Goal: Answer question/provide support: Share knowledge or assist other users

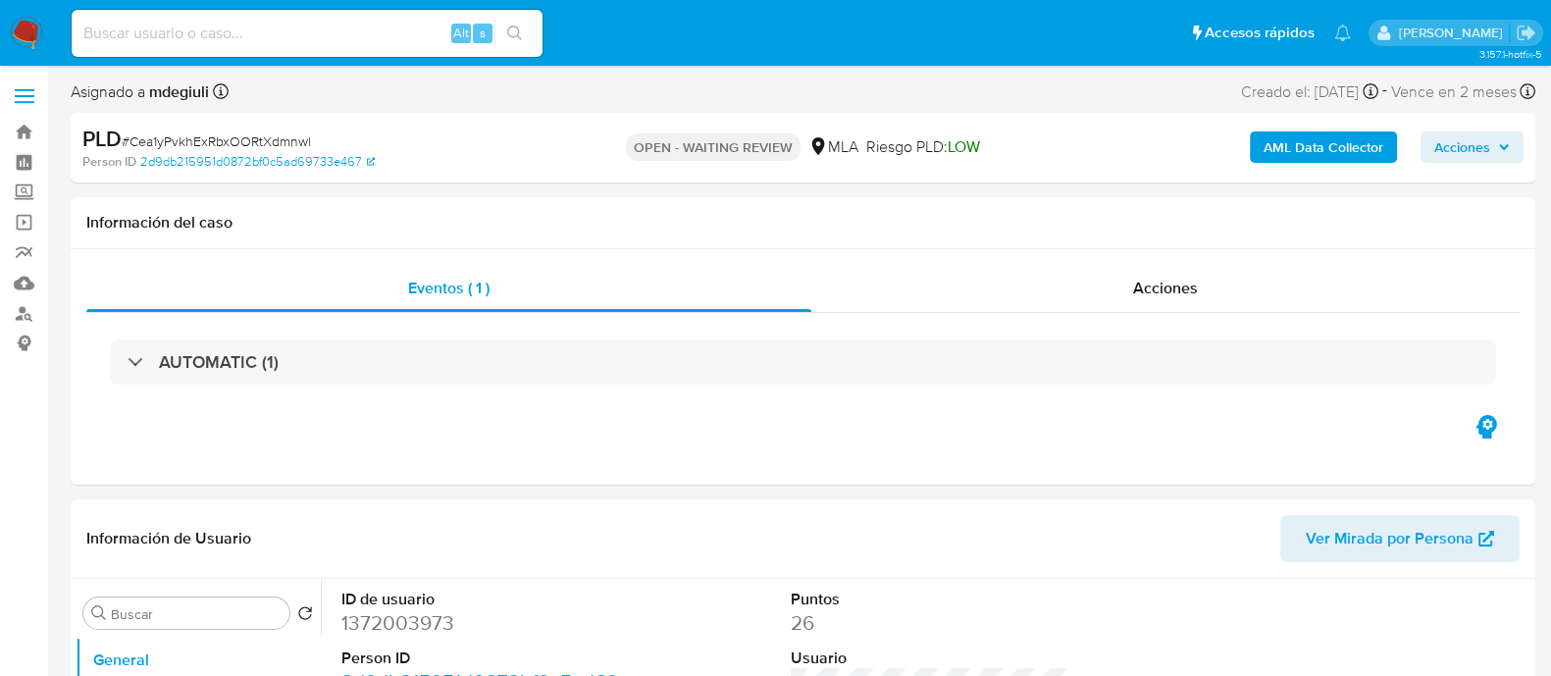
select select "10"
click at [407, 205] on div "Información del caso" at bounding box center [803, 223] width 1464 height 52
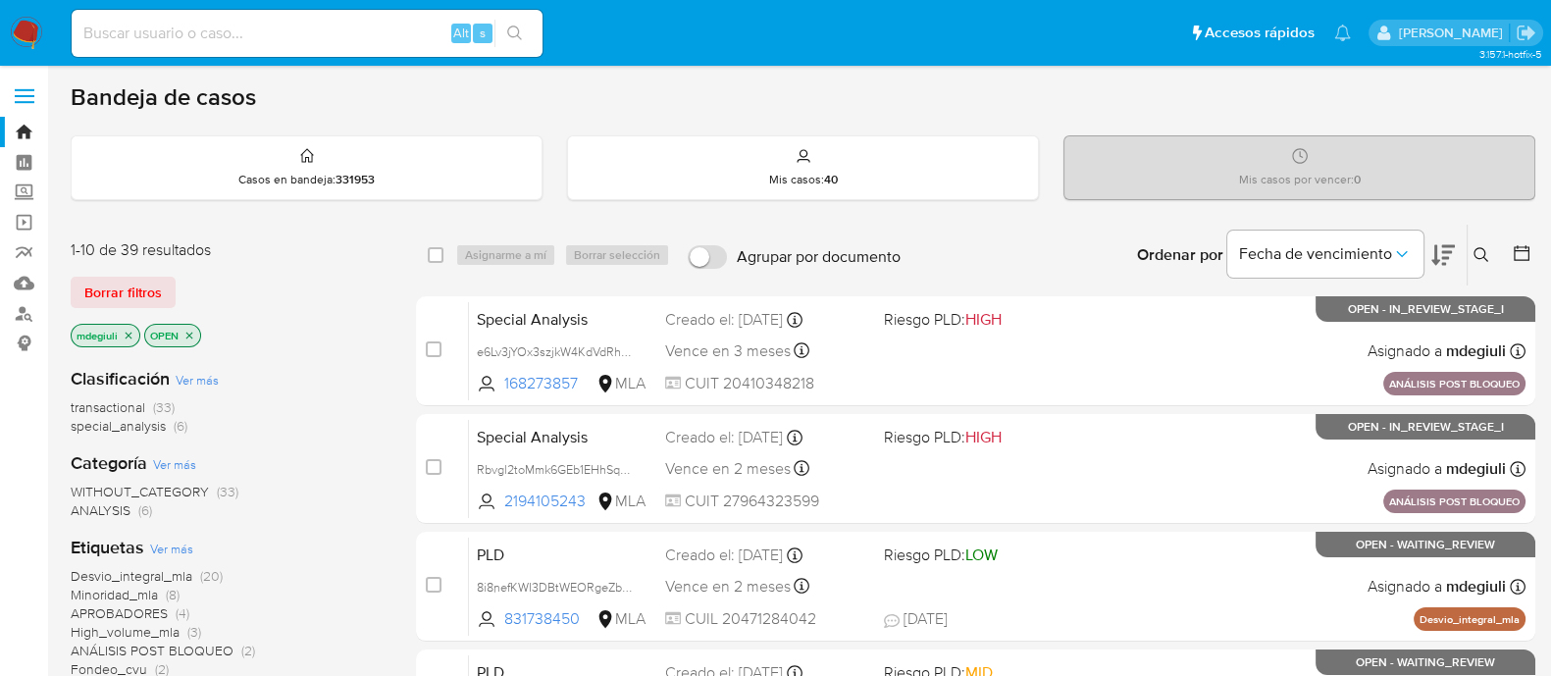
click at [300, 33] on input at bounding box center [307, 34] width 471 height 26
paste input "7873643"
type input "7873643"
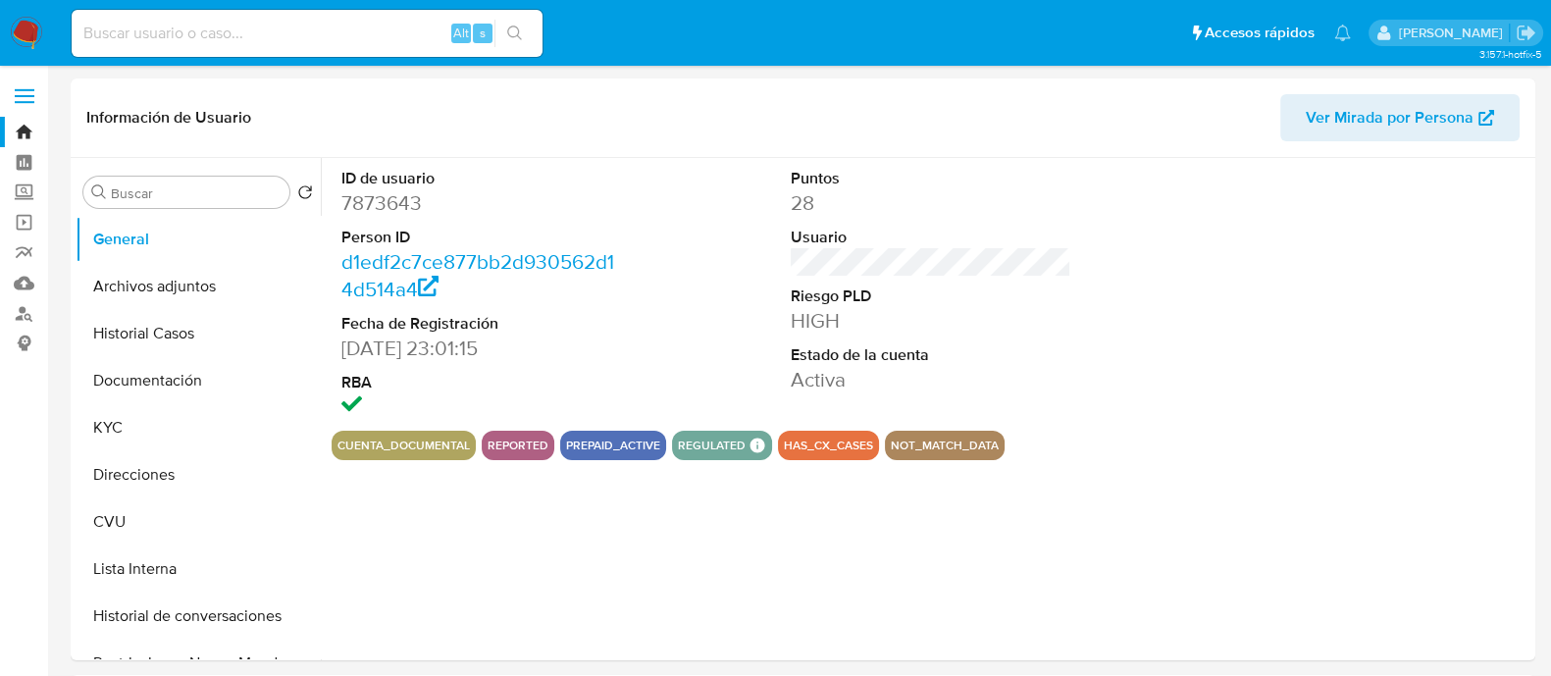
select select "10"
click at [183, 281] on button "Archivos adjuntos" at bounding box center [191, 286] width 230 height 47
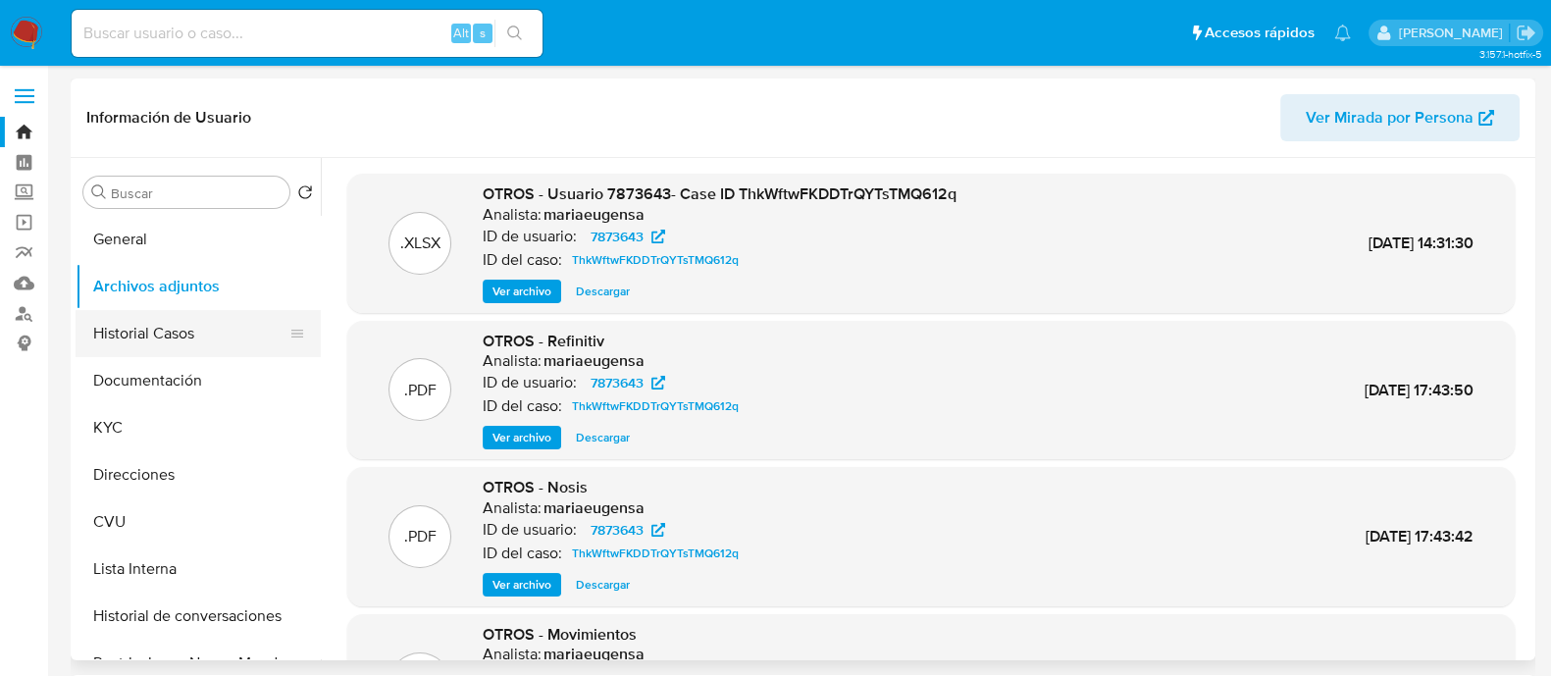
click at [160, 332] on button "Historial Casos" at bounding box center [191, 333] width 230 height 47
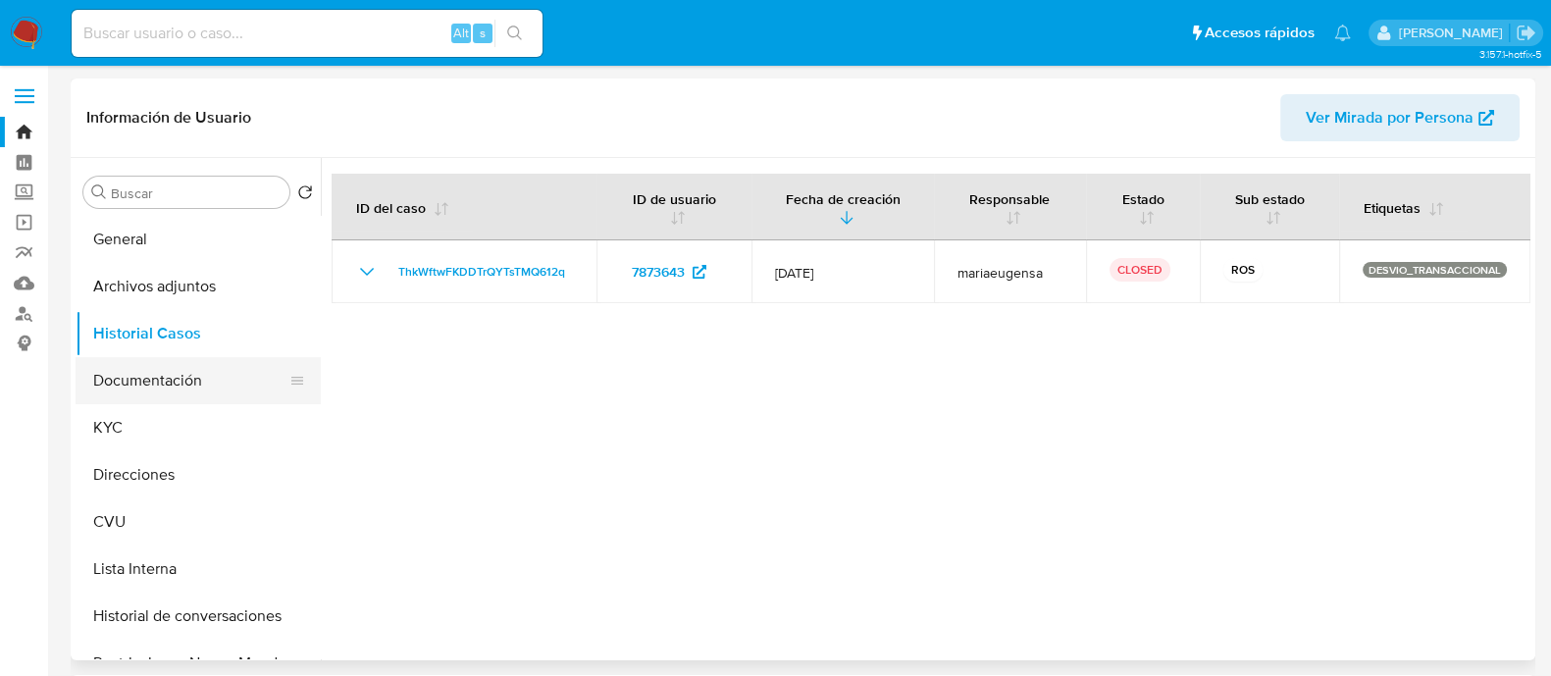
click at [162, 384] on button "Documentación" at bounding box center [191, 380] width 230 height 47
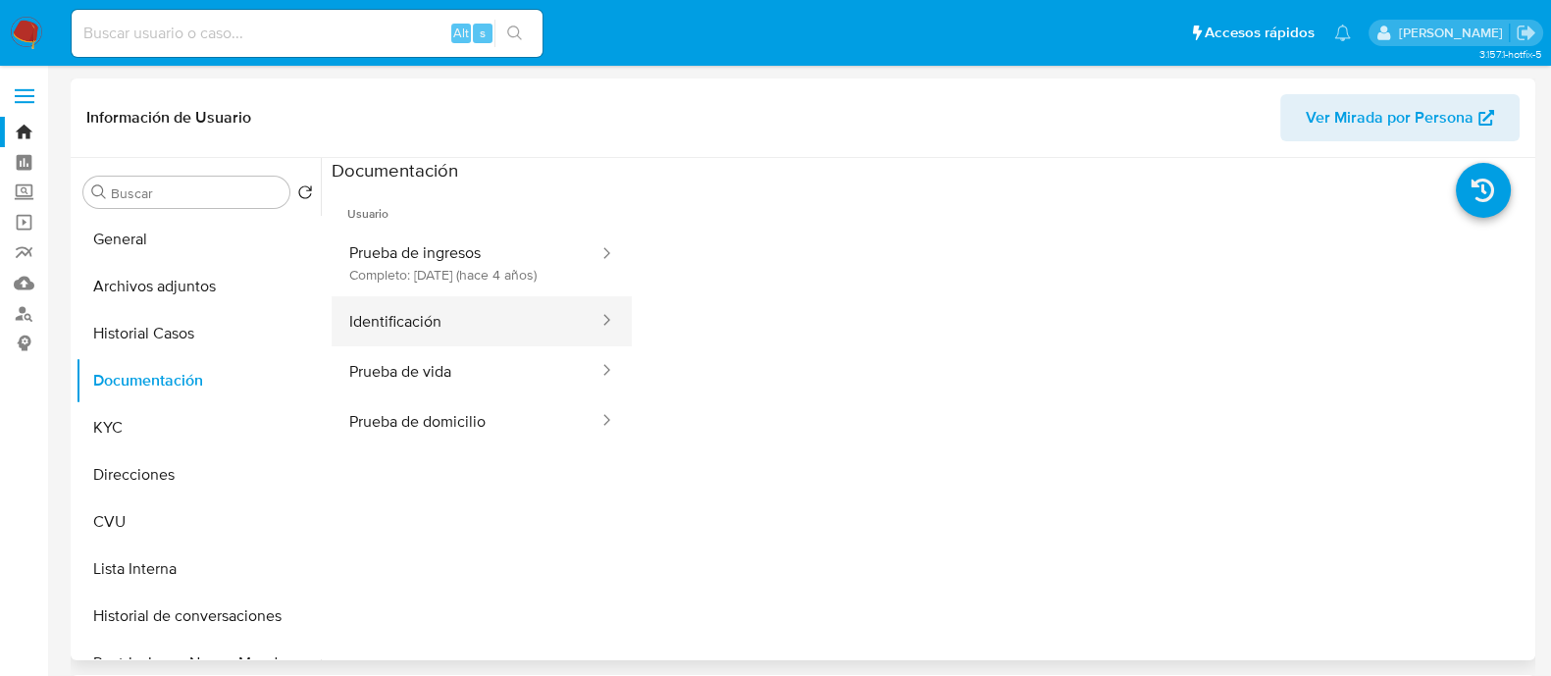
click at [427, 345] on button "Identificación" at bounding box center [466, 321] width 269 height 50
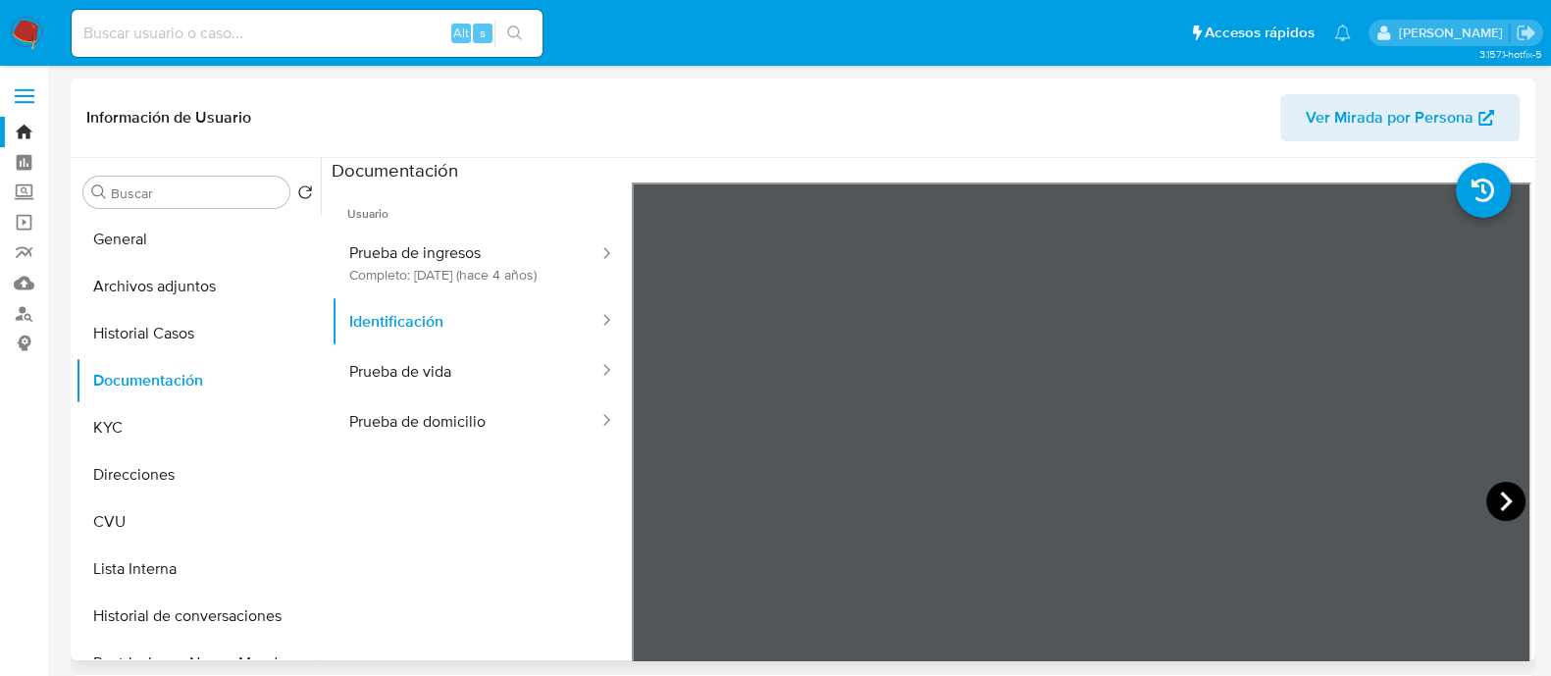
click at [1505, 488] on icon at bounding box center [1505, 501] width 39 height 39
click at [642, 499] on icon at bounding box center [656, 501] width 39 height 39
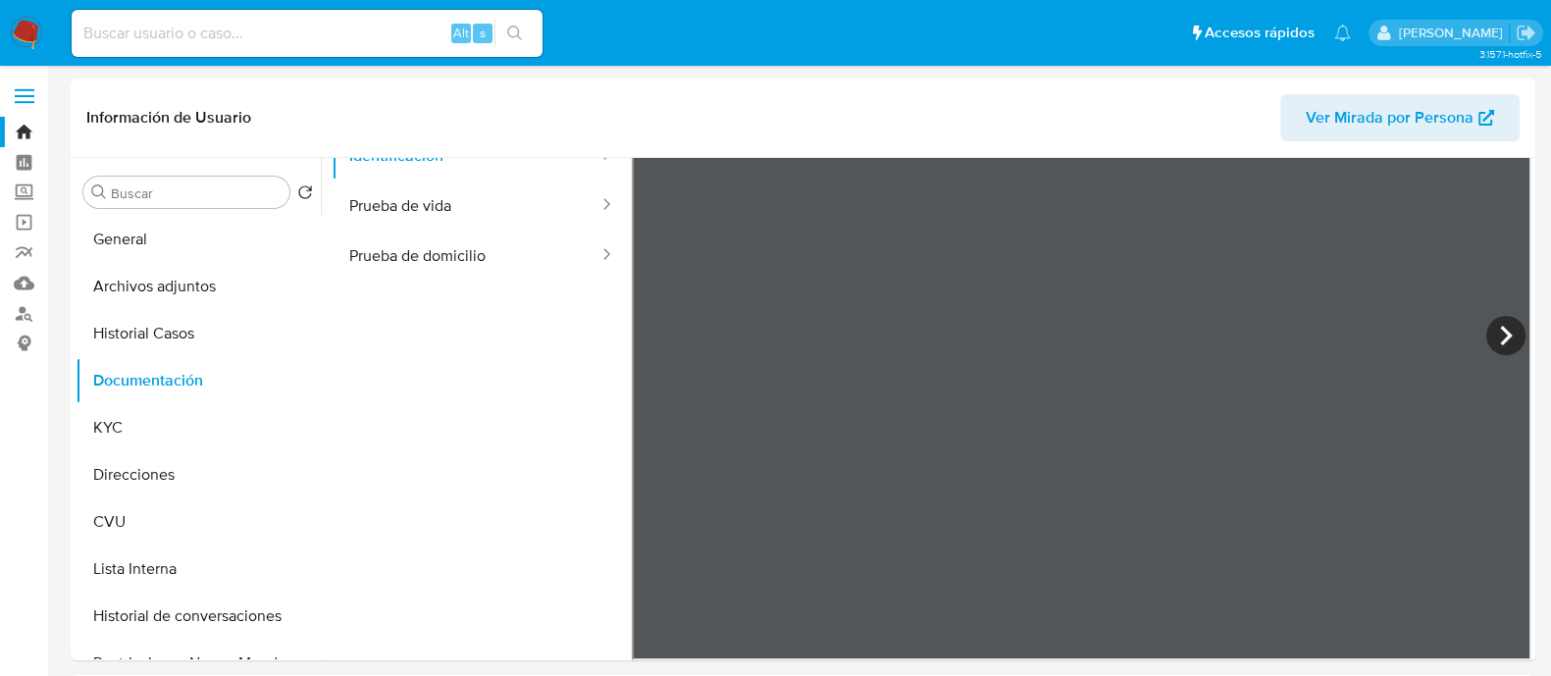
click at [307, 41] on input at bounding box center [307, 34] width 471 height 26
paste input "717811890"
type input "717811890"
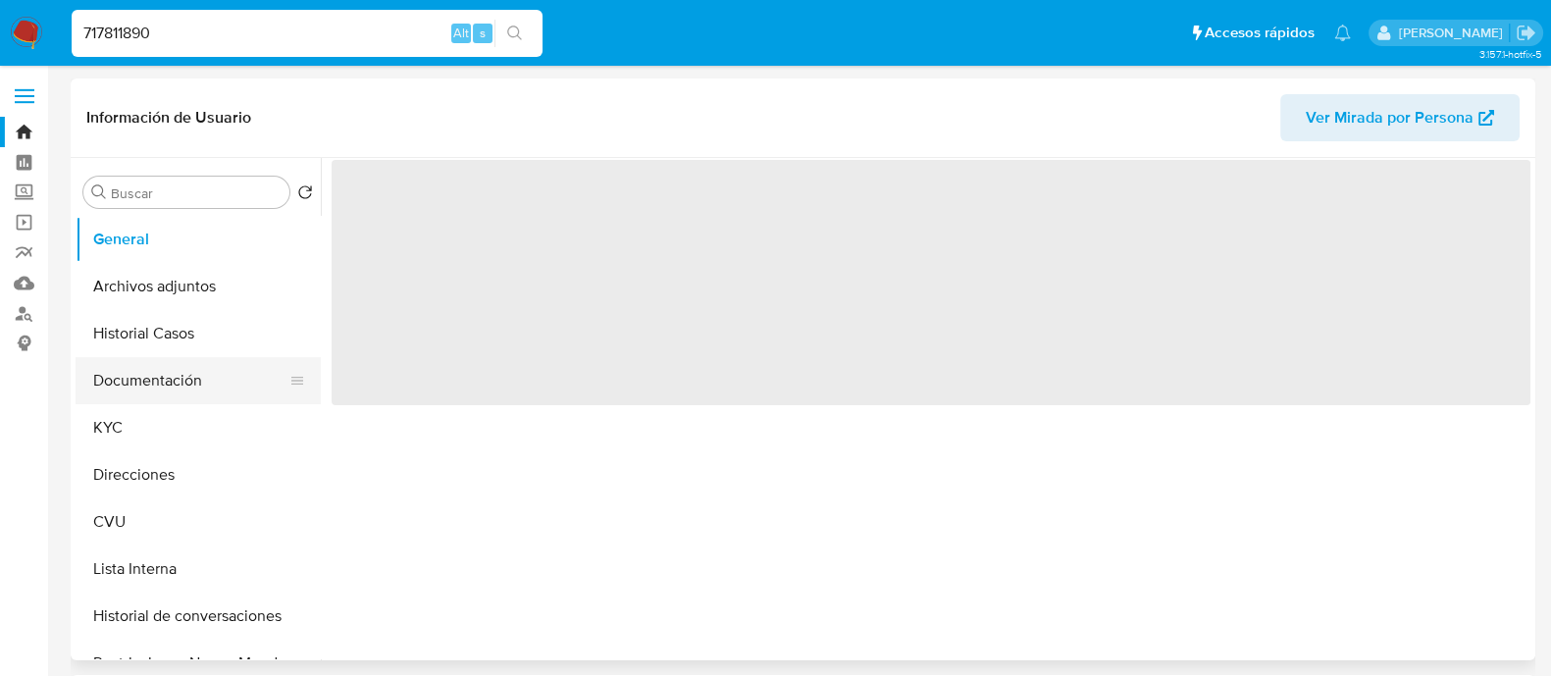
click at [153, 373] on button "Documentación" at bounding box center [191, 380] width 230 height 47
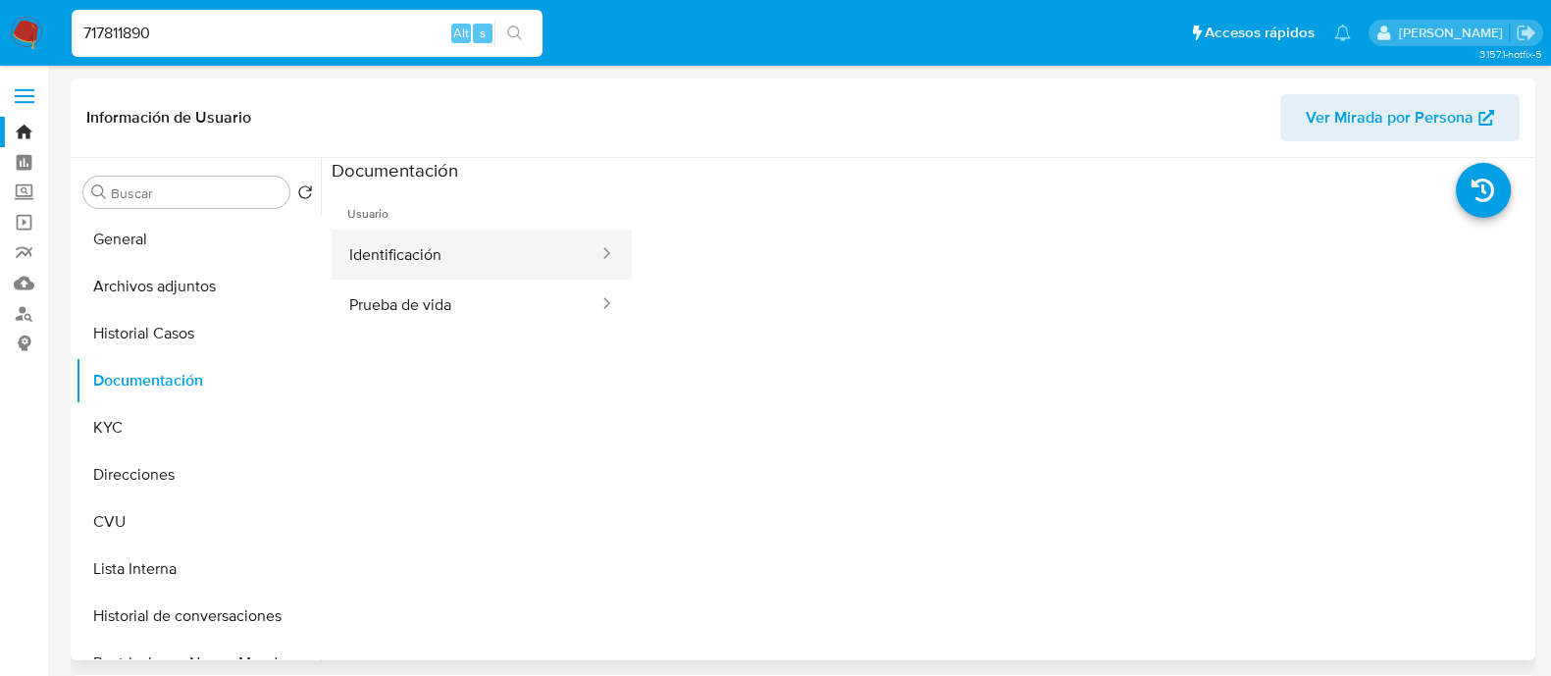
click at [425, 258] on button "Identificación" at bounding box center [466, 255] width 269 height 50
select select "10"
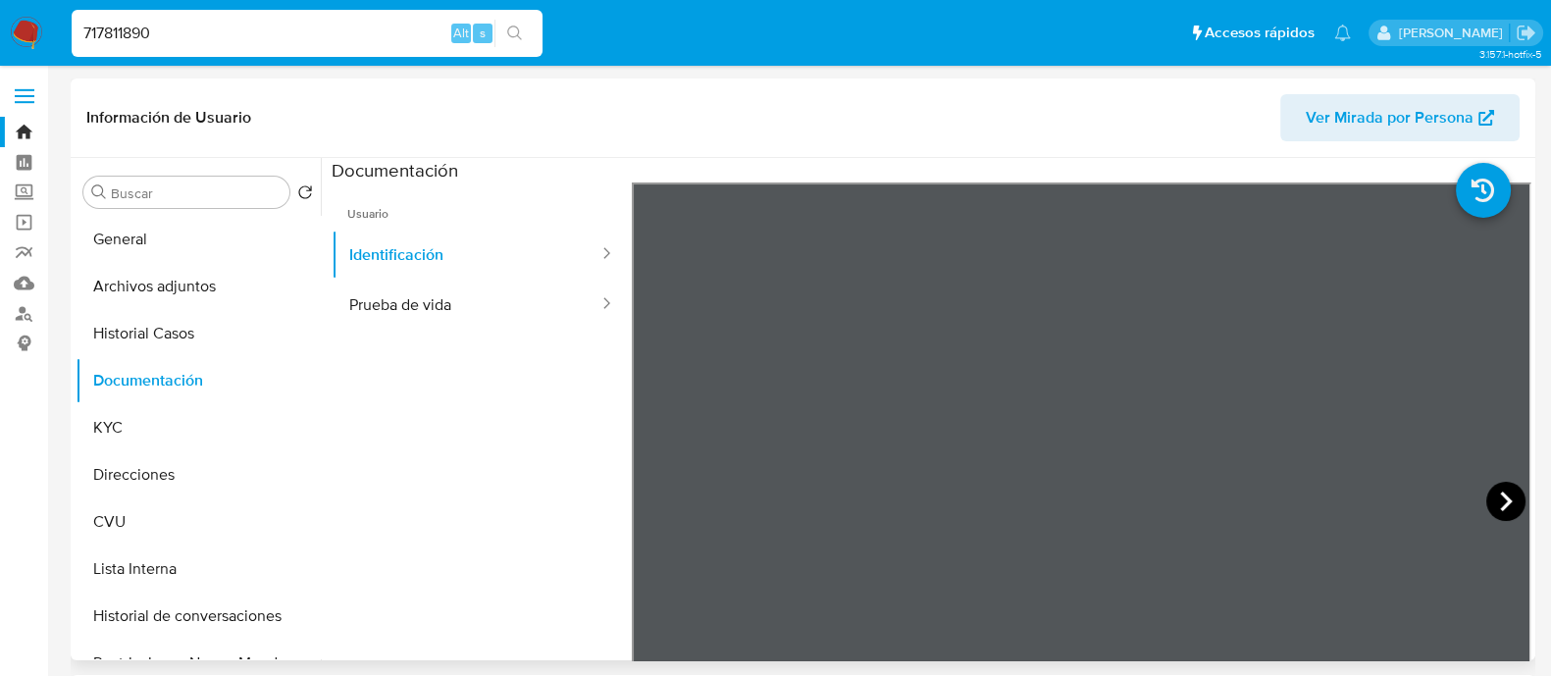
click at [1492, 500] on icon at bounding box center [1505, 501] width 39 height 39
click at [658, 501] on icon at bounding box center [656, 501] width 39 height 39
click at [379, 303] on button "Prueba de vida" at bounding box center [466, 305] width 269 height 50
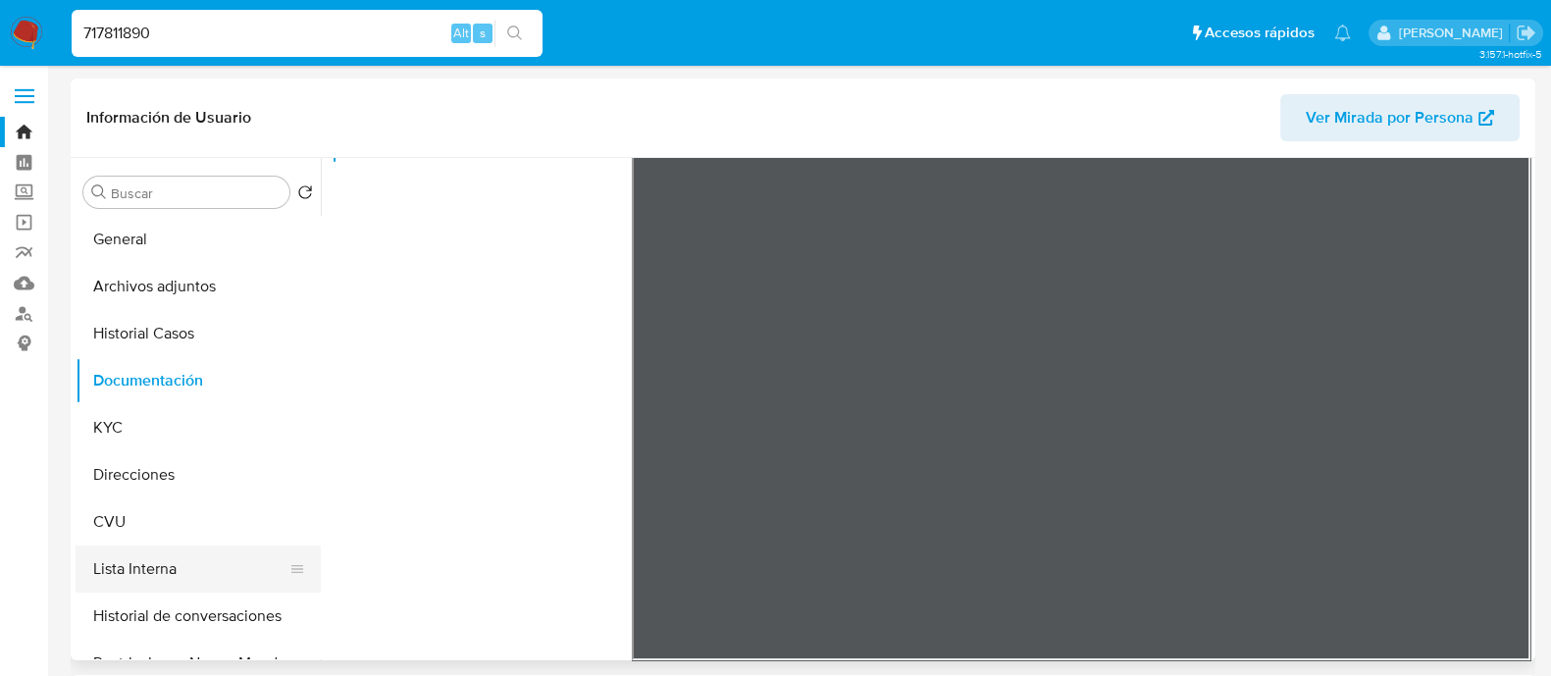
click at [152, 563] on button "Lista Interna" at bounding box center [191, 568] width 230 height 47
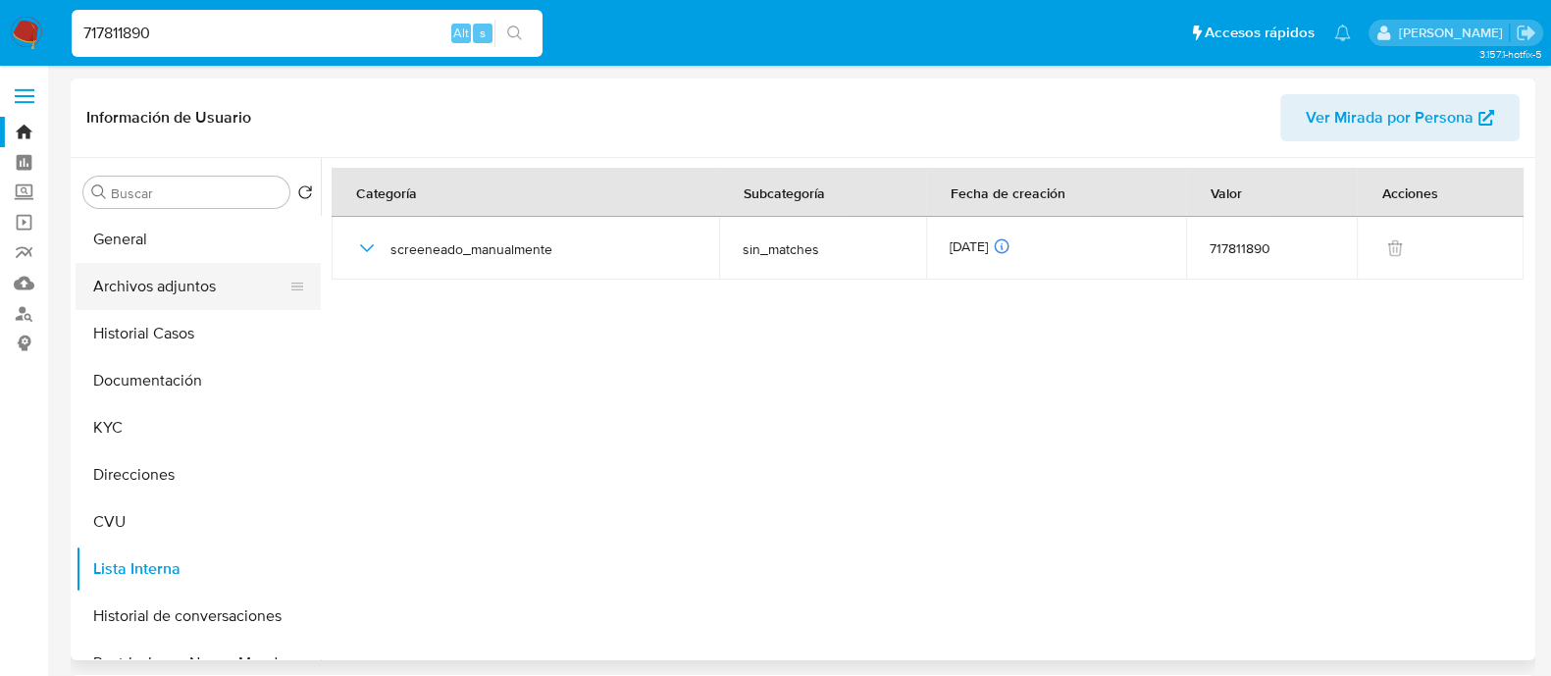
click at [138, 284] on button "Archivos adjuntos" at bounding box center [191, 286] width 230 height 47
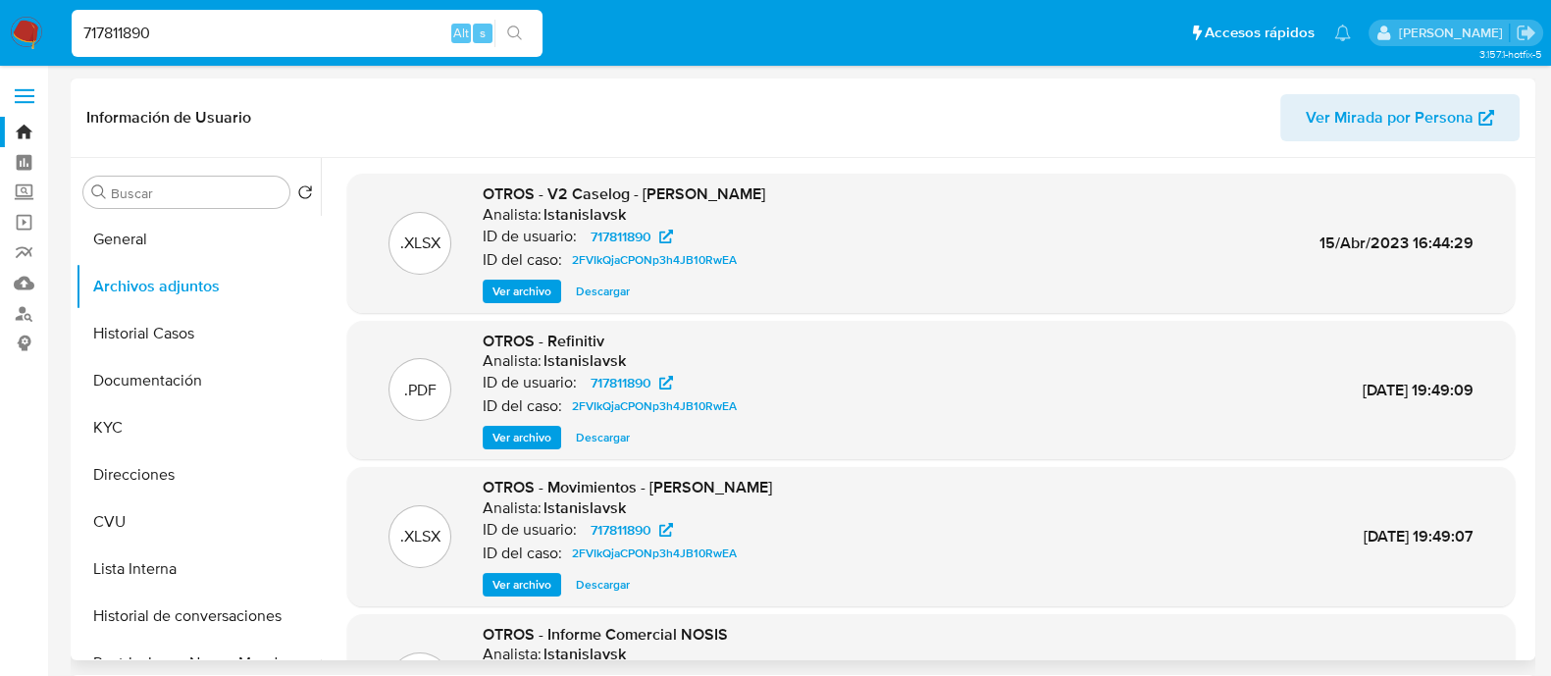
click at [514, 282] on span "Ver archivo" at bounding box center [521, 292] width 59 height 20
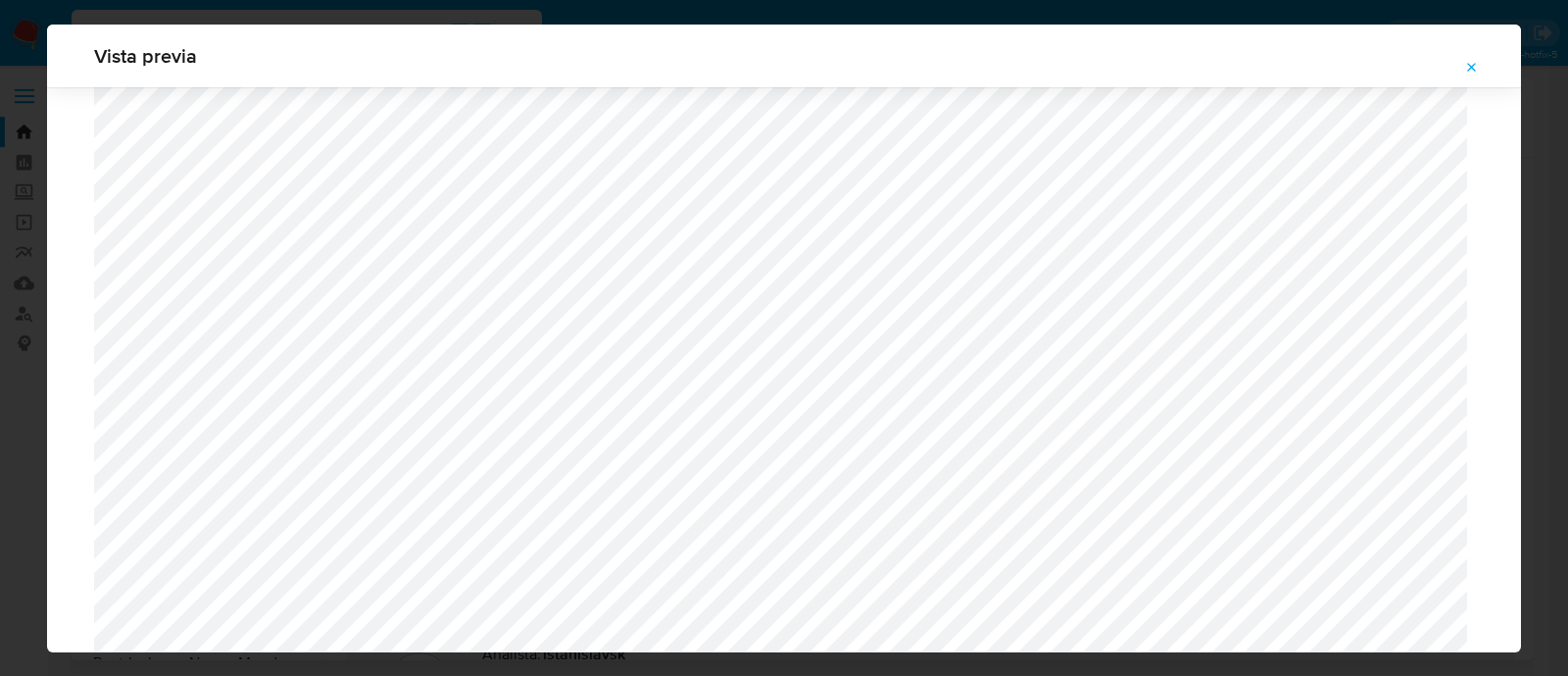
scroll to position [1676, 0]
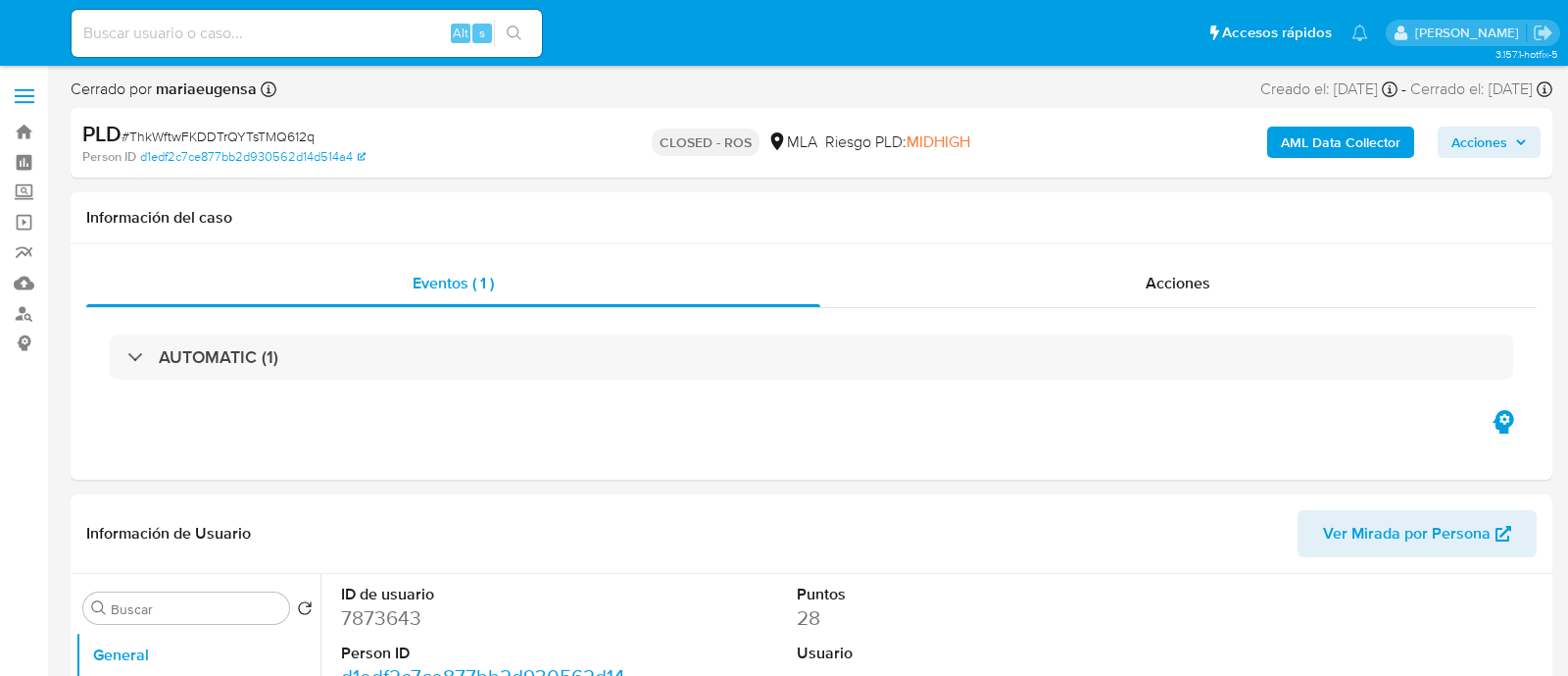
select select "10"
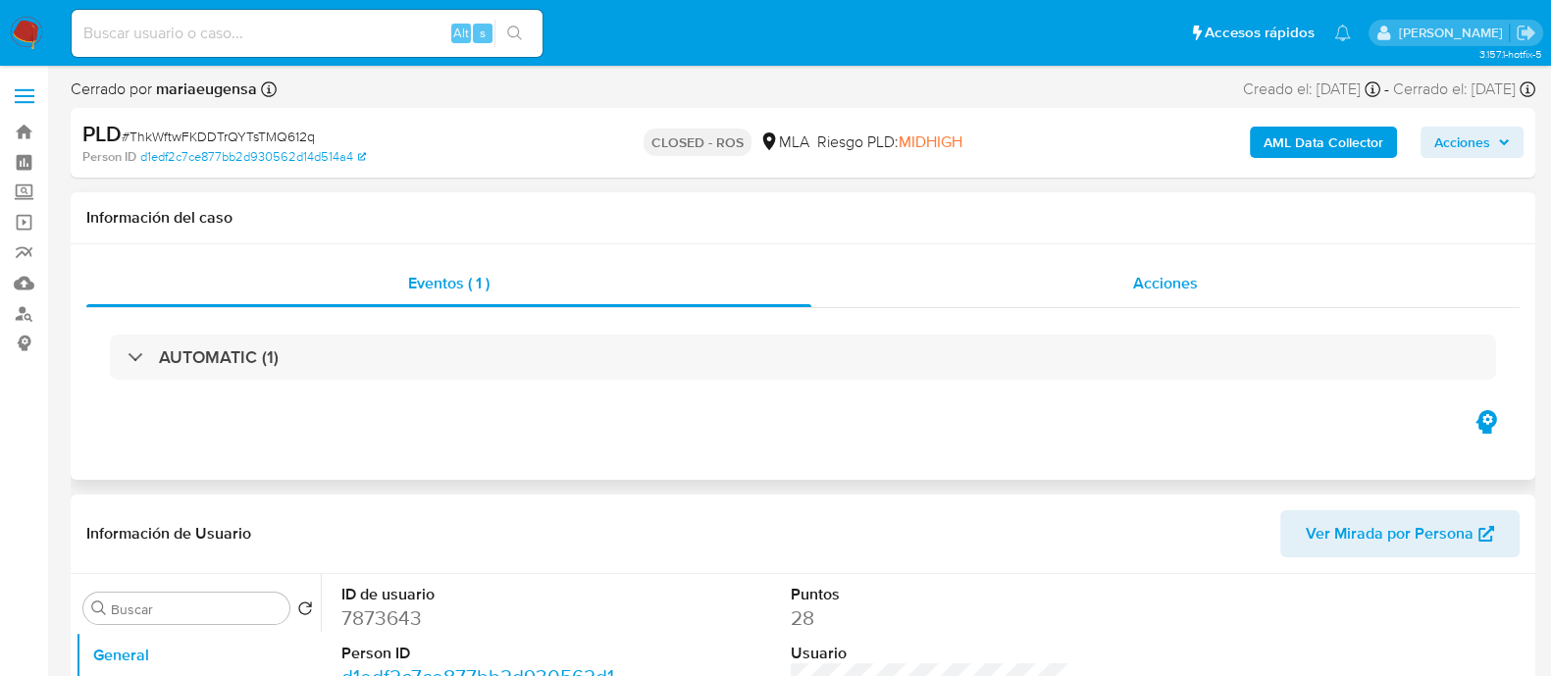
click at [1087, 281] on div "Acciones" at bounding box center [1165, 283] width 708 height 47
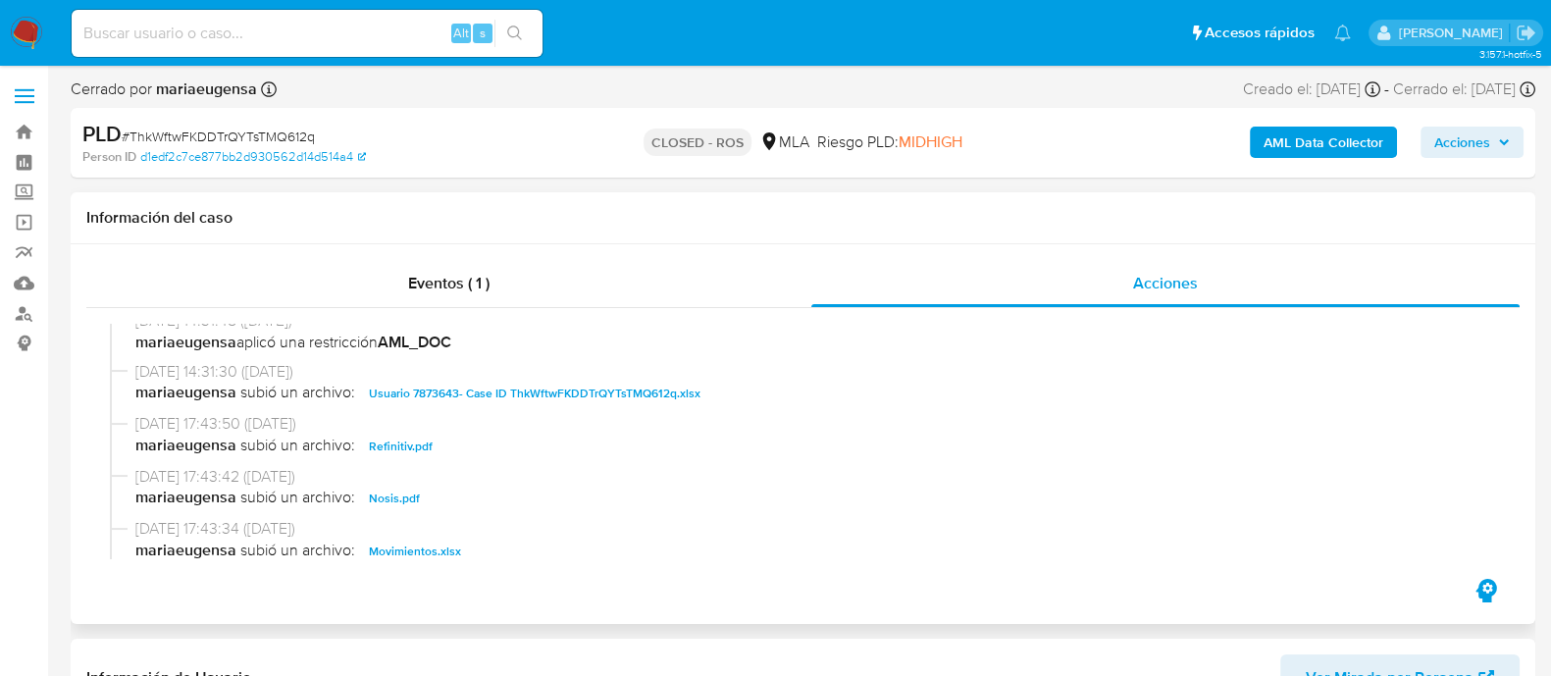
scroll to position [736, 0]
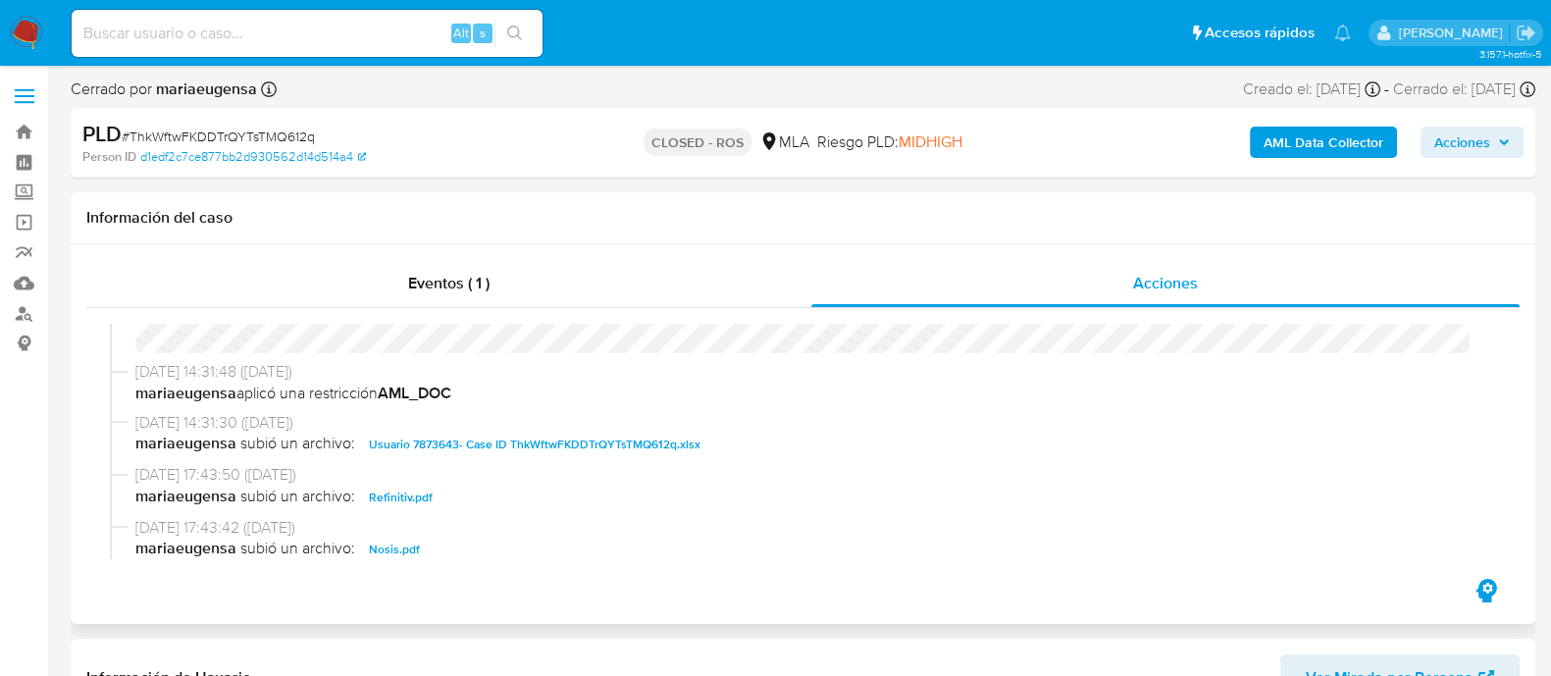
click at [441, 448] on span "Usuario 7873643- Case ID ThkWftwFKDDTrQYTsTMQ612q.xlsx" at bounding box center [535, 445] width 332 height 24
click at [215, 41] on input at bounding box center [307, 34] width 471 height 26
paste input "142731041"
type input "142731041"
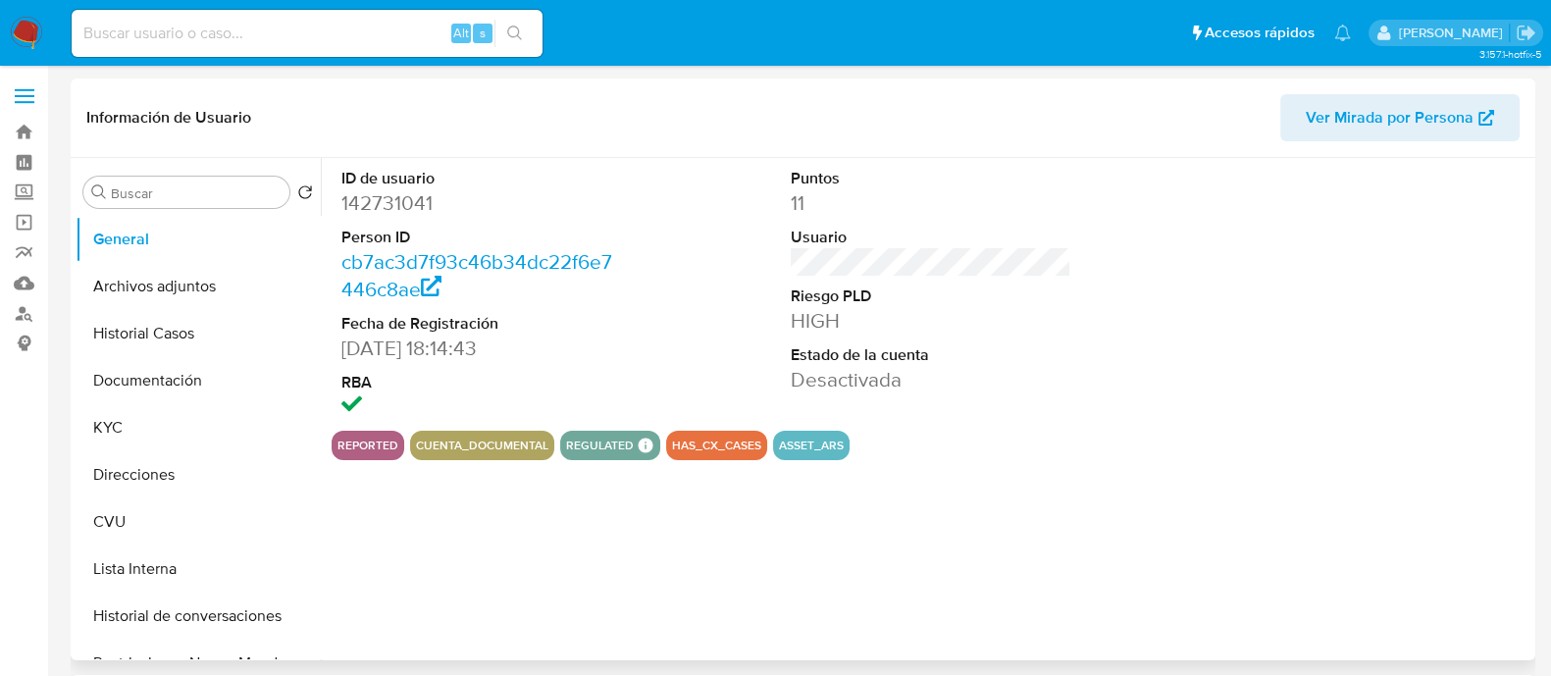
select select "10"
click at [145, 34] on input at bounding box center [307, 34] width 471 height 26
paste input "142731041"
click at [124, 576] on button "Lista Interna" at bounding box center [191, 568] width 230 height 47
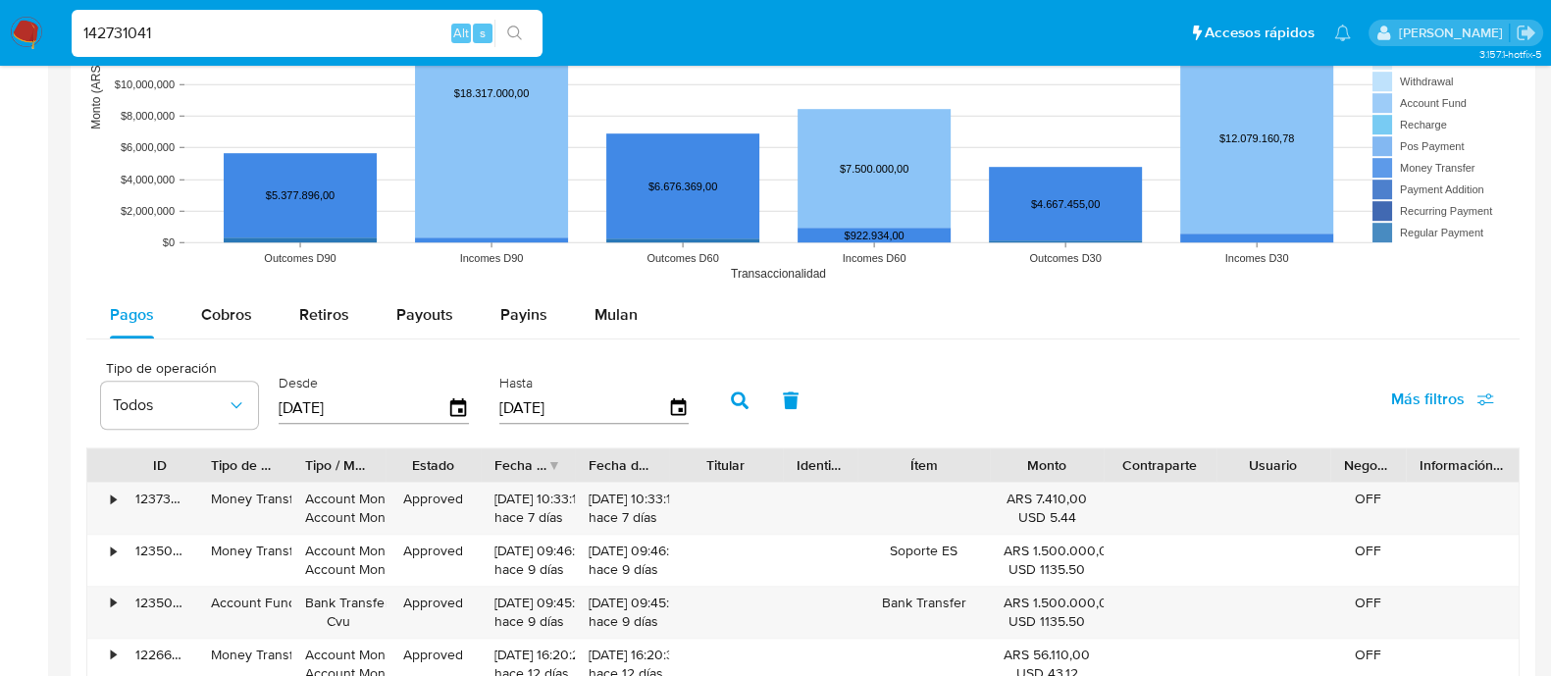
scroll to position [672, 0]
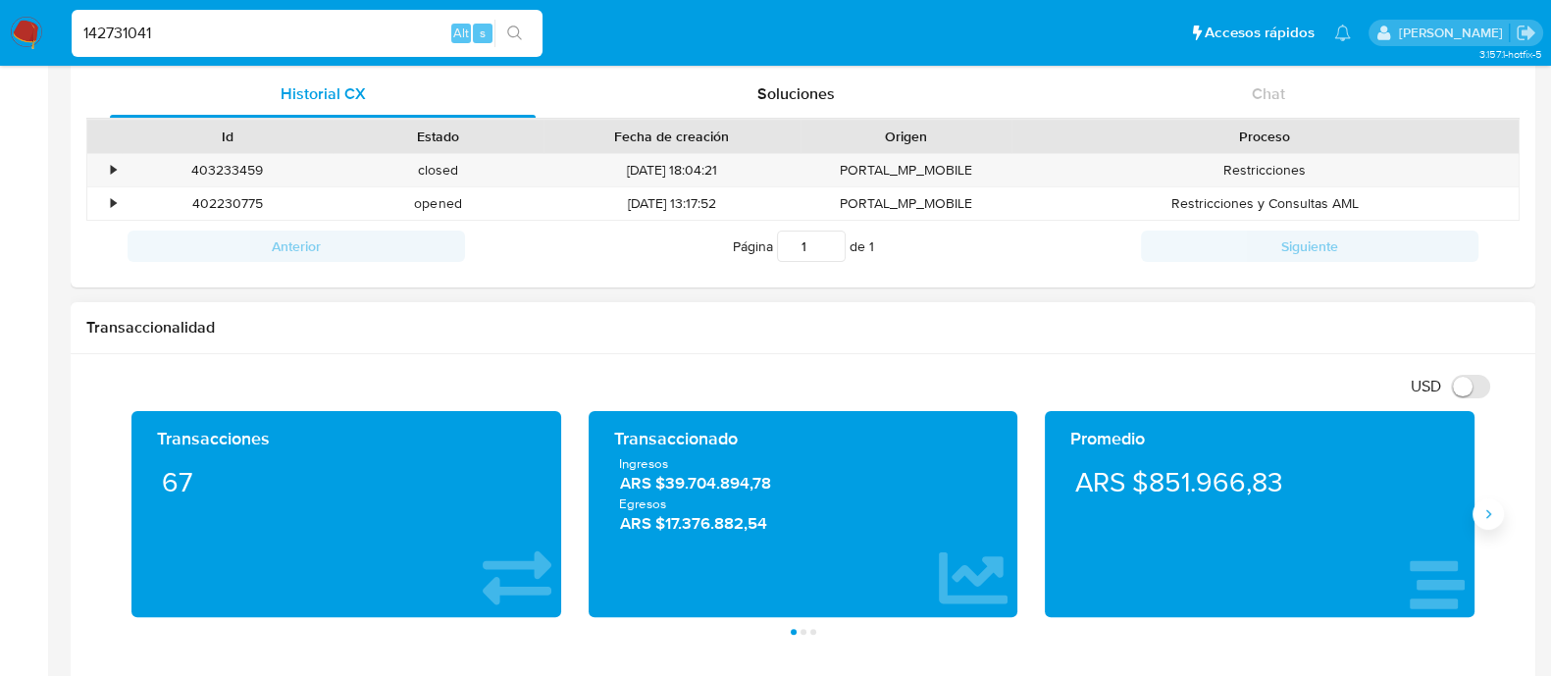
click at [1487, 524] on button "Siguiente" at bounding box center [1487, 513] width 31 height 31
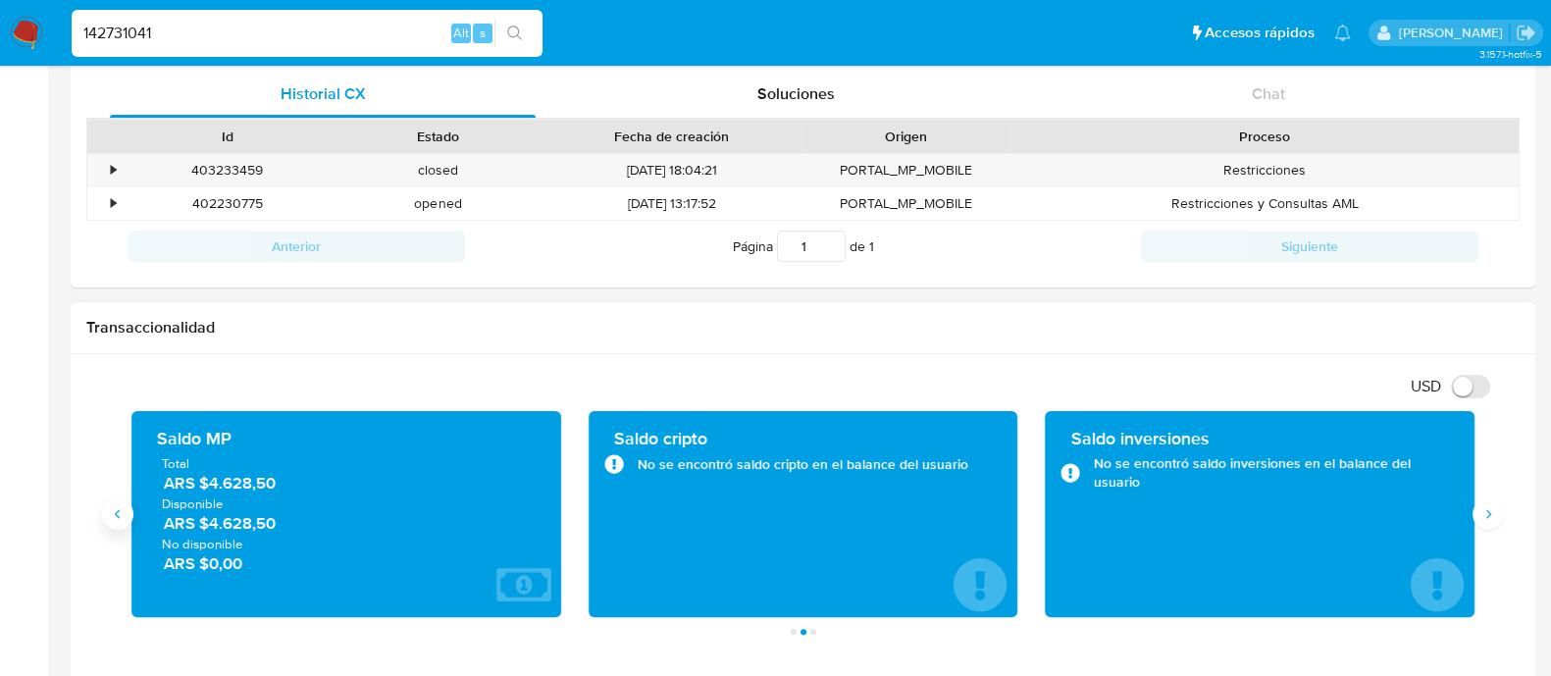
click at [126, 517] on button "Anterior" at bounding box center [117, 513] width 31 height 31
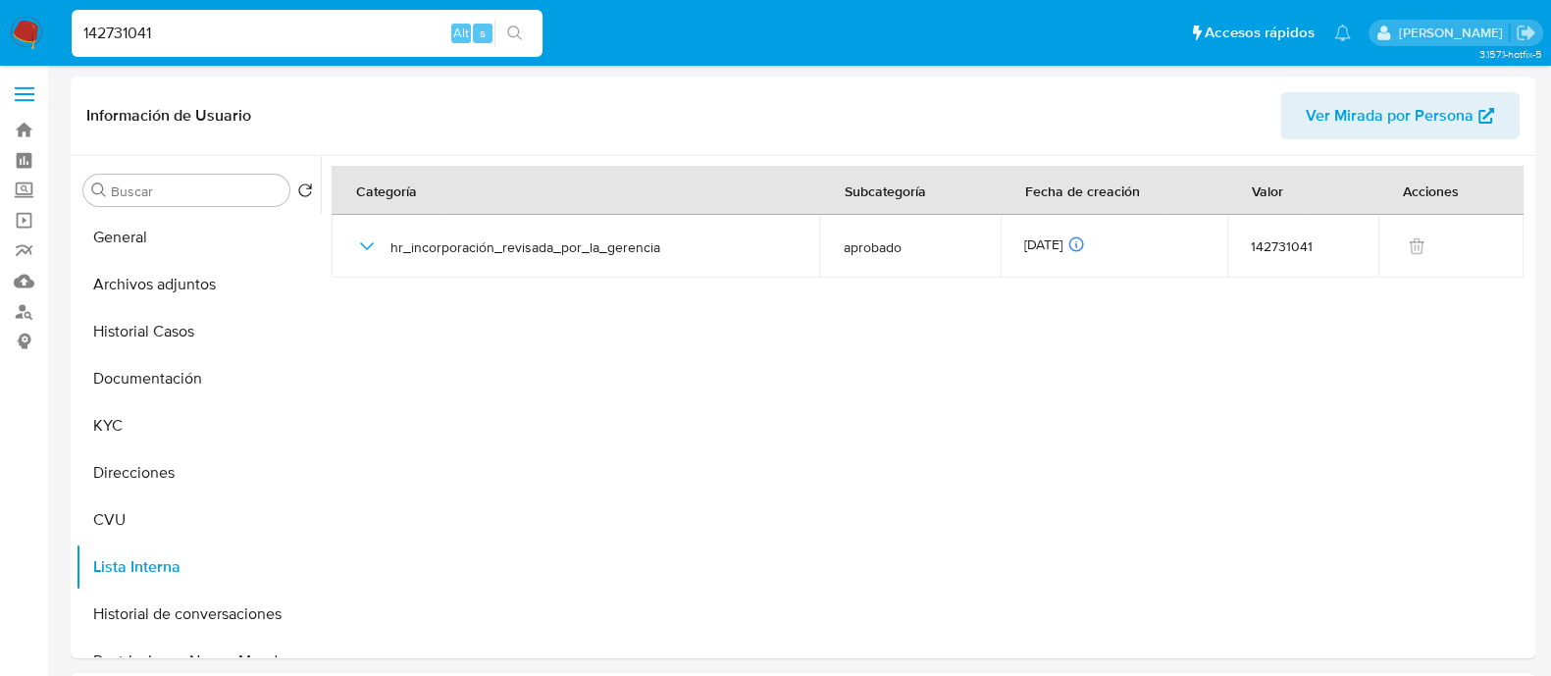
scroll to position [0, 0]
click at [137, 341] on button "Historial Casos" at bounding box center [191, 333] width 230 height 47
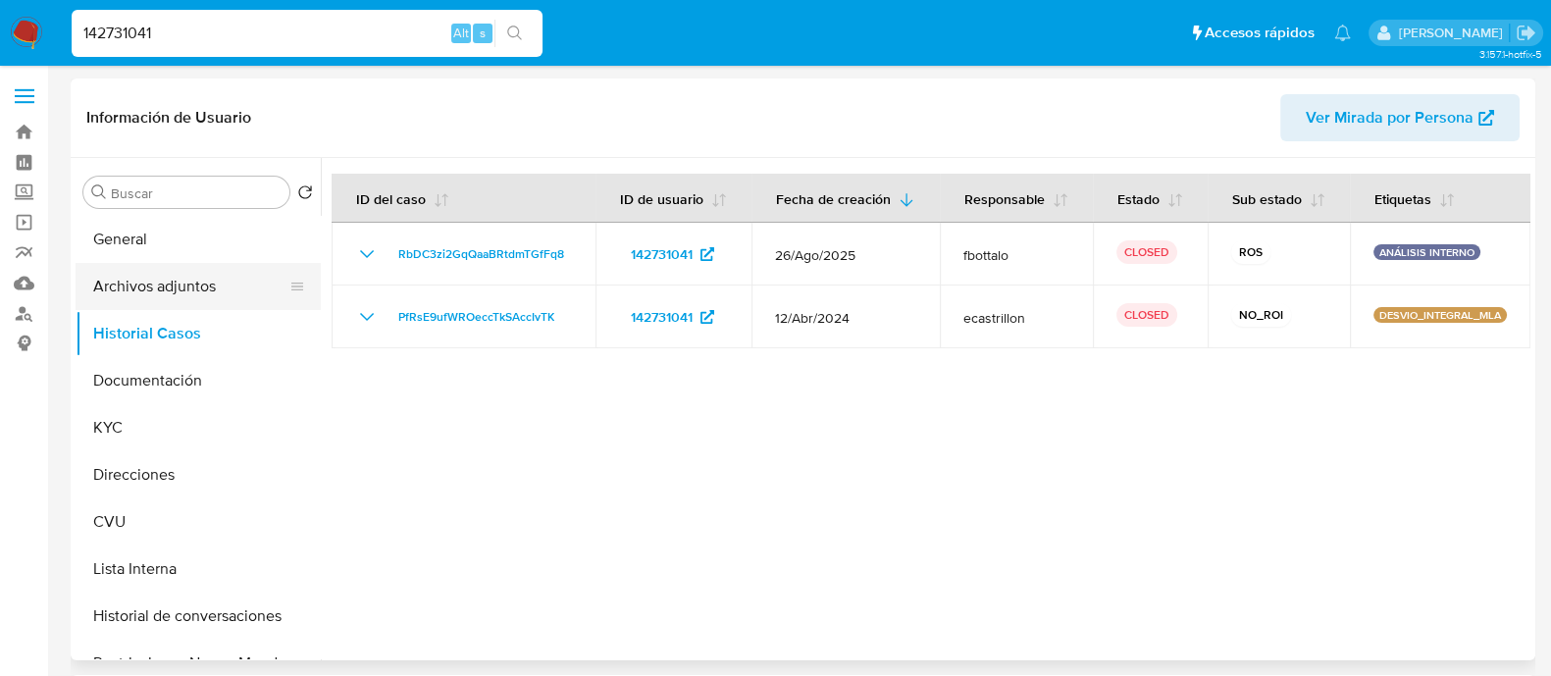
click at [152, 285] on button "Archivos adjuntos" at bounding box center [191, 286] width 230 height 47
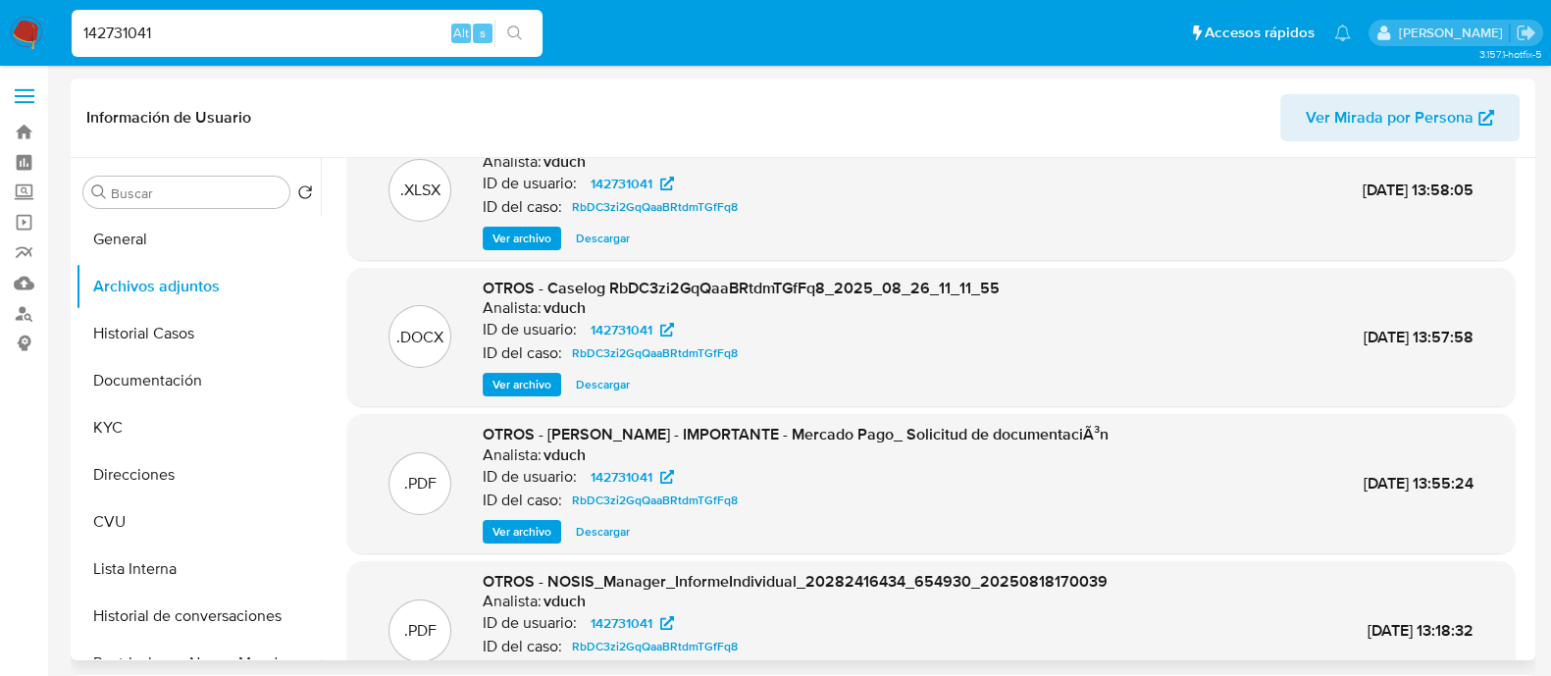
scroll to position [122, 0]
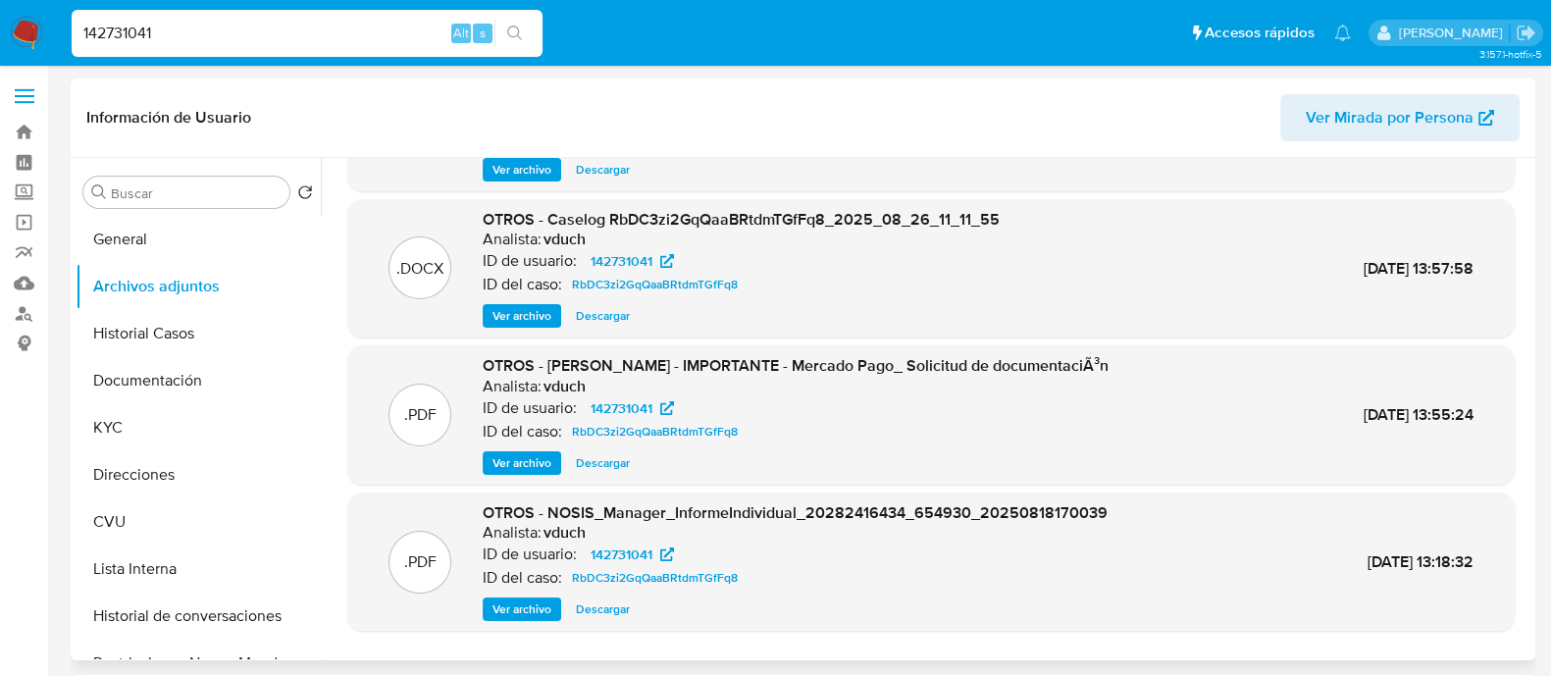
click at [518, 453] on span "Ver archivo" at bounding box center [521, 463] width 59 height 20
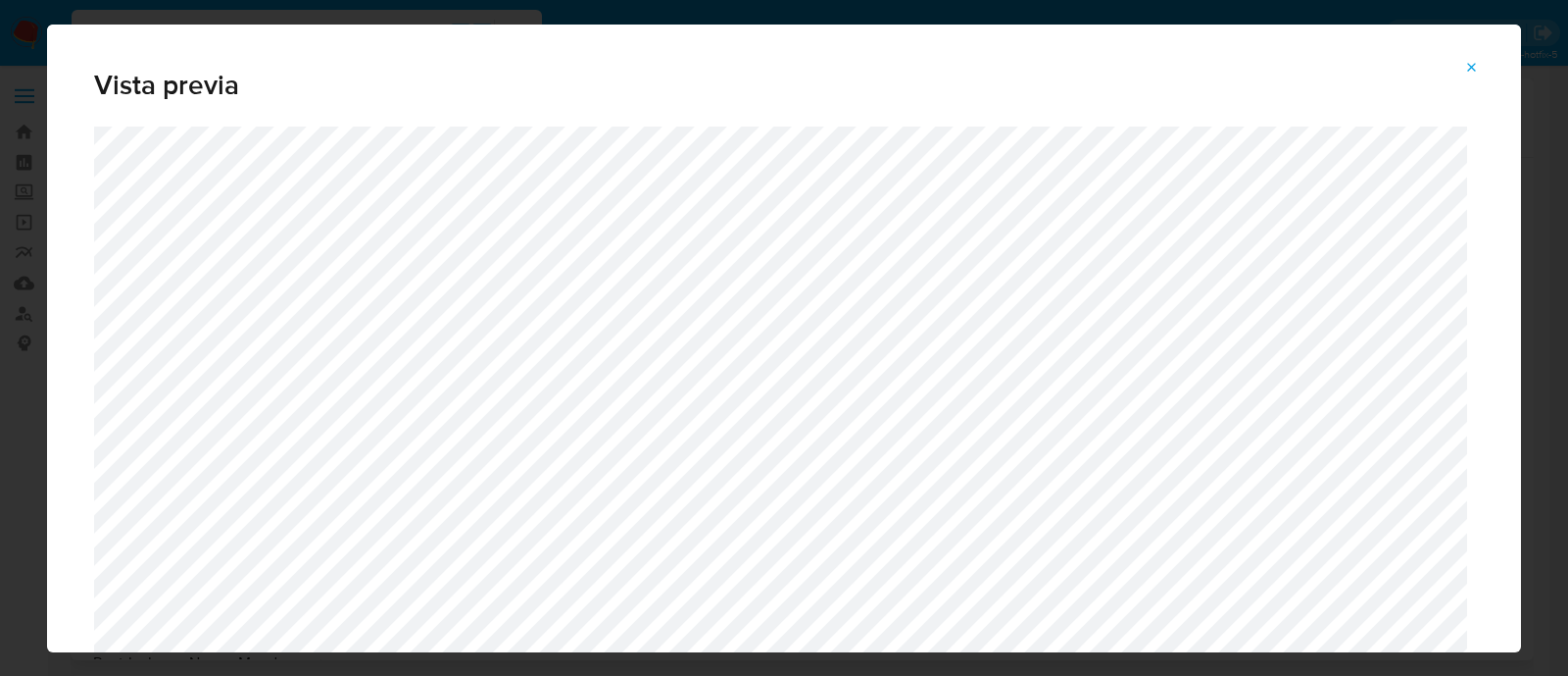
click at [1476, 68] on icon "Attachment preview" at bounding box center [1472, 68] width 16 height 16
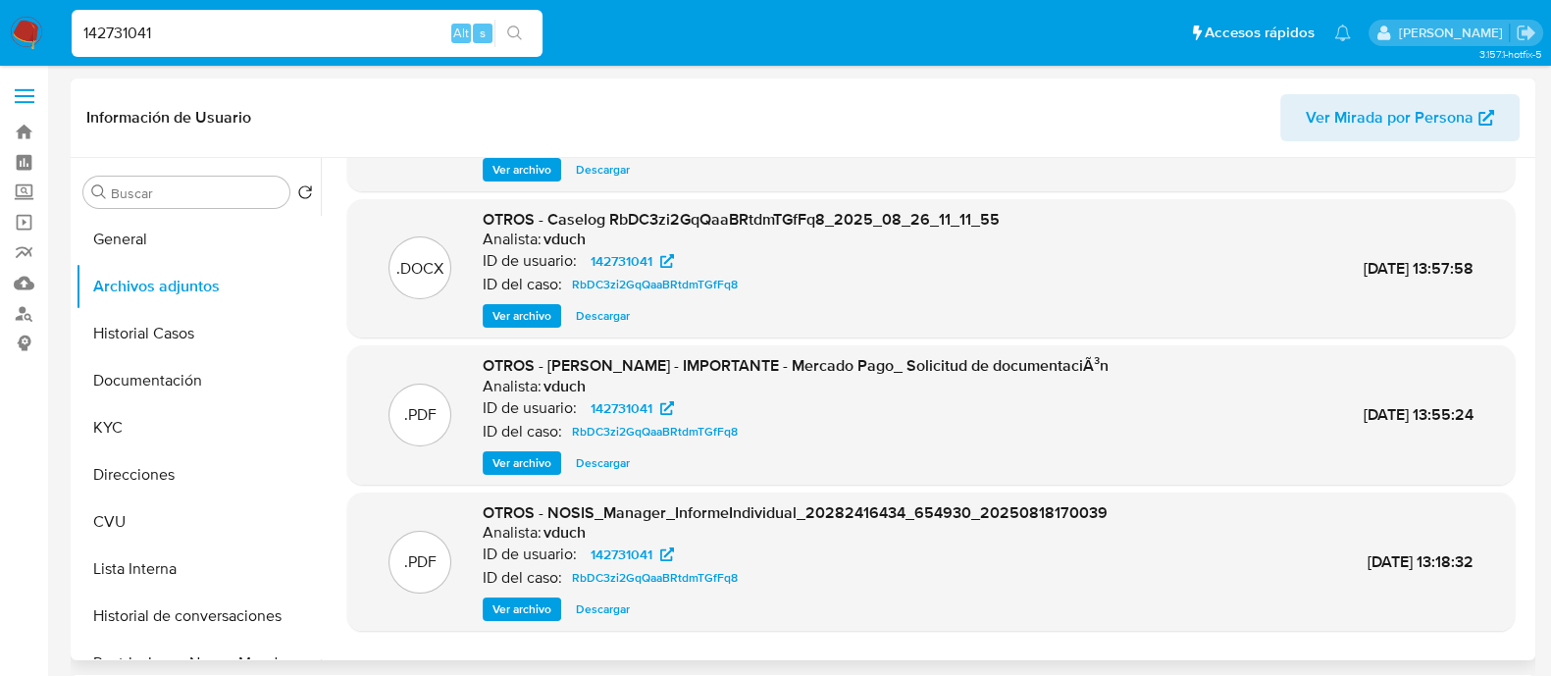
scroll to position [165, 0]
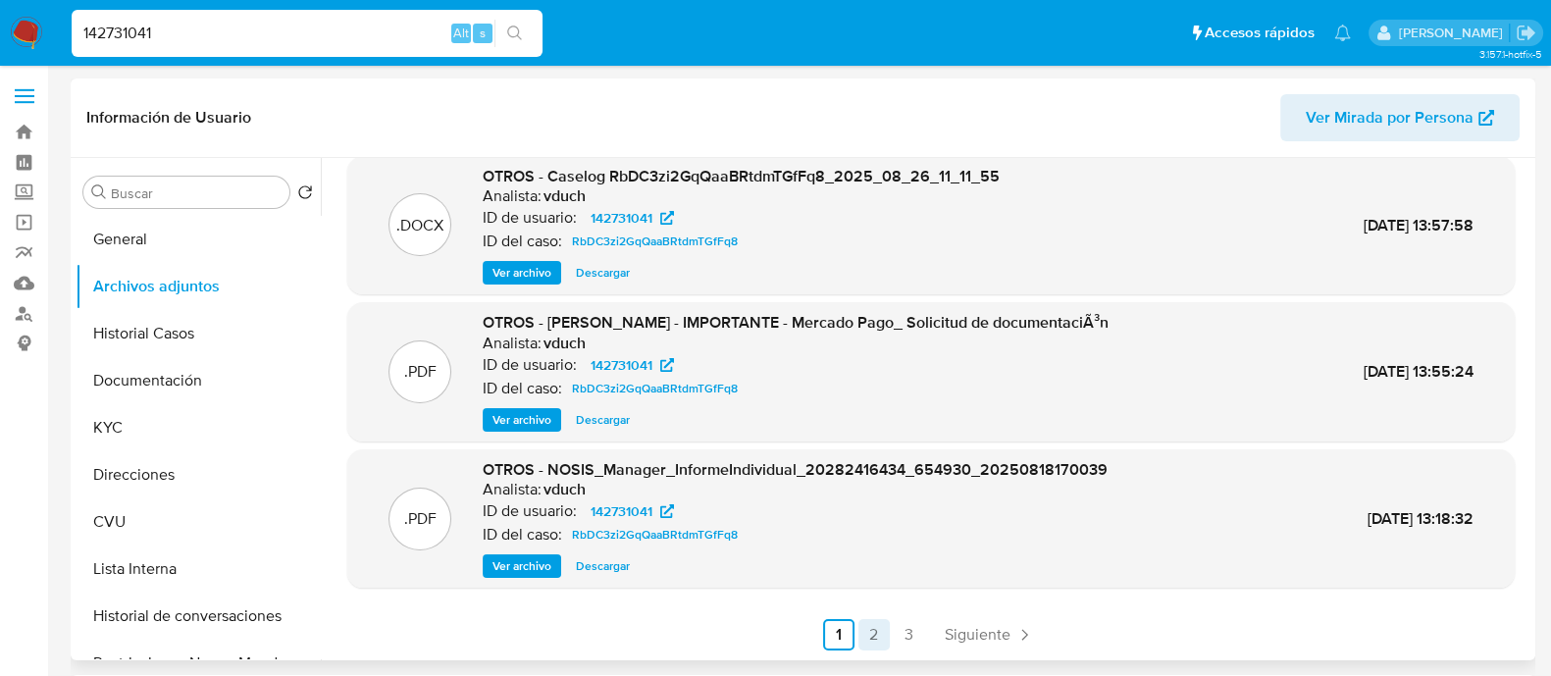
click at [873, 635] on link "2" at bounding box center [873, 634] width 31 height 31
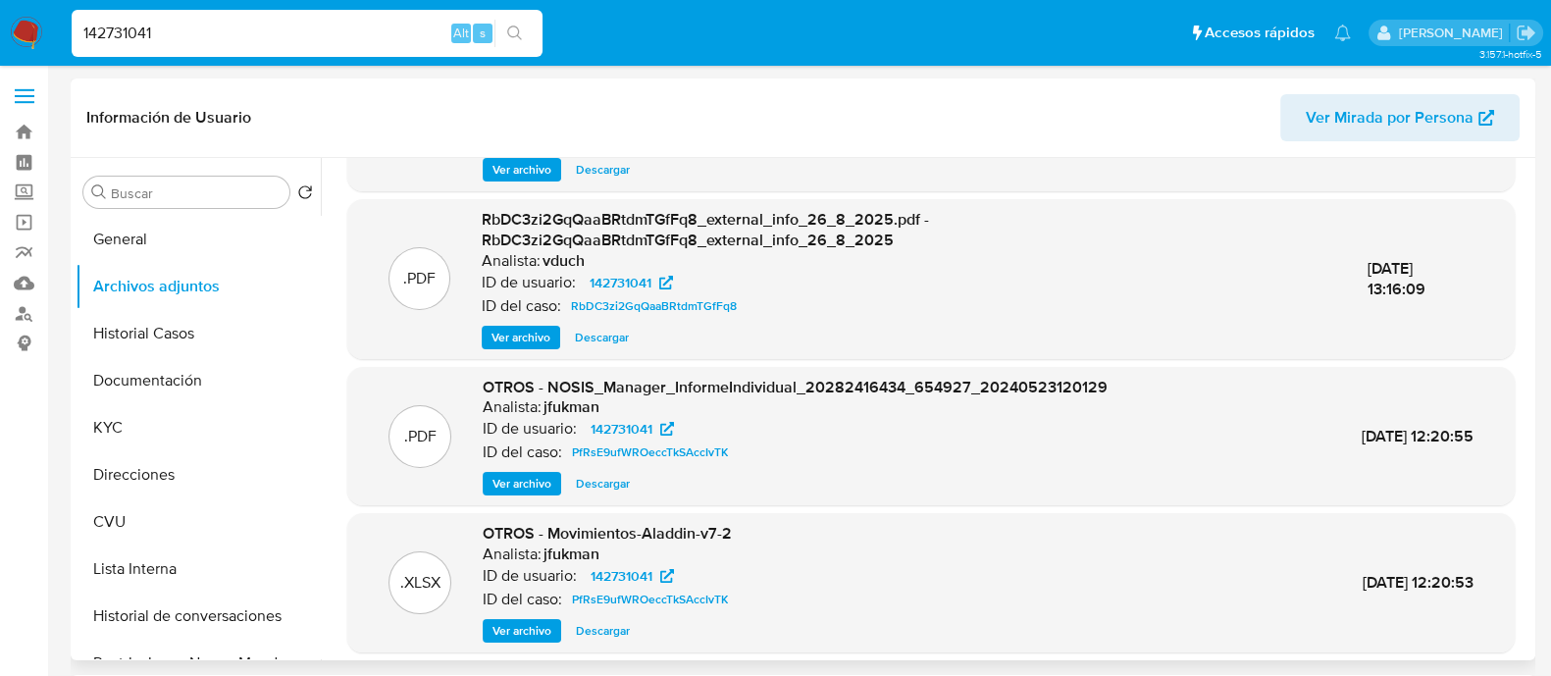
scroll to position [207, 0]
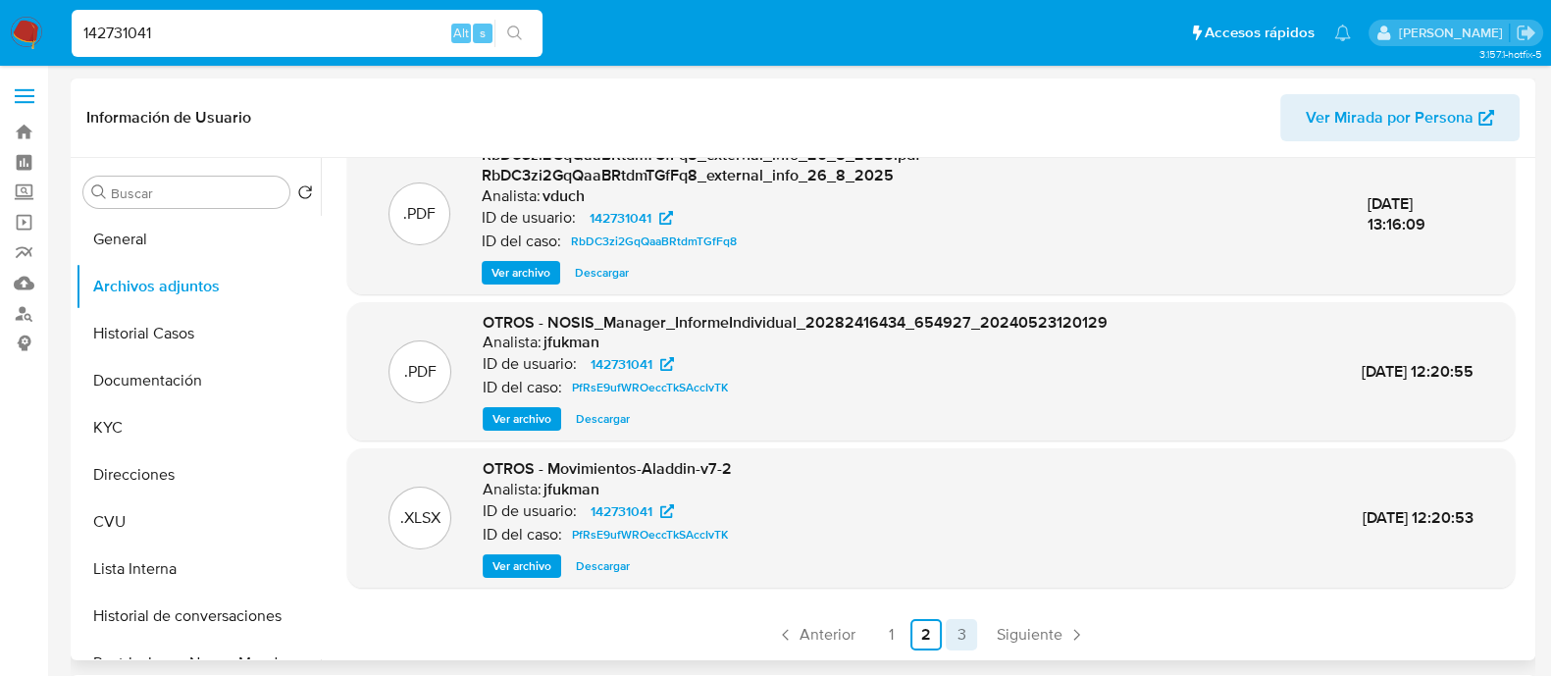
click at [947, 637] on link "3" at bounding box center [961, 634] width 31 height 31
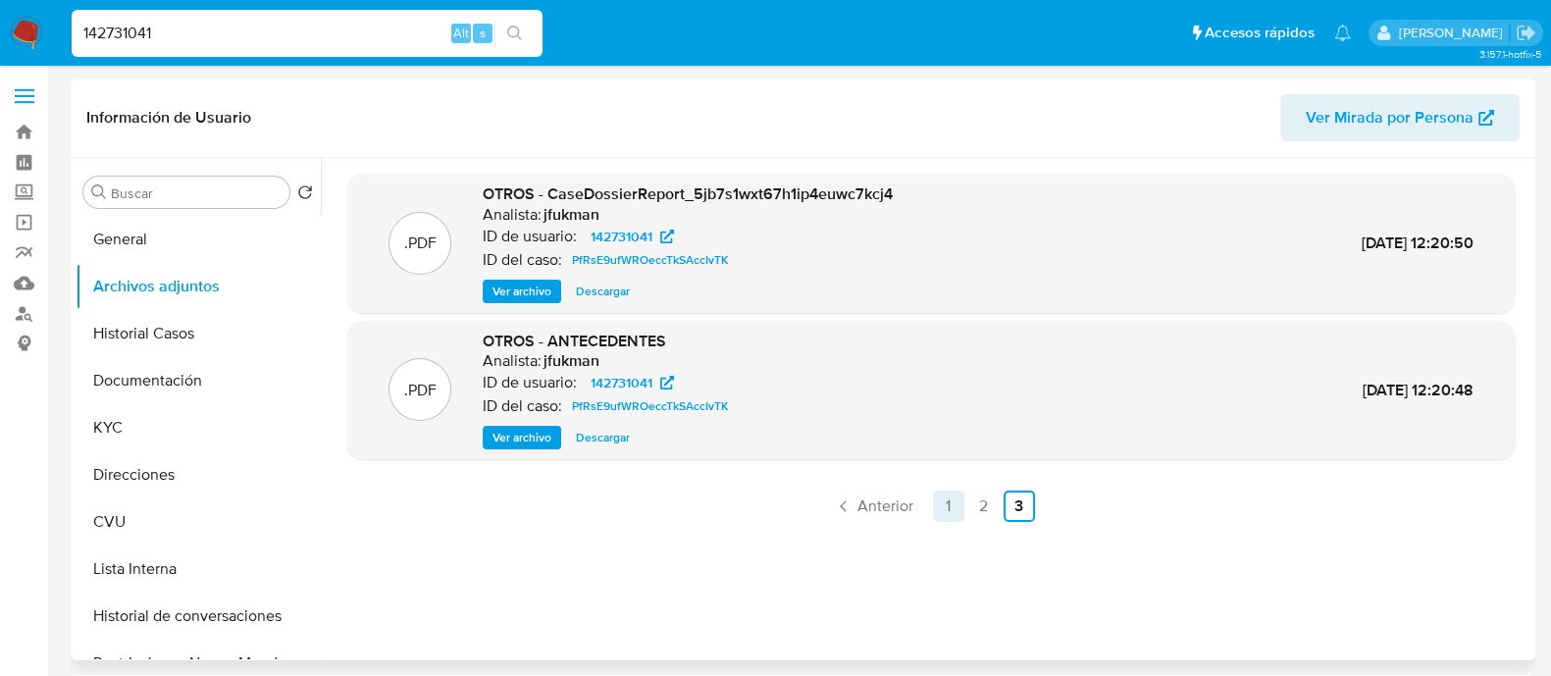
click at [938, 510] on link "1" at bounding box center [948, 505] width 31 height 31
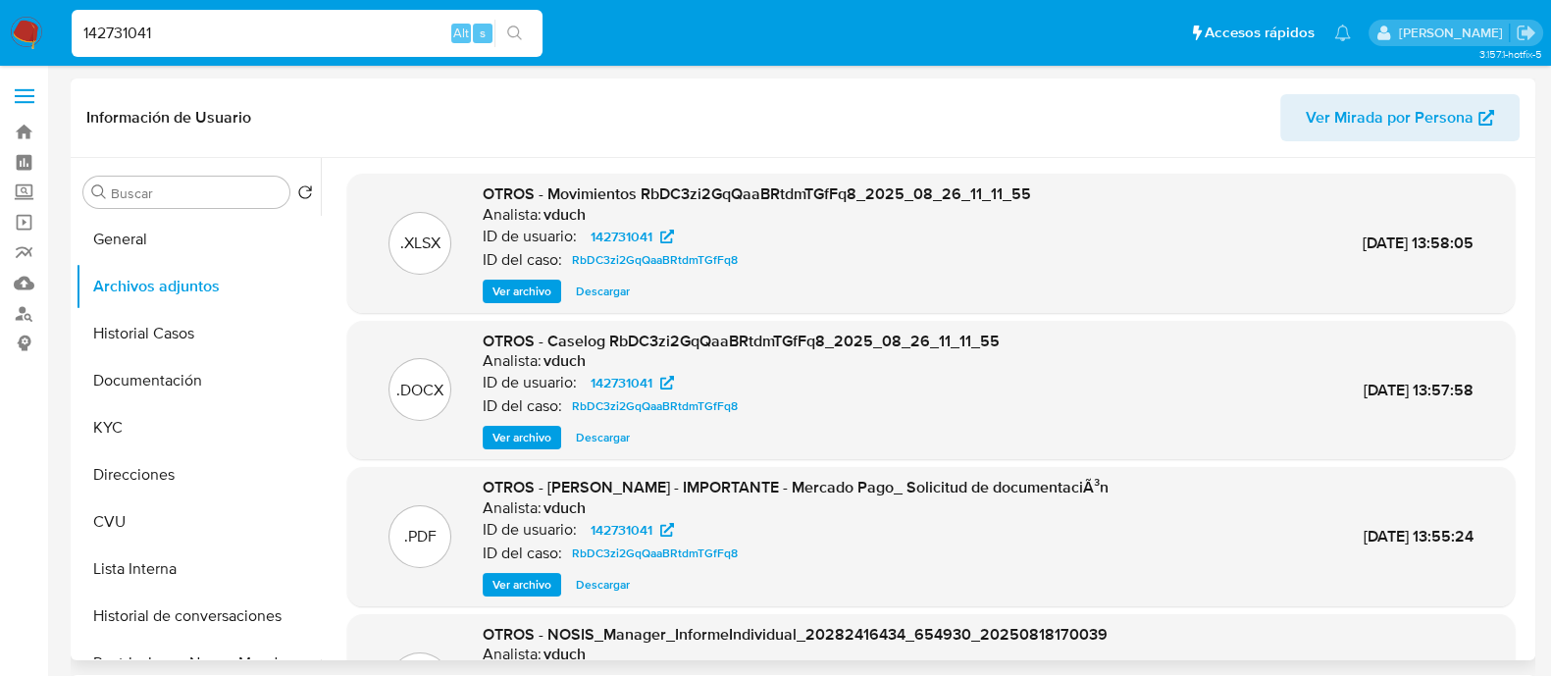
scroll to position [165, 0]
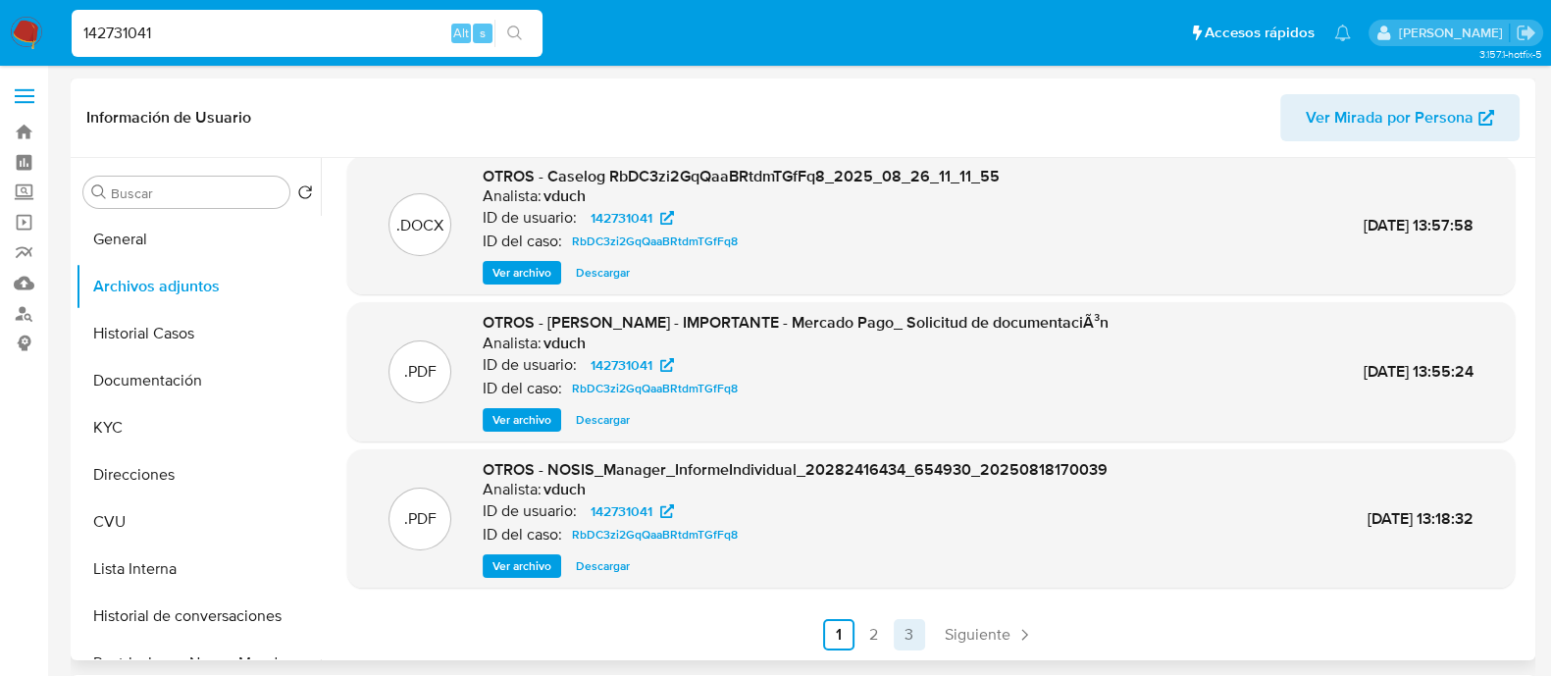
click at [907, 641] on link "3" at bounding box center [909, 634] width 31 height 31
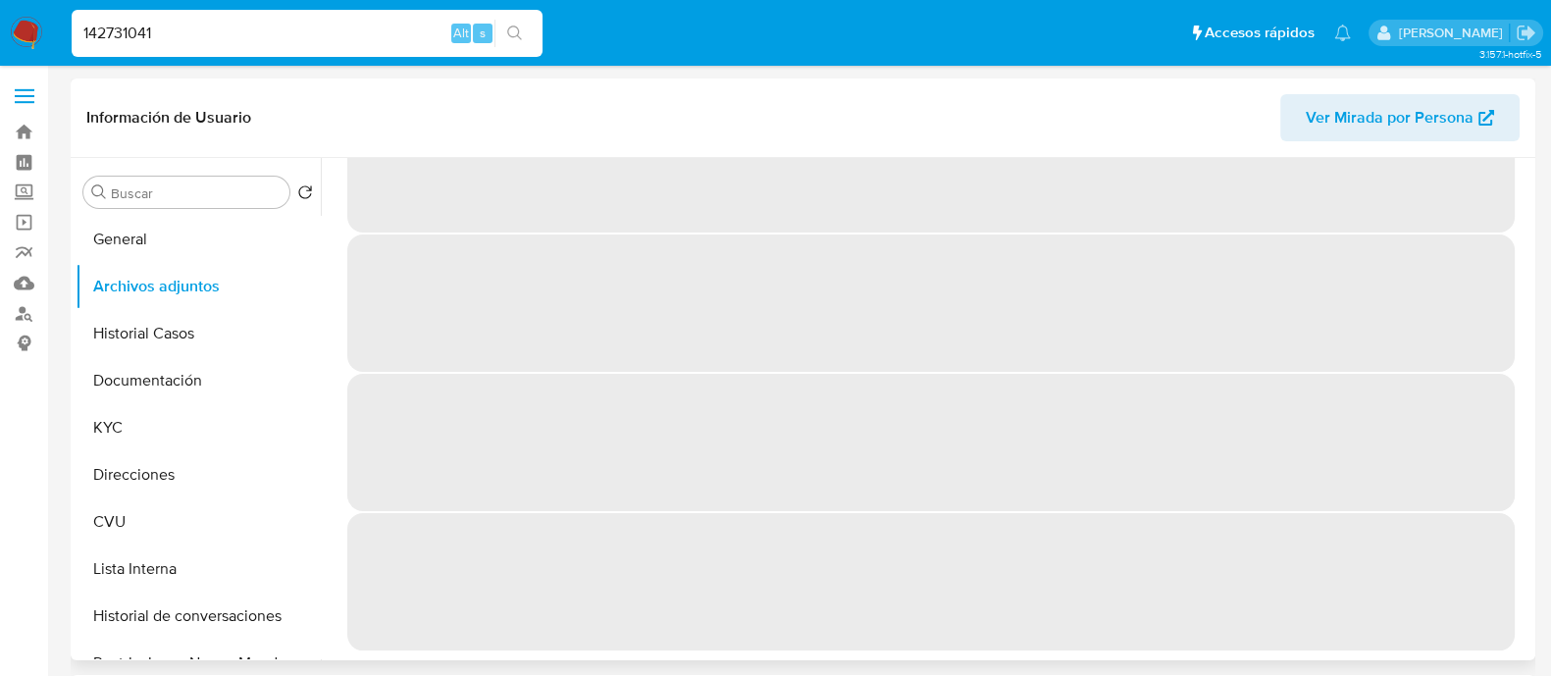
scroll to position [0, 0]
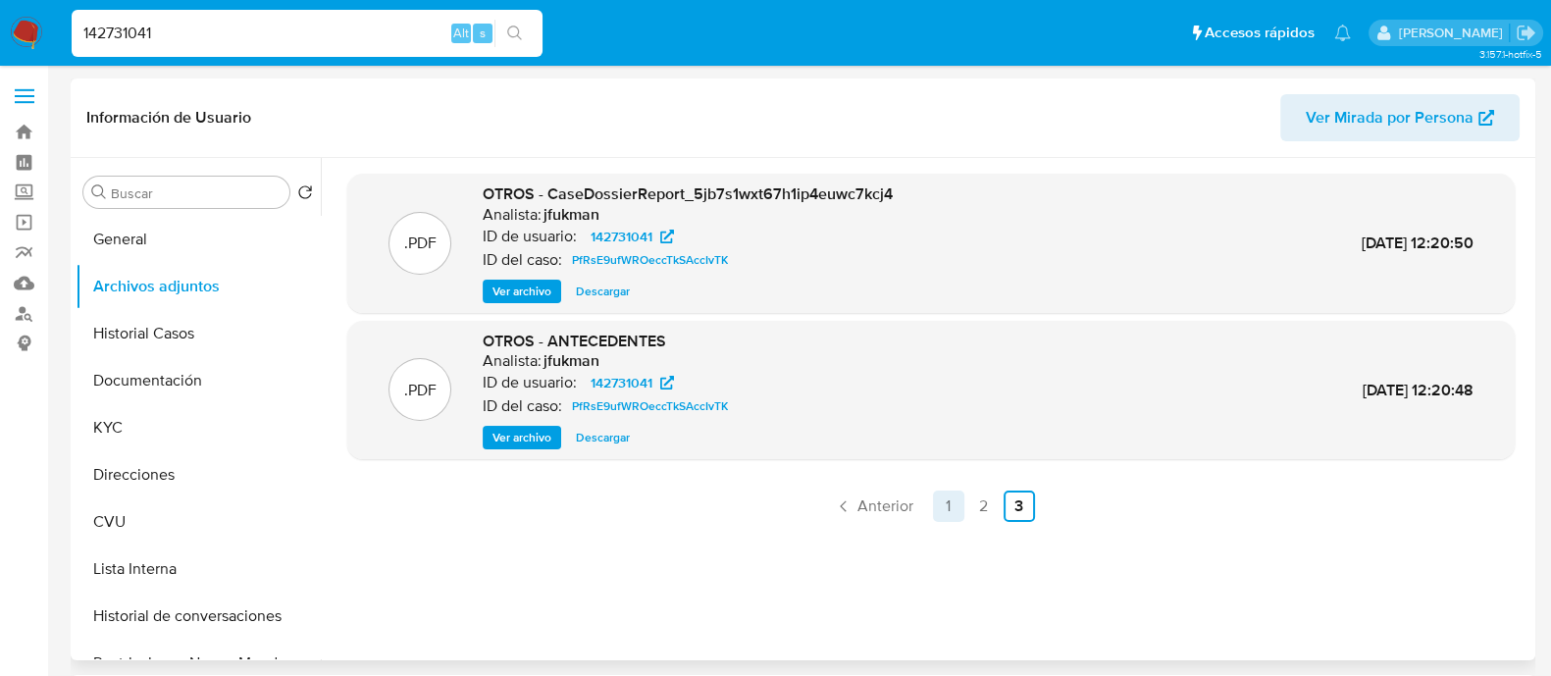
click at [945, 511] on link "1" at bounding box center [948, 505] width 31 height 31
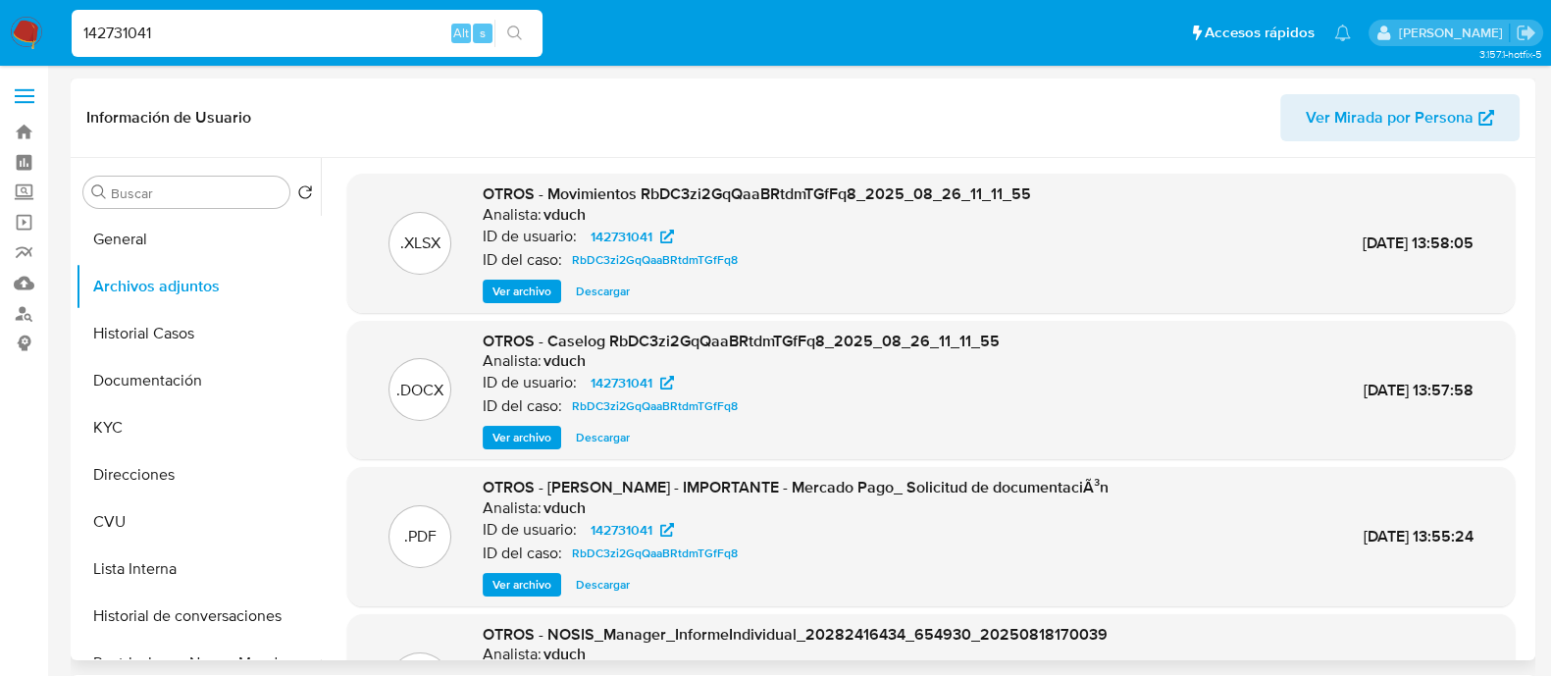
click at [526, 435] on span "Ver archivo" at bounding box center [521, 438] width 59 height 20
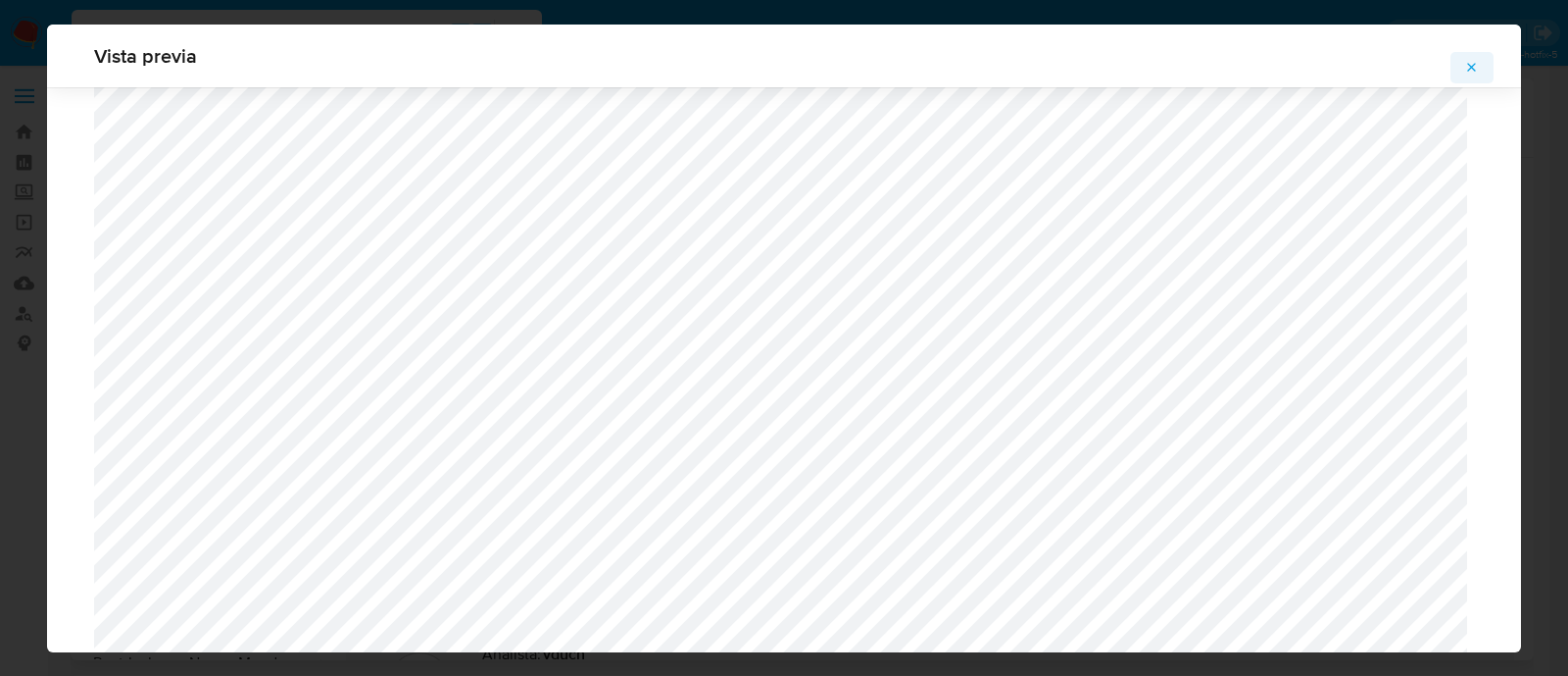
scroll to position [1309, 0]
click at [1465, 63] on icon "Attachment preview" at bounding box center [1472, 68] width 16 height 16
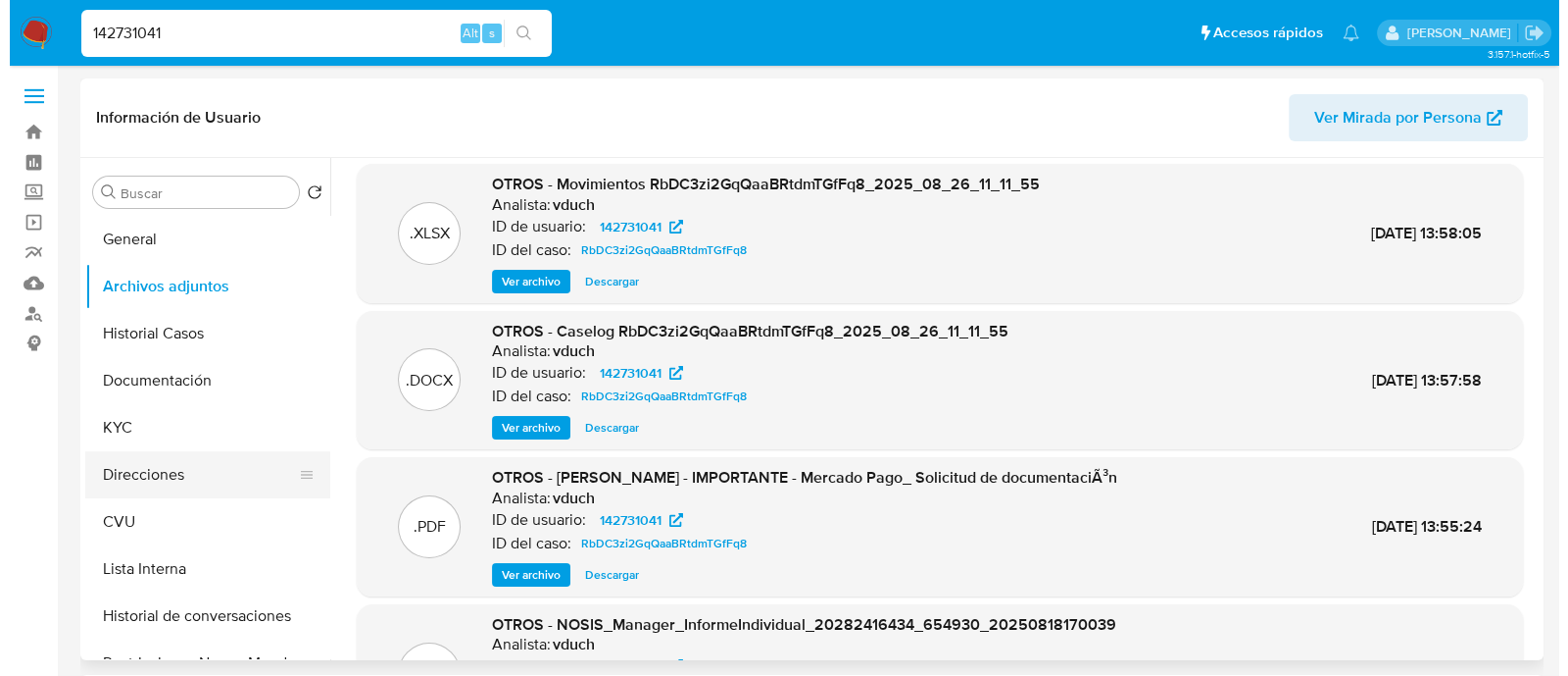
scroll to position [0, 0]
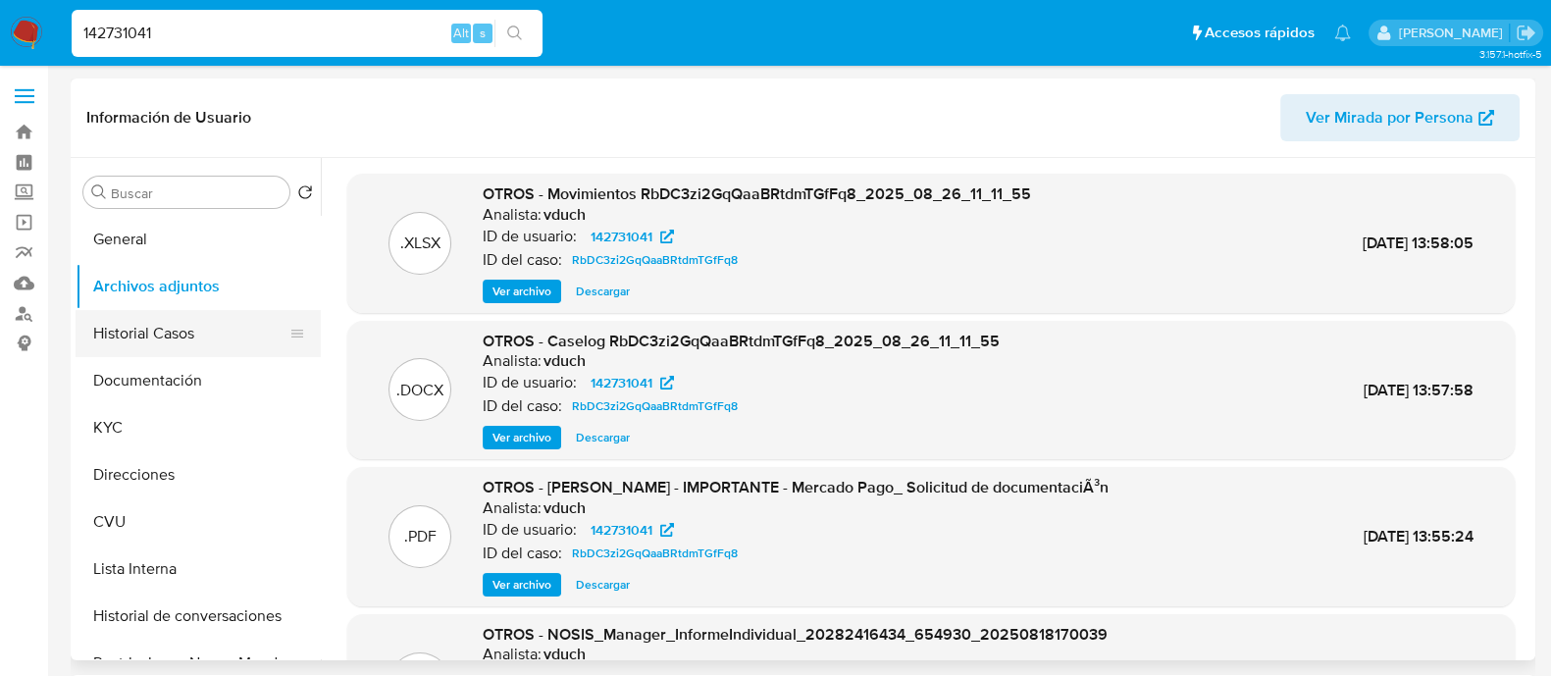
click at [159, 326] on button "Historial Casos" at bounding box center [191, 333] width 230 height 47
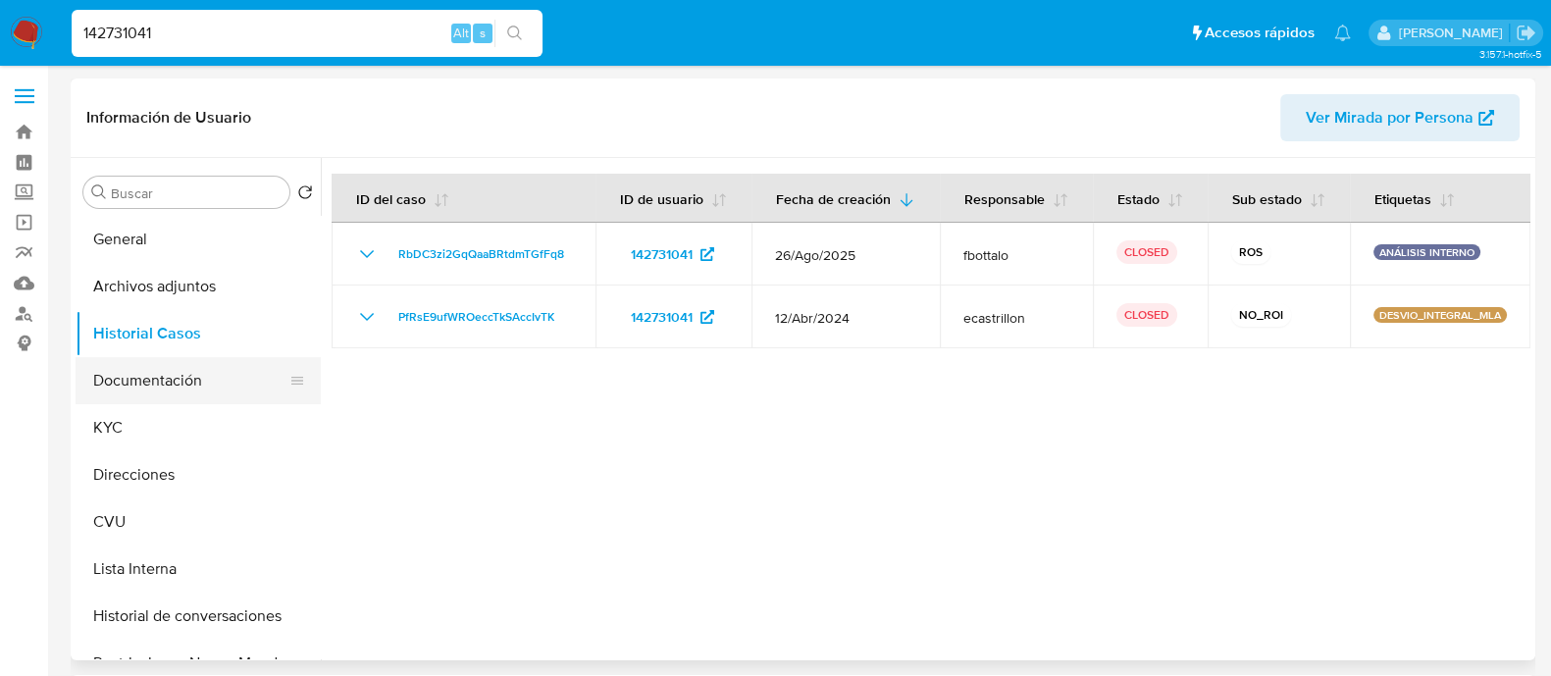
click at [196, 383] on button "Documentación" at bounding box center [191, 380] width 230 height 47
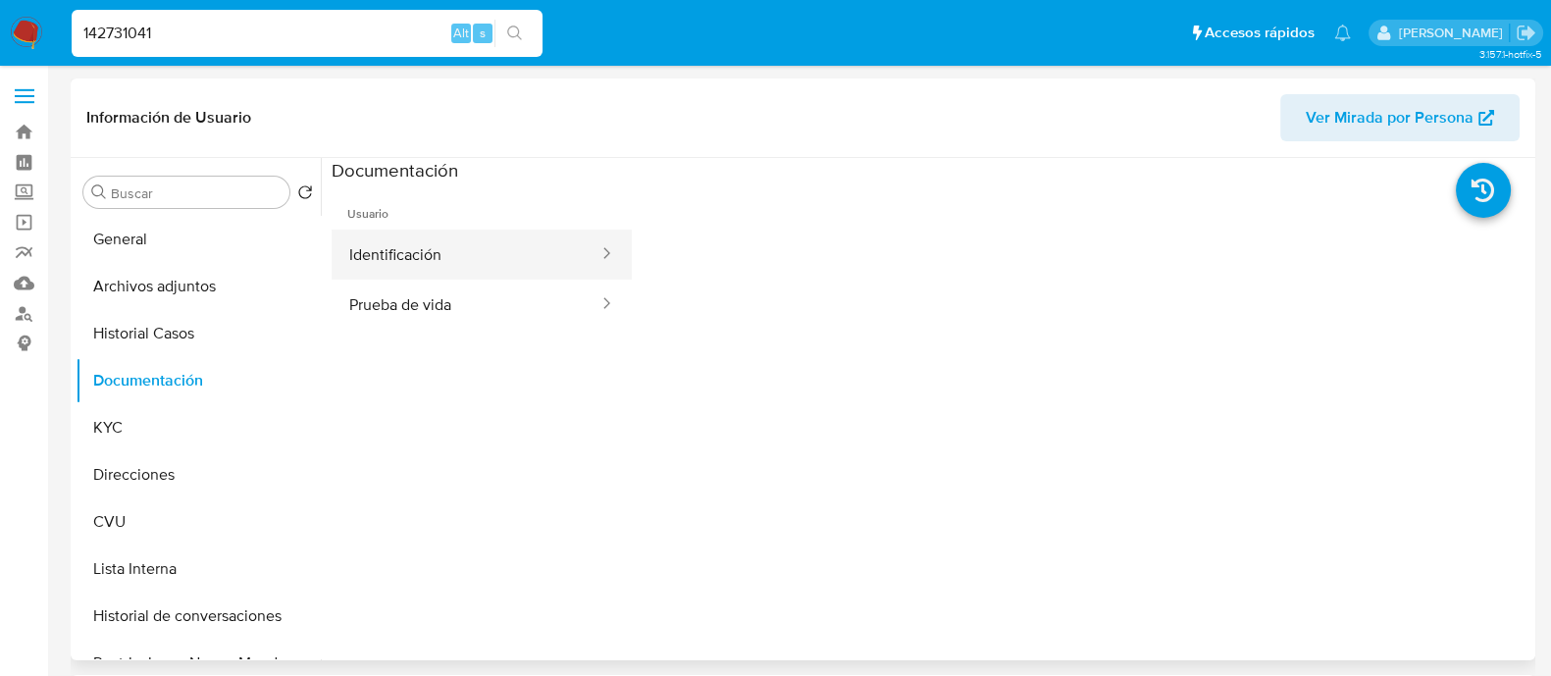
click at [442, 262] on button "Identificación" at bounding box center [466, 255] width 269 height 50
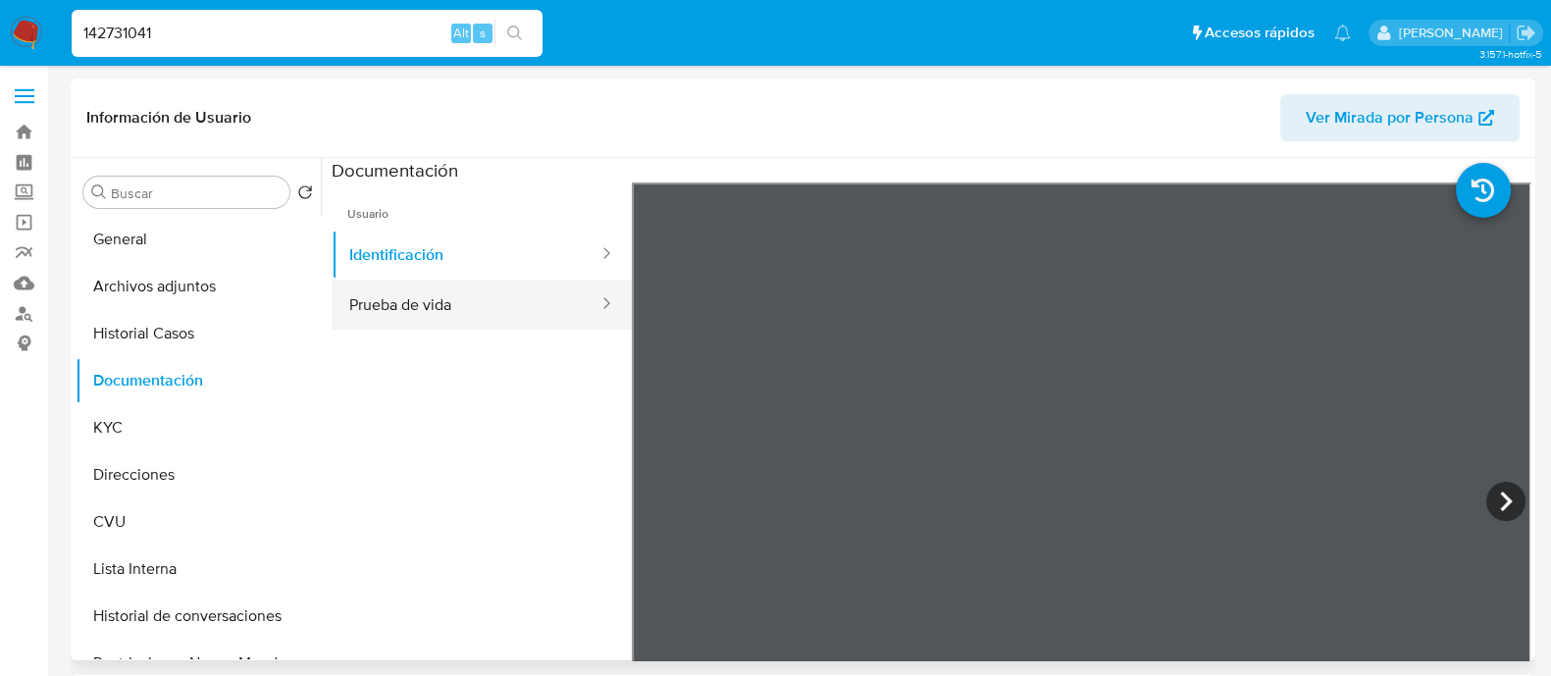
click at [458, 297] on button "Prueba de vida" at bounding box center [466, 305] width 269 height 50
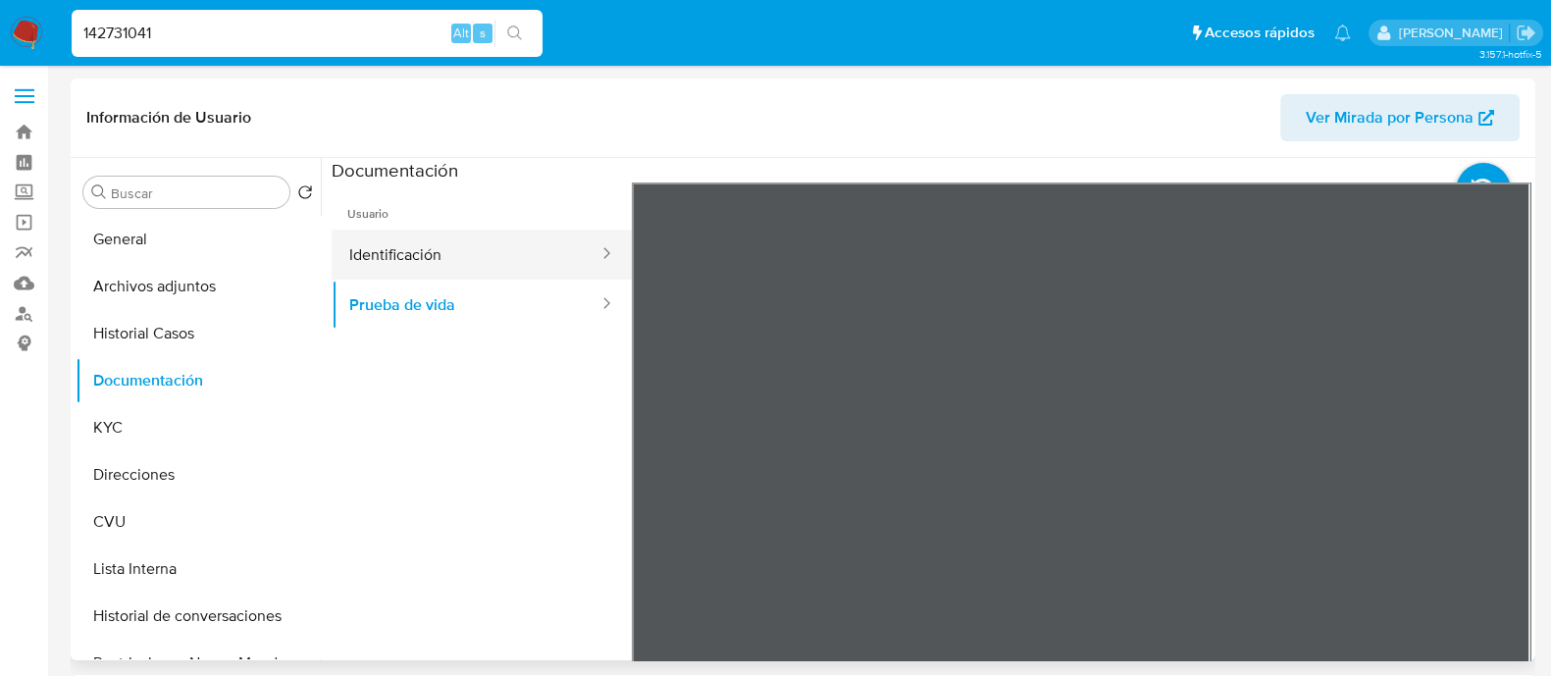
click at [435, 271] on button "Identificación" at bounding box center [466, 255] width 269 height 50
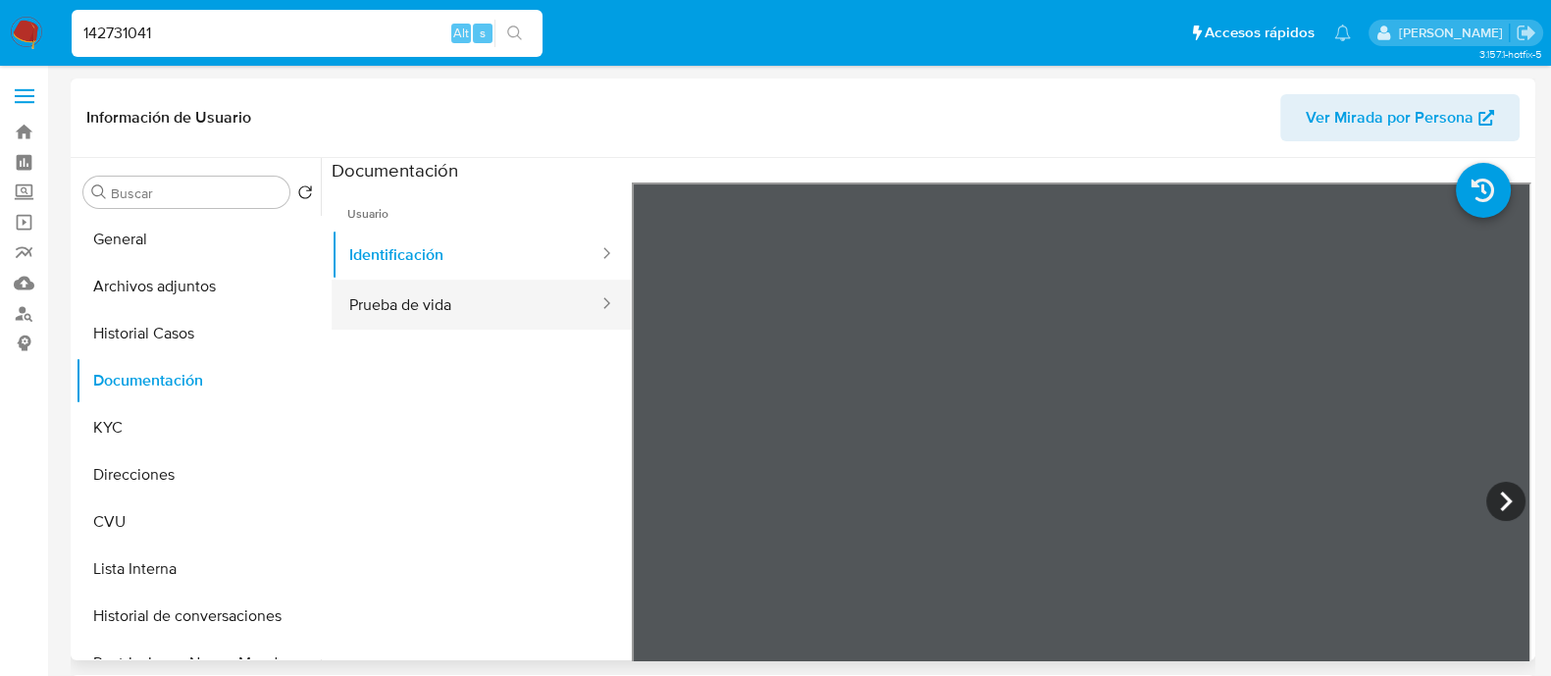
click at [478, 306] on button "Prueba de vida" at bounding box center [466, 305] width 269 height 50
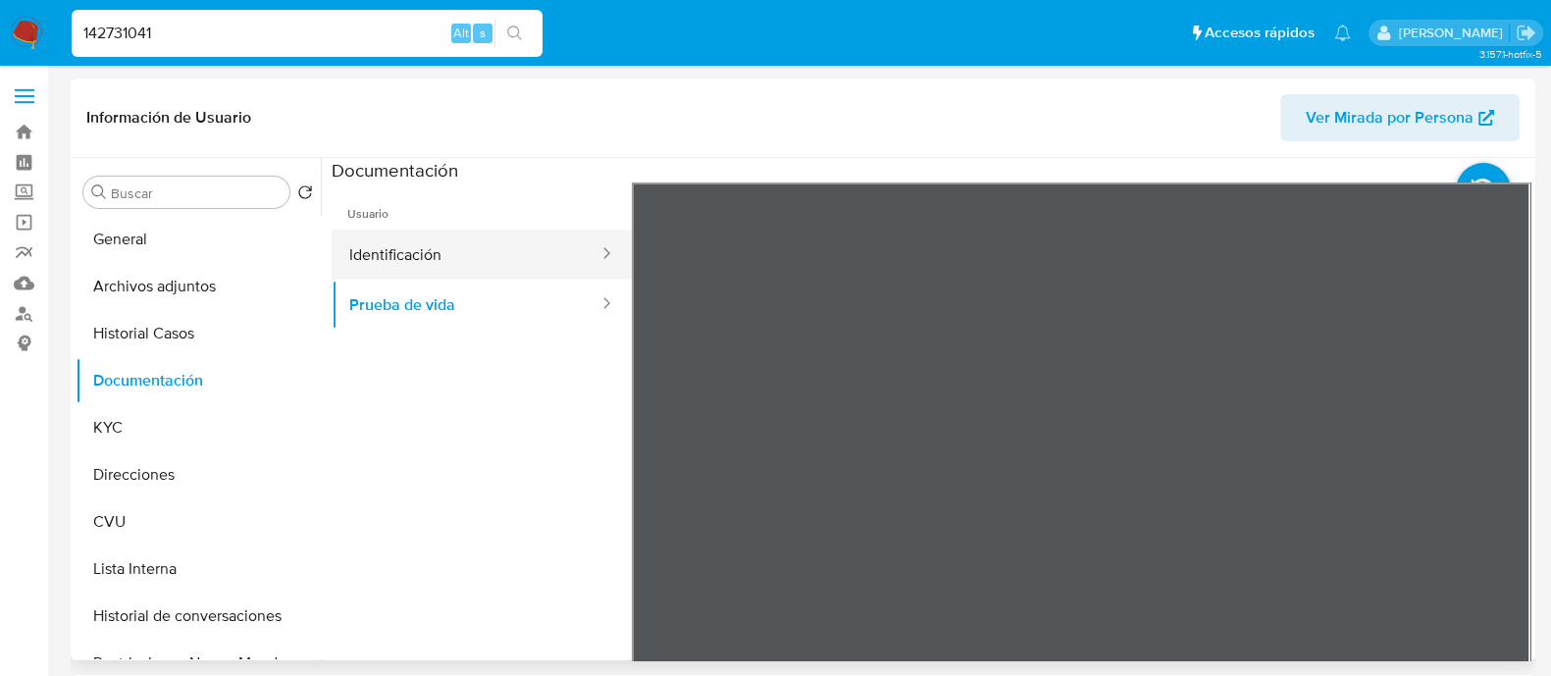
click at [461, 266] on button "Identificación" at bounding box center [466, 255] width 269 height 50
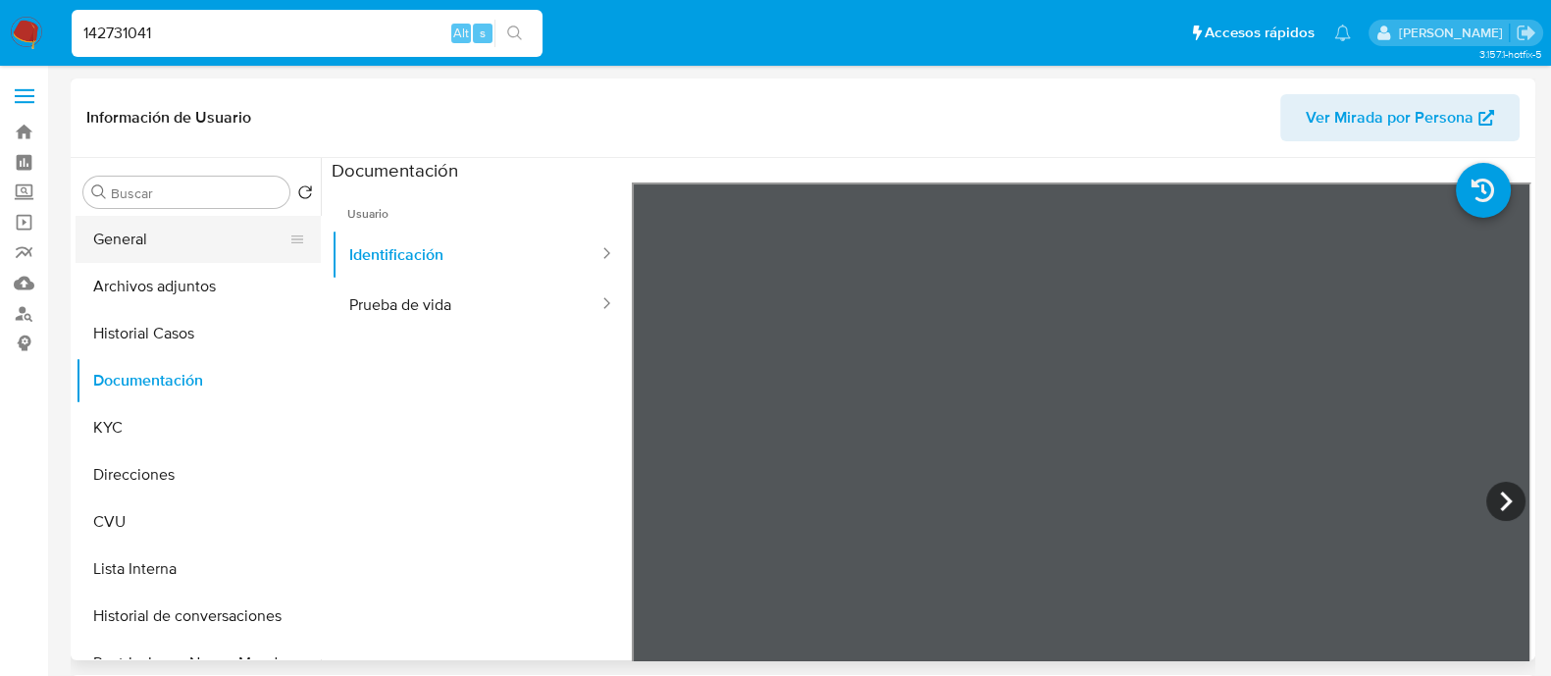
click at [181, 257] on button "General" at bounding box center [191, 239] width 230 height 47
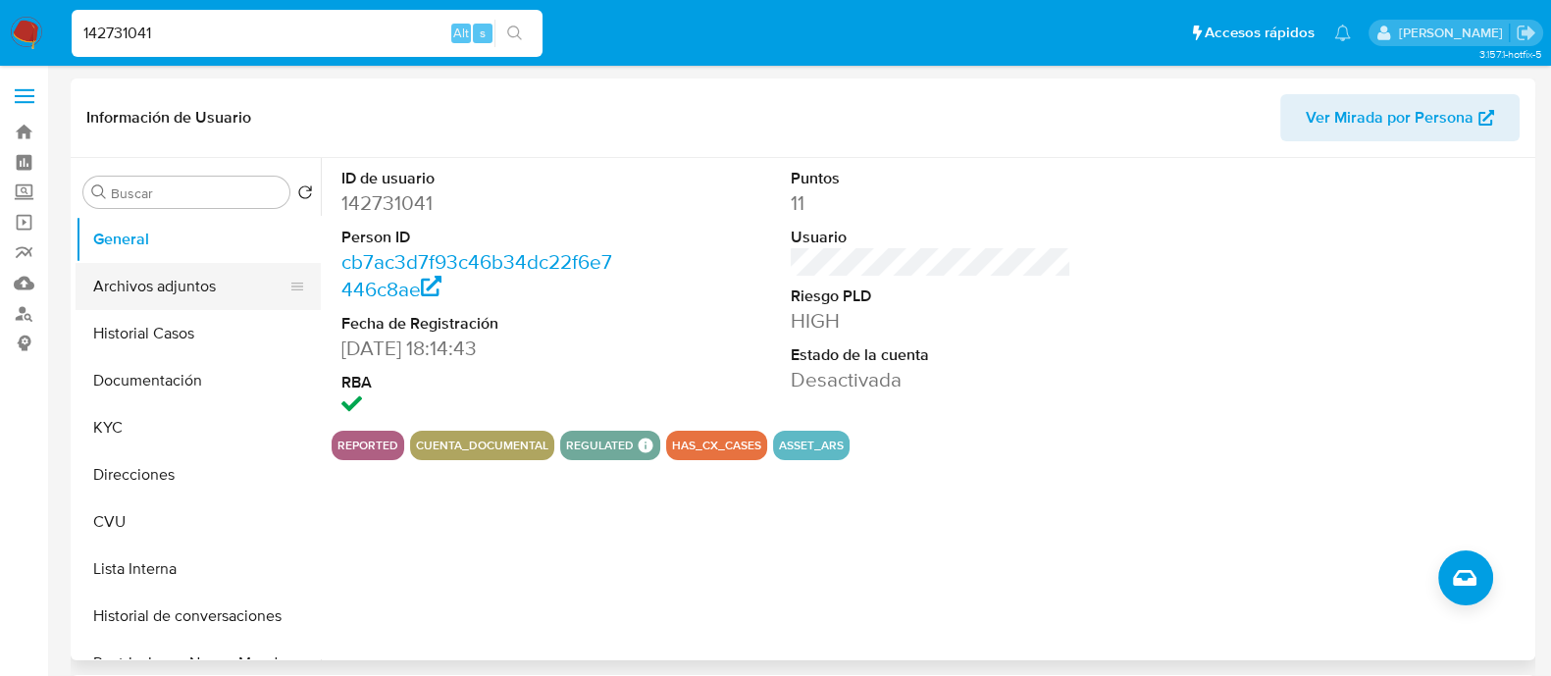
click at [120, 295] on button "Archivos adjuntos" at bounding box center [191, 286] width 230 height 47
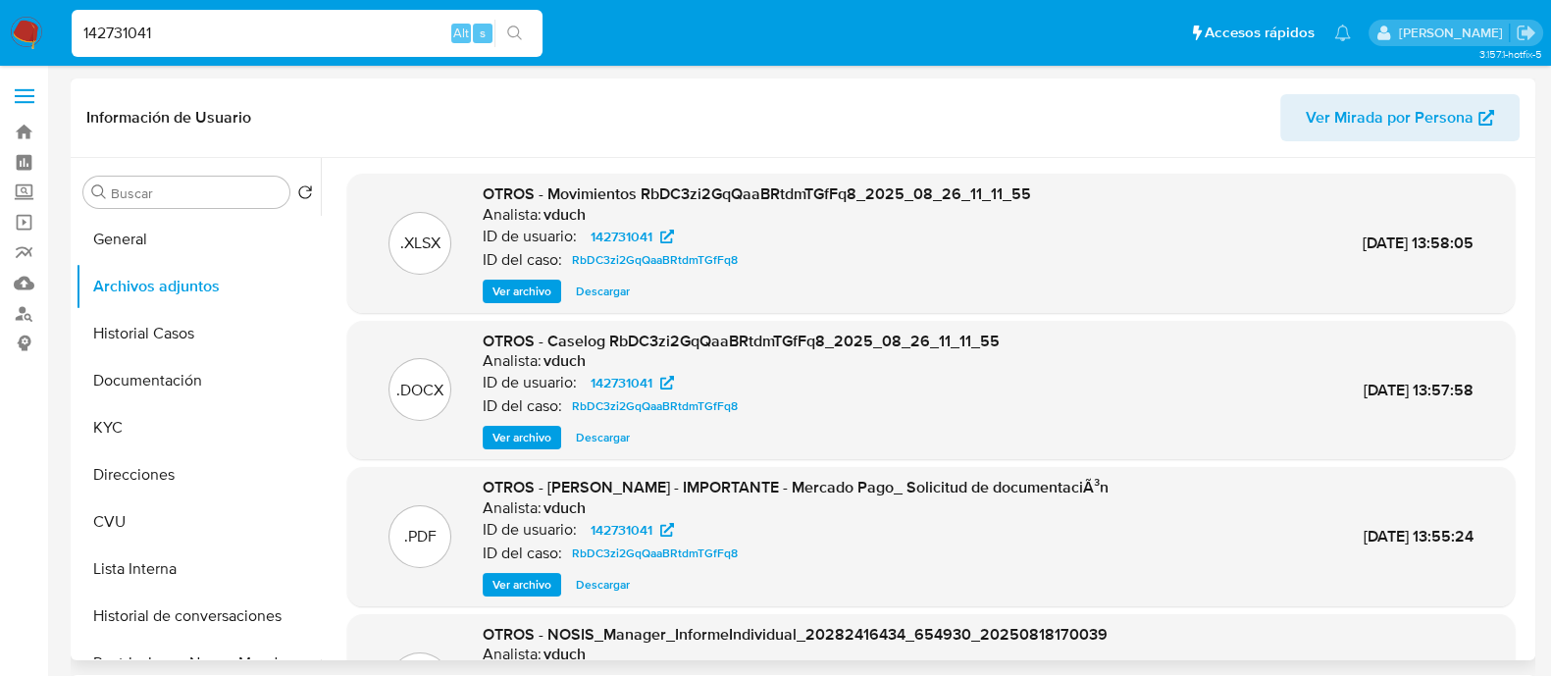
click at [539, 434] on span "Ver archivo" at bounding box center [521, 438] width 59 height 20
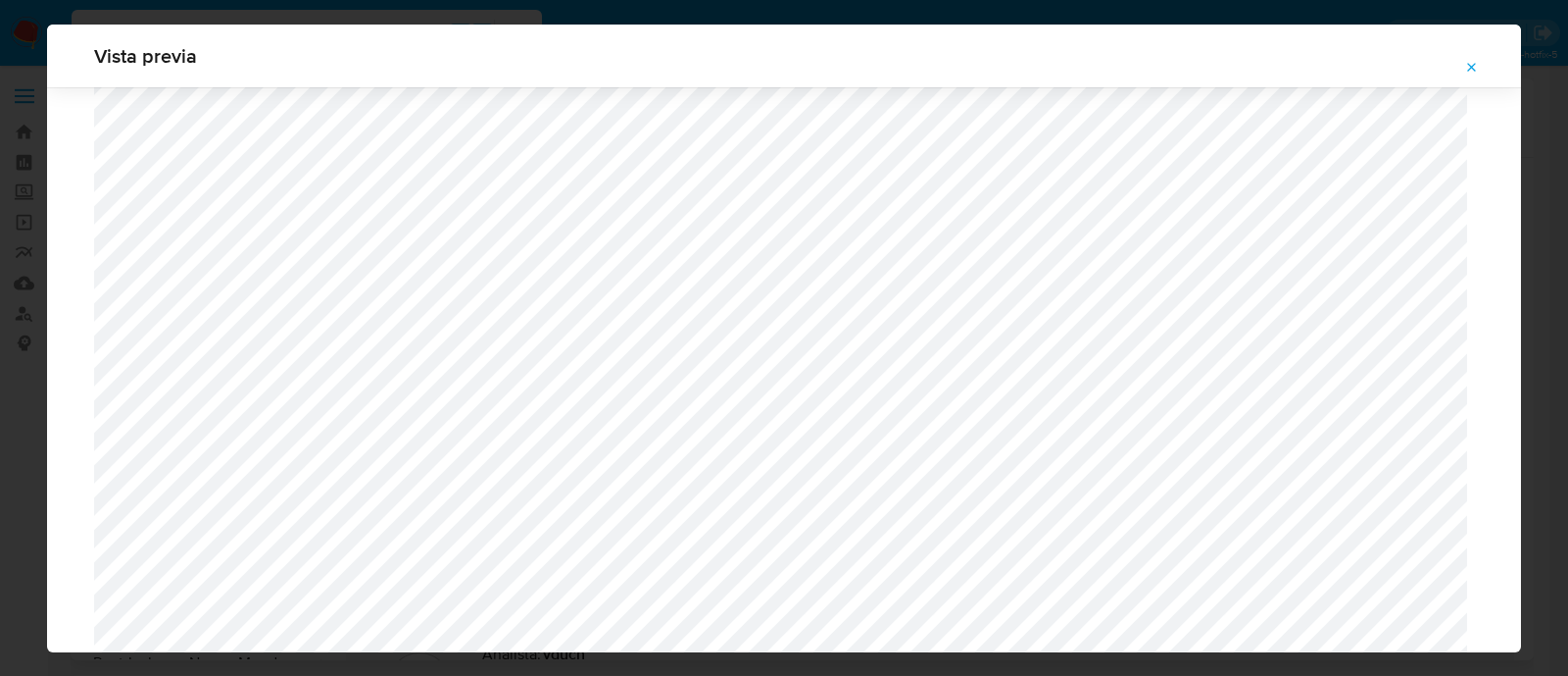
scroll to position [2290, 0]
click at [1473, 64] on icon "Attachment preview" at bounding box center [1472, 68] width 16 height 16
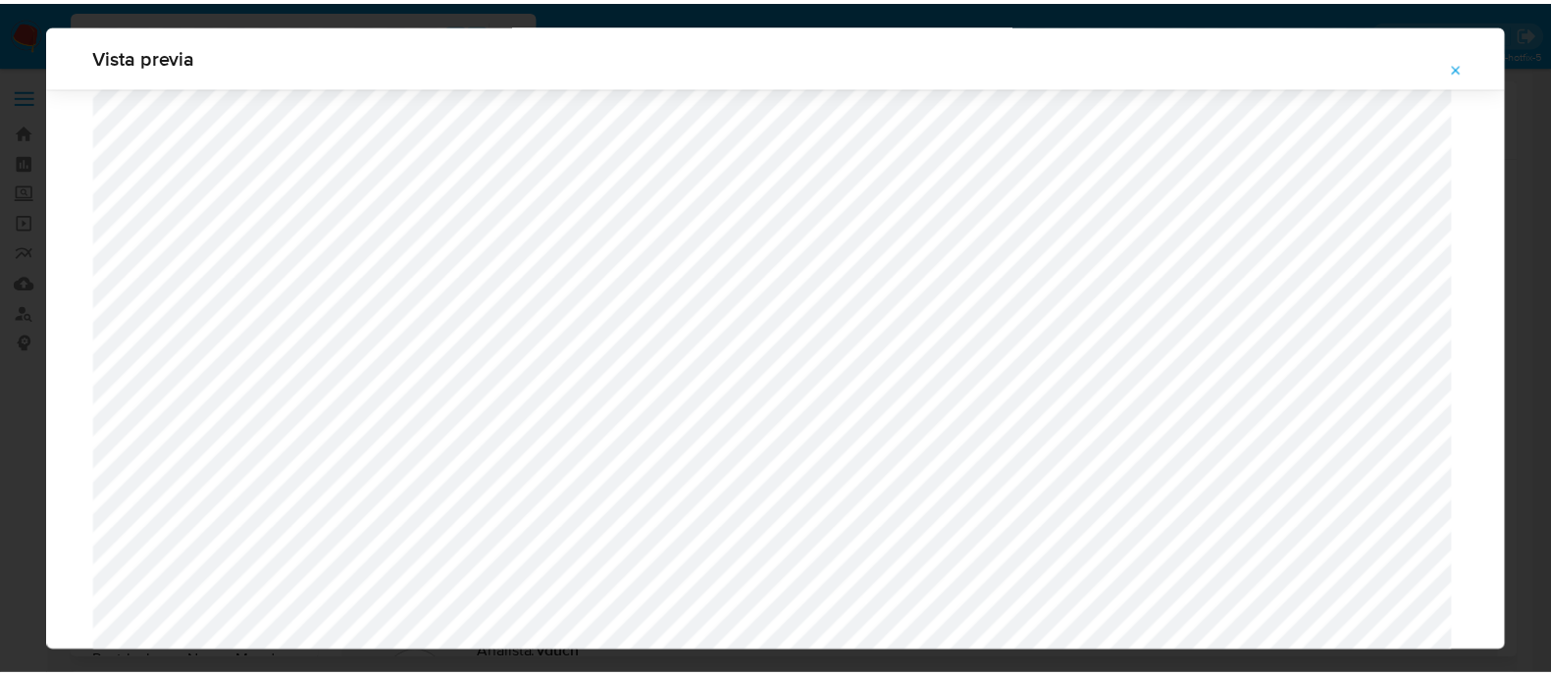
scroll to position [63, 0]
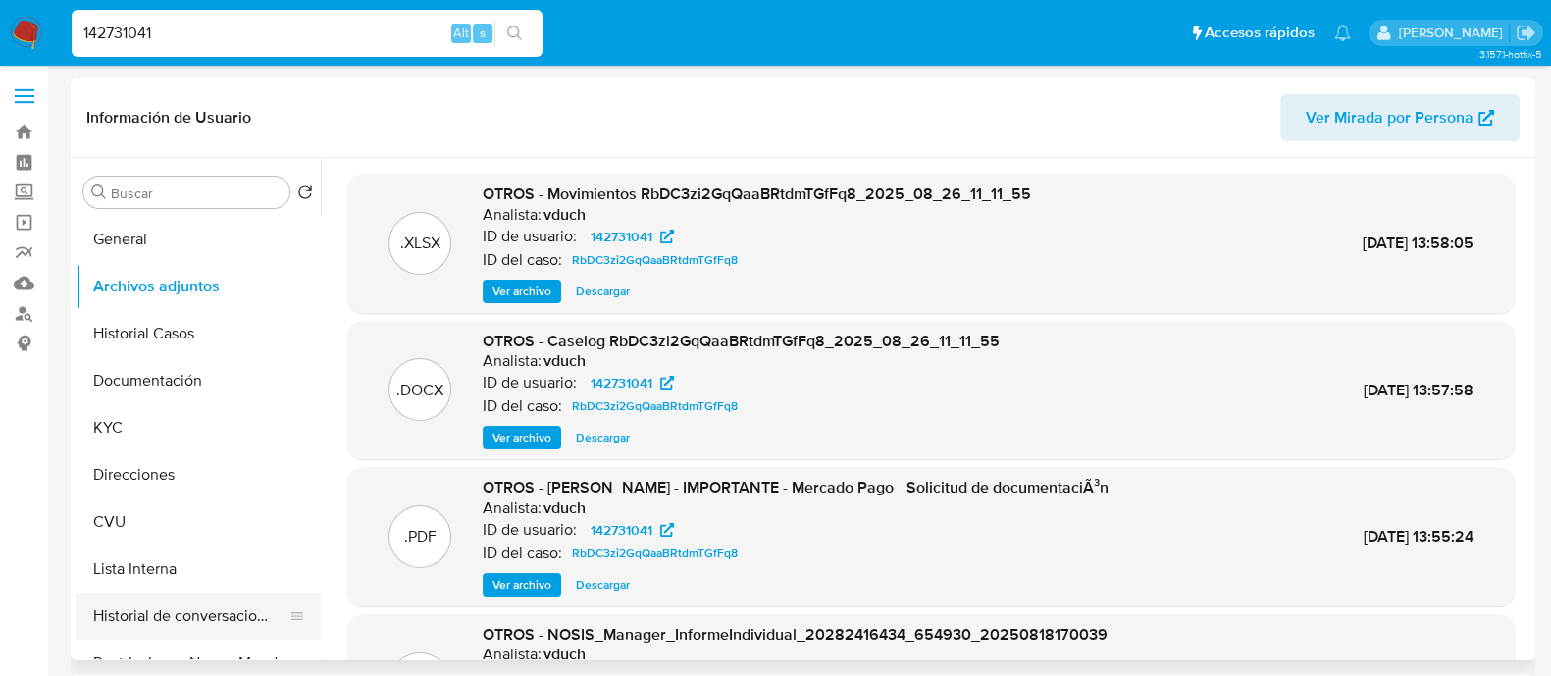
click at [172, 604] on button "Historial de conversaciones" at bounding box center [191, 615] width 230 height 47
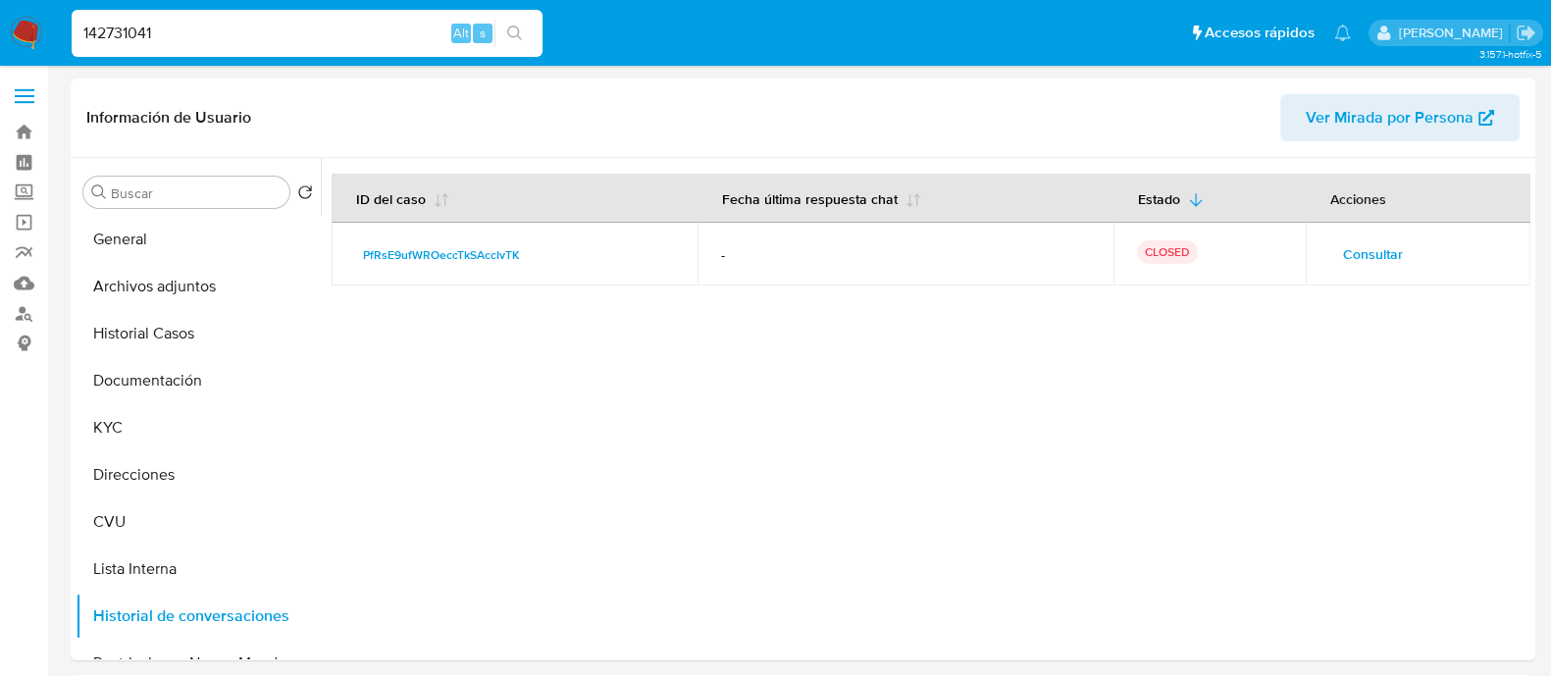
click at [128, 34] on input "142731041" at bounding box center [307, 34] width 471 height 26
paste input "751537836"
type input "751537836"
click at [292, 24] on input "751537836" at bounding box center [307, 34] width 471 height 26
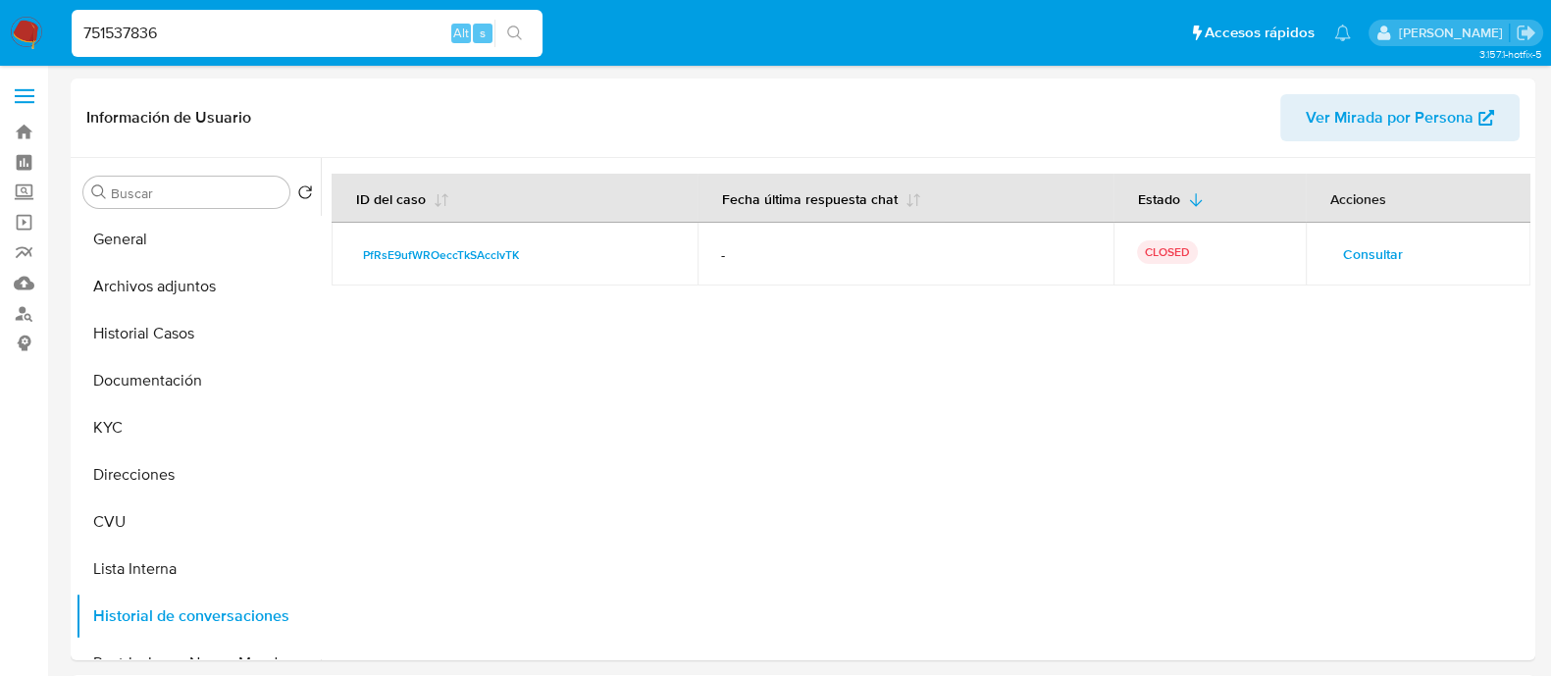
click at [292, 24] on input "751537836" at bounding box center [307, 34] width 471 height 26
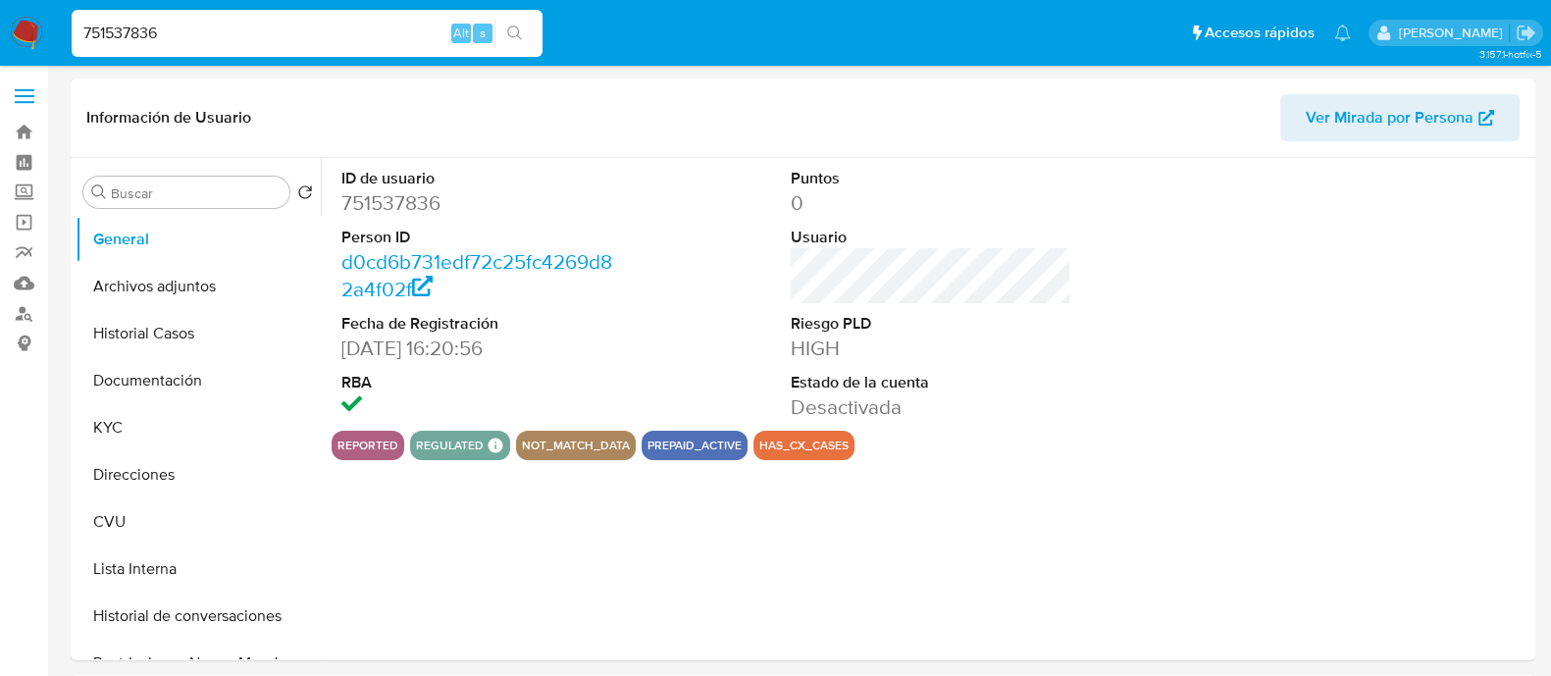
select select "10"
click at [180, 288] on button "Archivos adjuntos" at bounding box center [191, 286] width 230 height 47
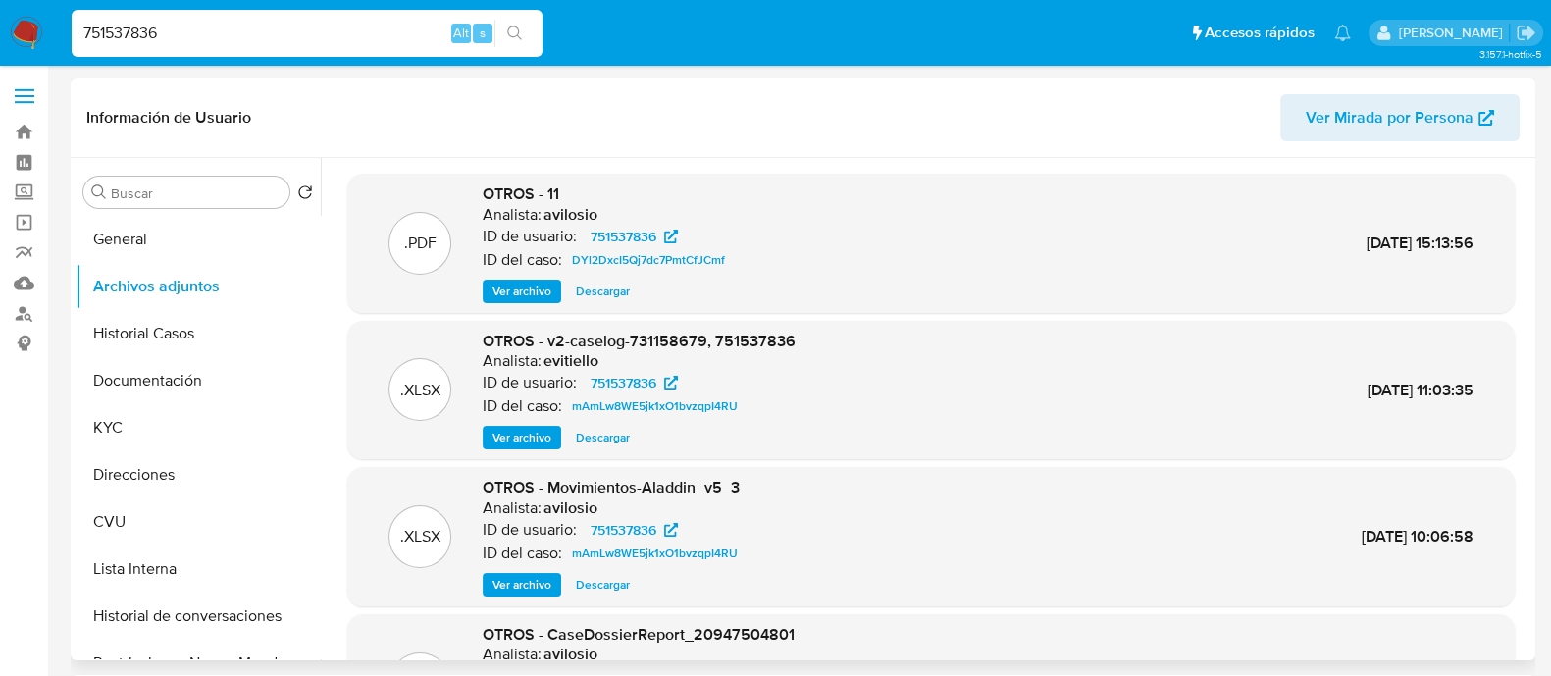
click at [521, 435] on span "Ver archivo" at bounding box center [521, 438] width 59 height 20
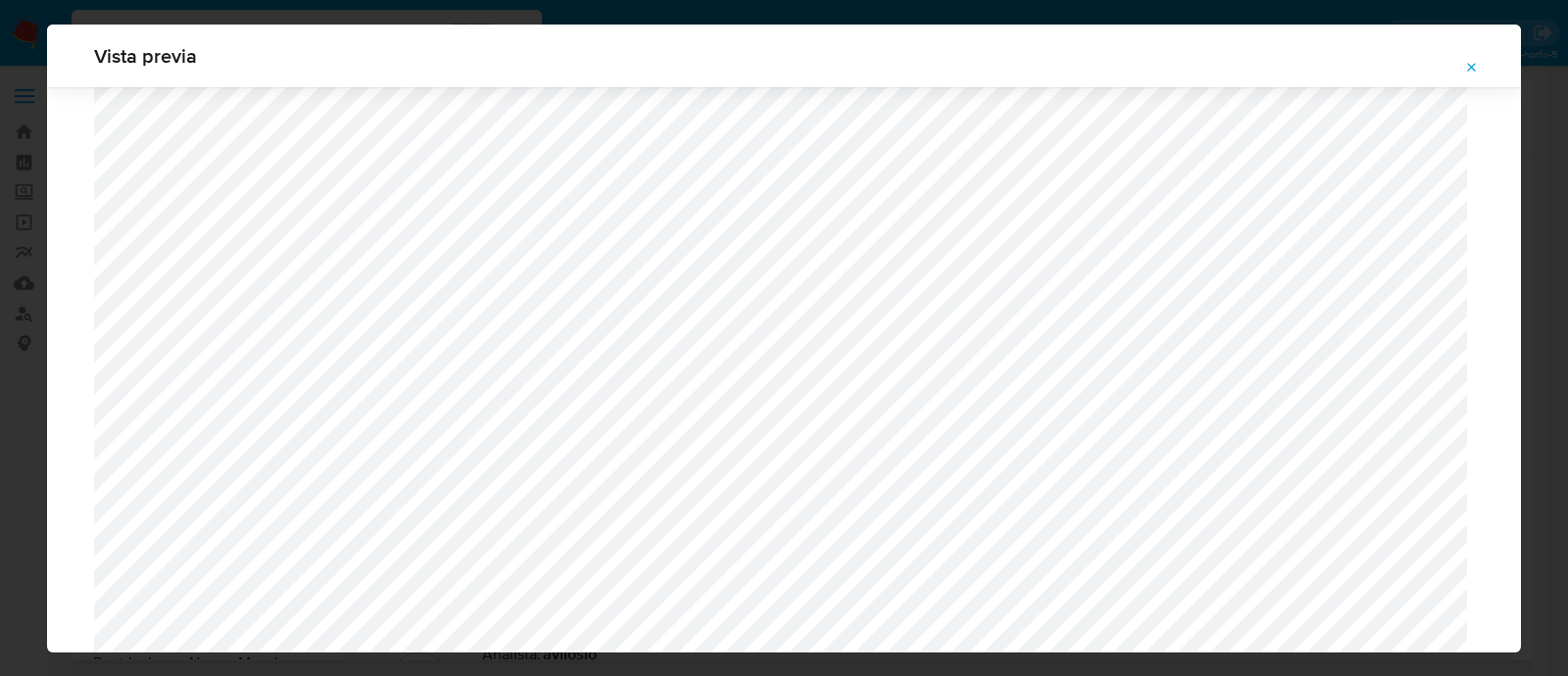
scroll to position [1064, 0]
click at [1482, 62] on button "Attachment preview" at bounding box center [1472, 67] width 43 height 31
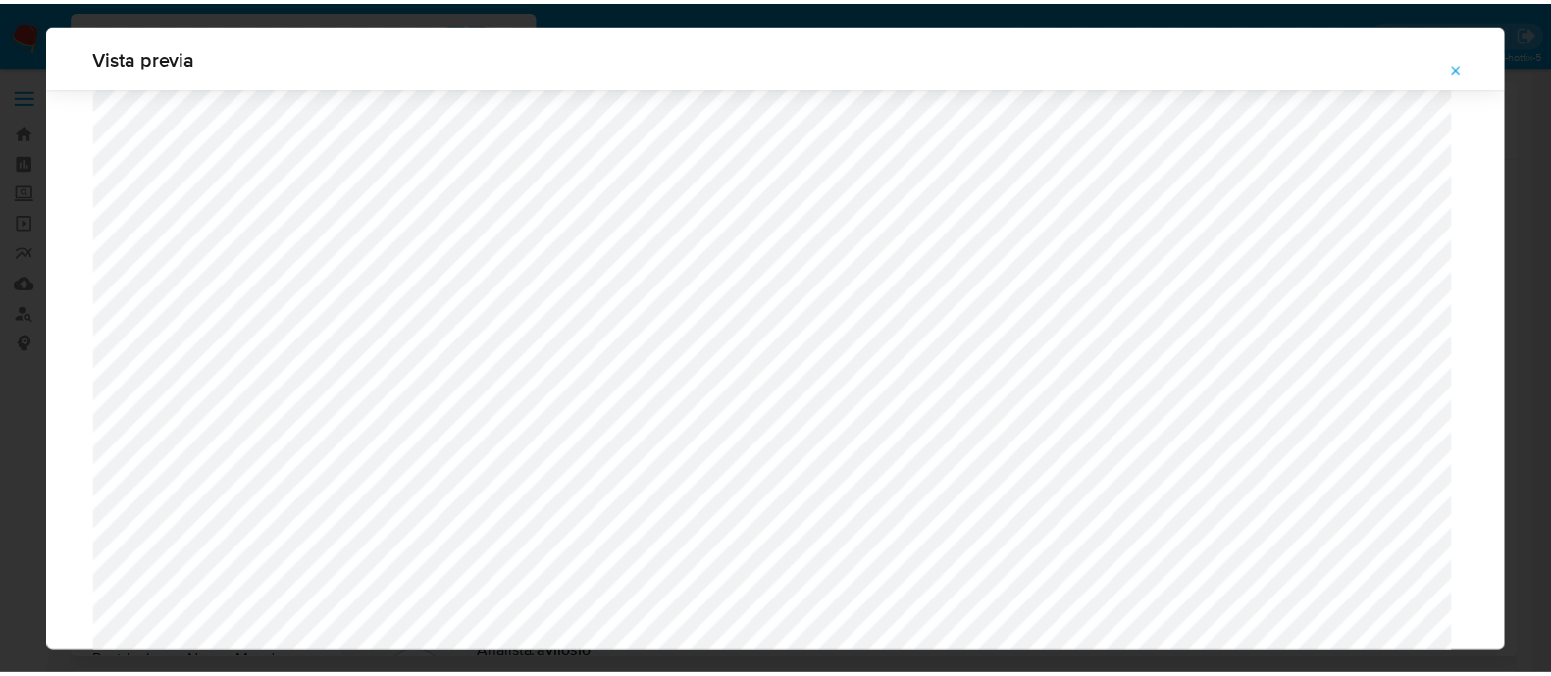
scroll to position [63, 0]
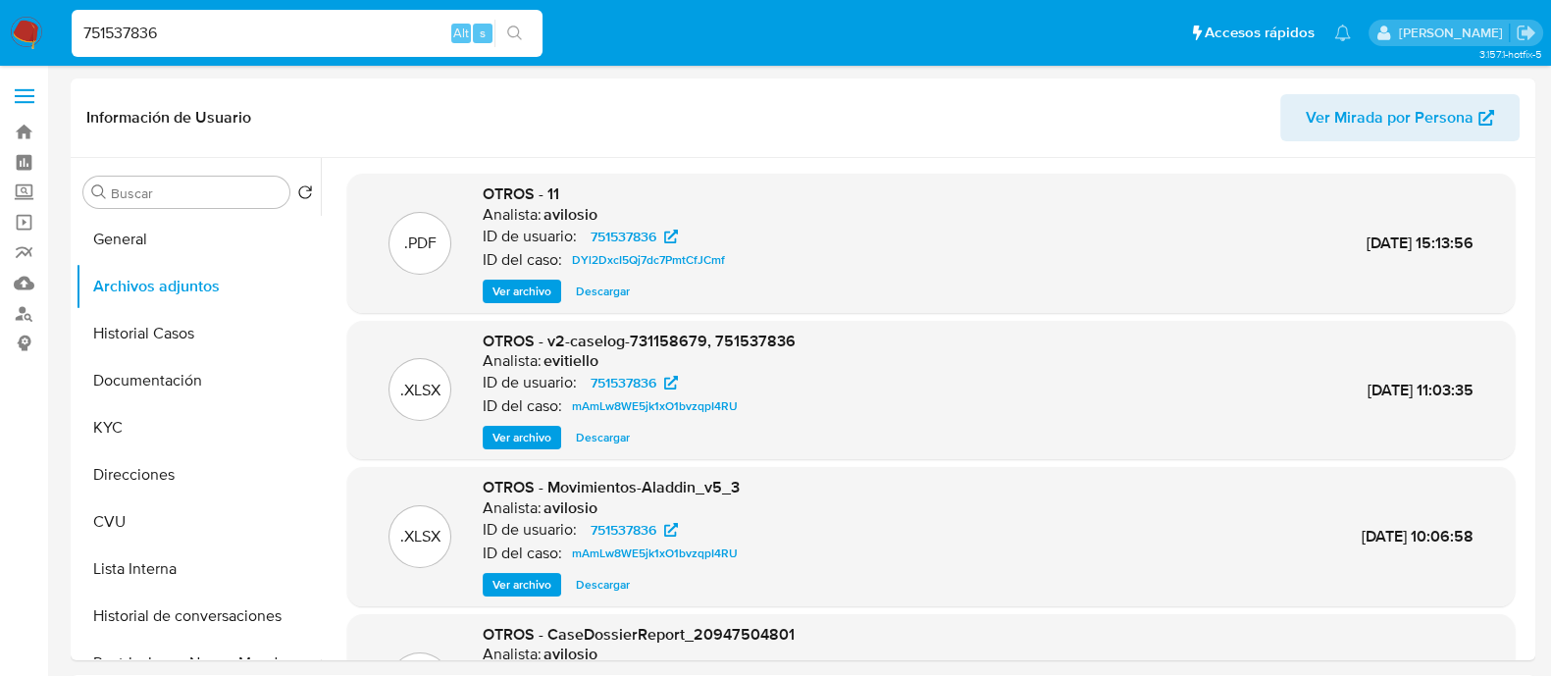
click at [162, 29] on input "751537836" at bounding box center [307, 34] width 471 height 26
paste input "Cea1yPvkhExRbxOORtXdmnwl"
type input "Cea1yPvkhExRbxOORtXdmnwl"
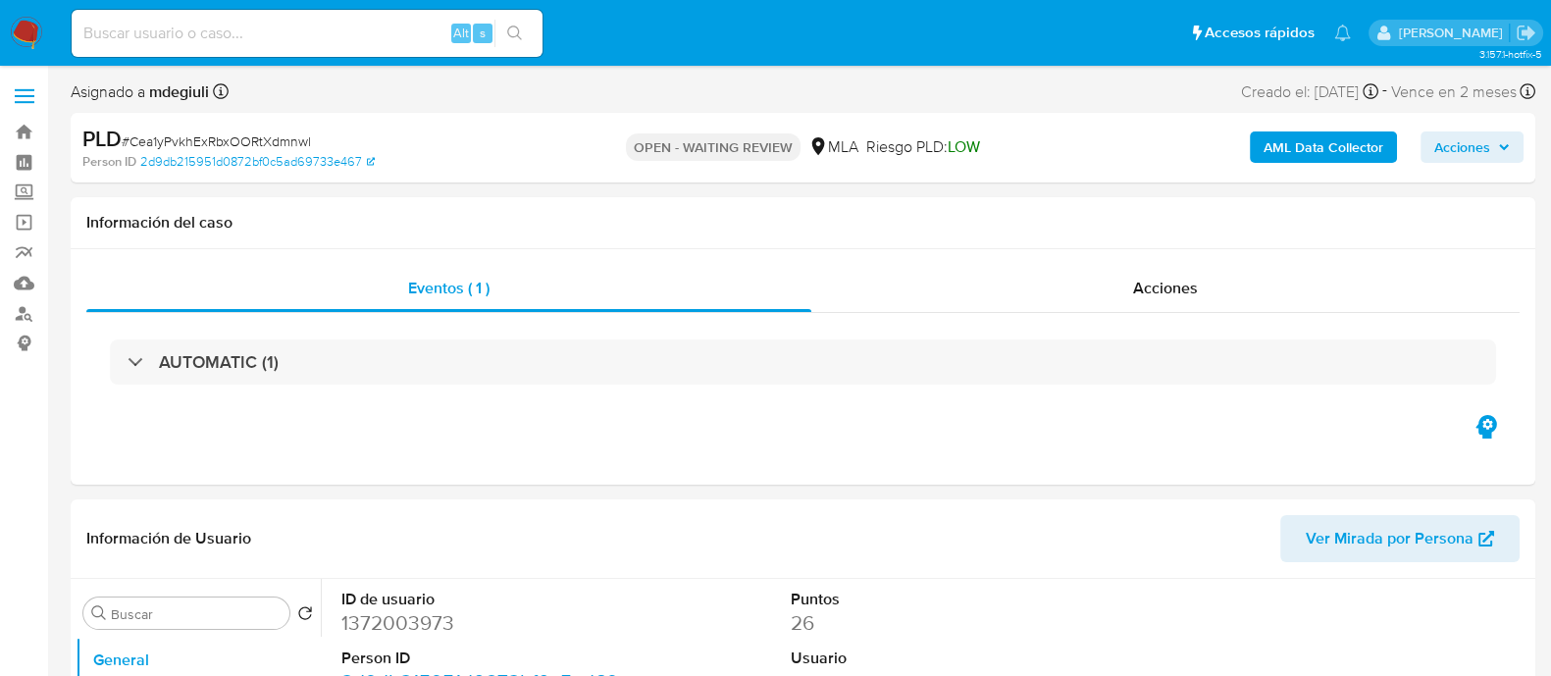
select select "10"
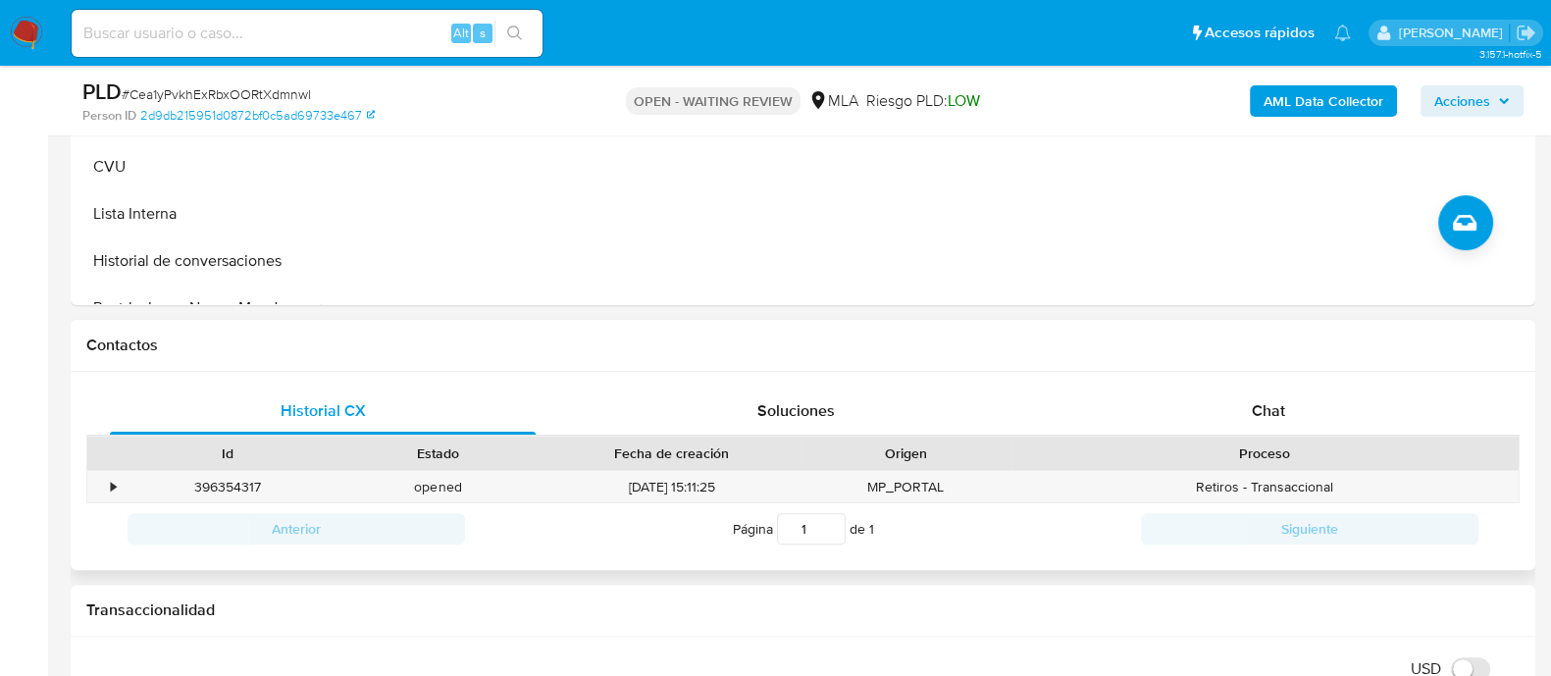
scroll to position [736, 0]
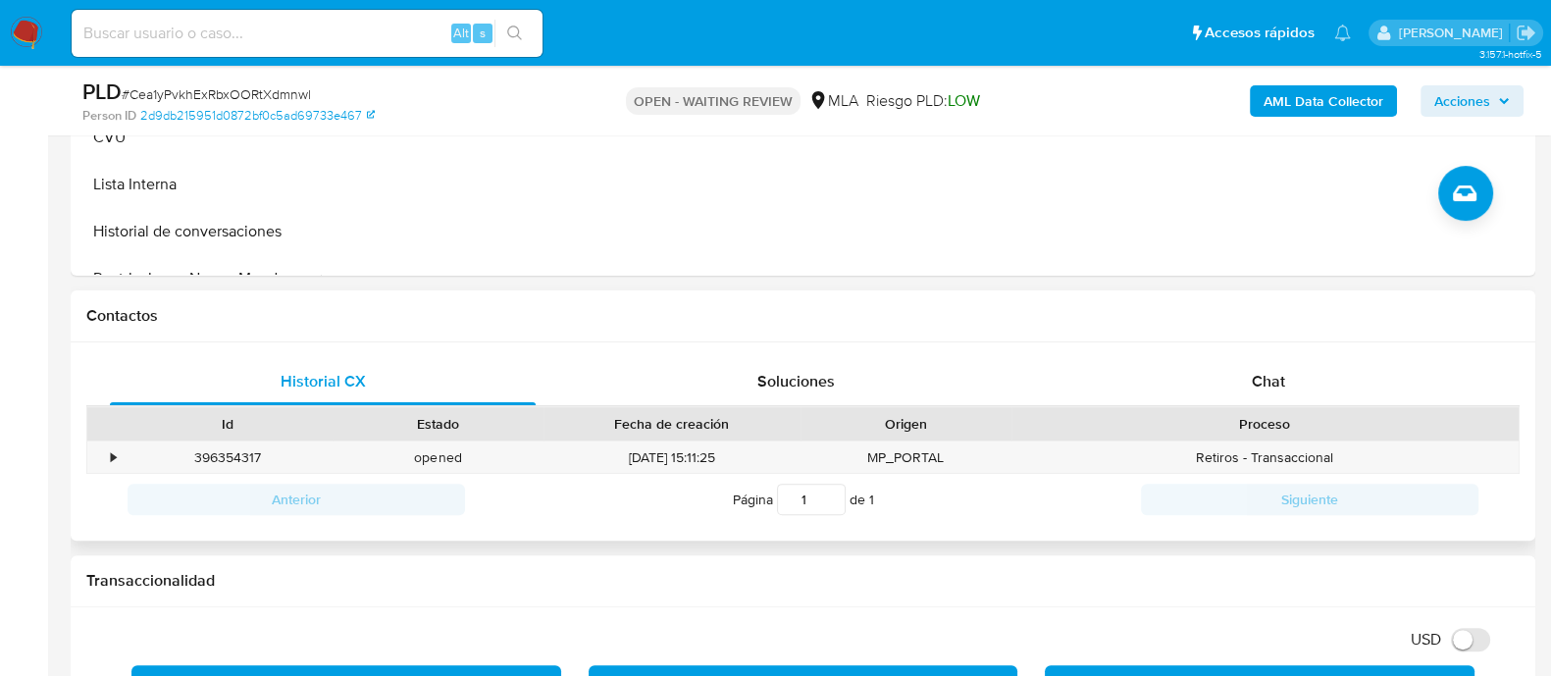
click at [1189, 346] on div "Historial CX Soluciones Chat Id Estado Fecha de creación Origen Proceso • 39635…" at bounding box center [803, 441] width 1464 height 199
click at [1190, 373] on div "Chat" at bounding box center [1268, 381] width 426 height 47
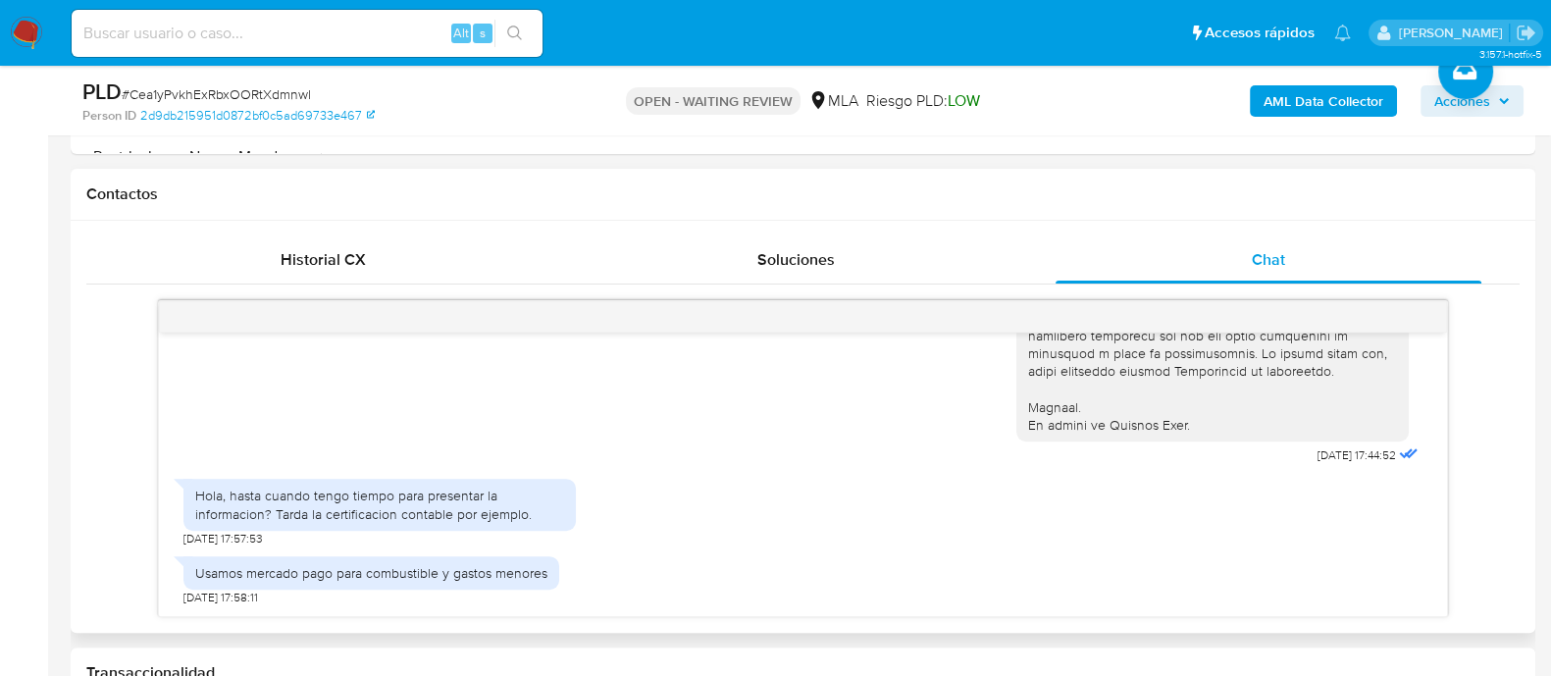
scroll to position [980, 0]
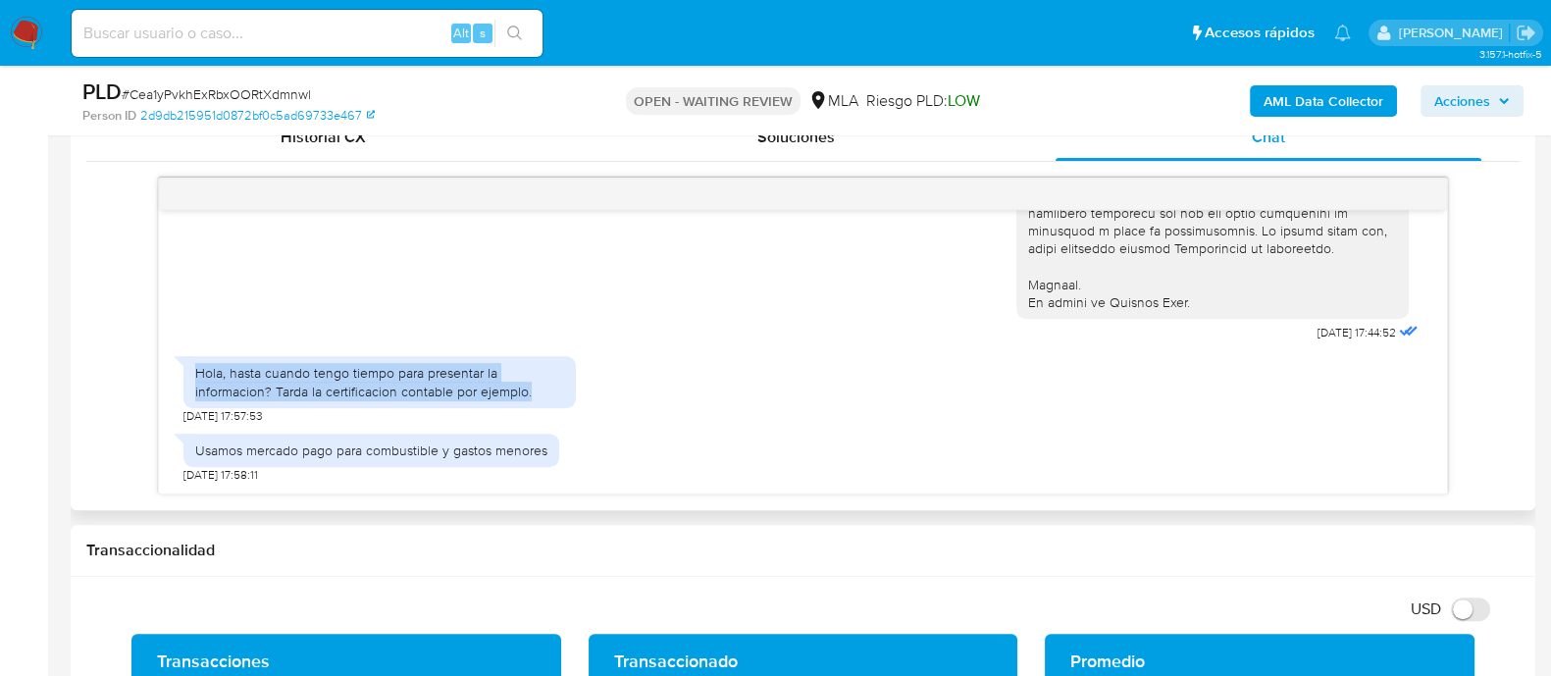
drag, startPoint x: 190, startPoint y: 362, endPoint x: 540, endPoint y: 384, distance: 350.9
click at [540, 384] on div "Hola, hasta cuando tengo tiempo para presentar la informacion? Tarda la certifi…" at bounding box center [379, 381] width 392 height 51
copy div "Hola, hasta cuando tengo tiempo para presentar la informacion? Tarda la certifi…"
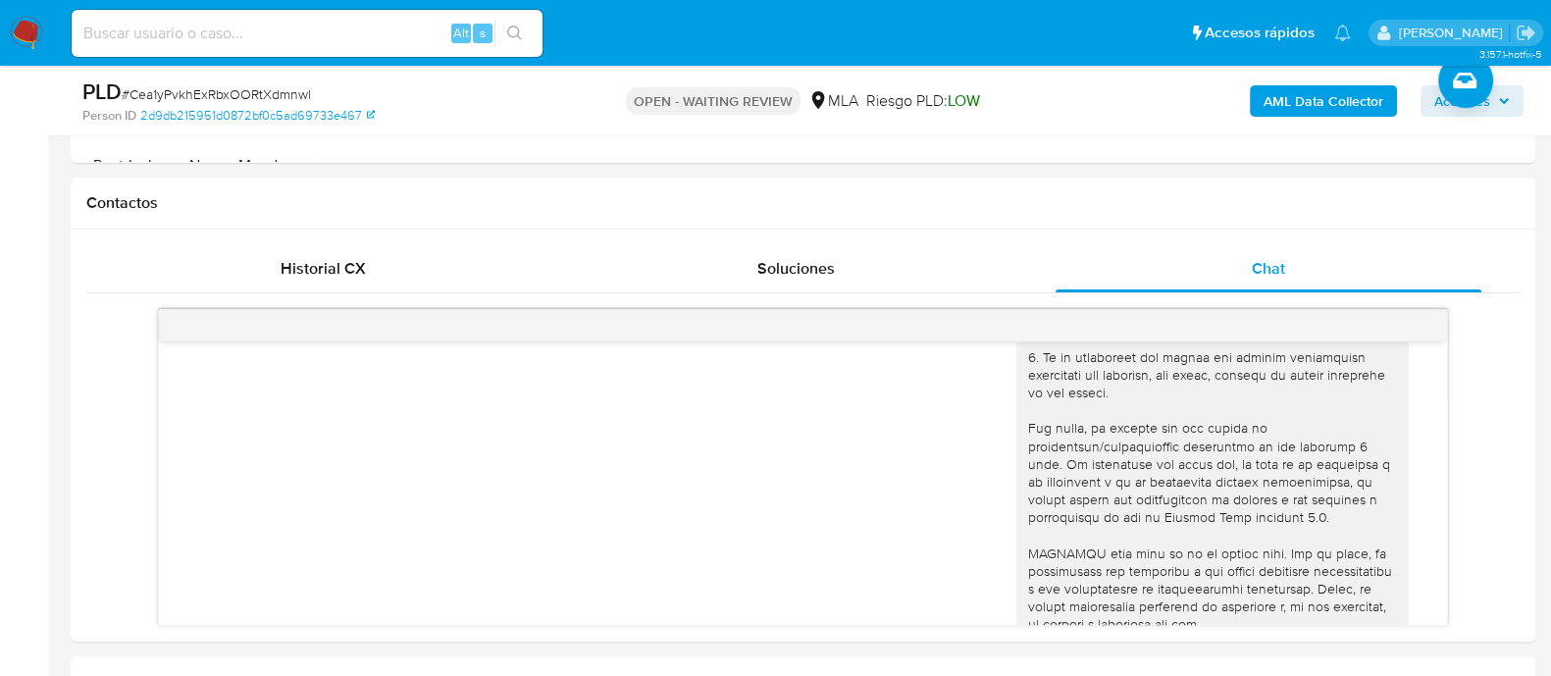
scroll to position [736, 0]
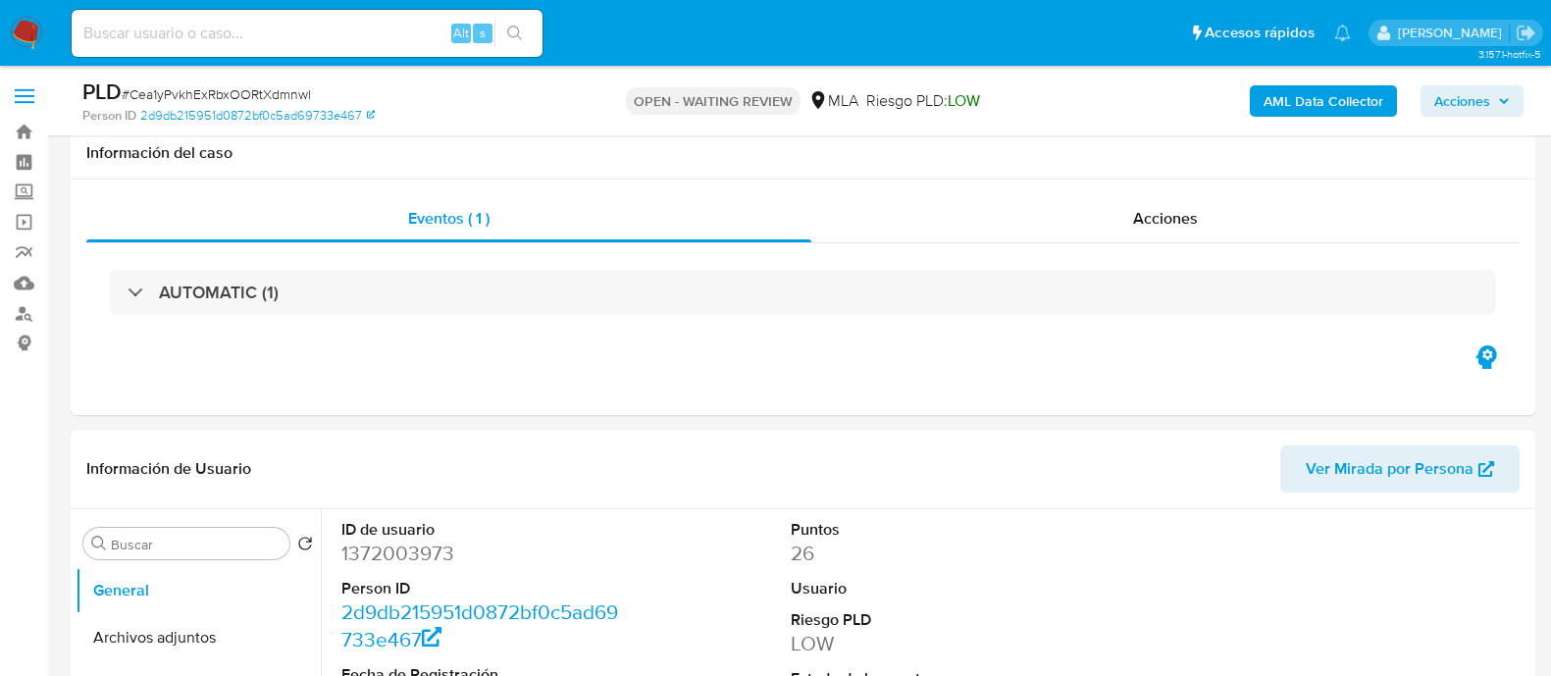
select select "10"
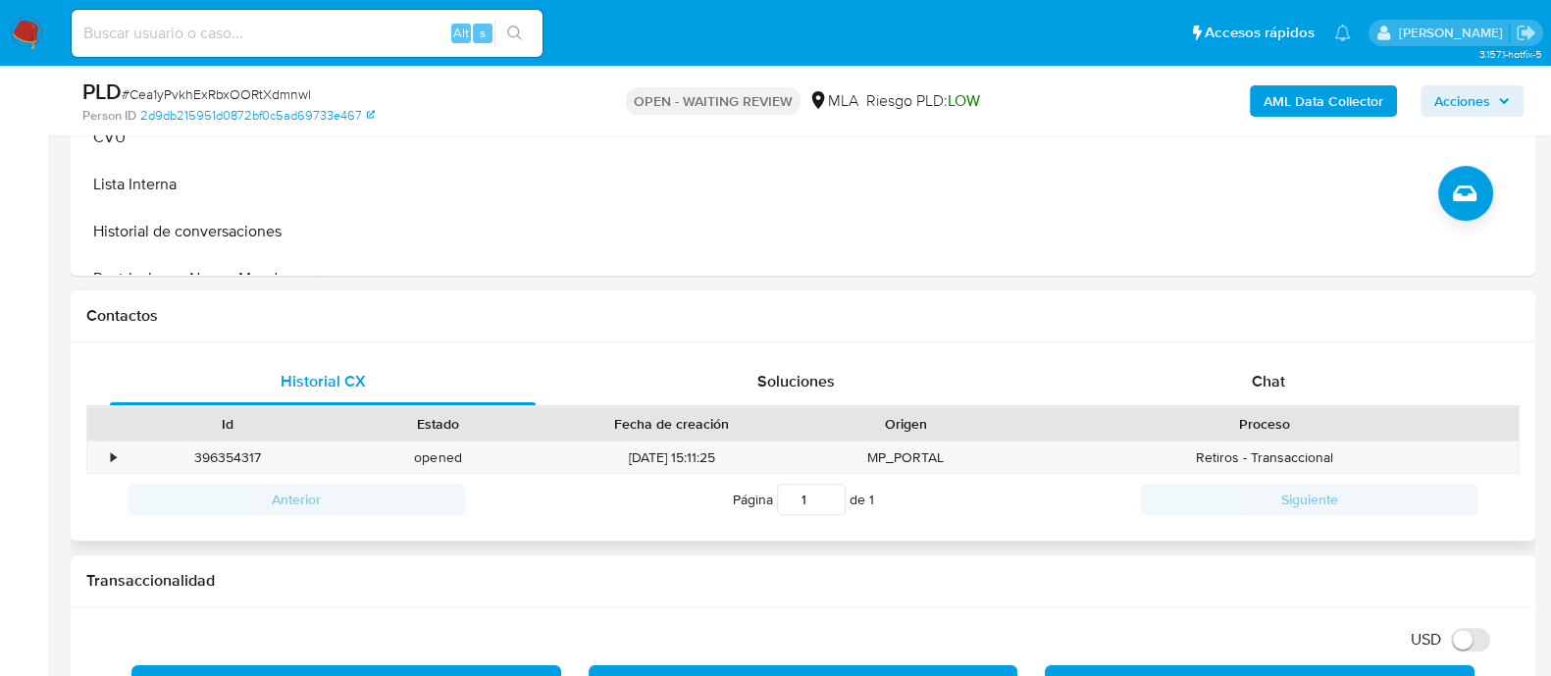
scroll to position [122, 0]
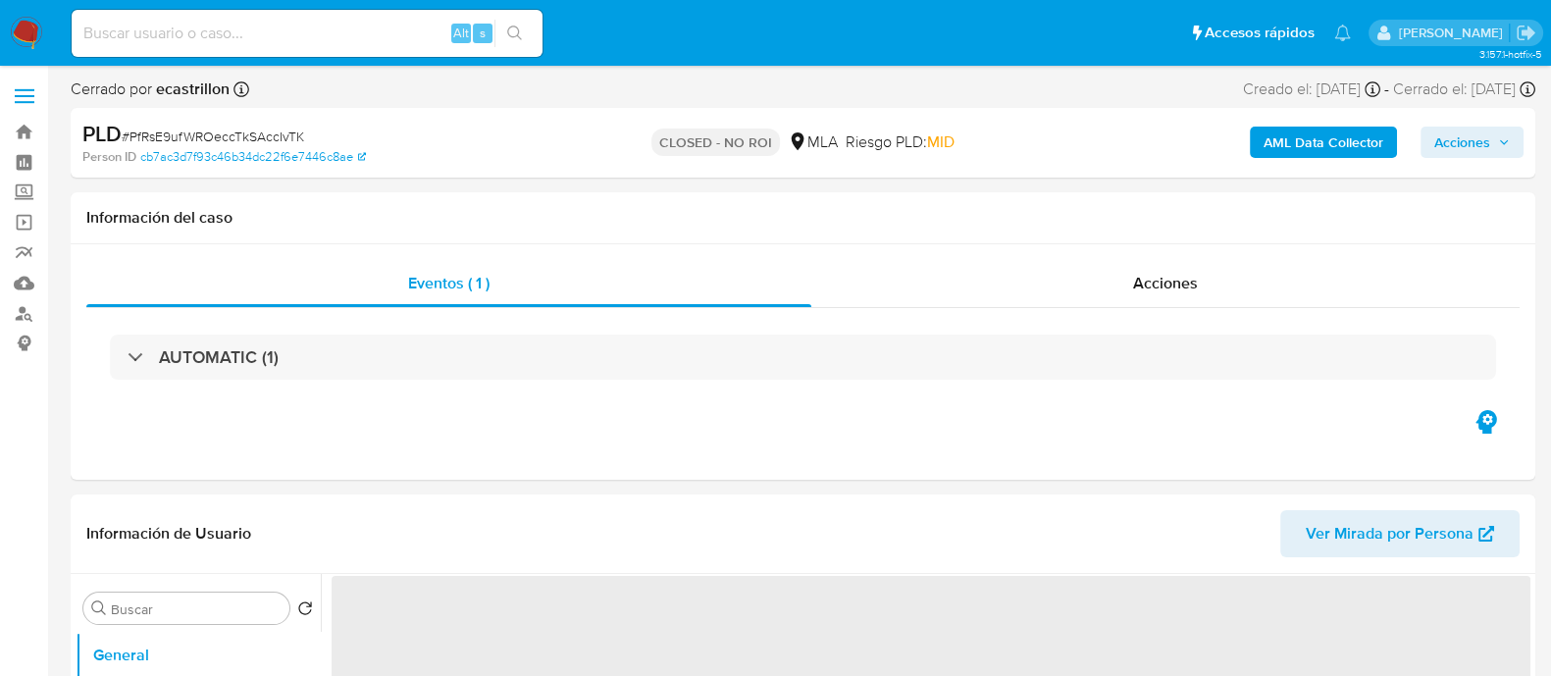
scroll to position [489, 0]
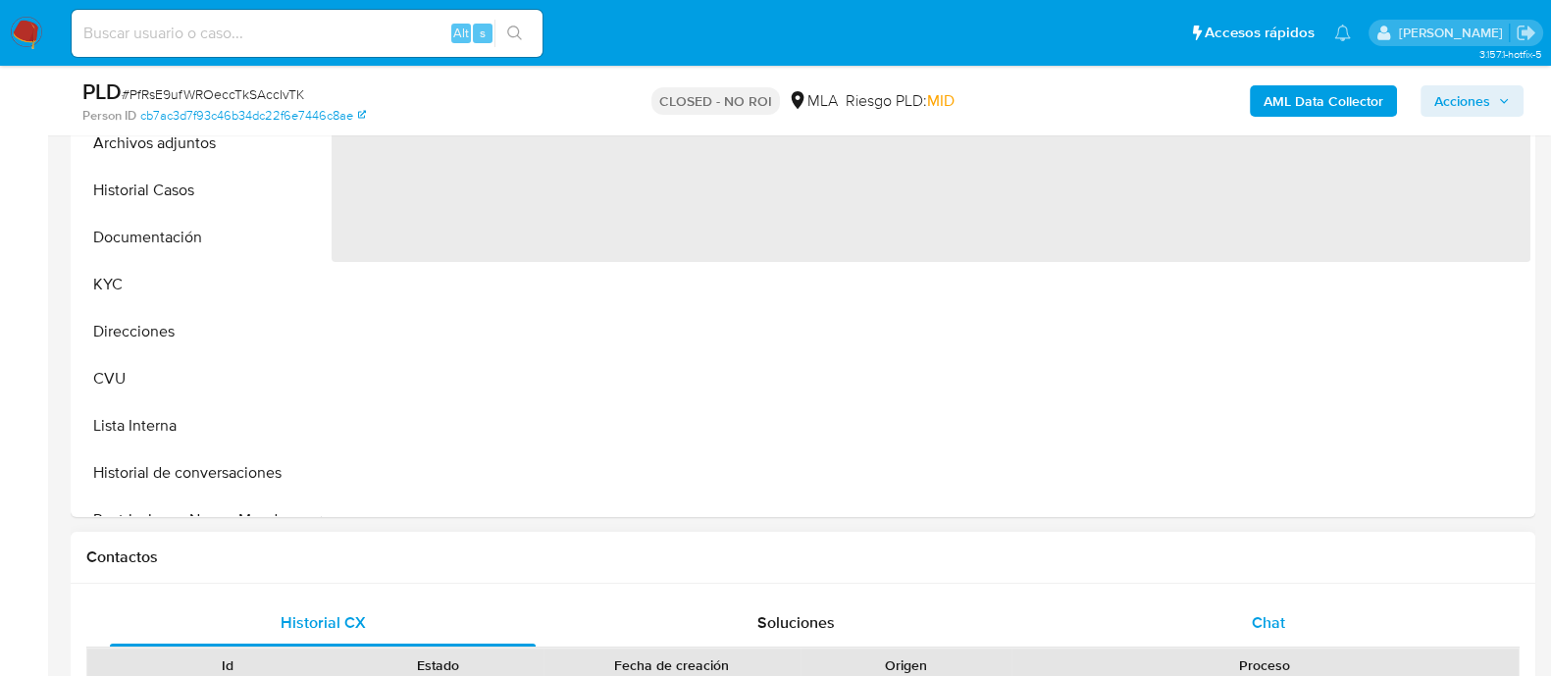
click at [1205, 600] on div "Chat" at bounding box center [1268, 622] width 426 height 47
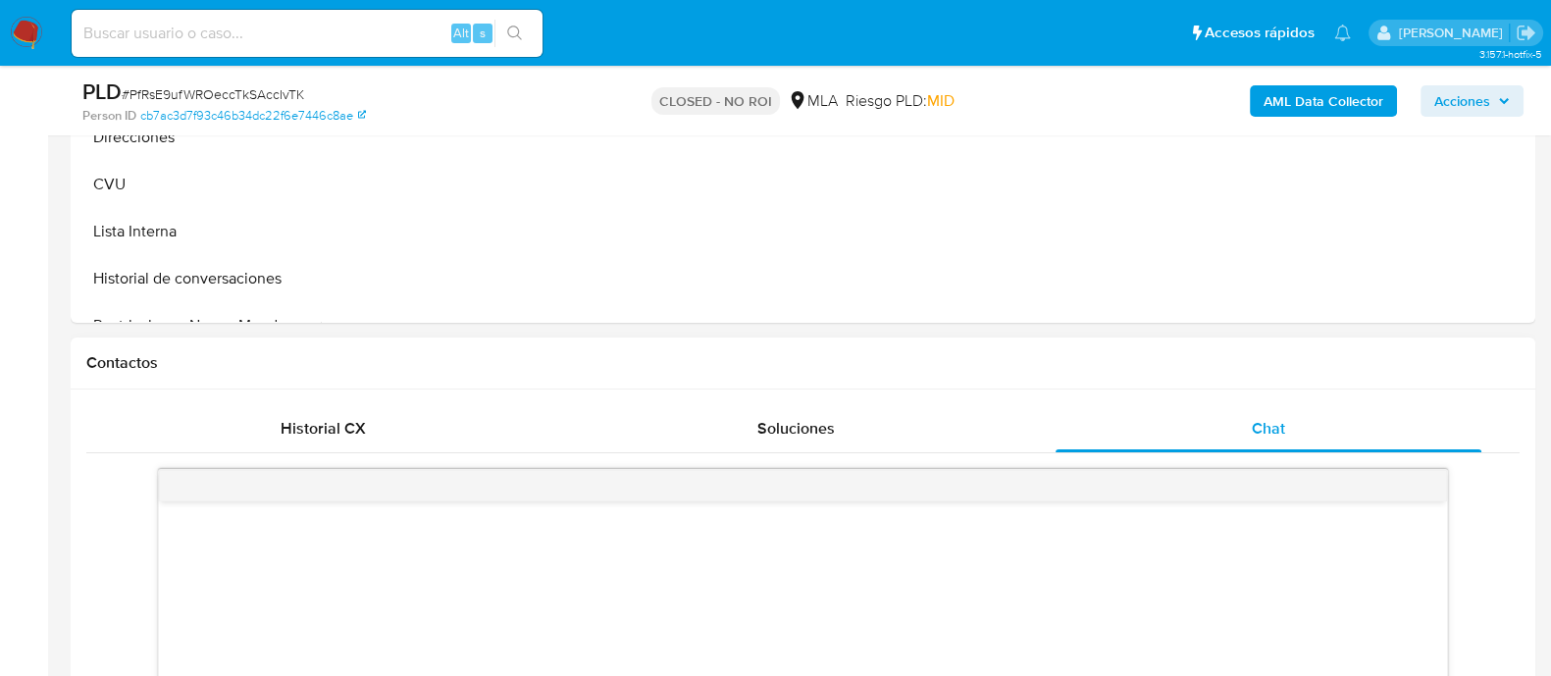
scroll to position [857, 0]
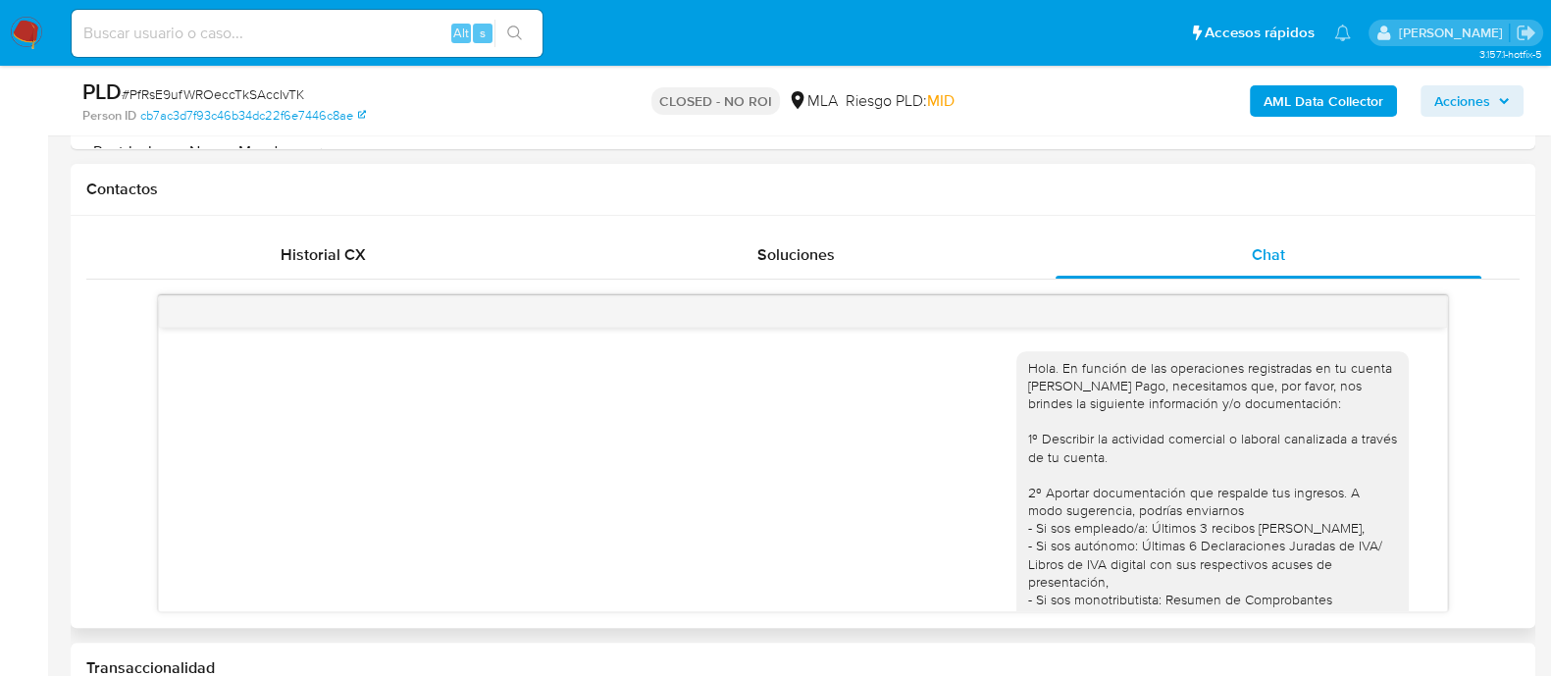
select select "10"
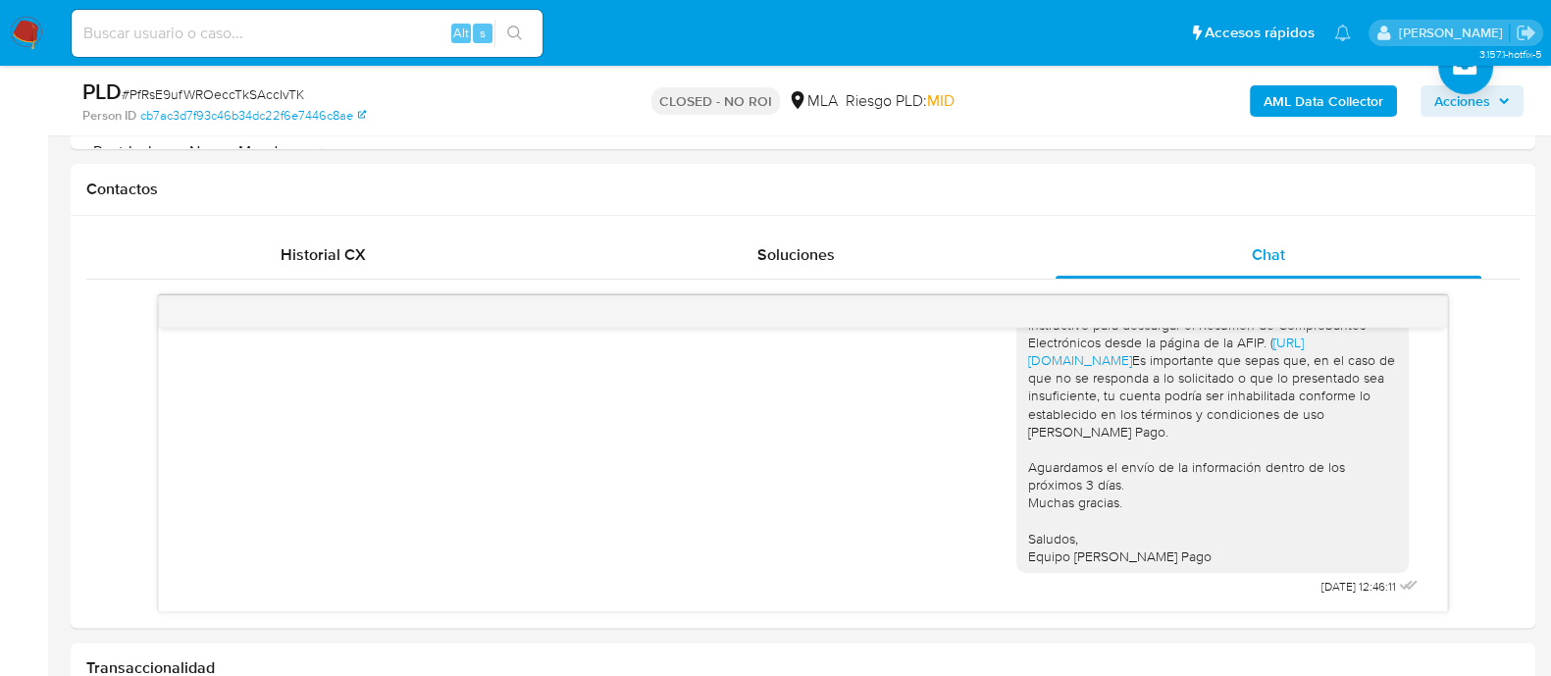
click at [352, 27] on input at bounding box center [307, 34] width 471 height 26
paste input "HImiXsKnF2ERIPJ8RIBkl8fM"
type input "HImiXsKnF2ERIPJ8RIBkl8fM"
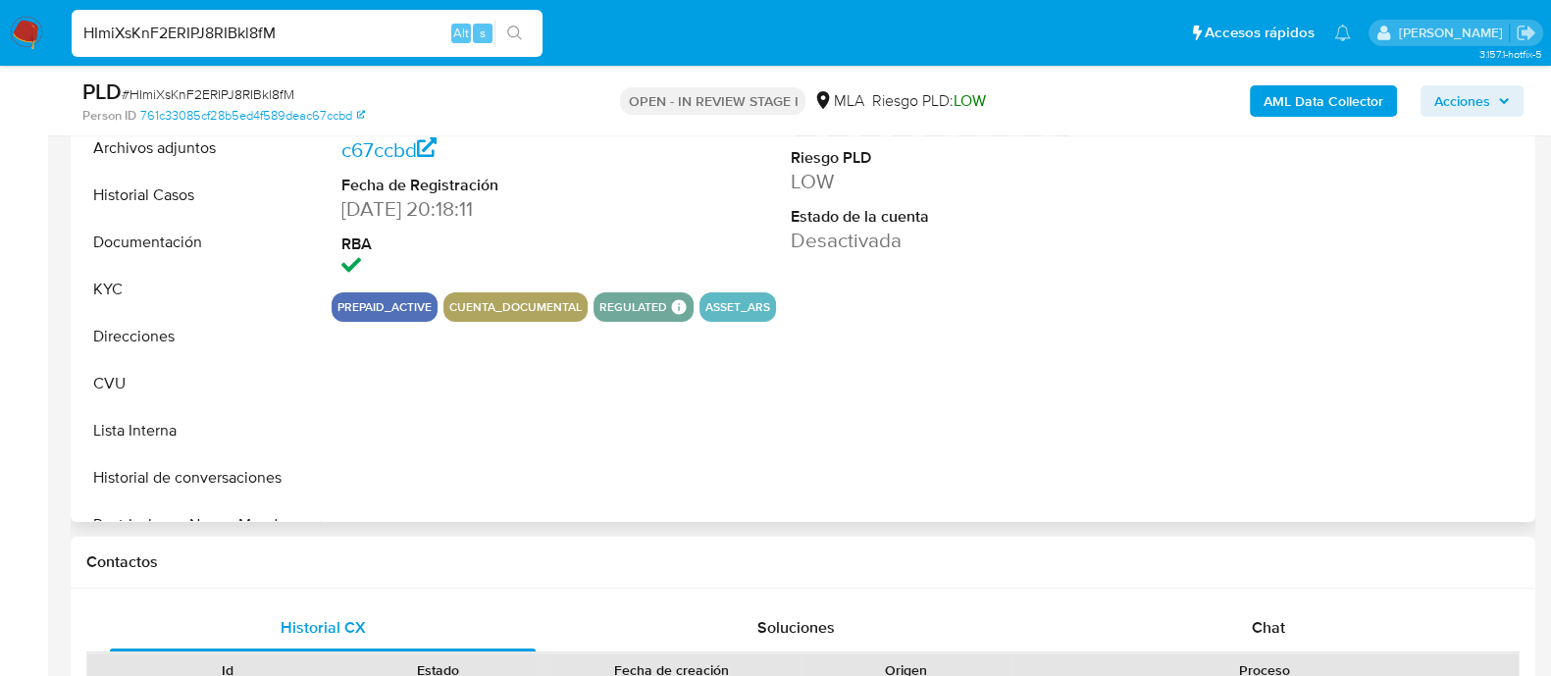
select select "10"
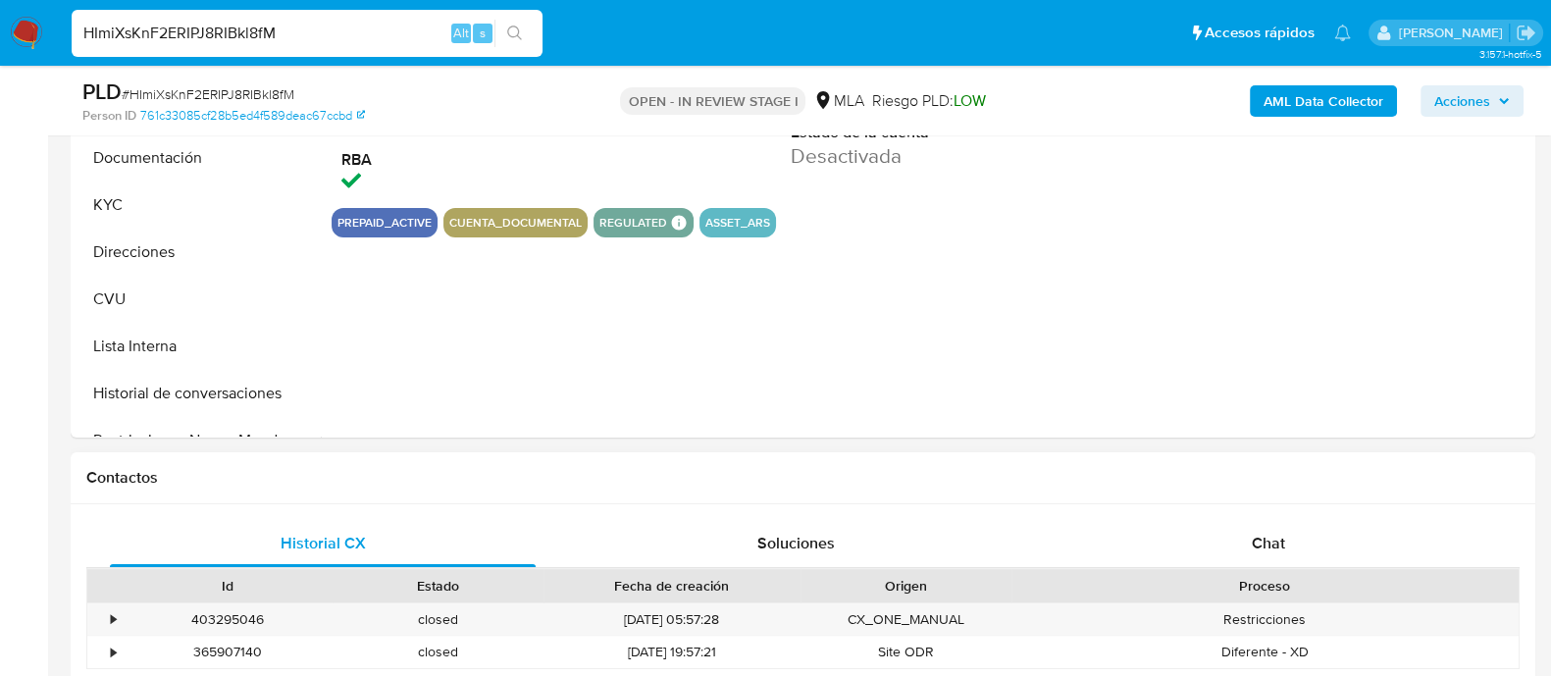
scroll to position [613, 0]
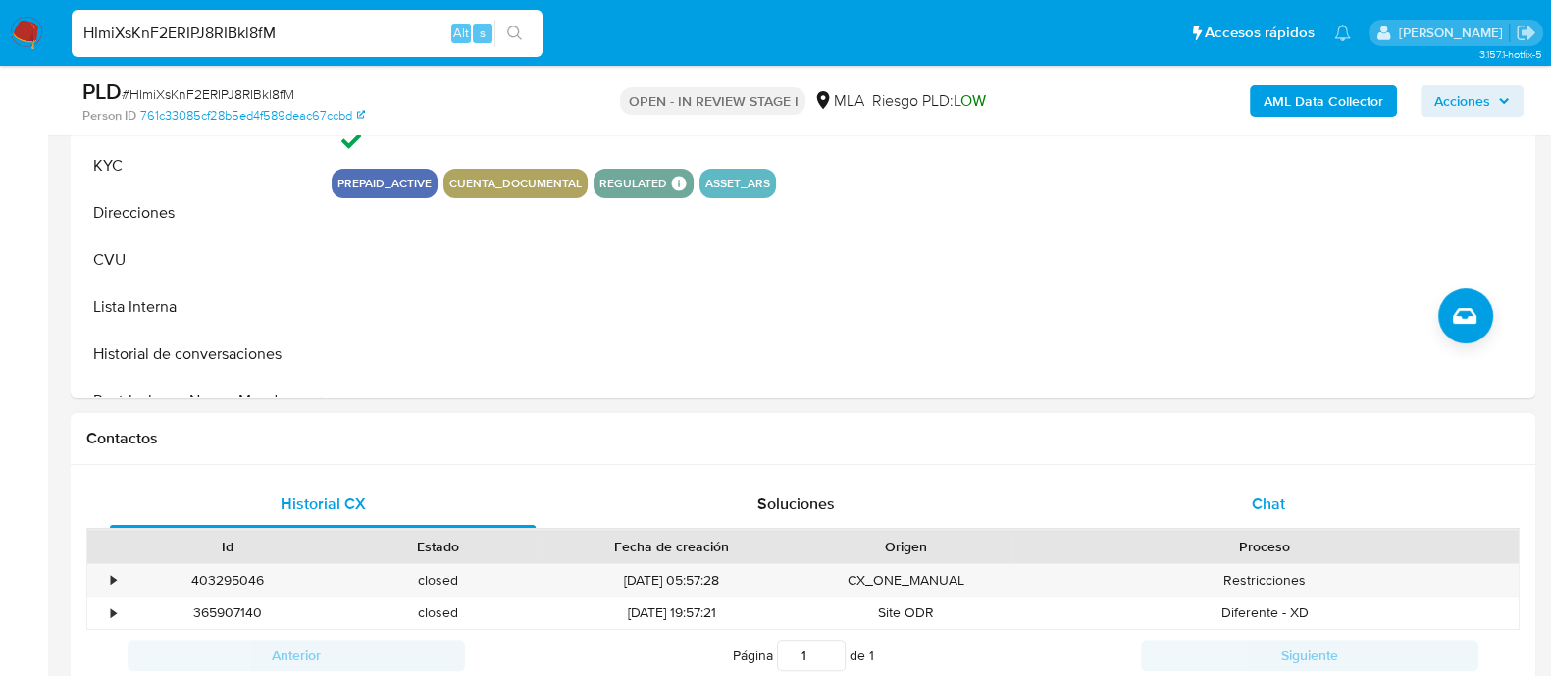
click at [1284, 494] on span "Chat" at bounding box center [1268, 503] width 33 height 23
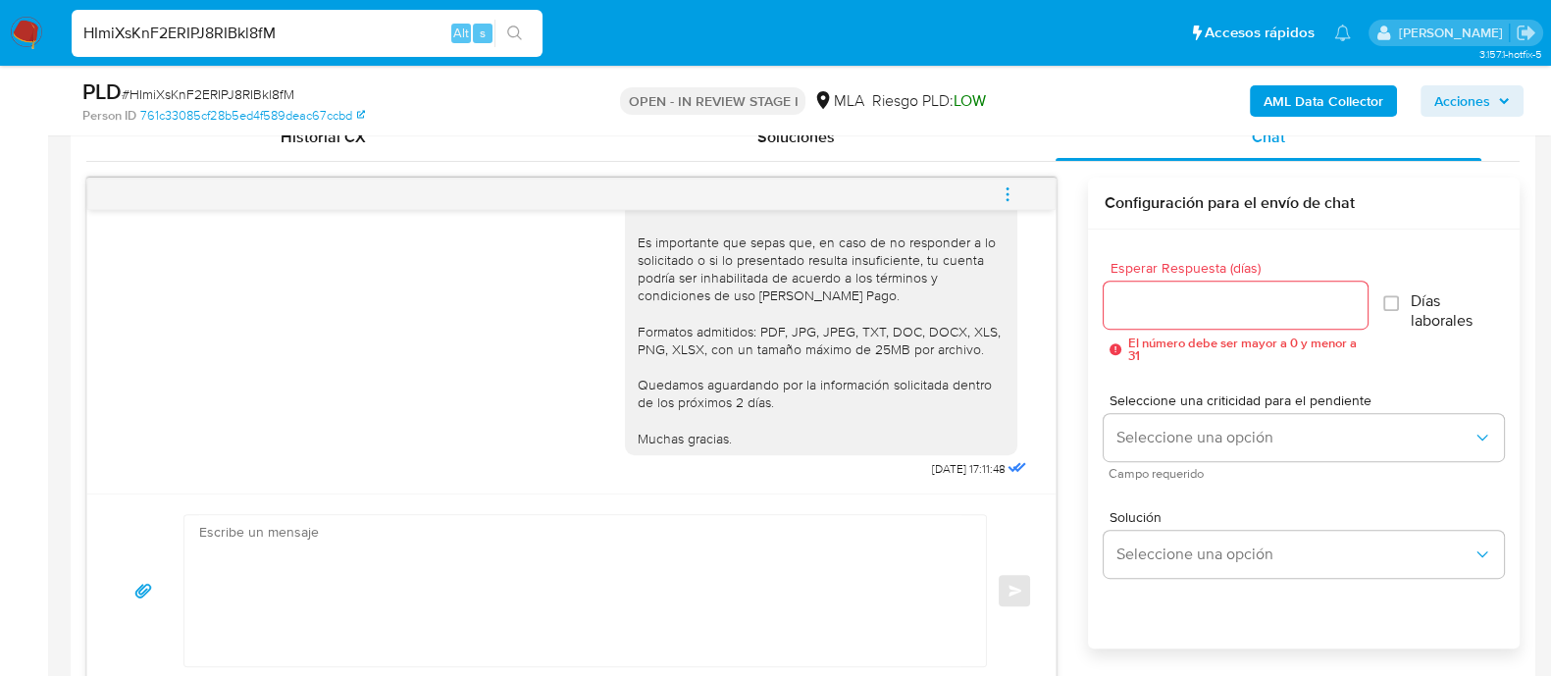
scroll to position [857, 0]
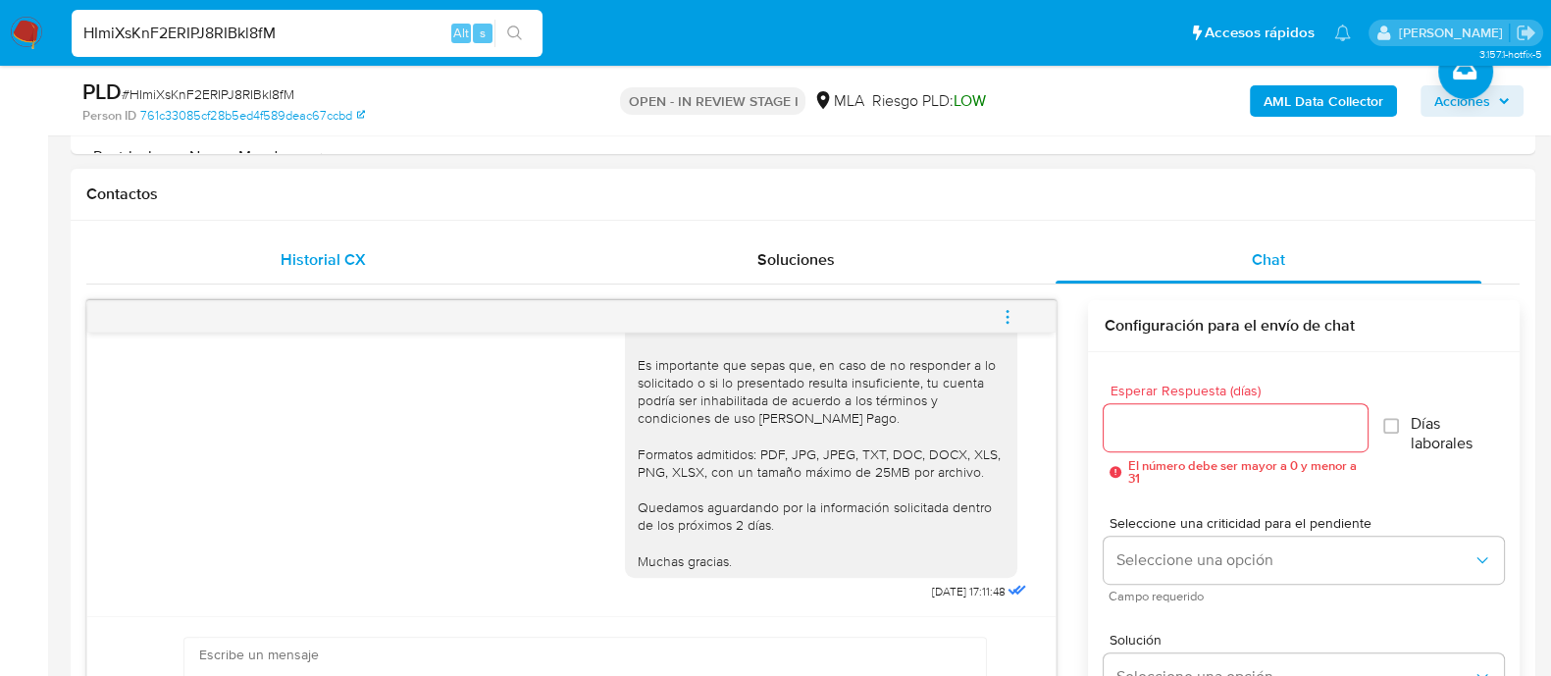
click at [304, 273] on div "Historial CX" at bounding box center [323, 259] width 426 height 47
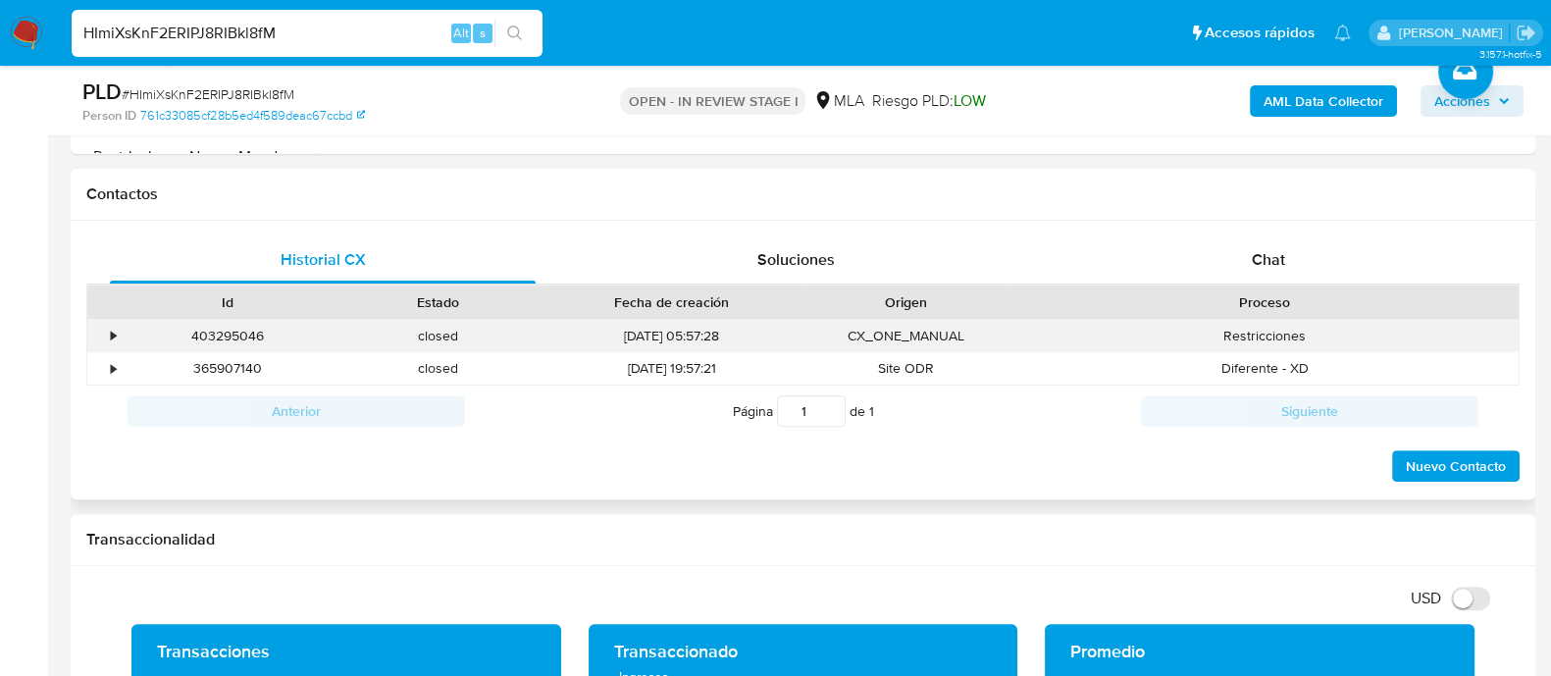
click at [215, 336] on div "403295046" at bounding box center [227, 336] width 211 height 32
copy div "403295046"
click at [198, 35] on input "HImiXsKnF2ERIPJ8RIBkl8fM" at bounding box center [307, 34] width 471 height 26
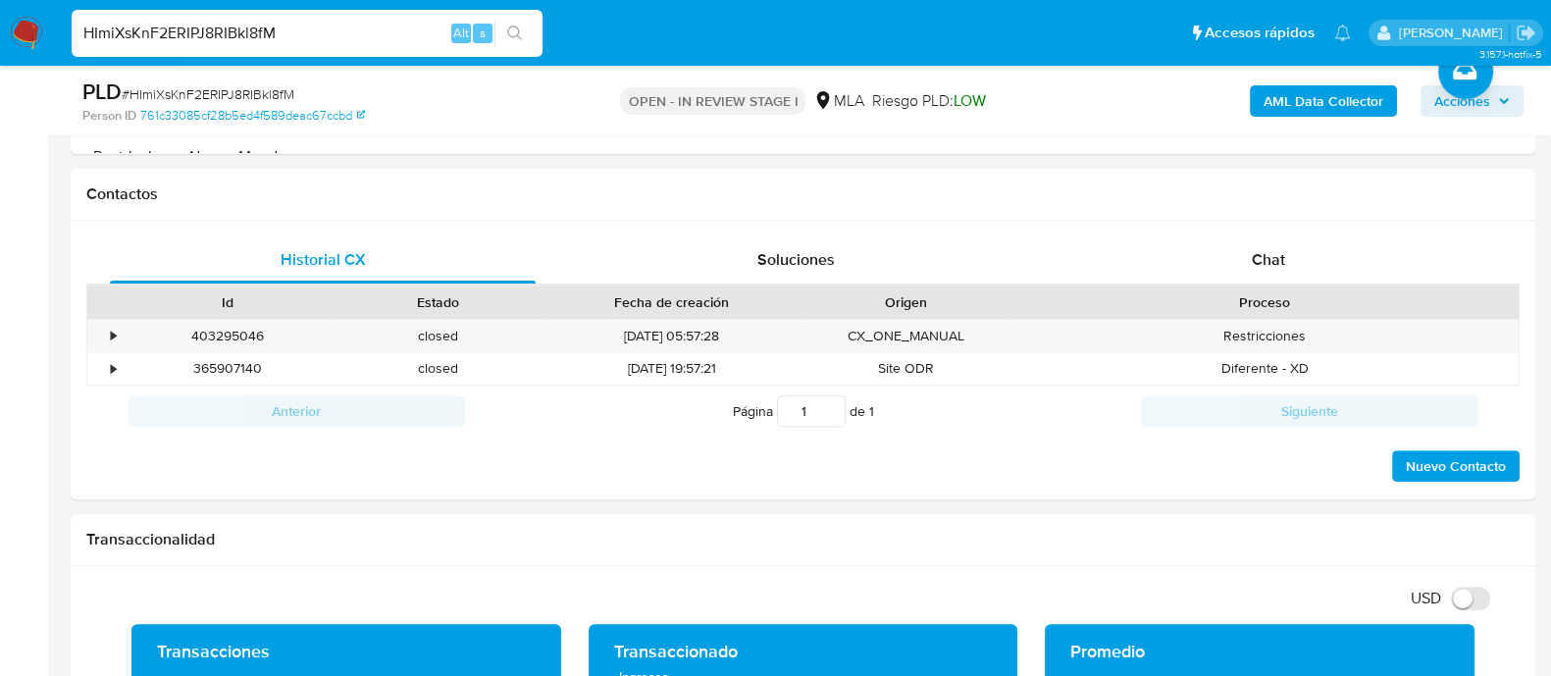
paste input "qisbEyxUCdRA2zXz9IeKUWrO"
type input "qisbEyxUCdRA2zXz9IeKUWrO"
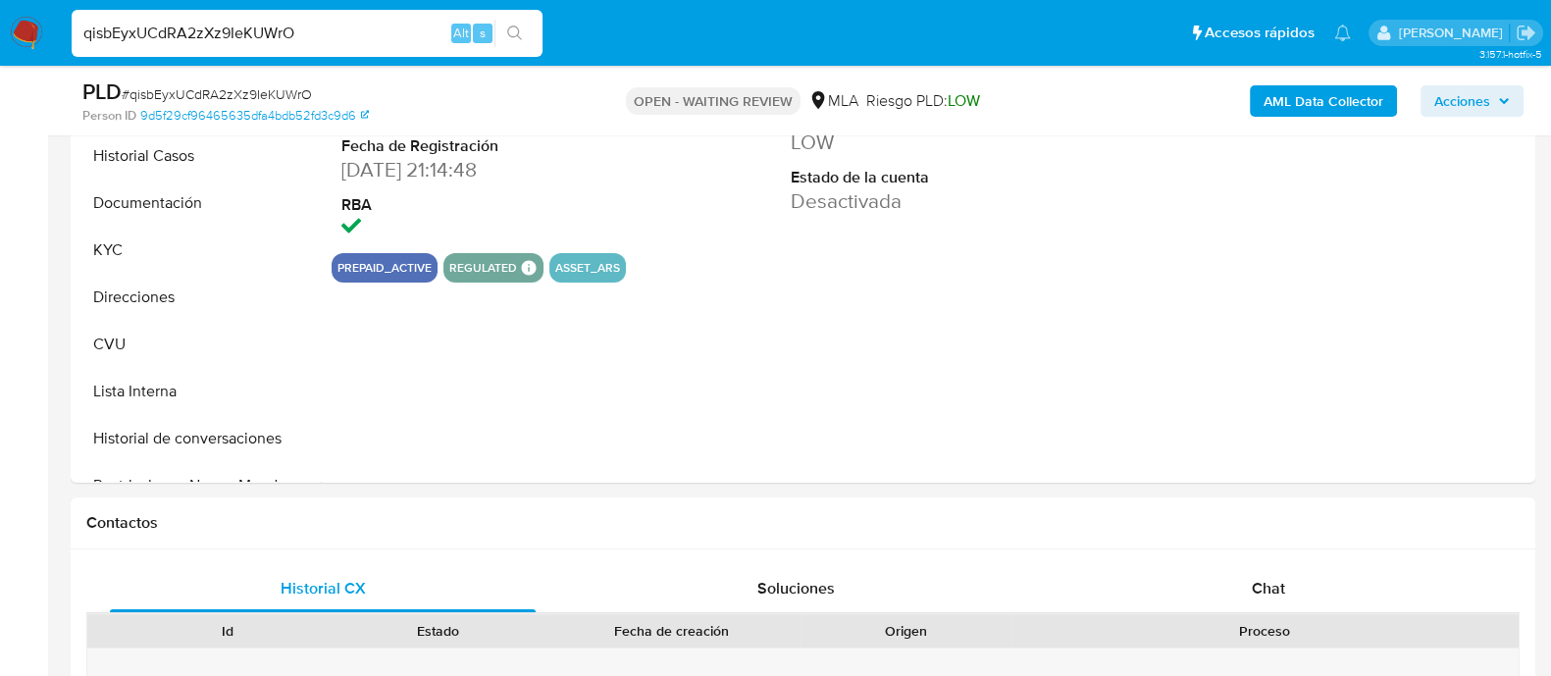
select select "10"
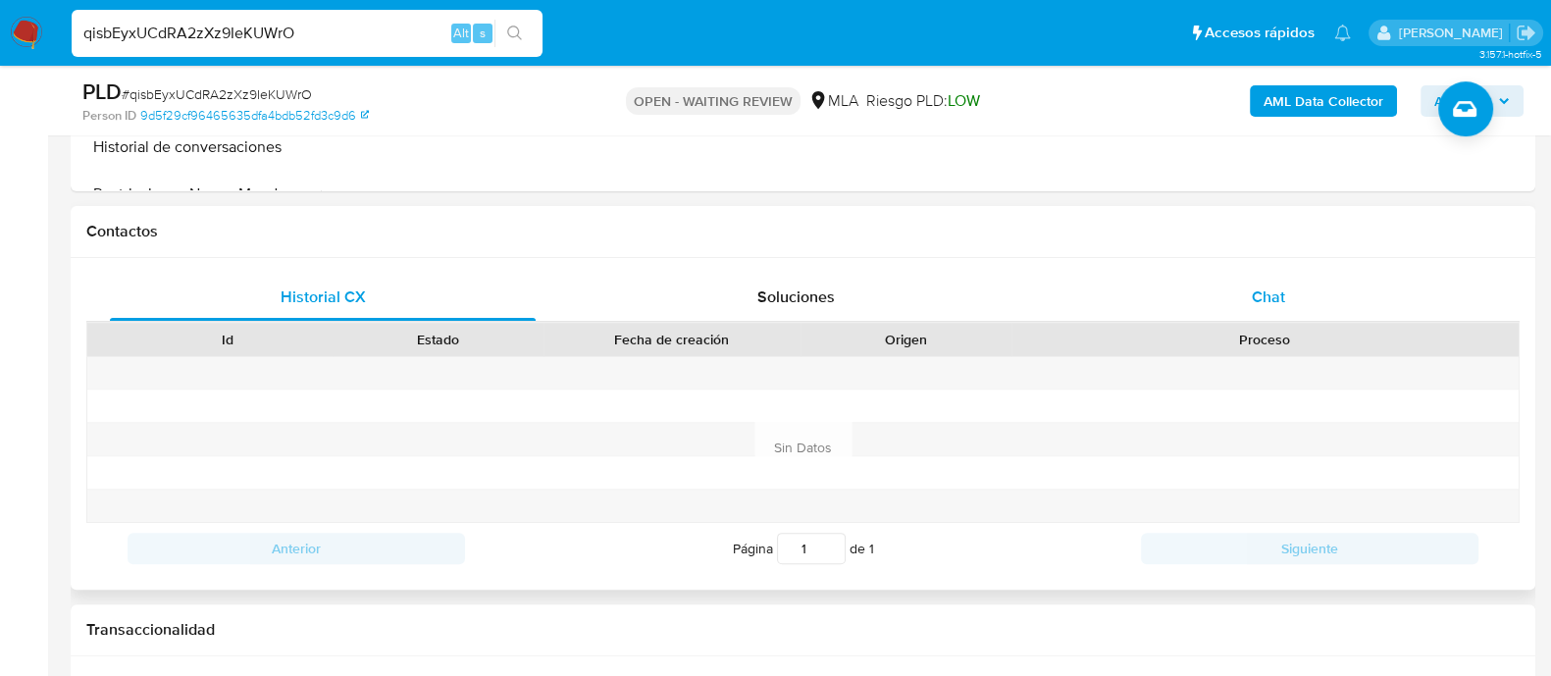
scroll to position [857, 0]
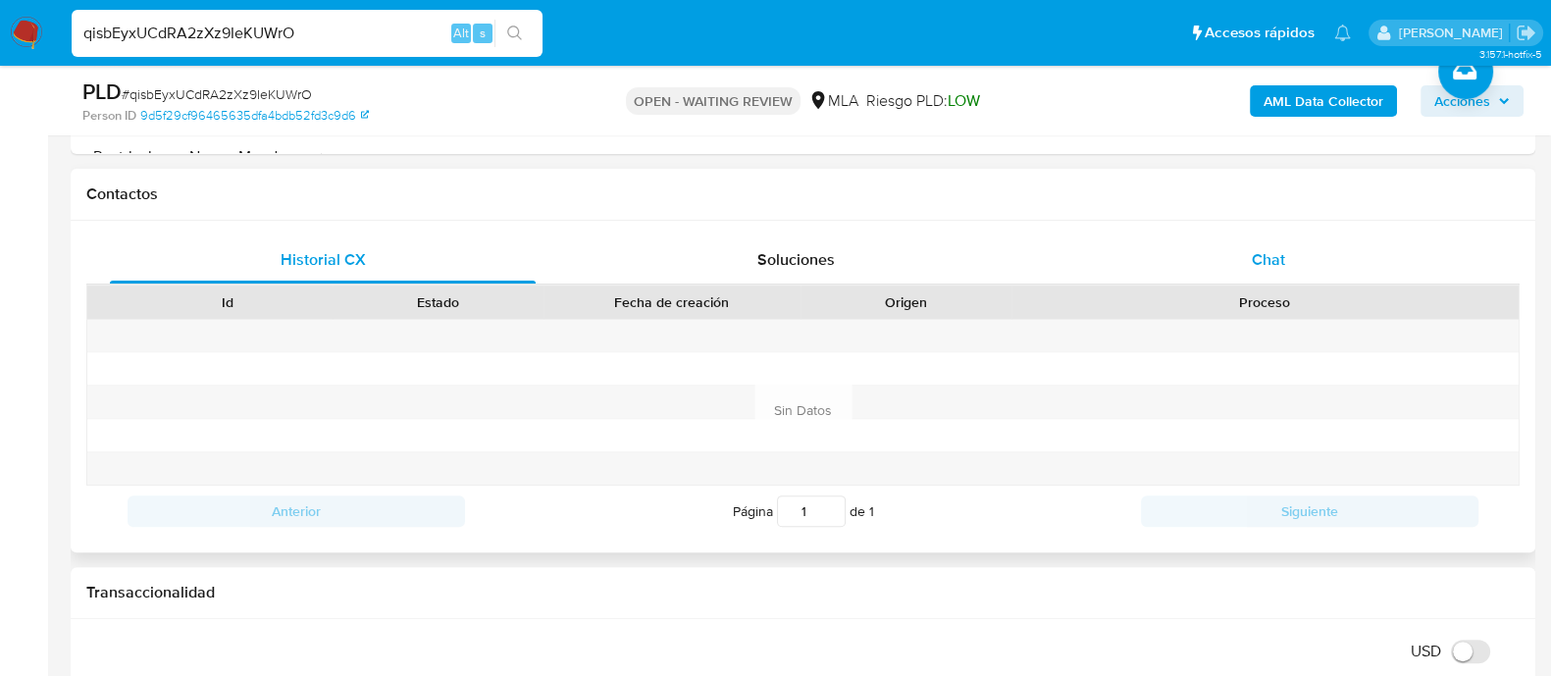
click at [1193, 247] on div "Chat" at bounding box center [1268, 259] width 426 height 47
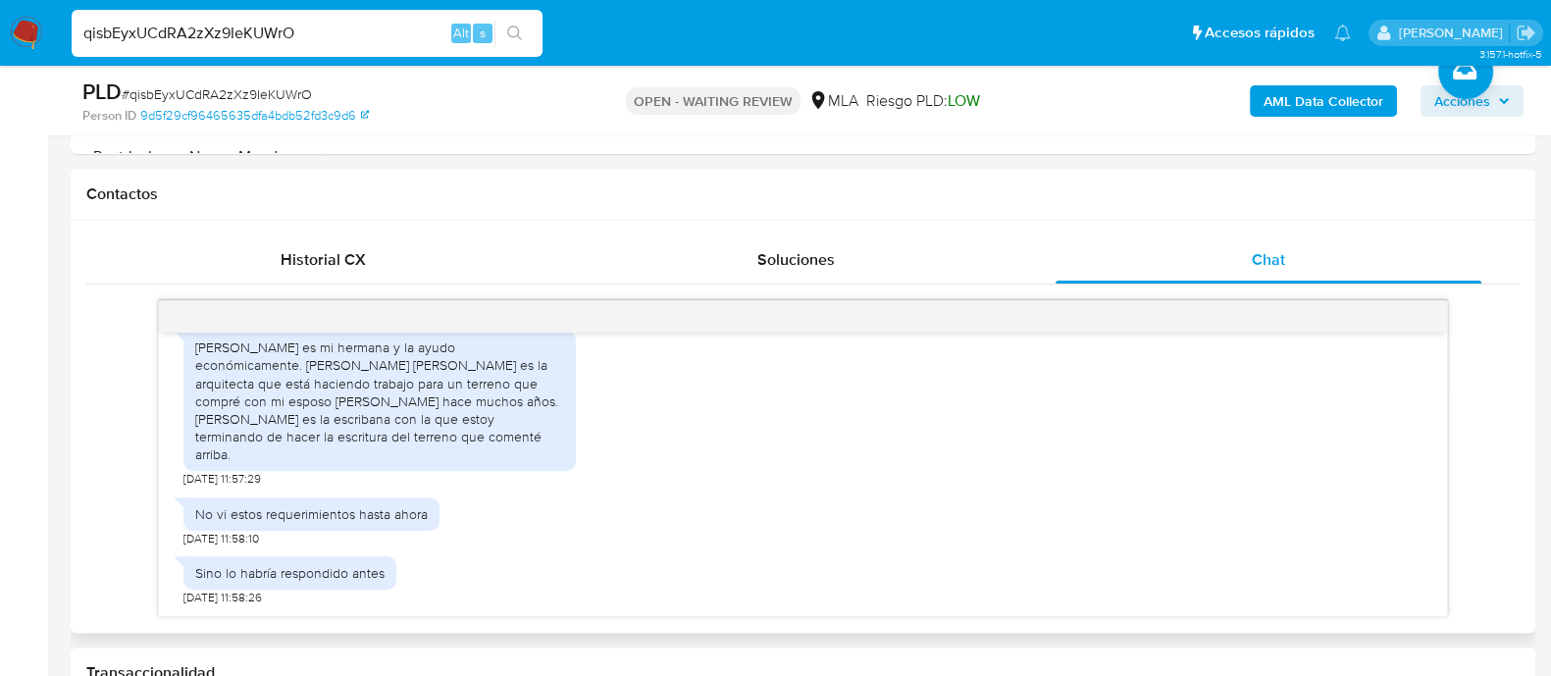
scroll to position [2266, 0]
click at [32, 32] on img at bounding box center [26, 33] width 33 height 33
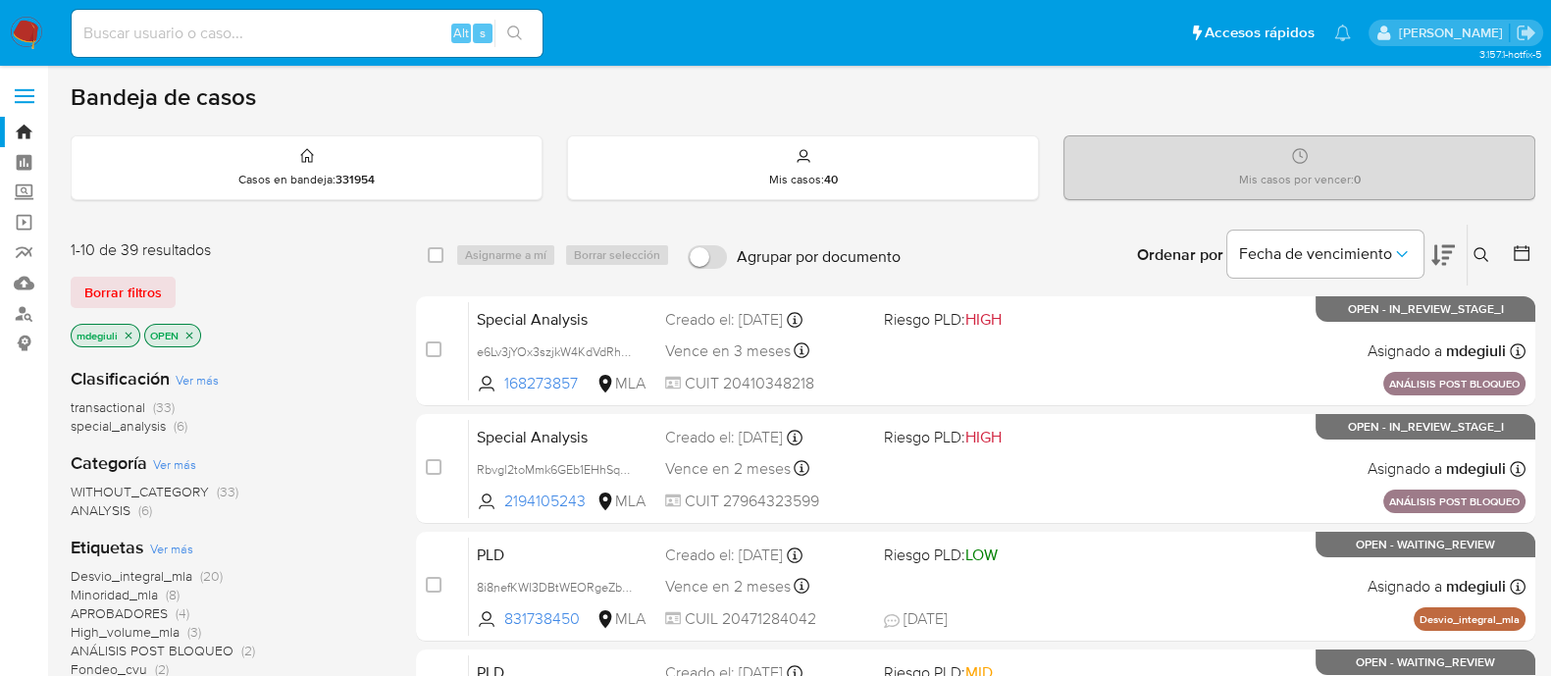
click at [1482, 252] on icon at bounding box center [1481, 255] width 16 height 16
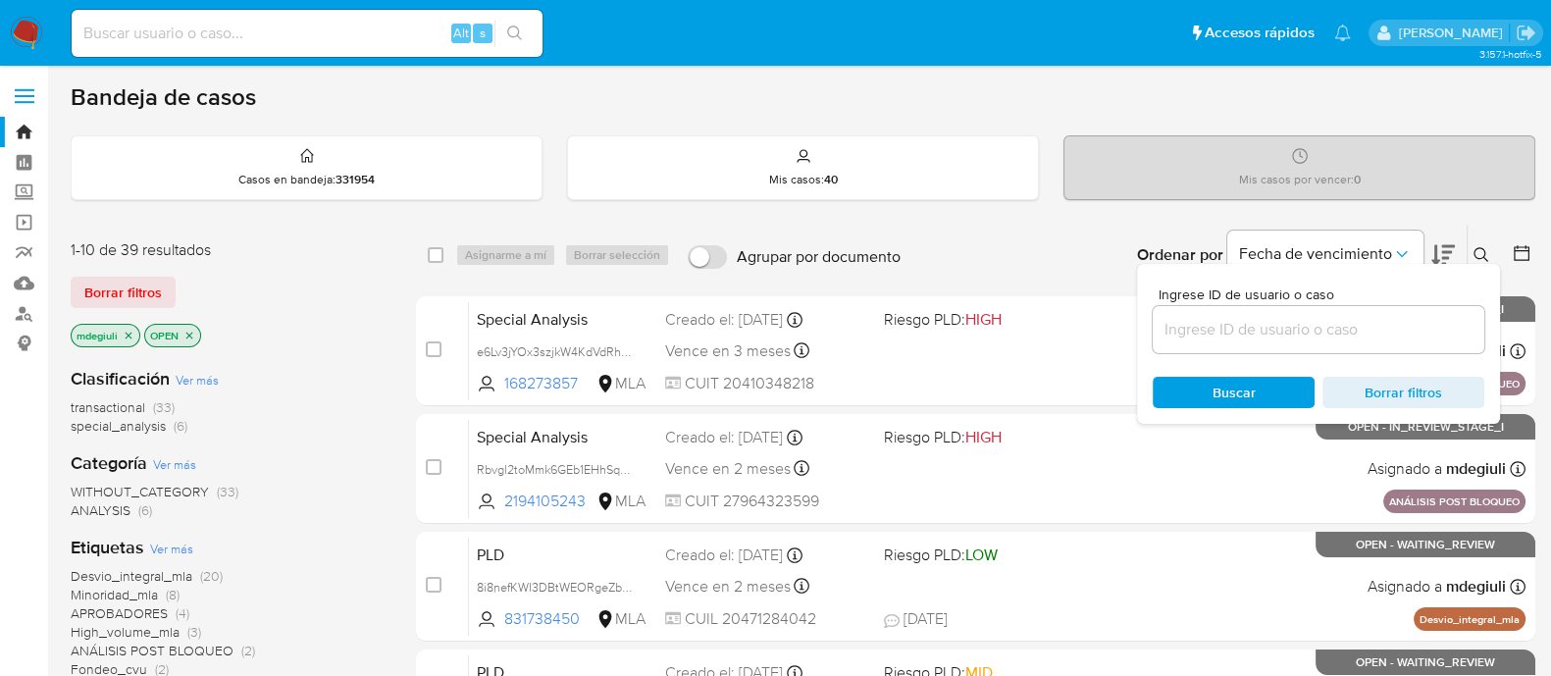
click at [1226, 326] on input at bounding box center [1319, 330] width 332 height 26
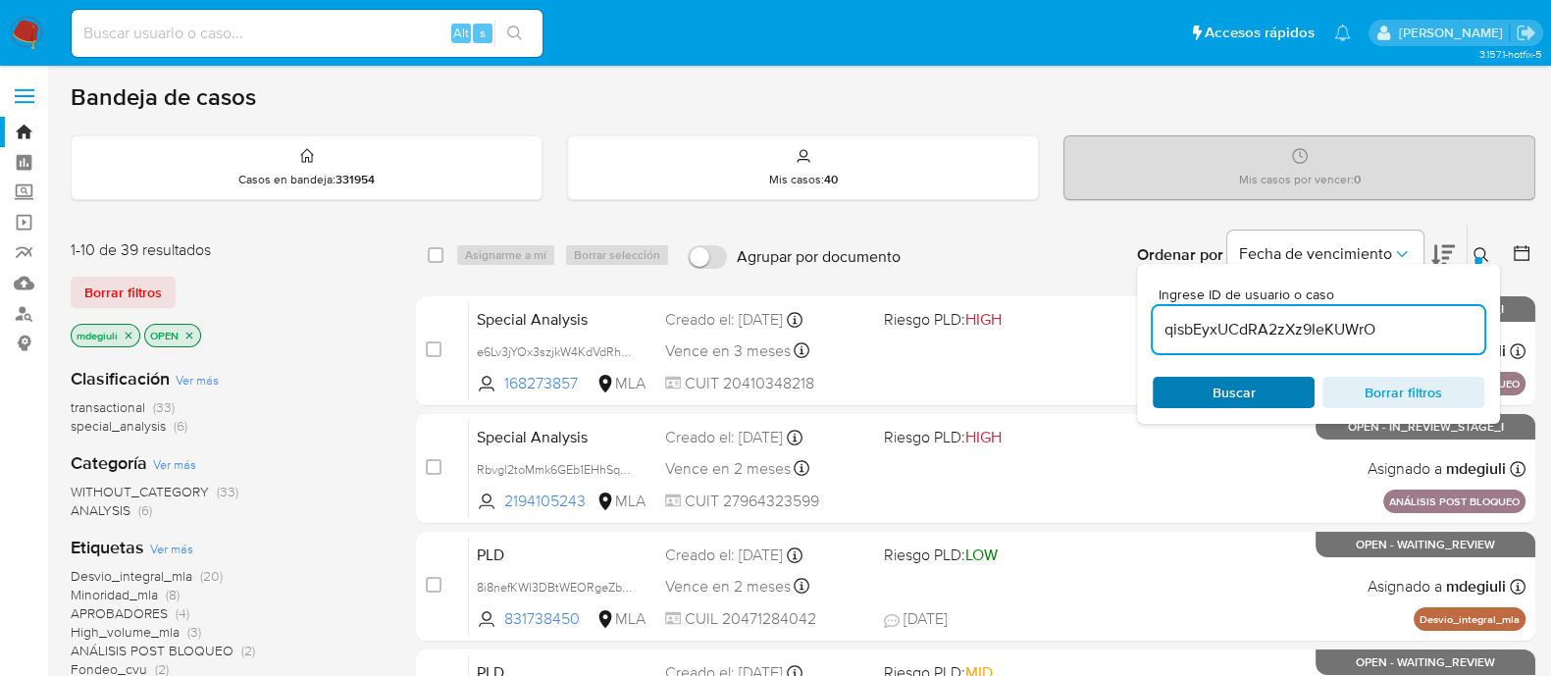
type input "qisbEyxUCdRA2zXz9IeKUWrO"
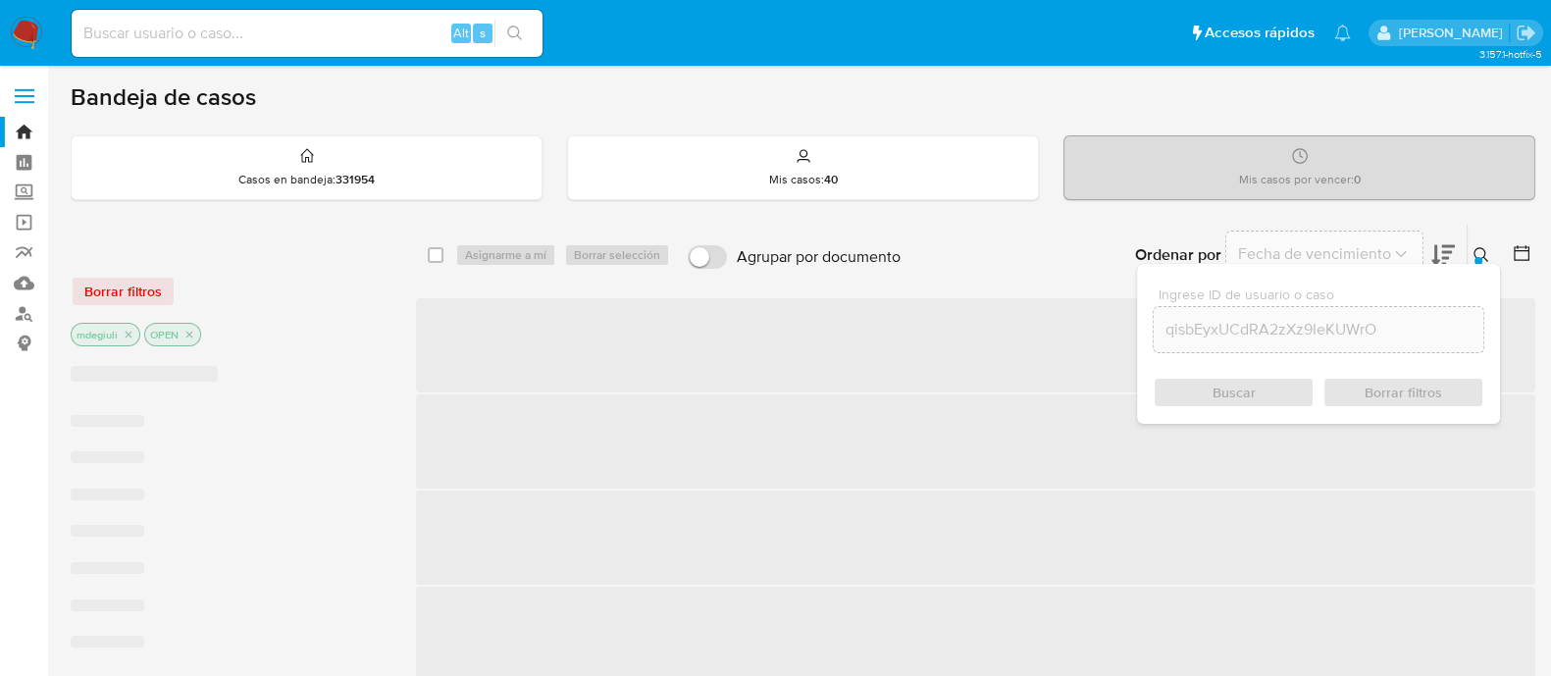
click at [1188, 382] on div "Buscar Borrar filtros" at bounding box center [1319, 392] width 332 height 31
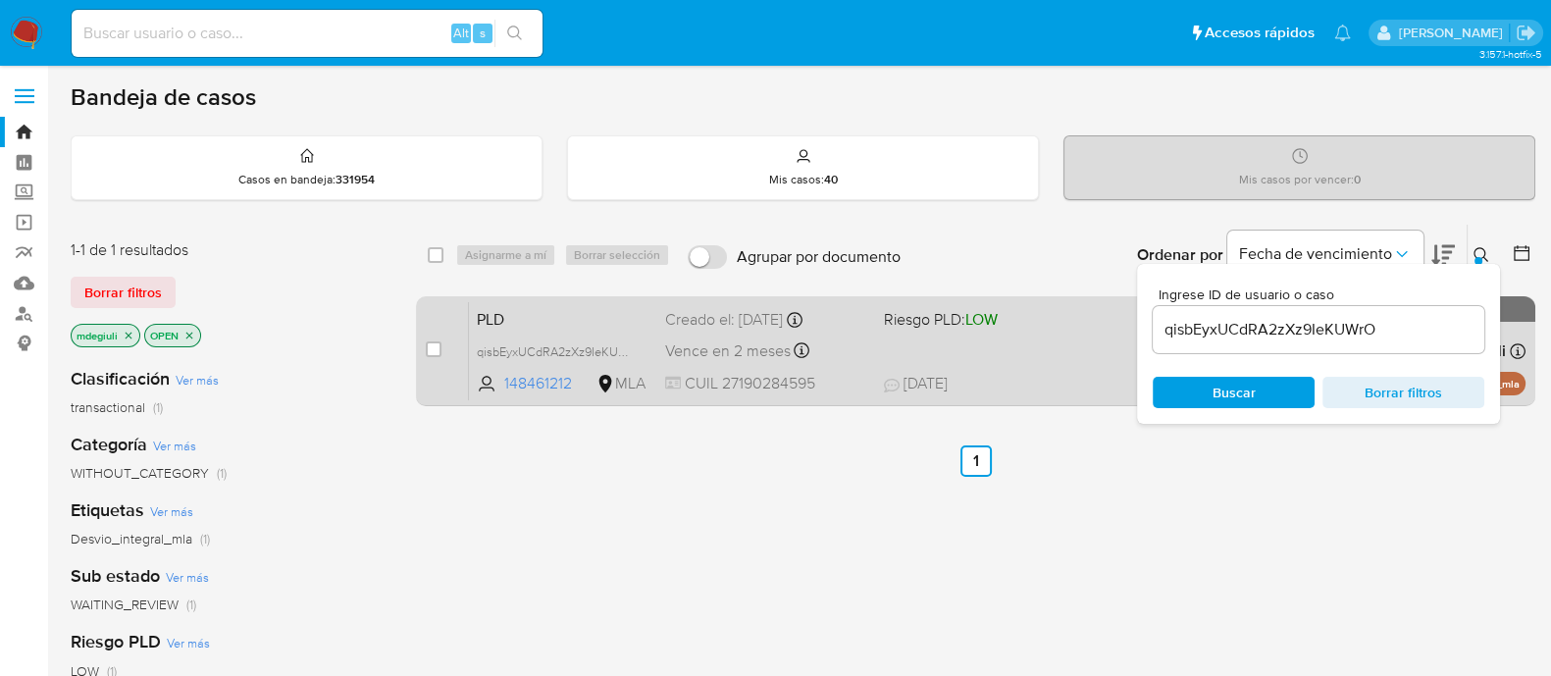
click at [434, 346] on input "checkbox" at bounding box center [434, 349] width 16 height 16
checkbox input "true"
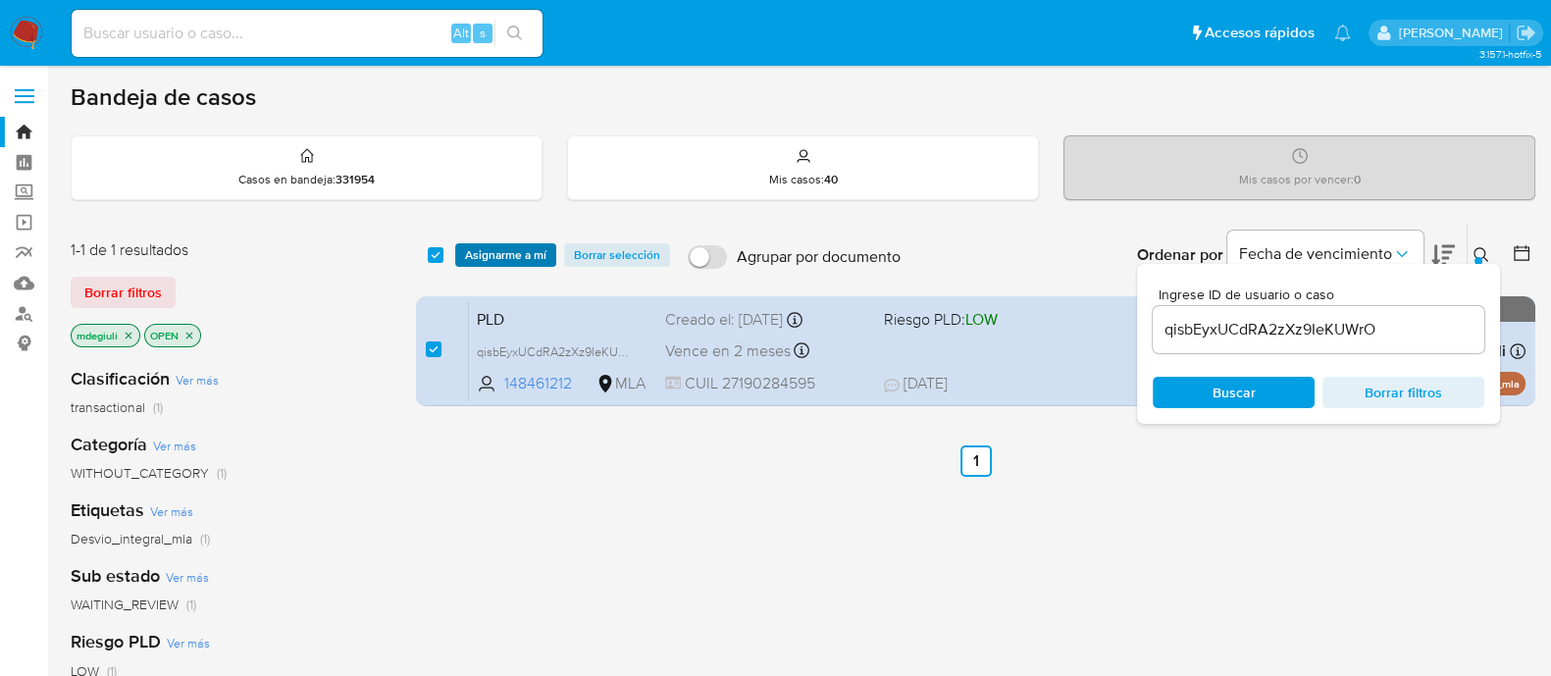
click at [495, 245] on span "Asignarme a mí" at bounding box center [505, 255] width 81 height 20
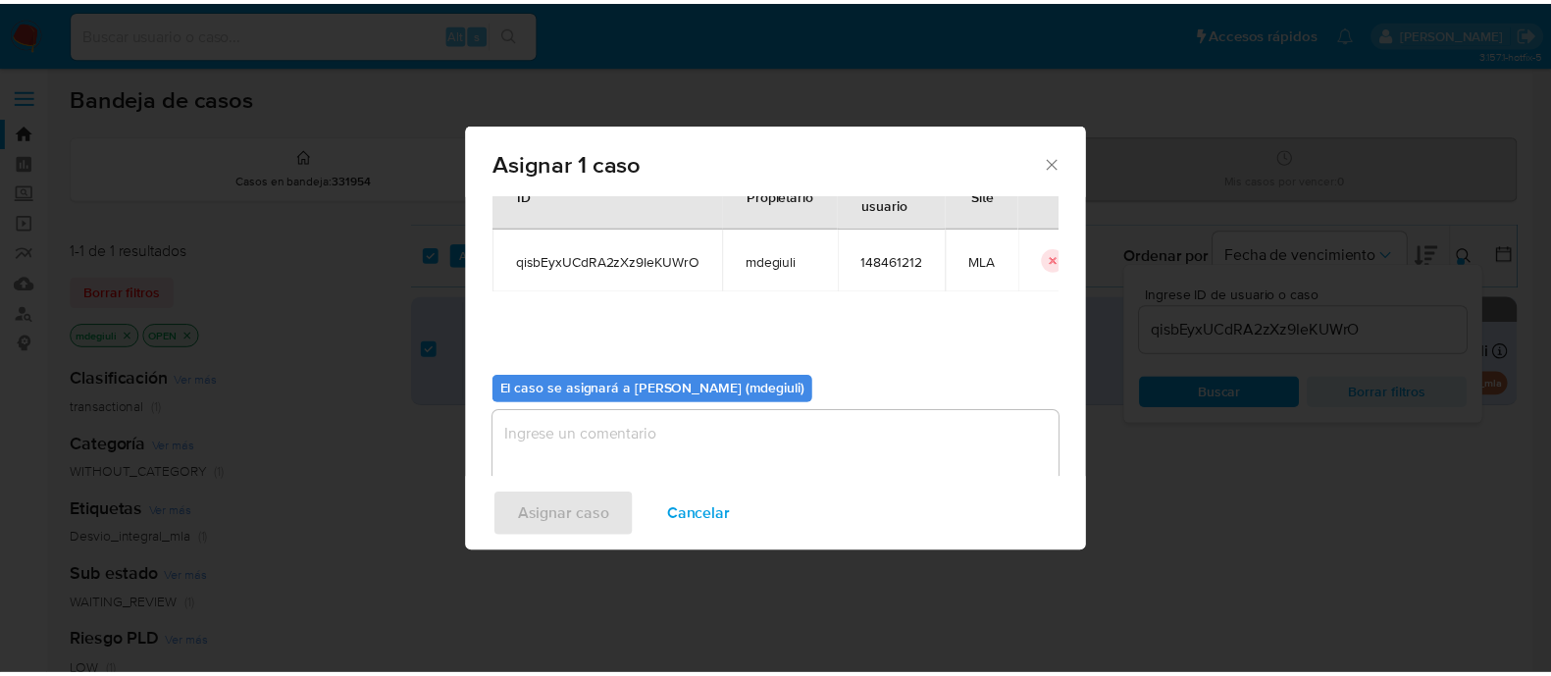
scroll to position [101, 0]
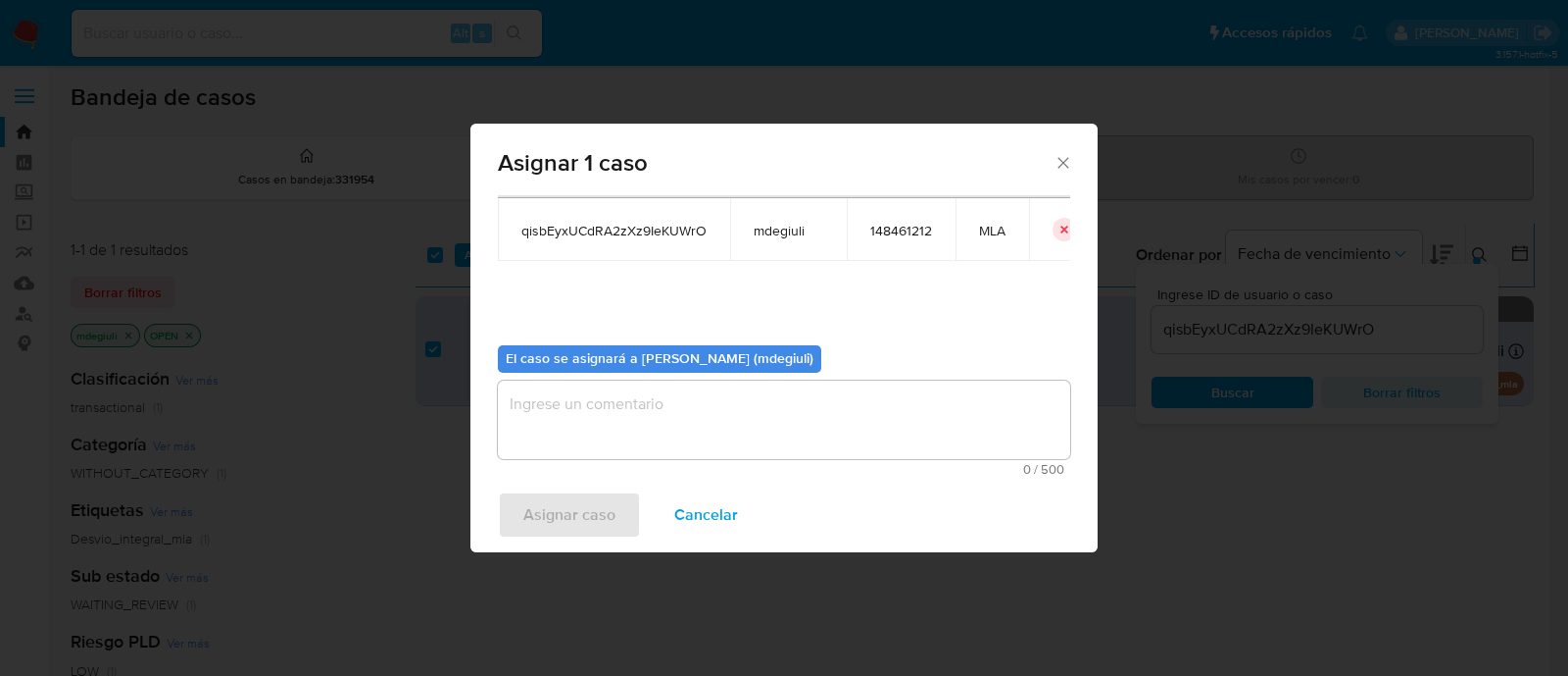
click at [669, 406] on textarea "assign-modal" at bounding box center [784, 420] width 573 height 78
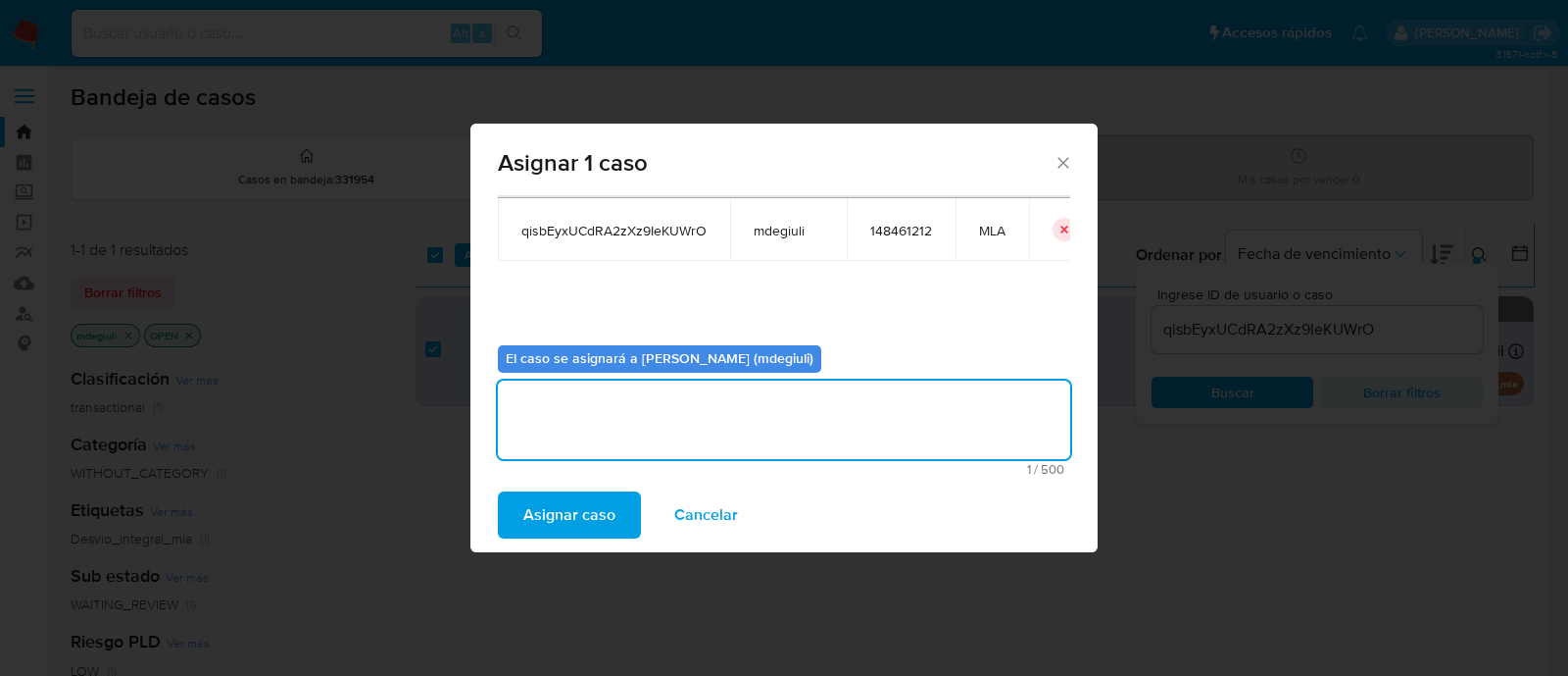
click at [576, 509] on span "Asignar caso" at bounding box center [570, 514] width 92 height 43
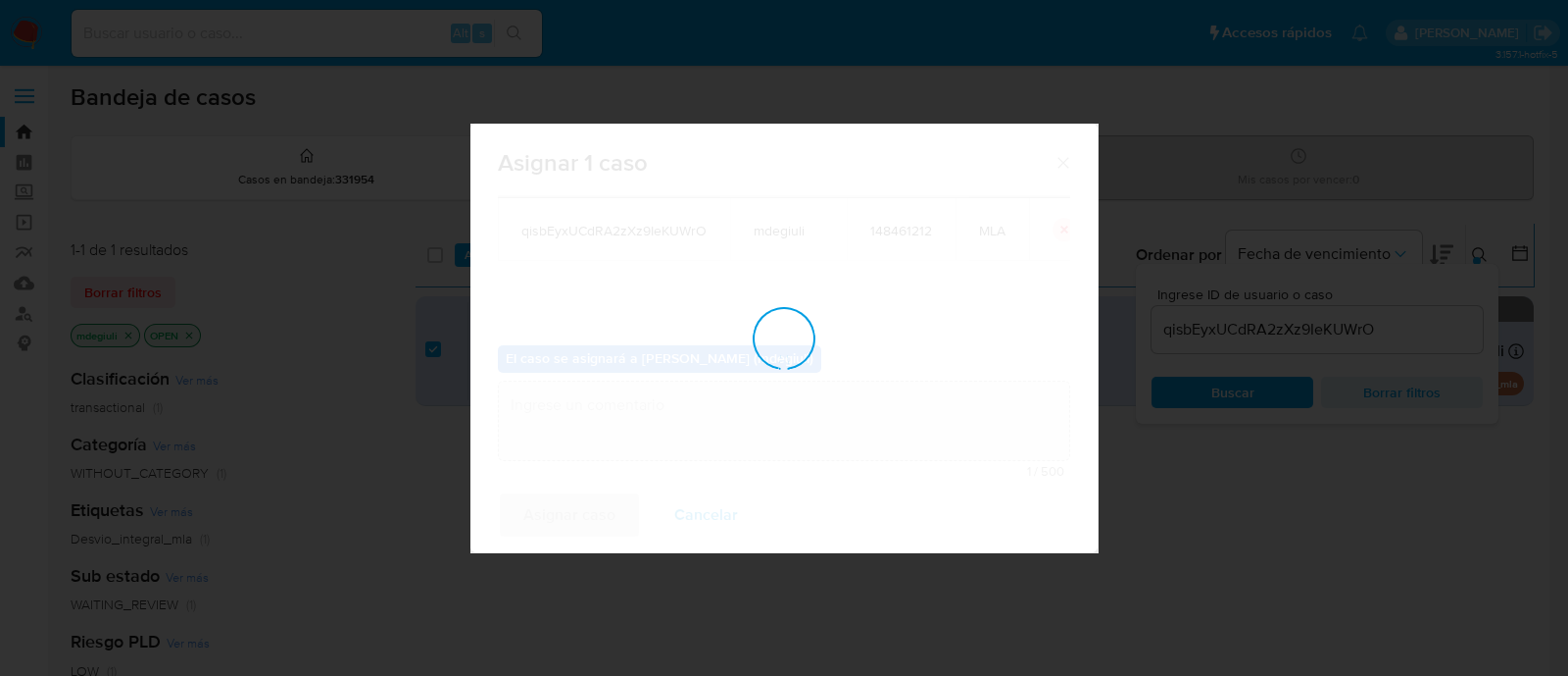
checkbox input "false"
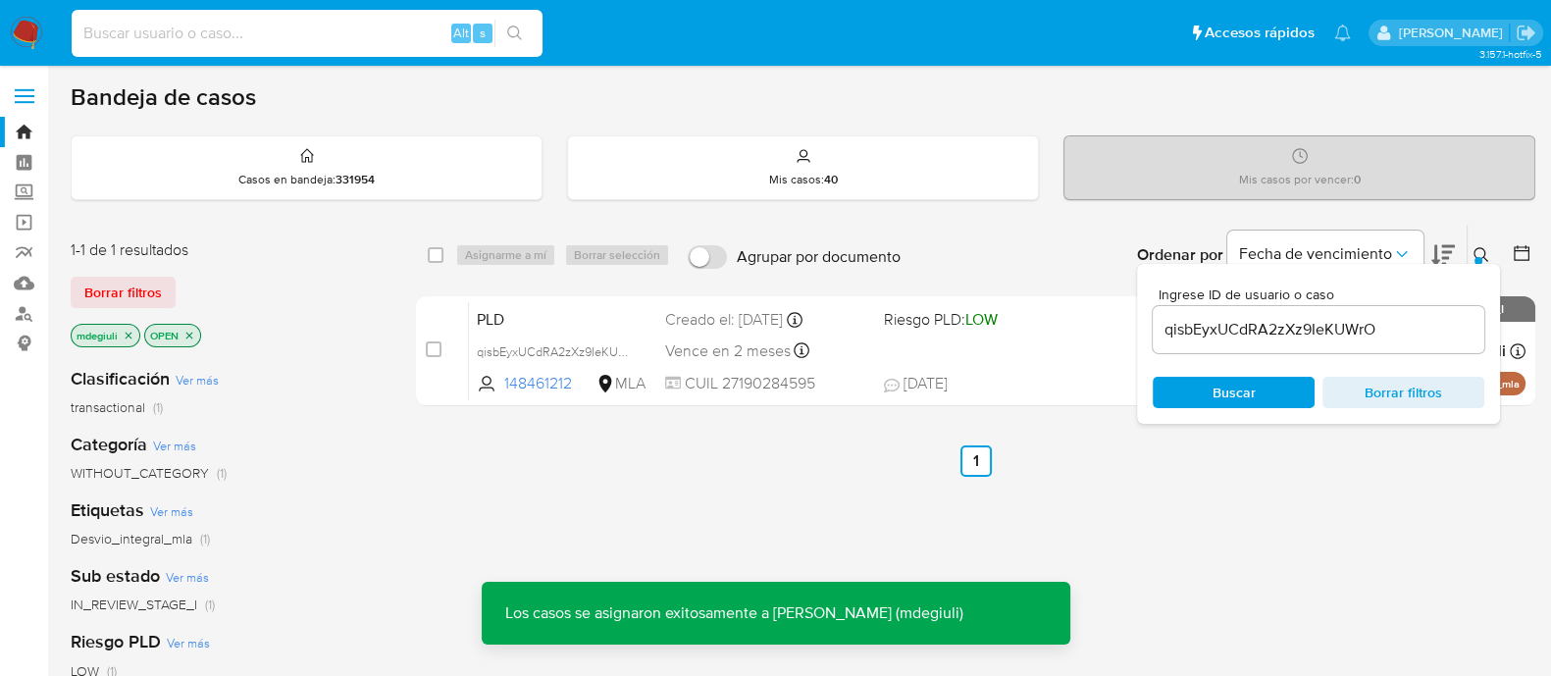
click at [270, 33] on input at bounding box center [307, 34] width 471 height 26
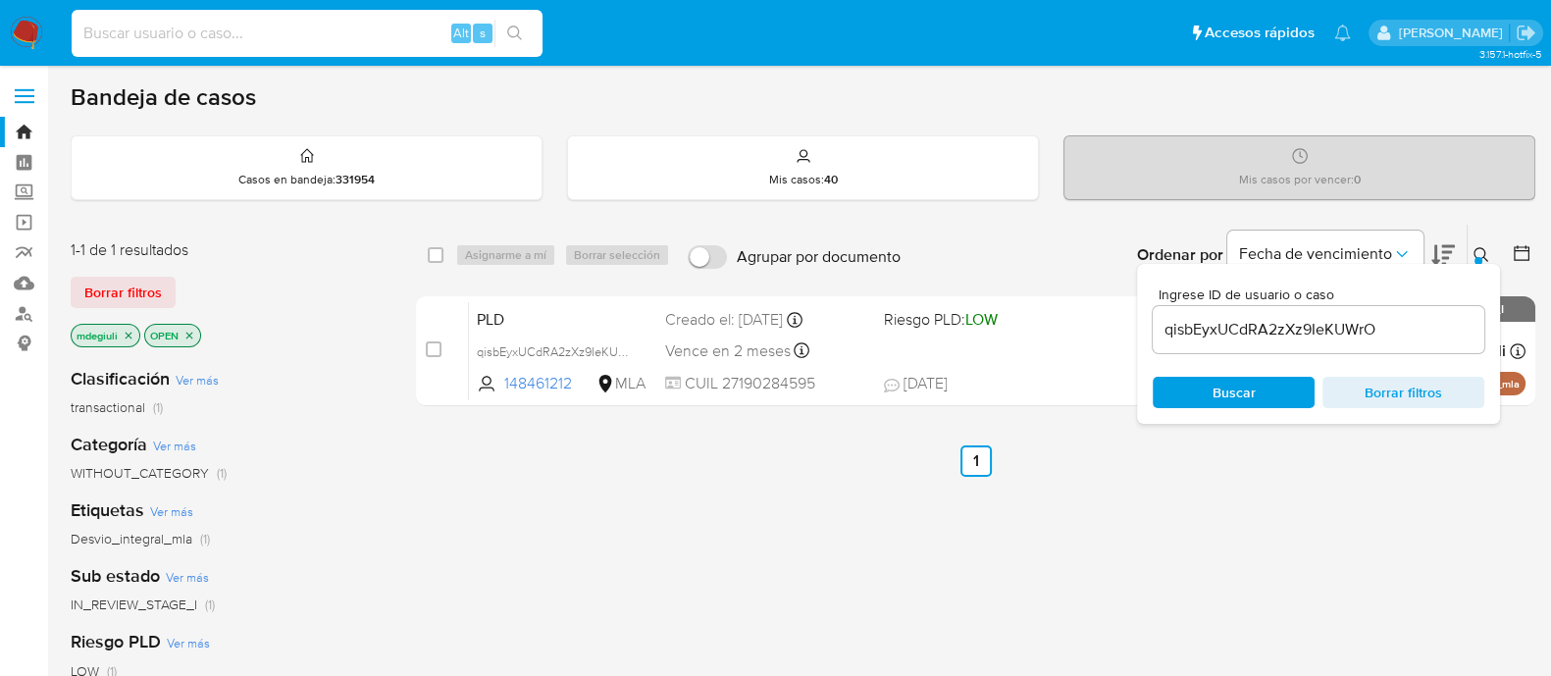
paste input "qisbEyxUCdRA2zXz9IeKUWrO"
type input "qisbEyxUCdRA2zXz9IeKUWrO"
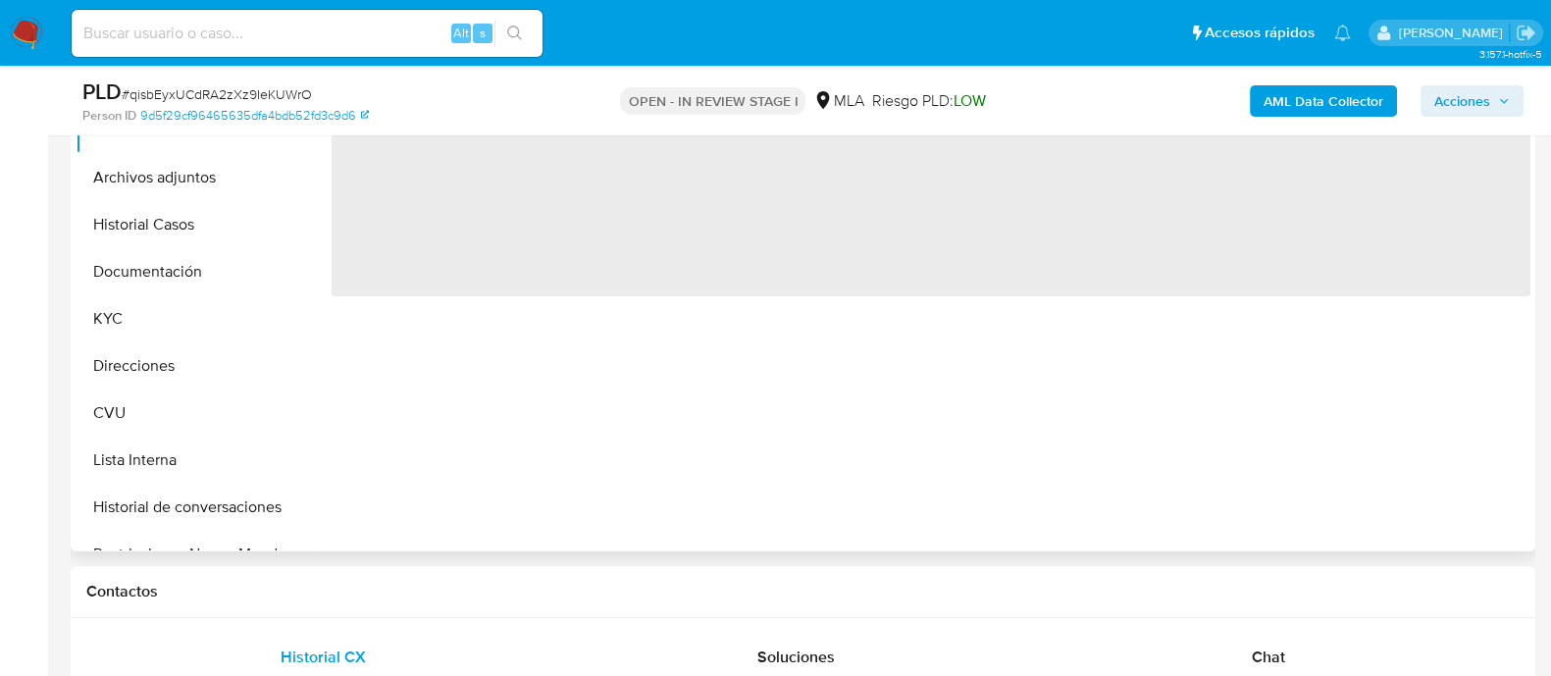
scroll to position [613, 0]
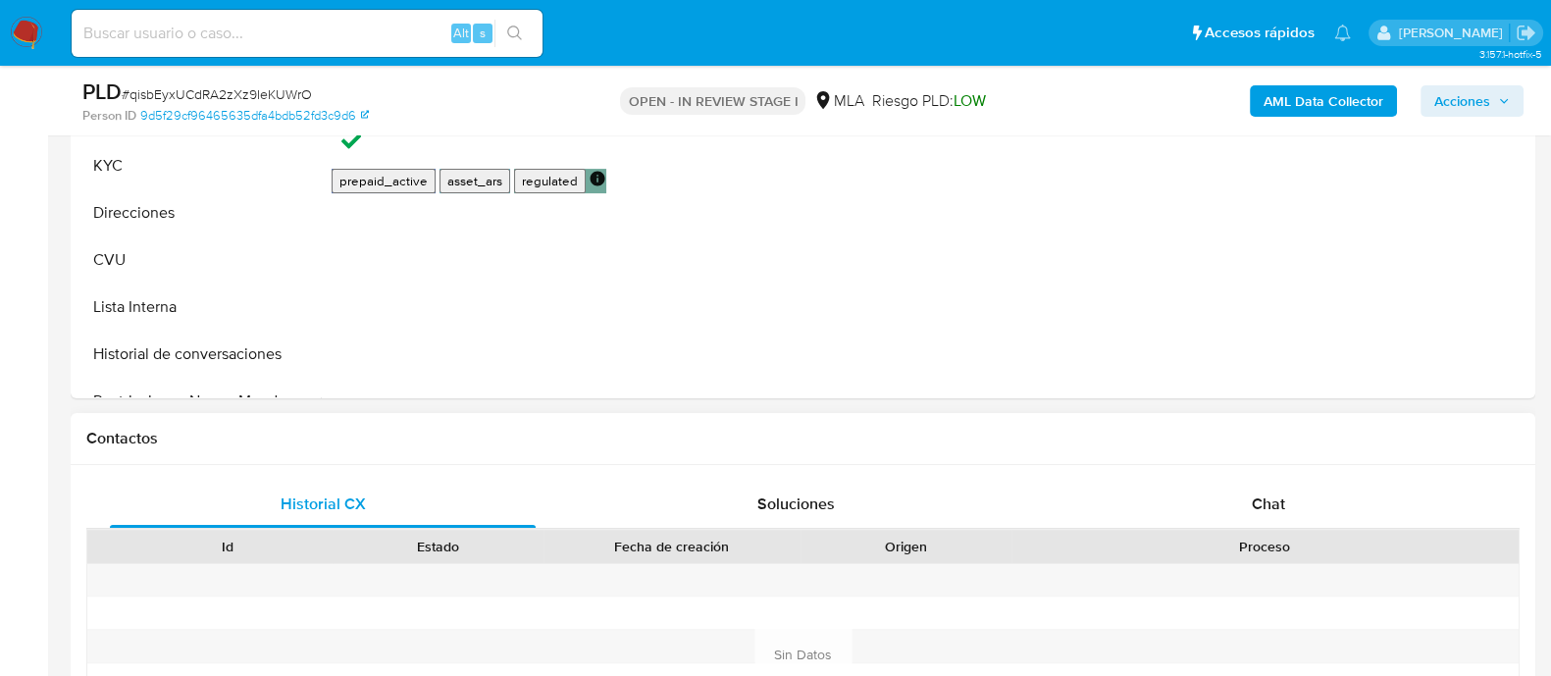
select select "10"
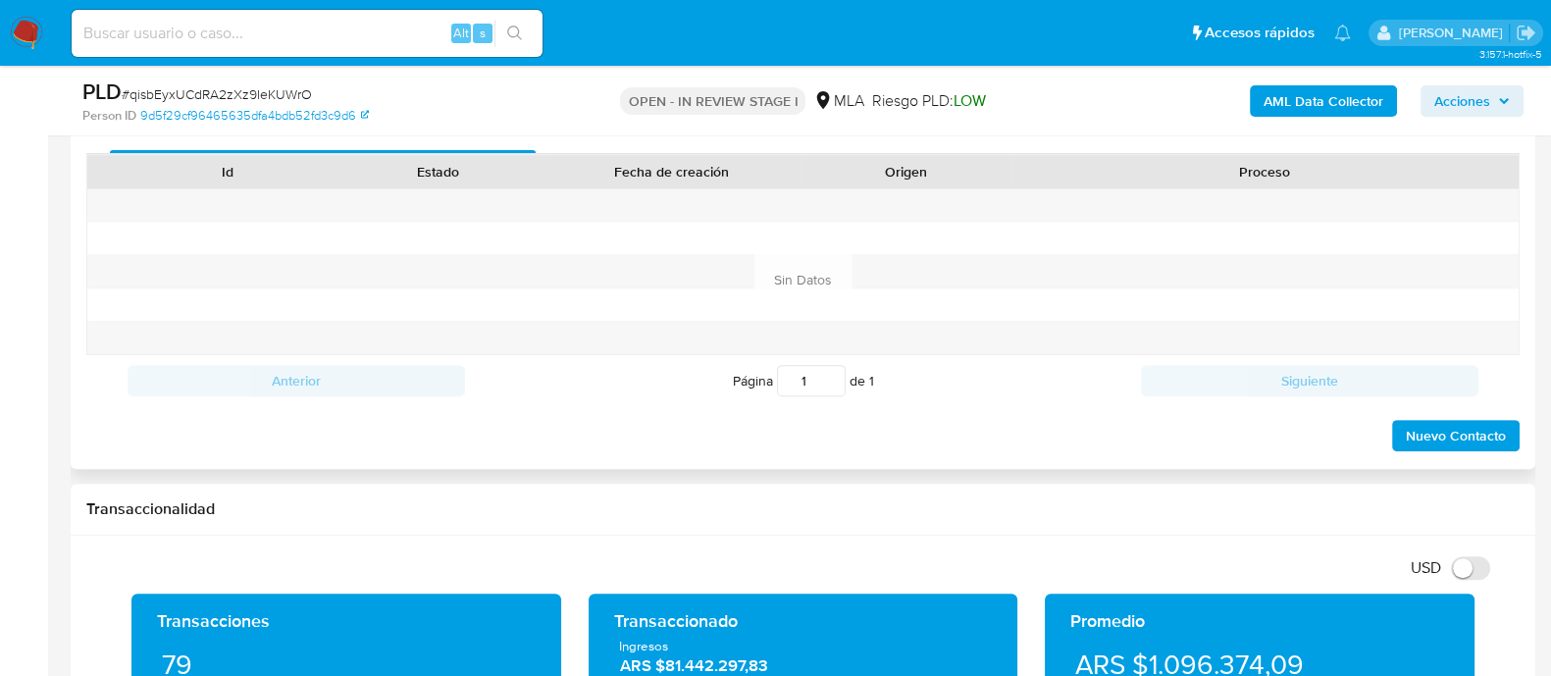
scroll to position [857, 0]
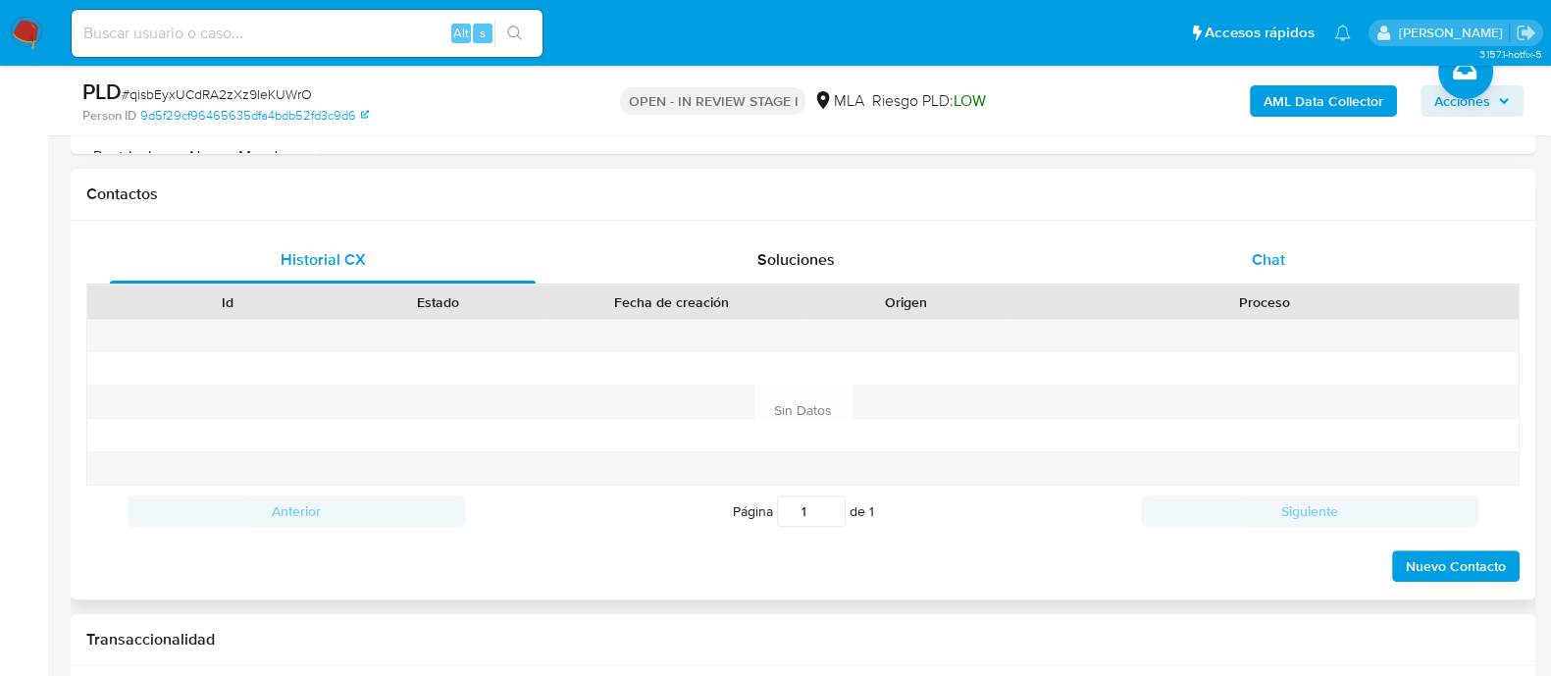
click at [1238, 259] on div "Chat" at bounding box center [1268, 259] width 426 height 47
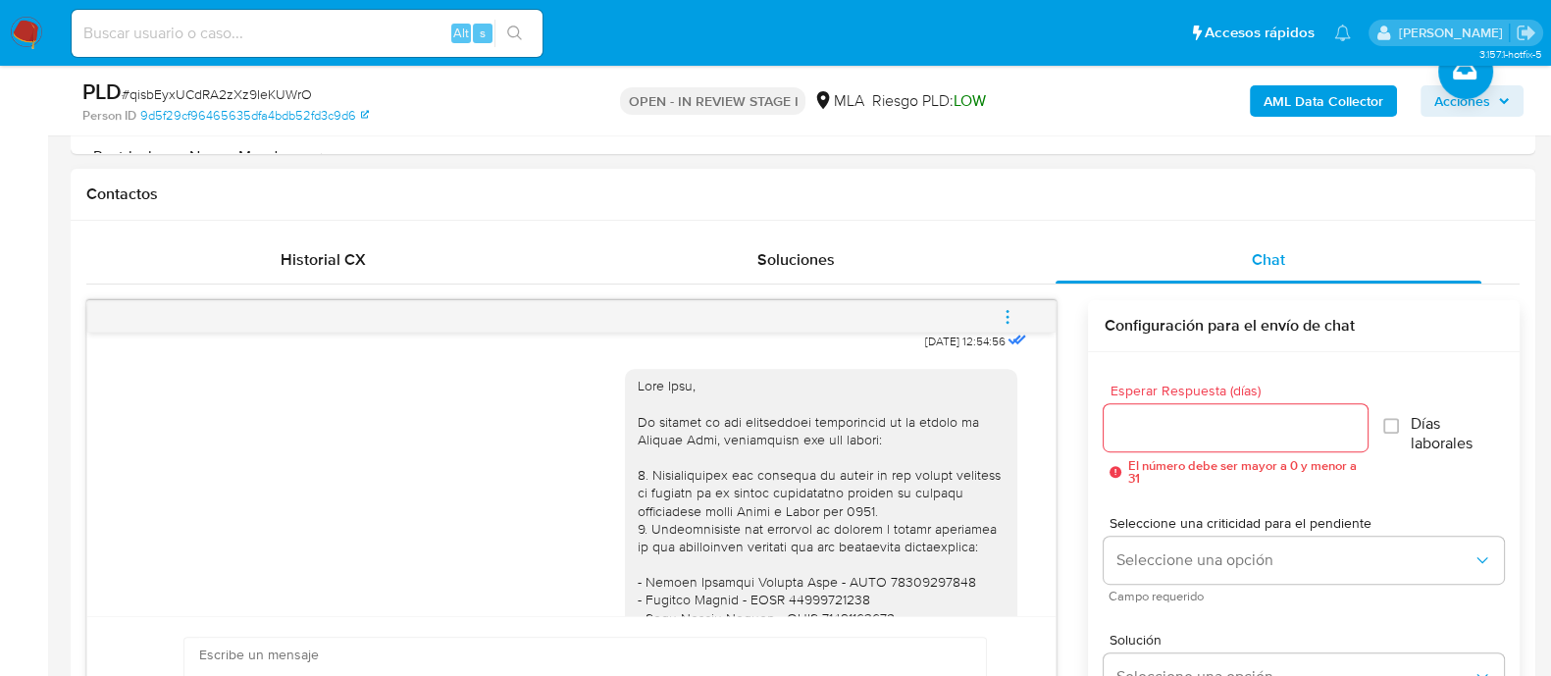
scroll to position [1529, 0]
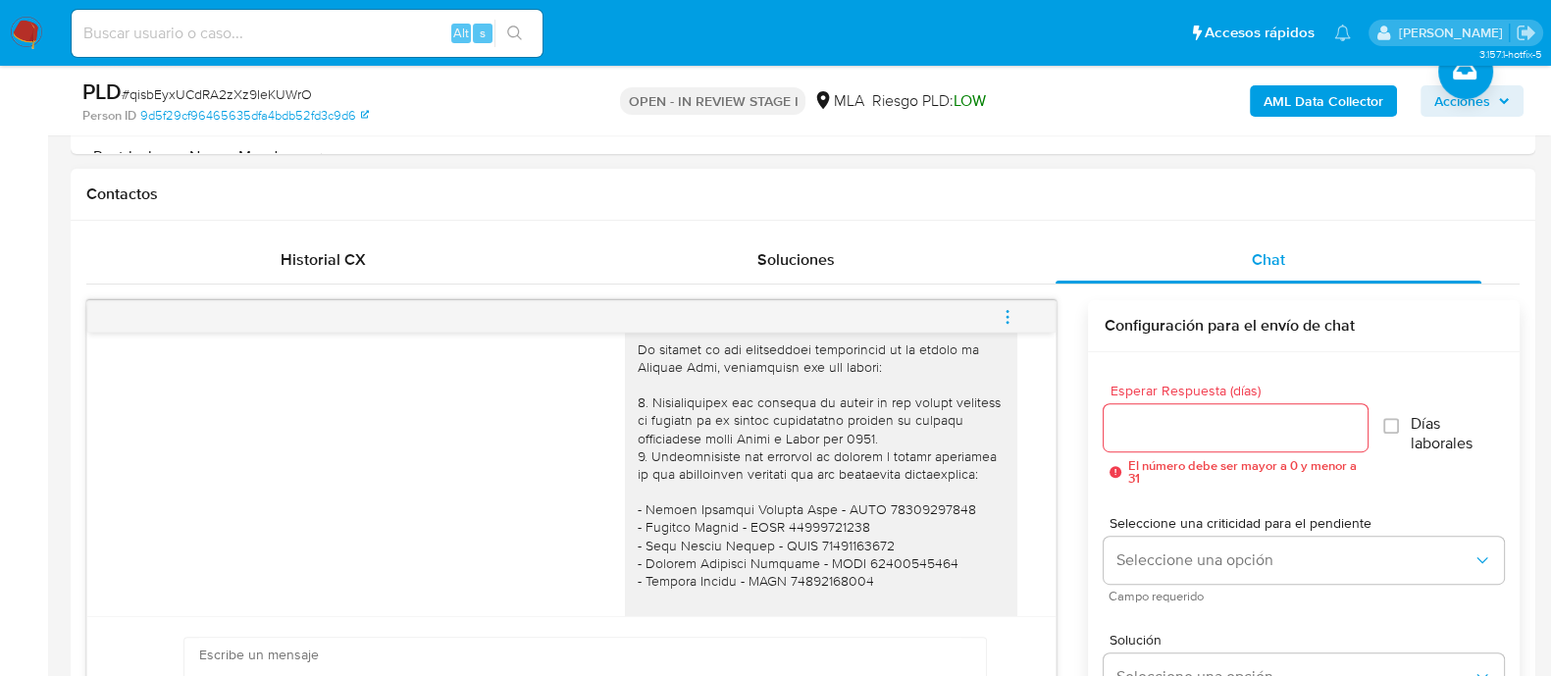
drag, startPoint x: 687, startPoint y: 362, endPoint x: 617, endPoint y: 363, distance: 69.6
click at [625, 363] on div at bounding box center [821, 571] width 392 height 551
copy div "[PERSON_NAME],"
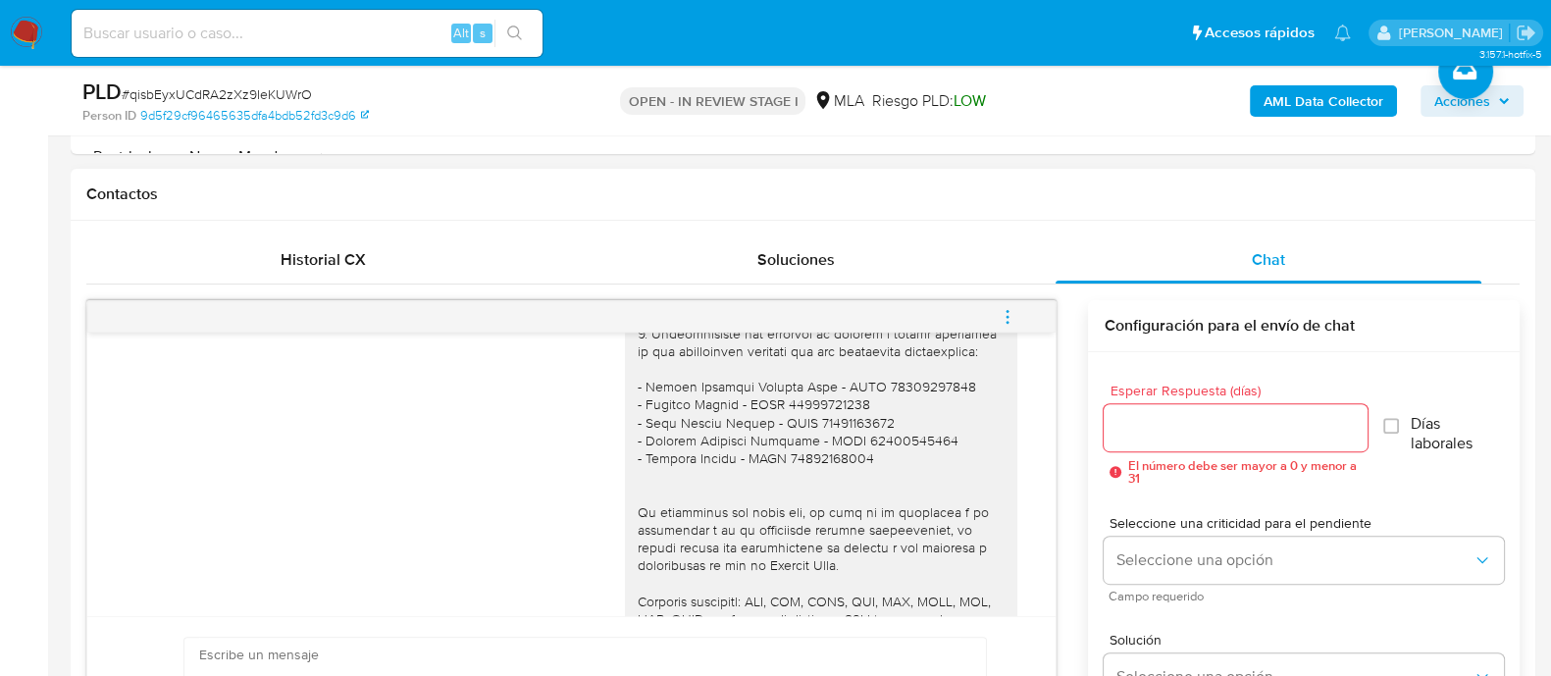
paste textarea "[PERSON_NAME],"
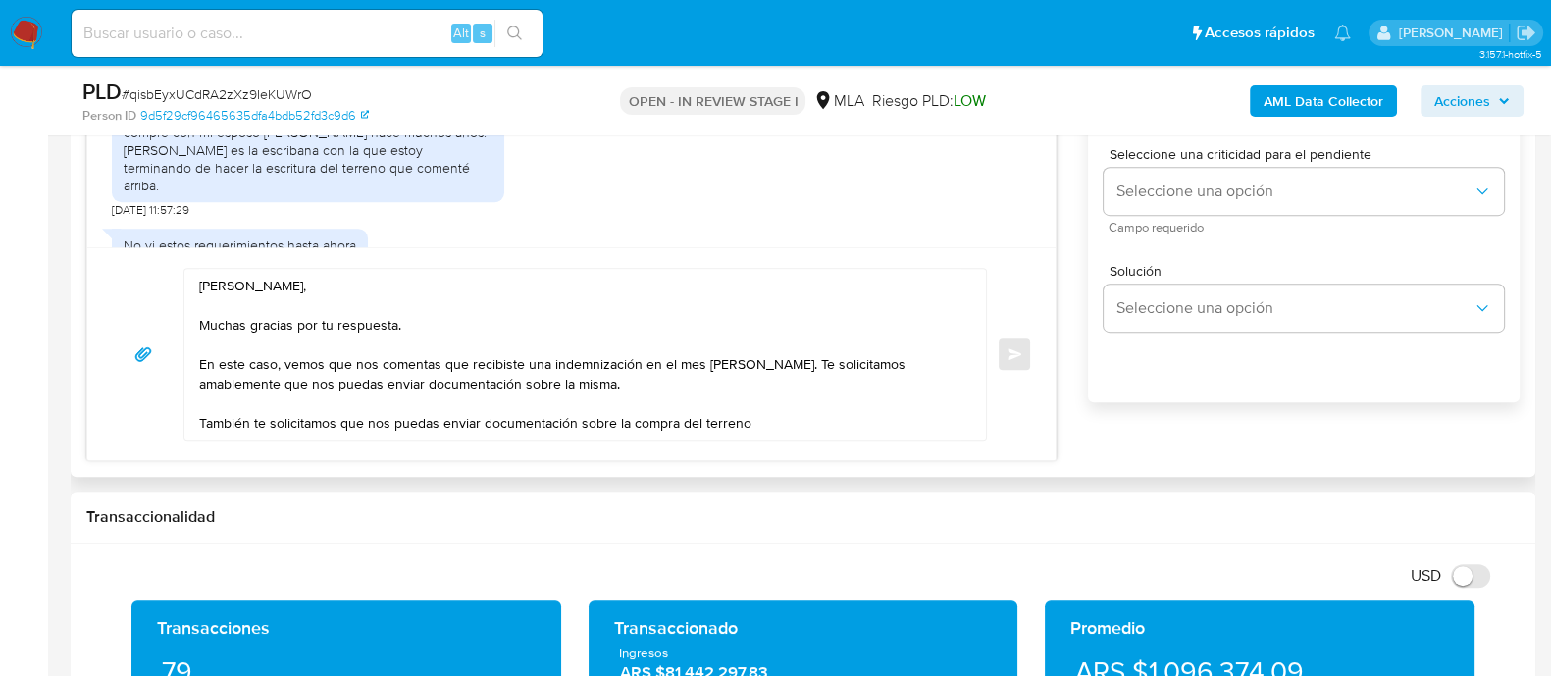
scroll to position [2123, 0]
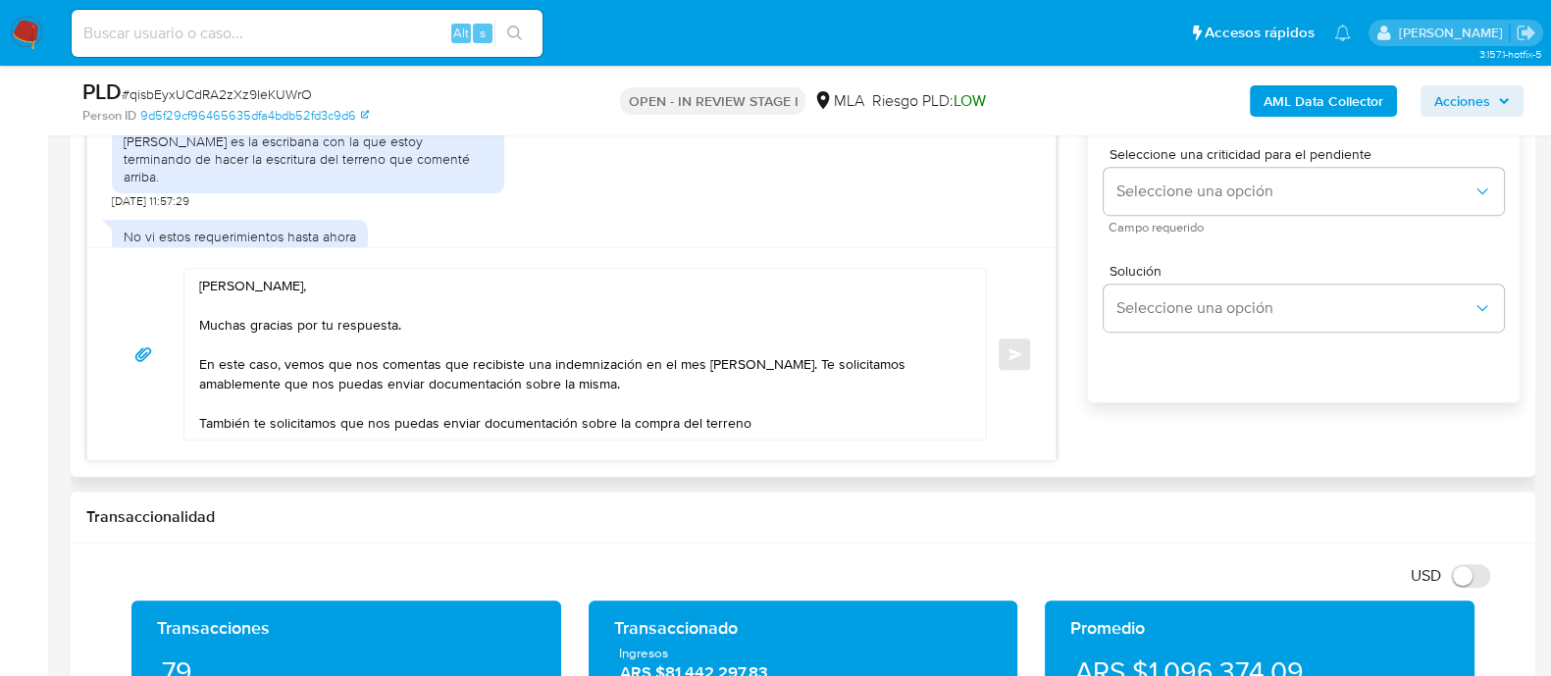
click at [775, 417] on textarea "[PERSON_NAME], Muchas gracias por tu respuesta. En este caso, vemos que nos com…" at bounding box center [580, 354] width 762 height 171
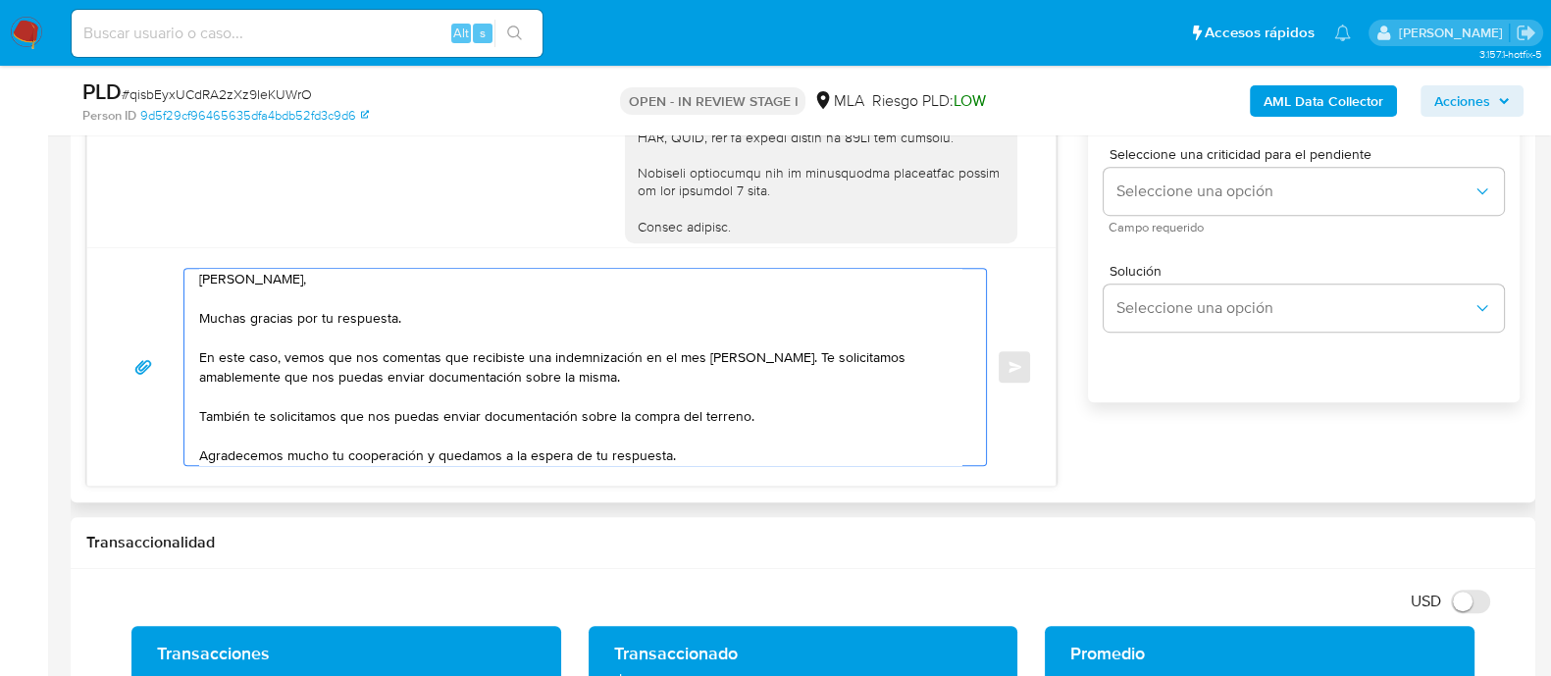
scroll to position [1755, 0]
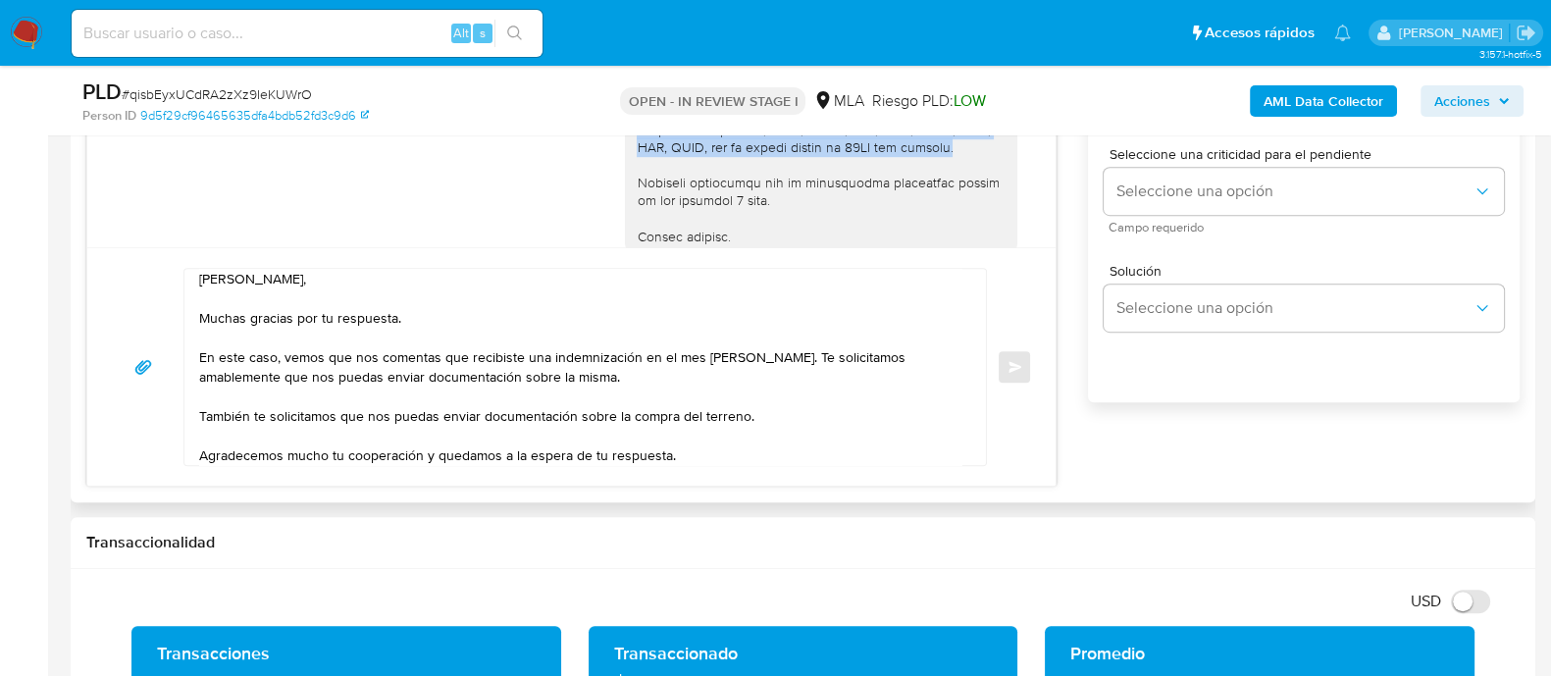
drag, startPoint x: 618, startPoint y: 197, endPoint x: 976, endPoint y: 210, distance: 358.2
copy div "Formatos admitidos: PDF, JPG, JPEG, TXT, DOC, DOCX, XLS, PNG, XLSX, con un tama…"
click at [763, 414] on textarea "[PERSON_NAME], Muchas gracias por tu respuesta. En este caso, vemos que nos com…" at bounding box center [580, 367] width 762 height 196
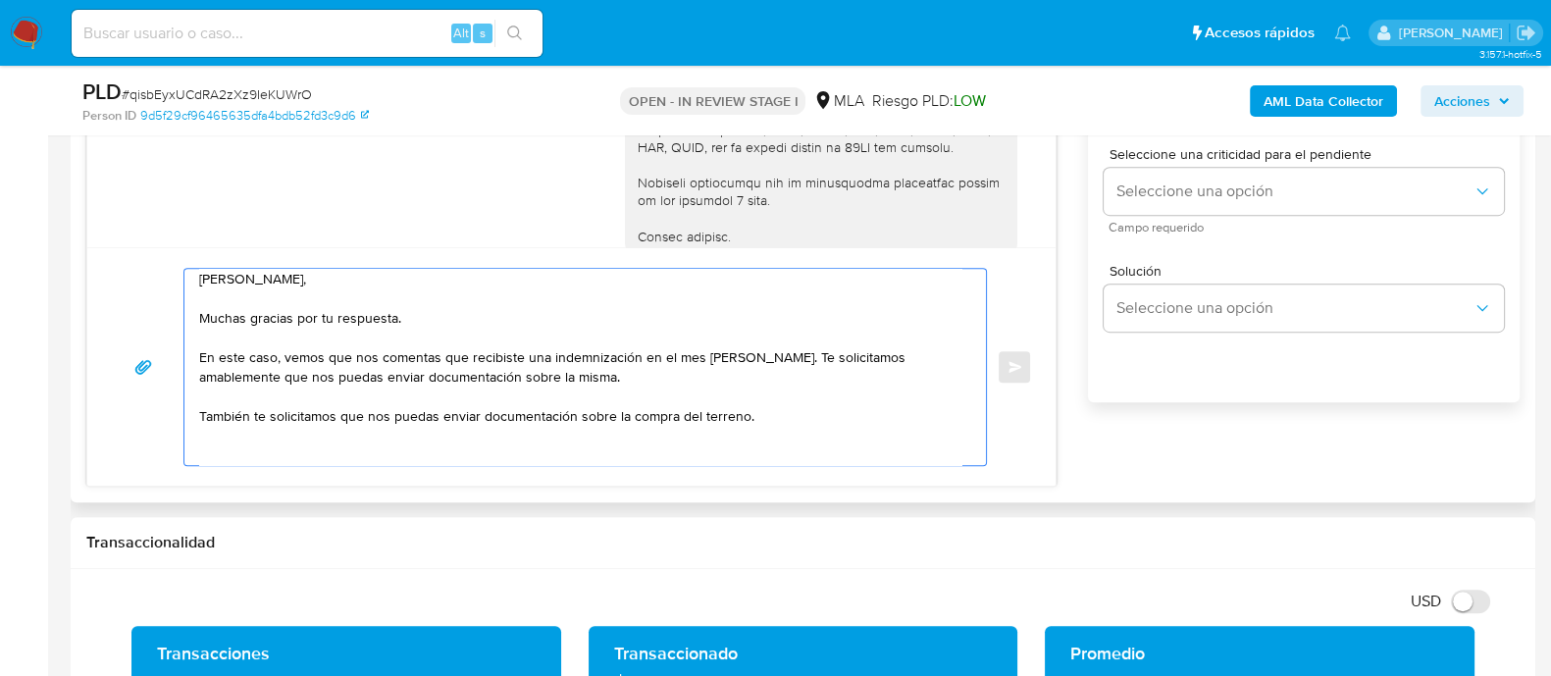
paste textarea "Formatos admitidos: PDF, JPG, JPEG, TXT, DOC, DOCX, XLS, PNG, XLSX, con un tama…"
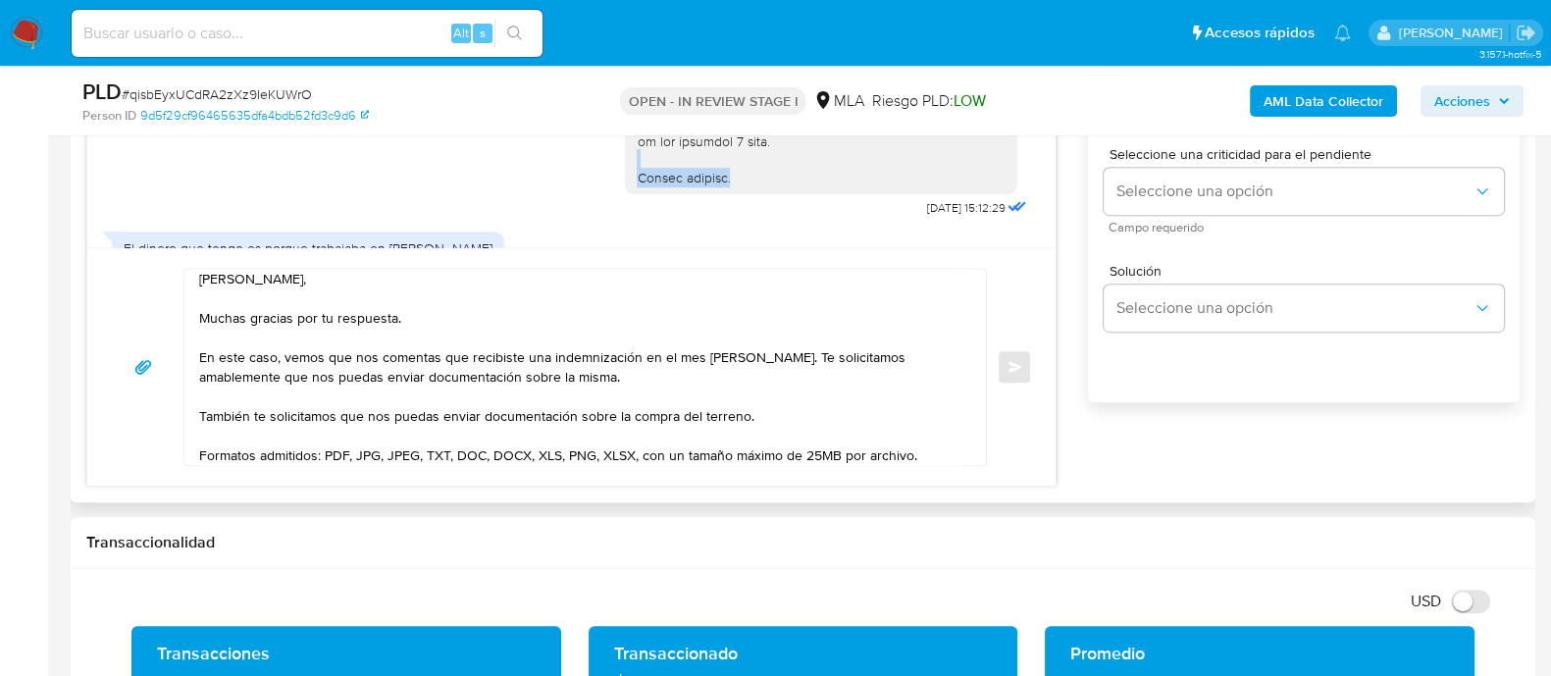
scroll to position [1827, 0]
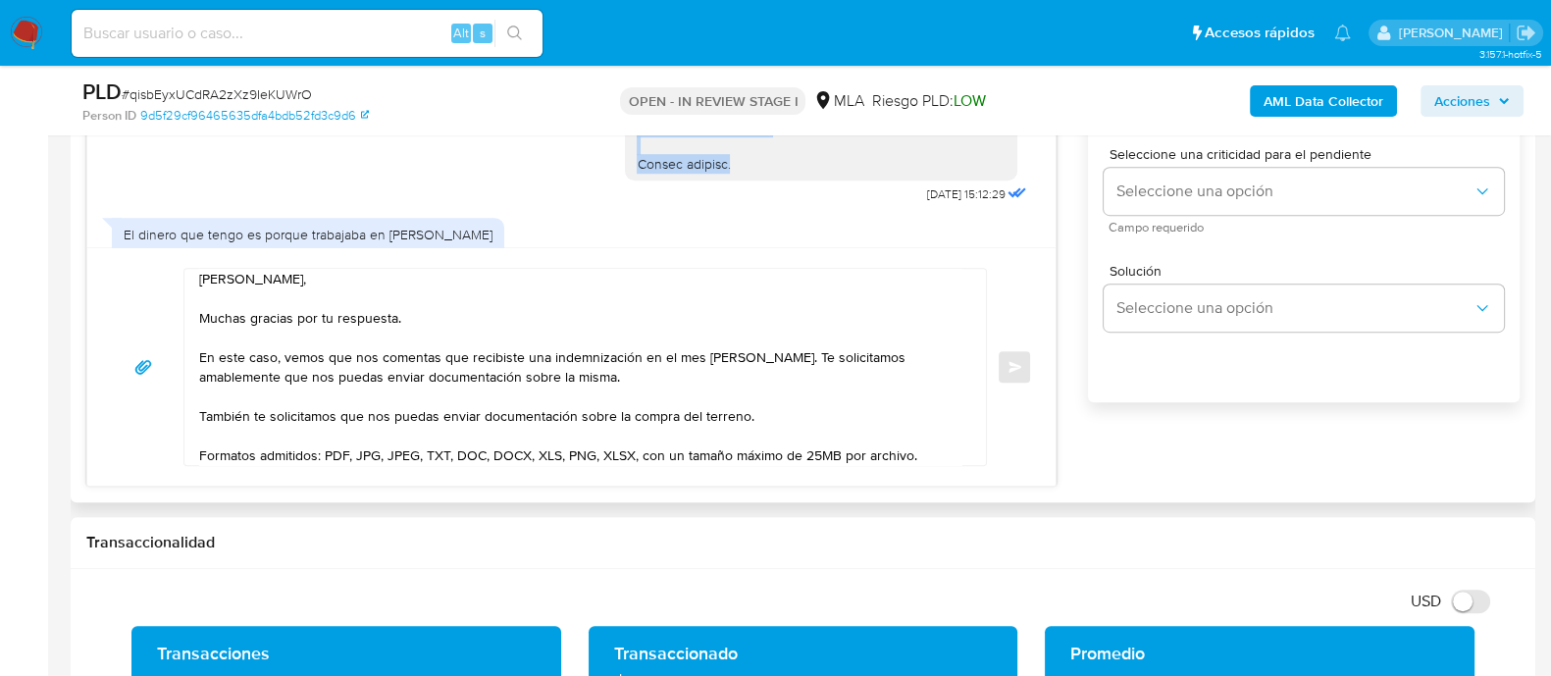
drag, startPoint x: 711, startPoint y: 179, endPoint x: 616, endPoint y: 185, distance: 95.4
copy div "Quedamos aguardando por la información solicitada dentro de los próximos 2 días…"
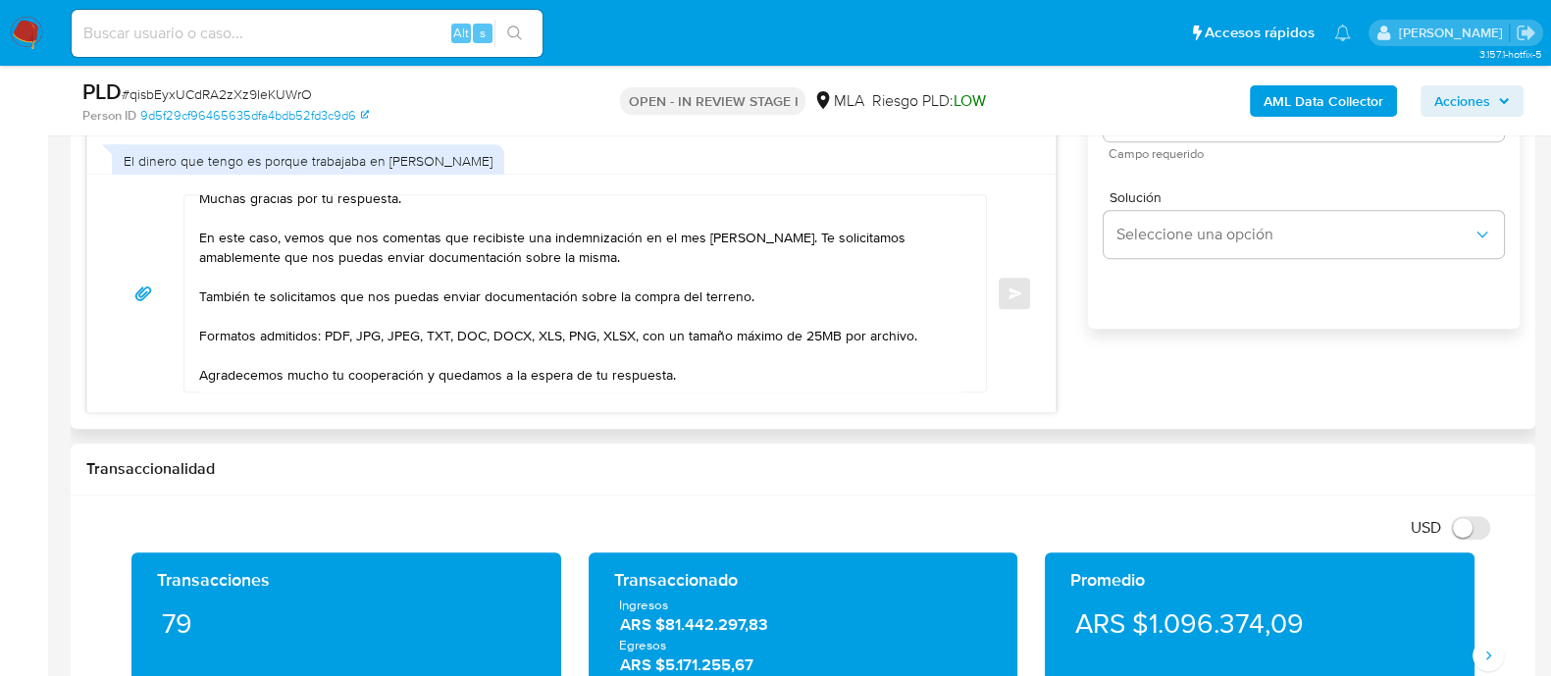
scroll to position [1349, 0]
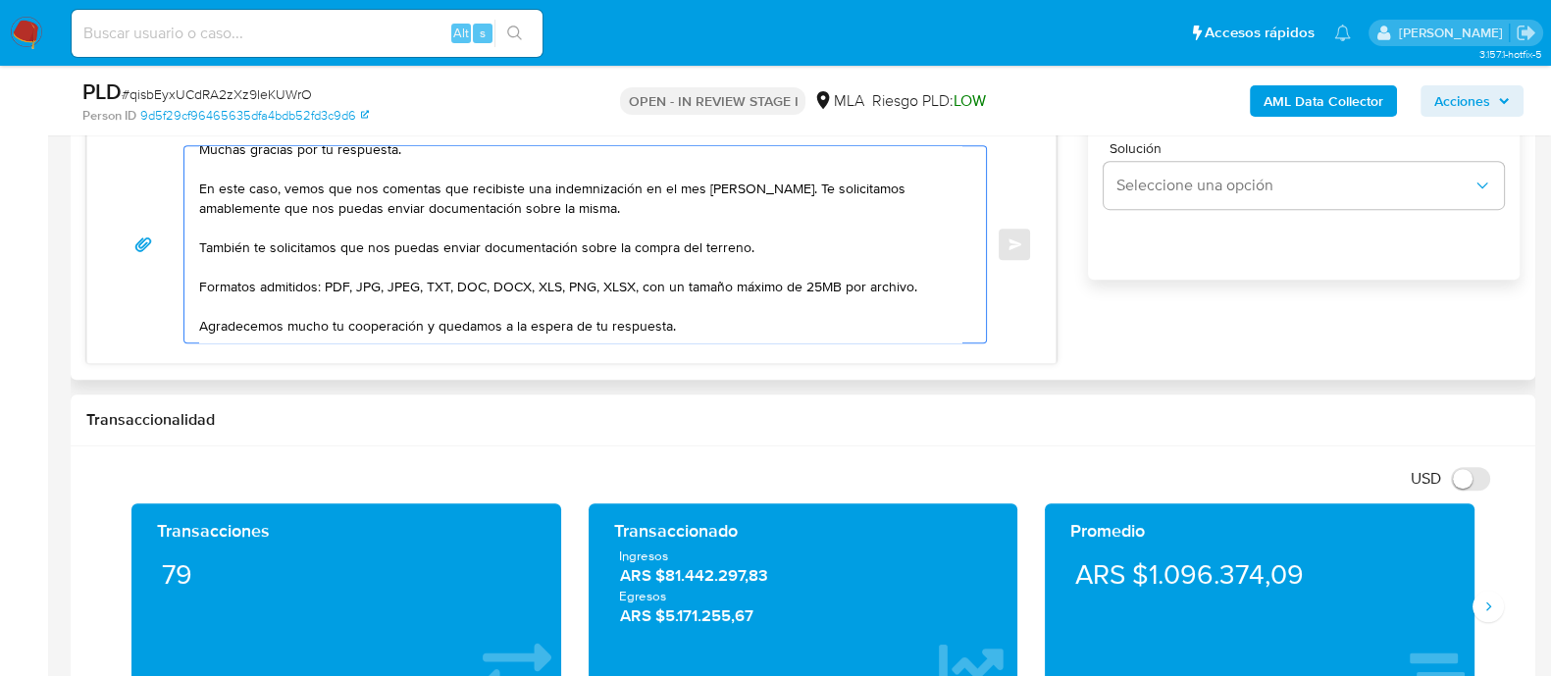
drag, startPoint x: 425, startPoint y: 318, endPoint x: 708, endPoint y: 337, distance: 284.1
click at [697, 331] on textarea "Hola Rosa, Muchas gracias por tu respuesta. En este caso, vemos que nos comenta…" at bounding box center [580, 244] width 762 height 196
paste textarea "Quedamos aguardando por la información solicitada dentro de los próximos 2 días…"
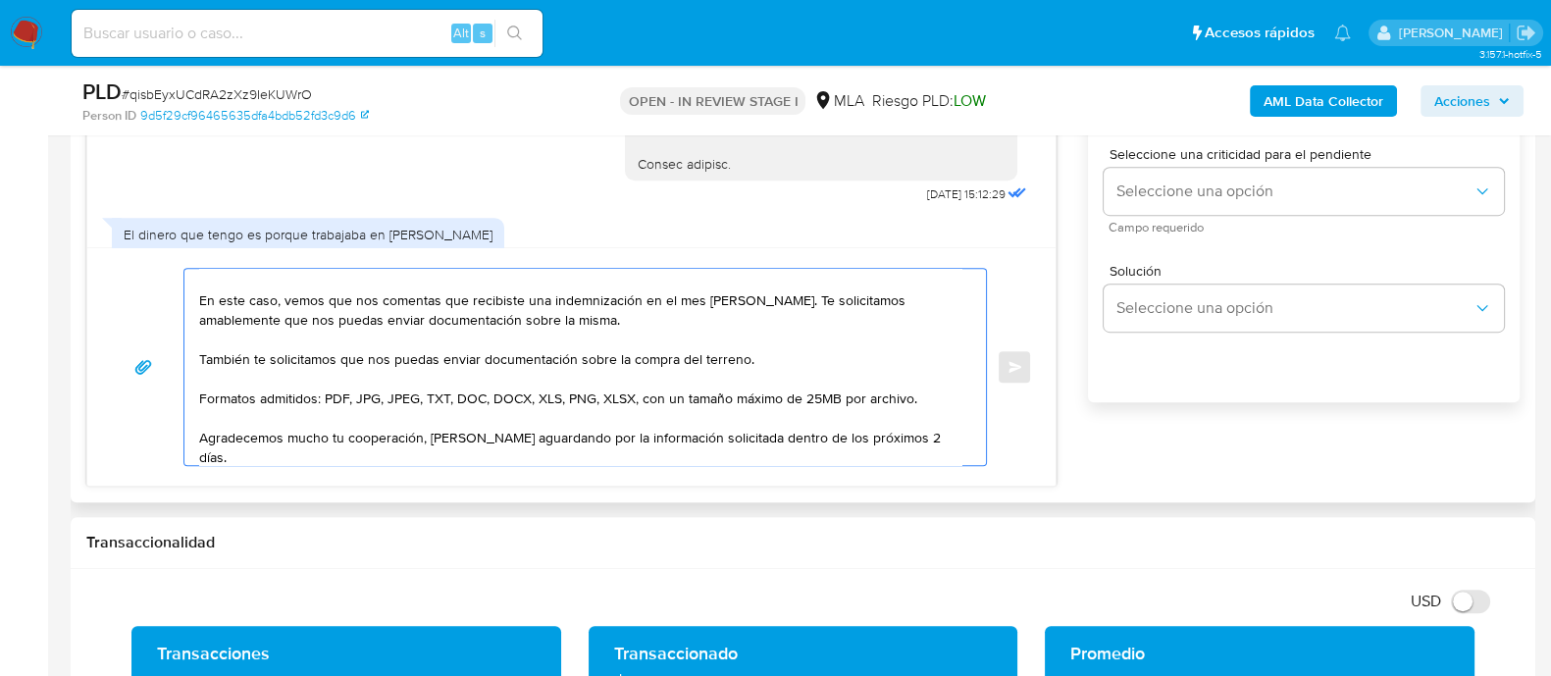
scroll to position [92, 0]
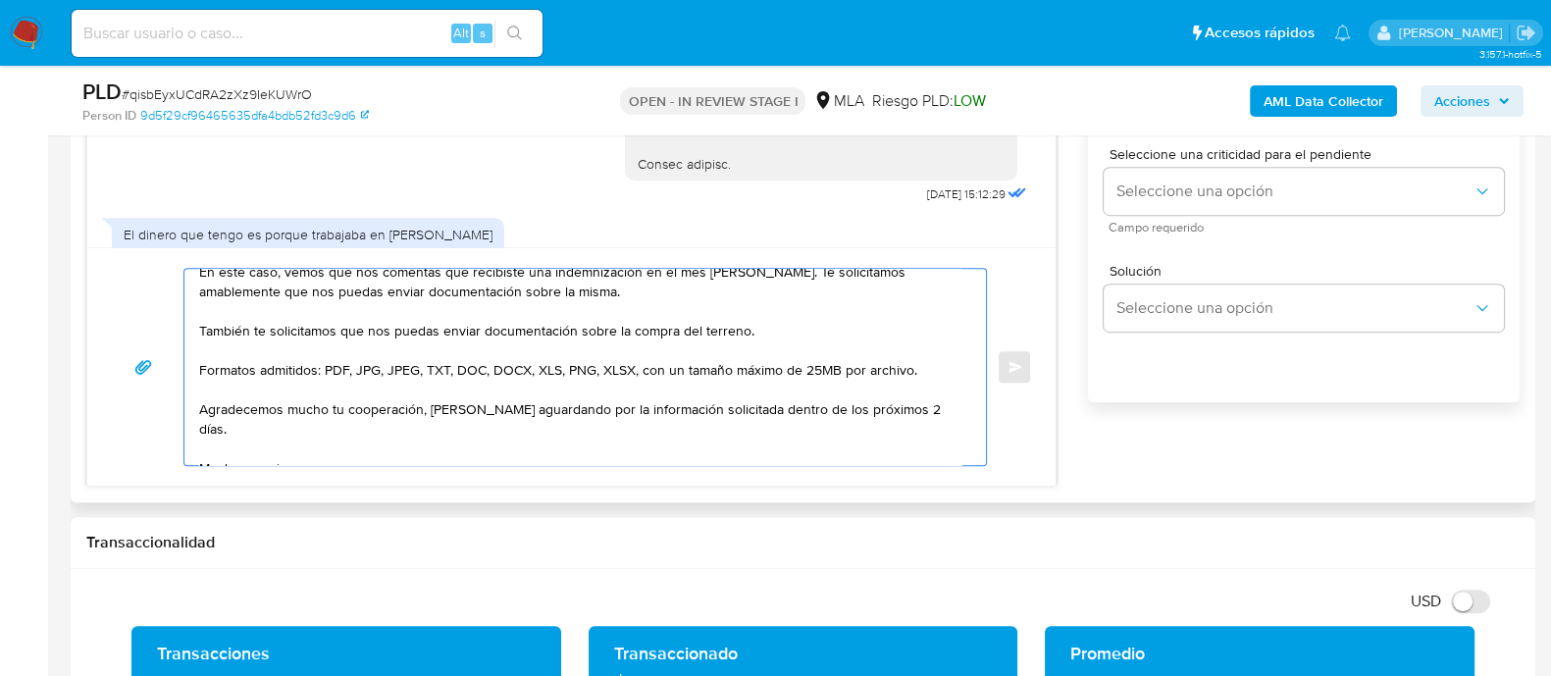
click at [429, 406] on textarea "Hola Rosa, Muchas gracias por tu respuesta. En este caso, vemos que nos comenta…" at bounding box center [580, 367] width 762 height 196
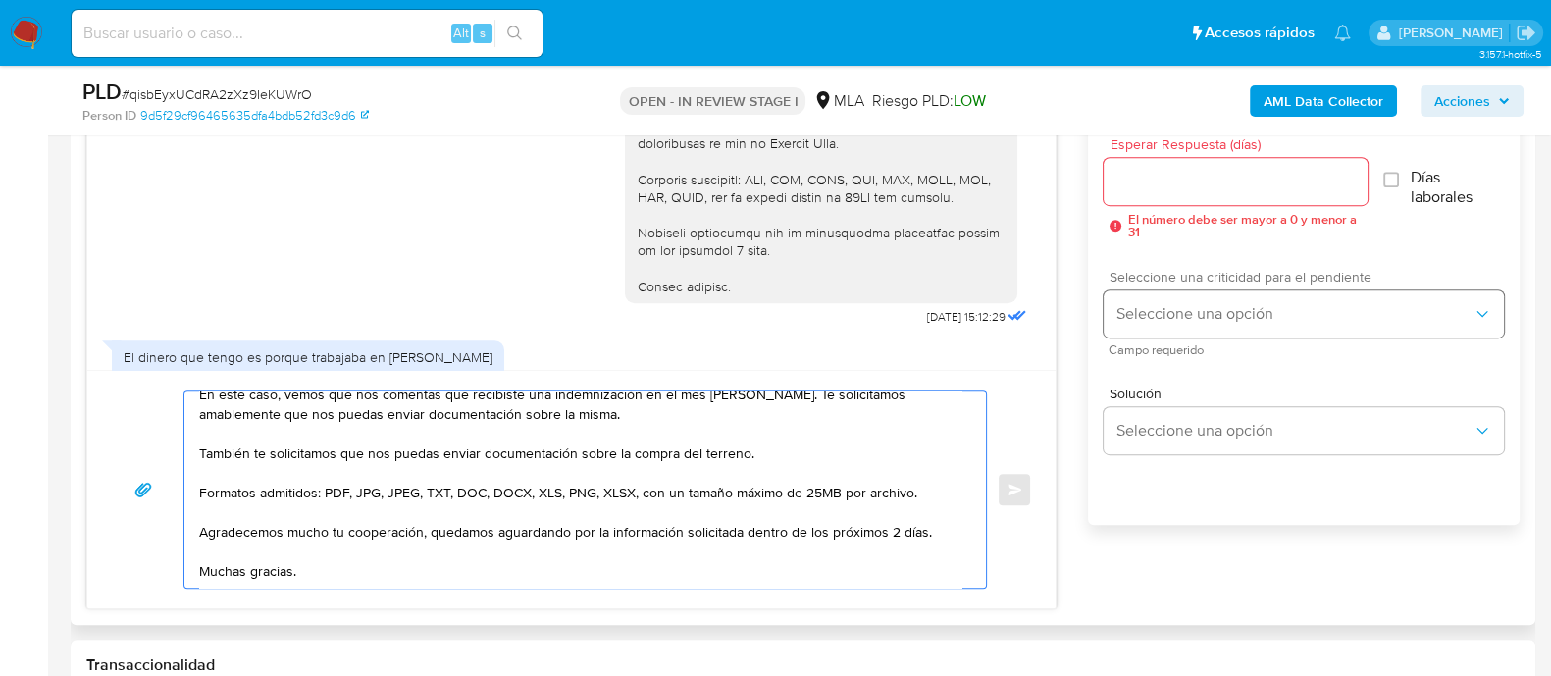
scroll to position [980, 0]
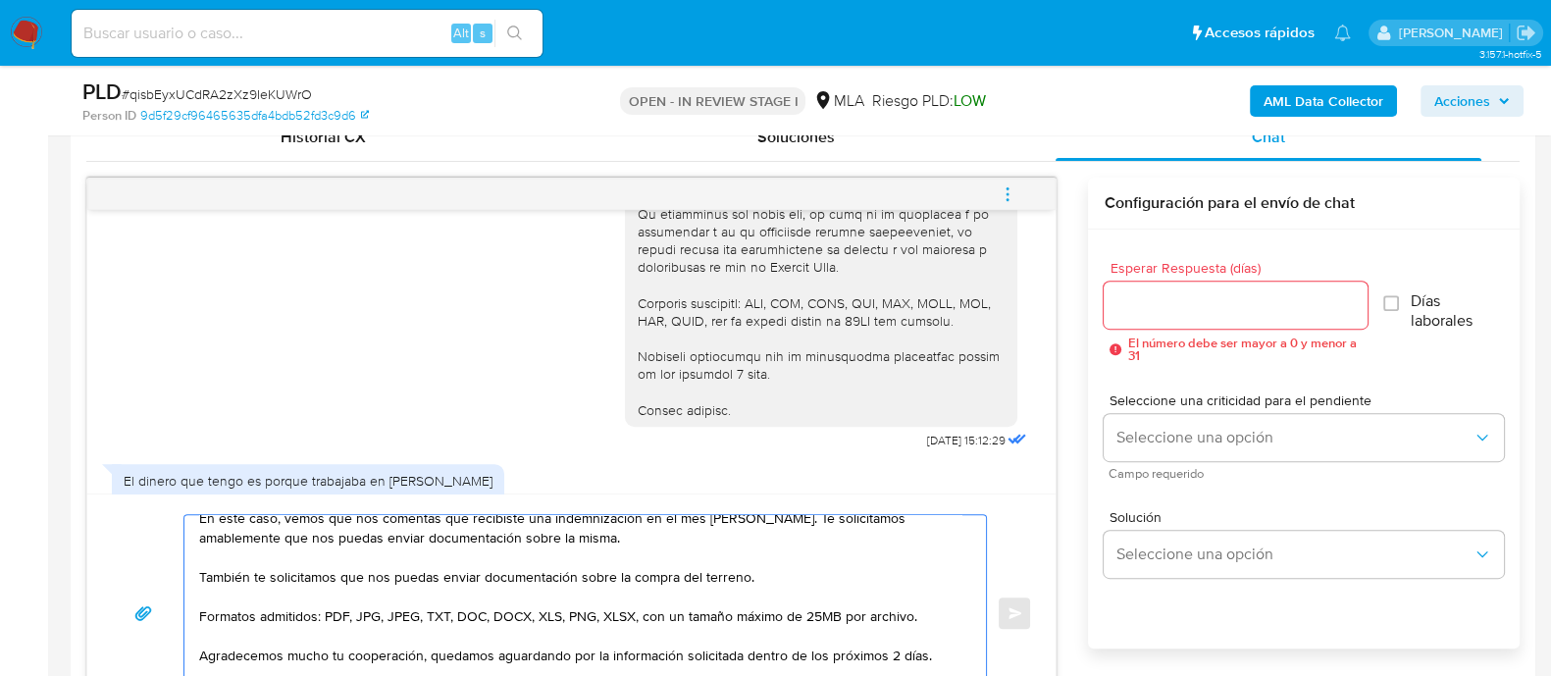
type textarea "[PERSON_NAME], Muchas gracias por tu respuesta. En este caso, vemos que nos com…"
click at [1184, 310] on input "Esperar Respuesta (días)" at bounding box center [1234, 305] width 263 height 26
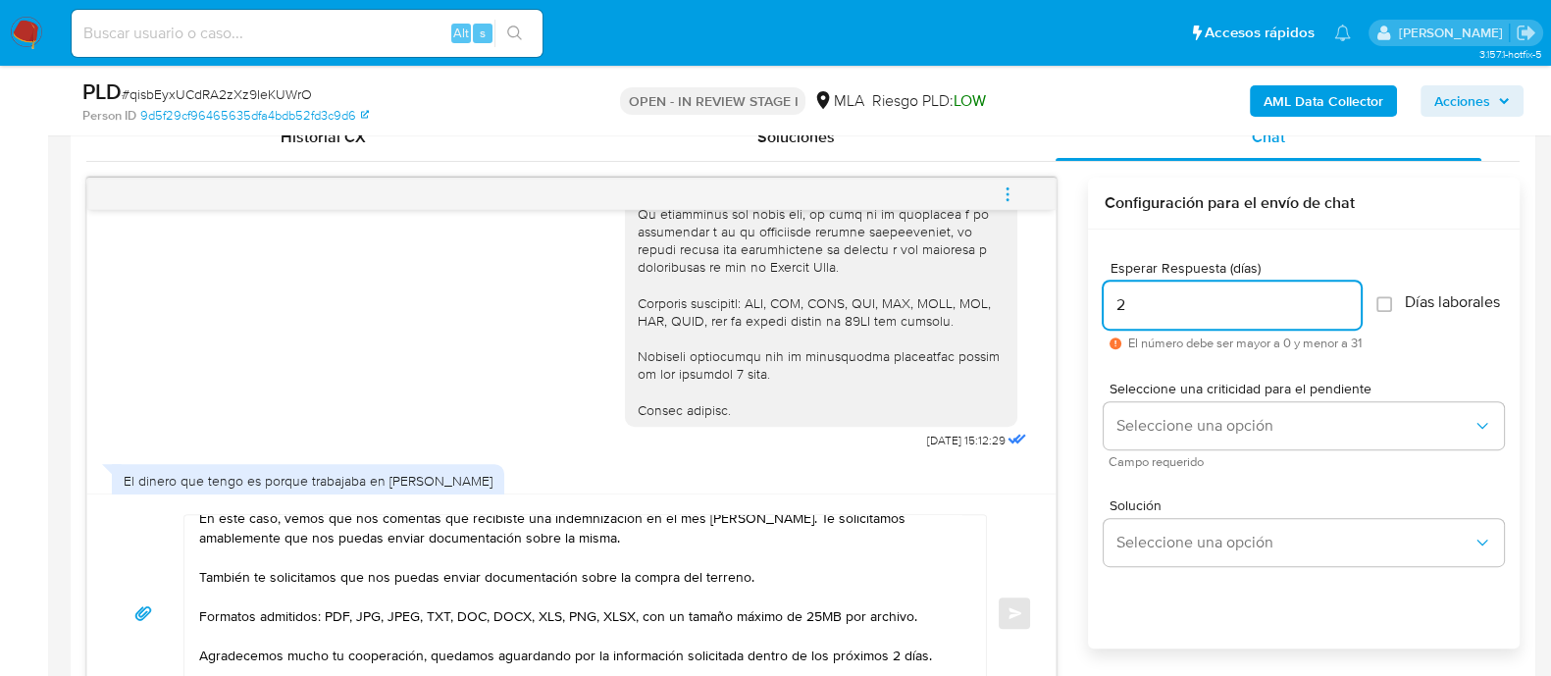
type input "2"
click at [1168, 379] on div "Seleccione una criticidad para el pendiente Seleccione una opción Campo requeri…" at bounding box center [1303, 424] width 400 height 117
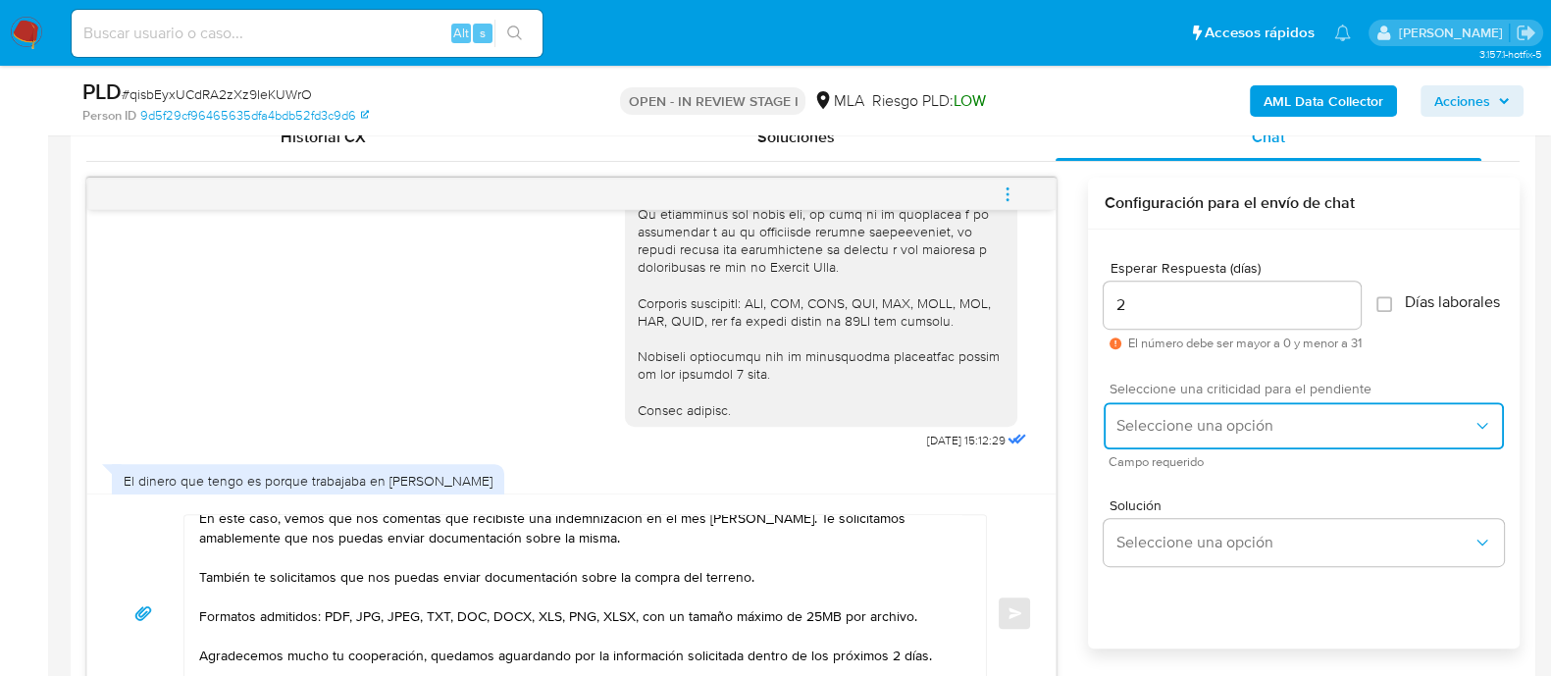
click at [1168, 435] on span "Seleccione una opción" at bounding box center [1293, 426] width 357 height 20
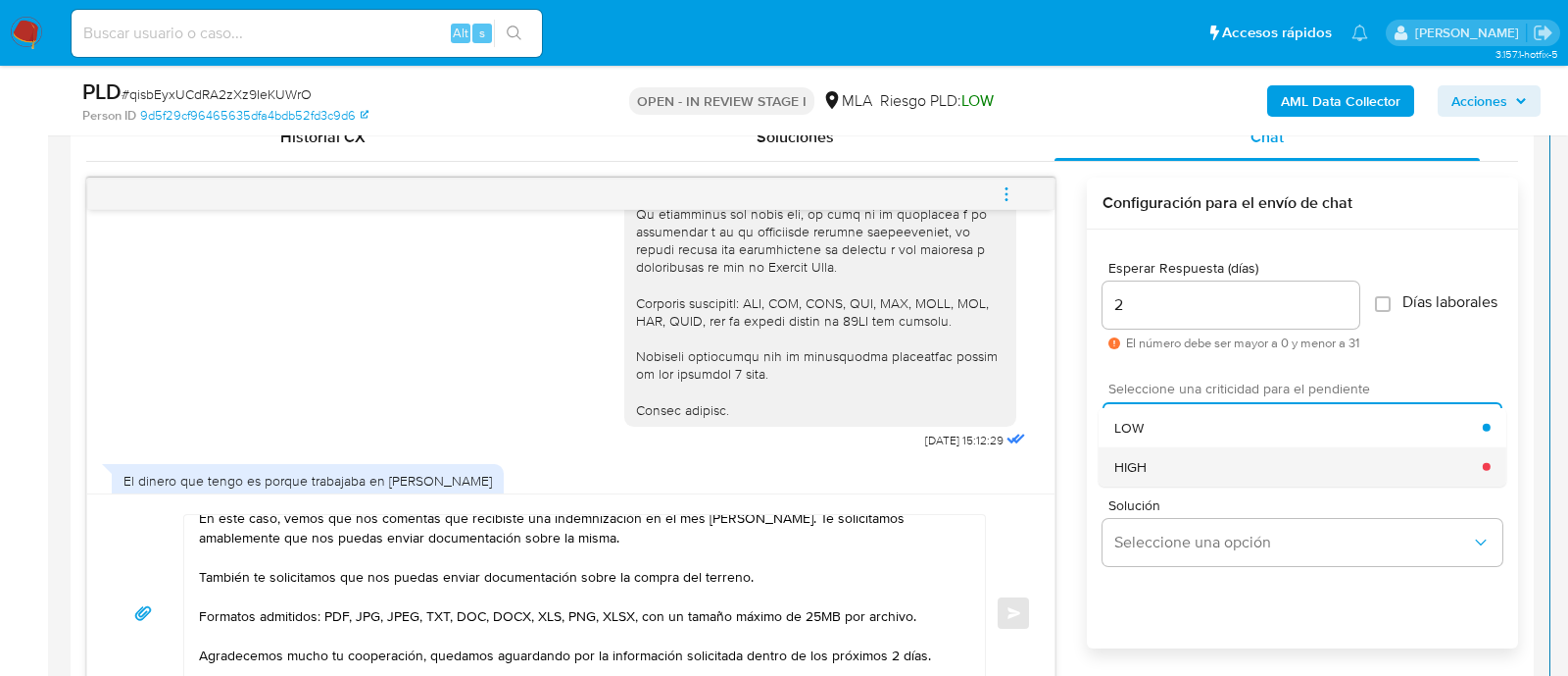
click at [1155, 478] on div "HIGH" at bounding box center [1298, 465] width 369 height 39
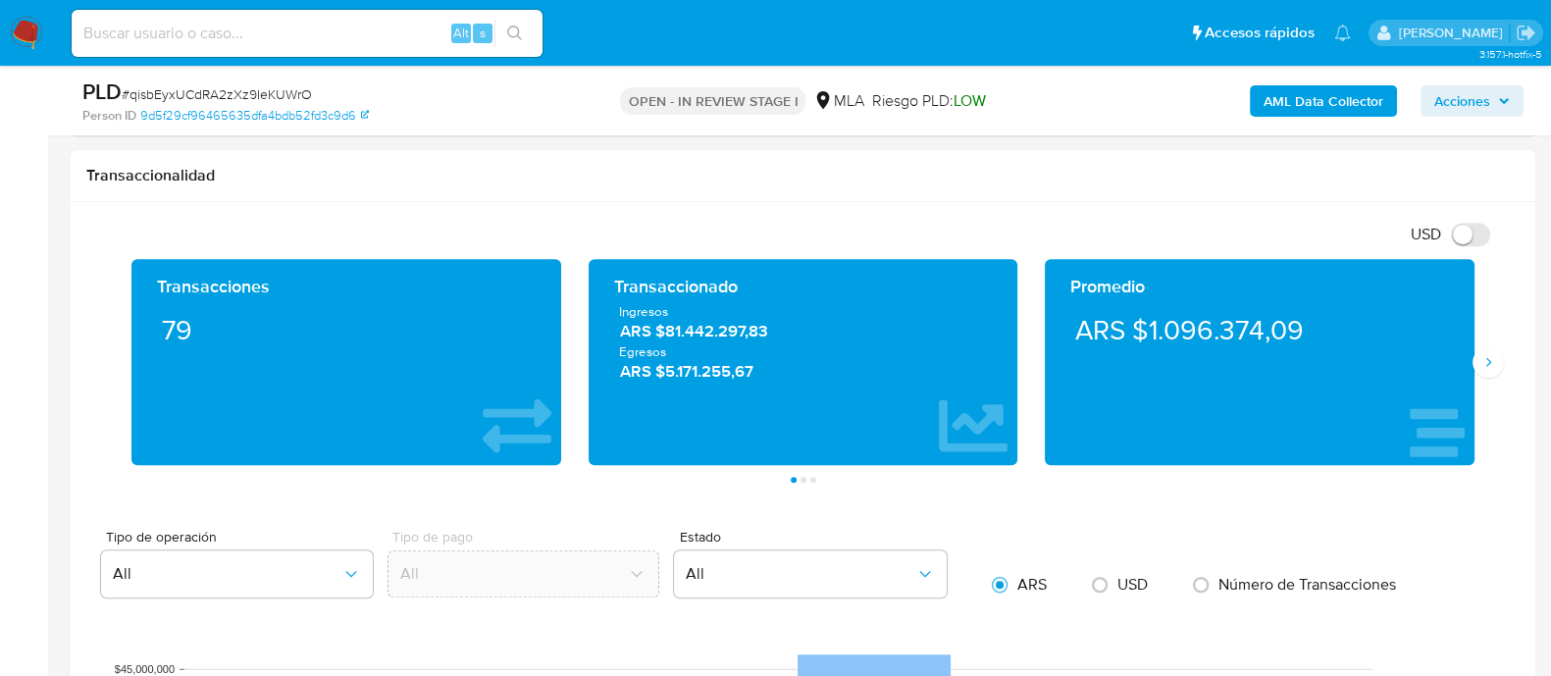
scroll to position [1103, 0]
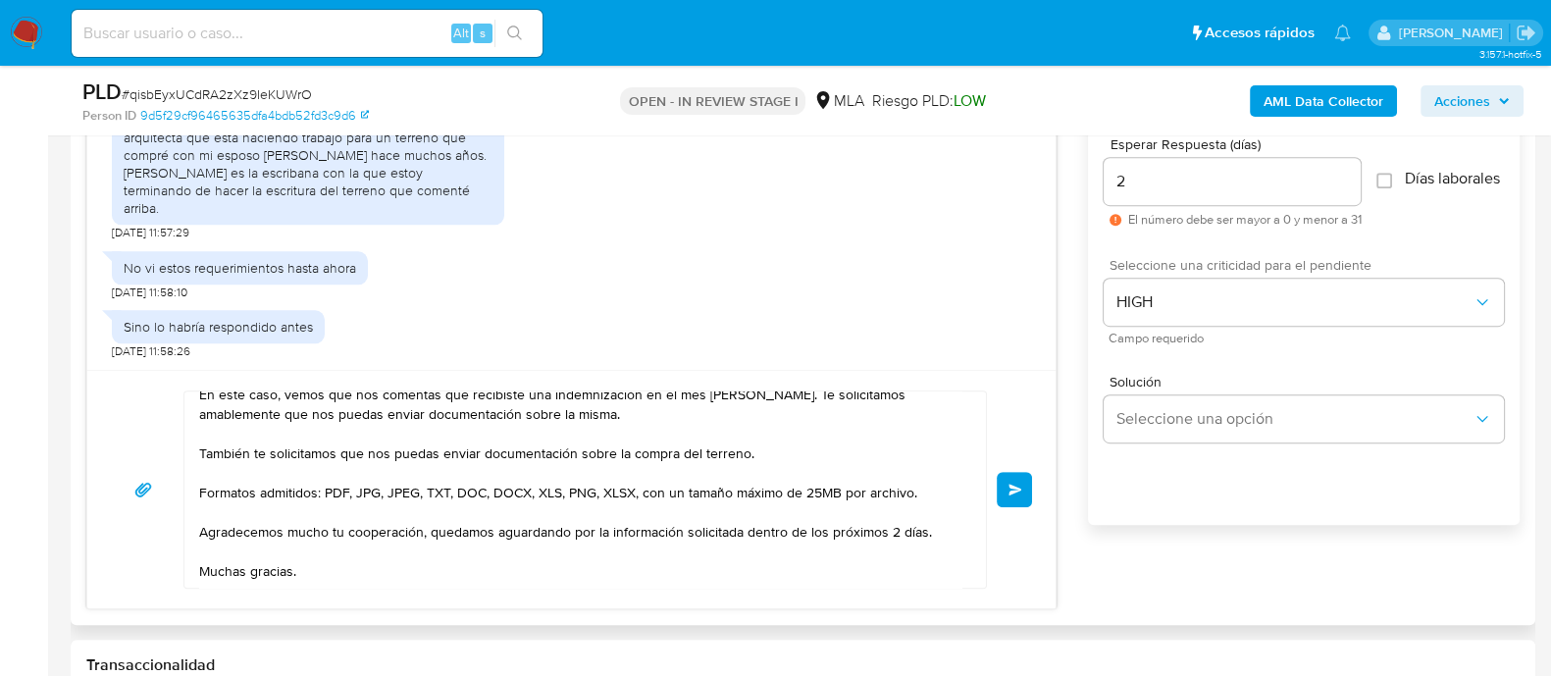
click at [1001, 497] on button "Enviar" at bounding box center [1014, 489] width 35 height 35
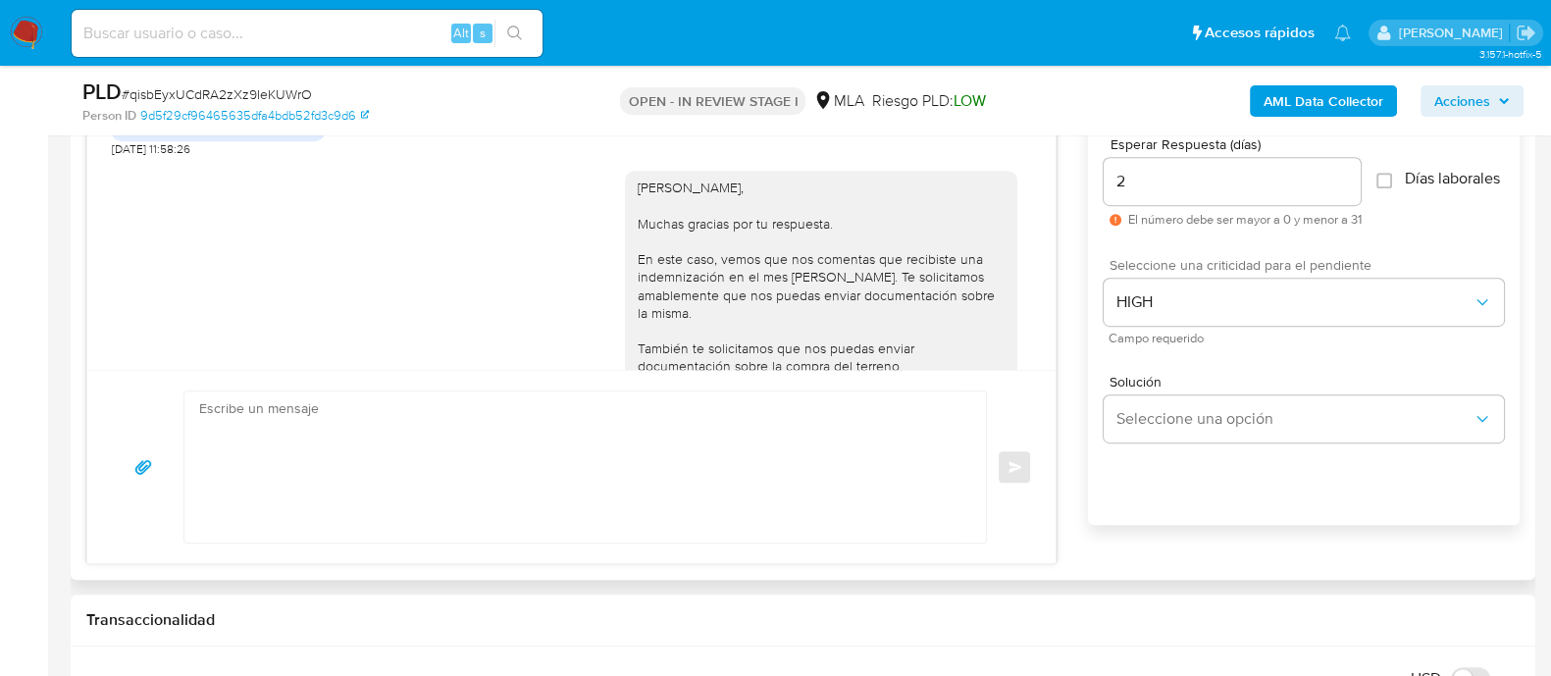
scroll to position [2538, 0]
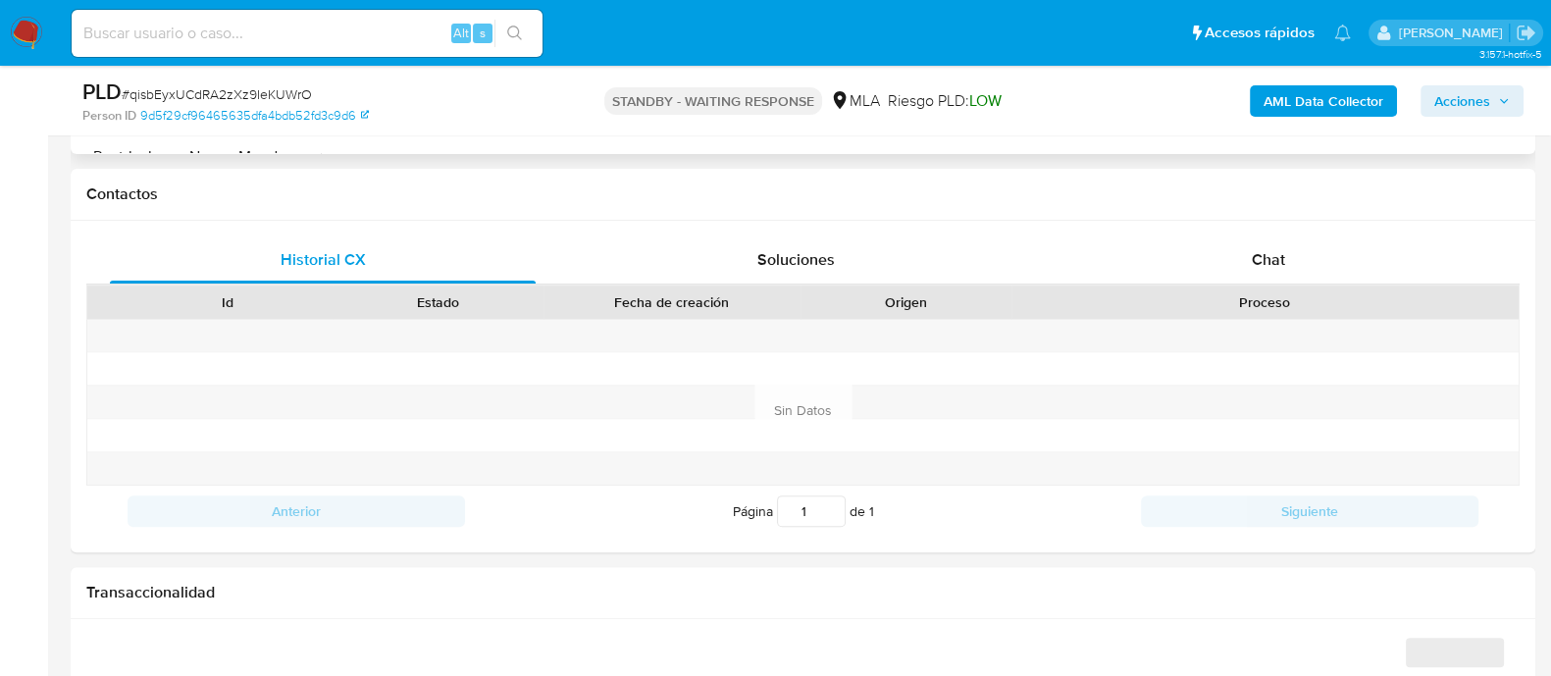
scroll to position [857, 0]
select select "10"
click at [1206, 275] on div "Chat" at bounding box center [1268, 259] width 426 height 47
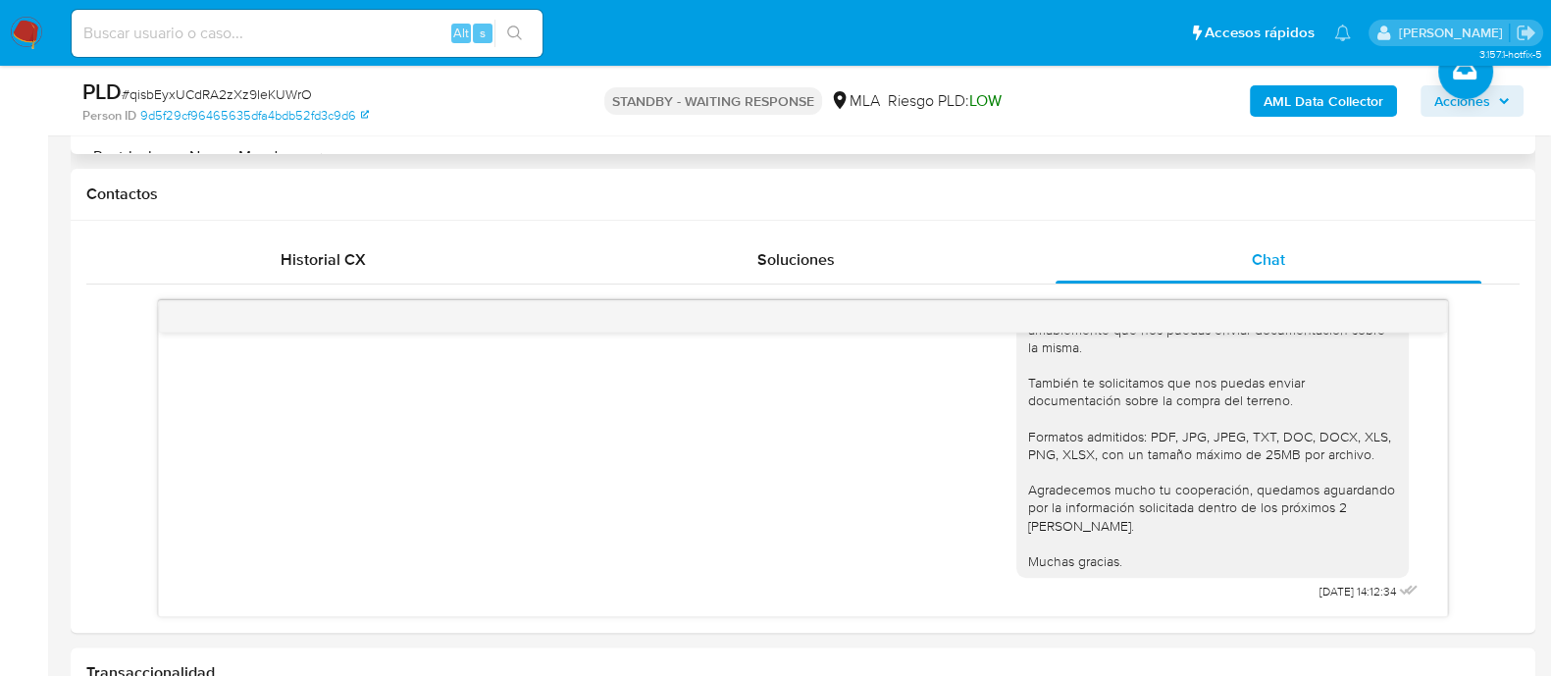
scroll to position [2661, 0]
click at [274, 31] on input at bounding box center [307, 34] width 471 height 26
click at [365, 27] on input at bounding box center [307, 34] width 471 height 26
paste input "mEd68ZWVvcujuU8pgSraOIAu"
type input "mEd68ZWVvcujuU8pgSraOIAu"
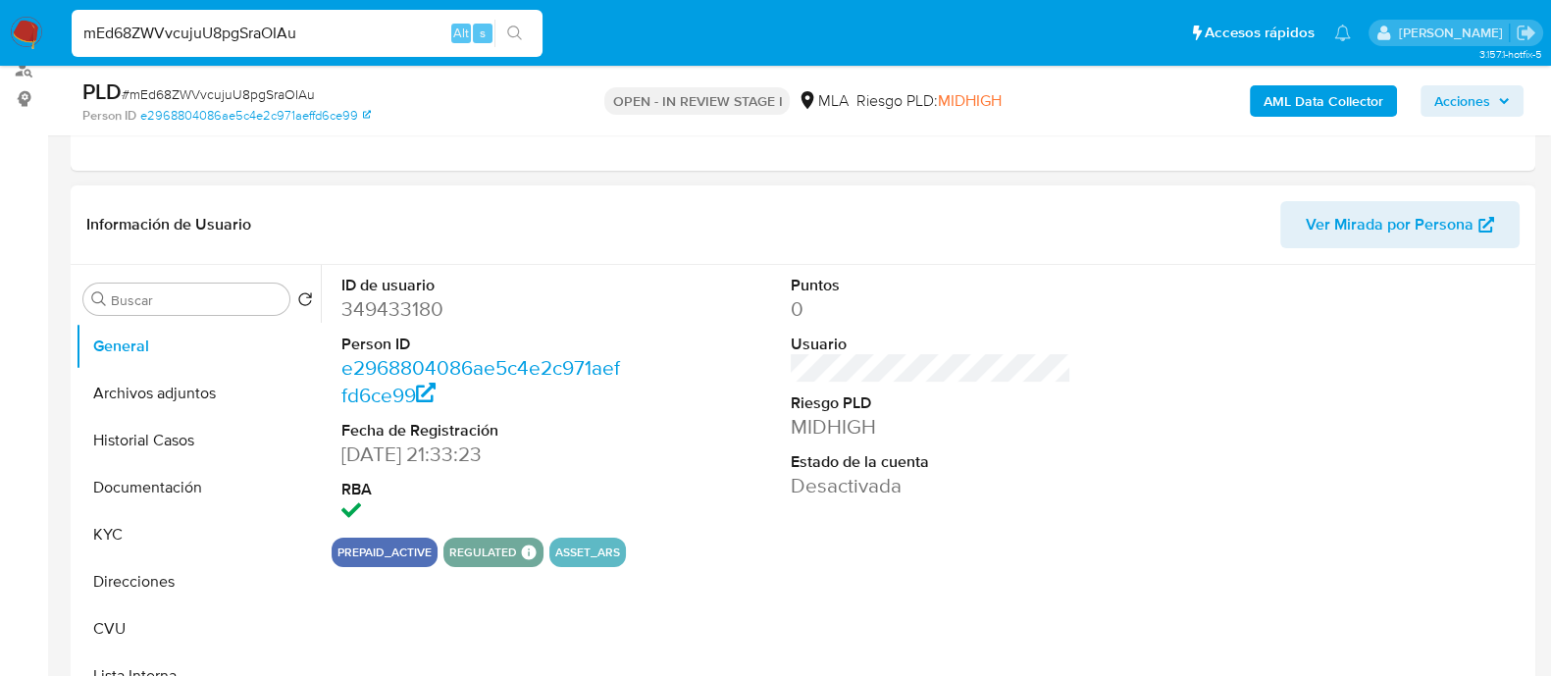
select select "10"
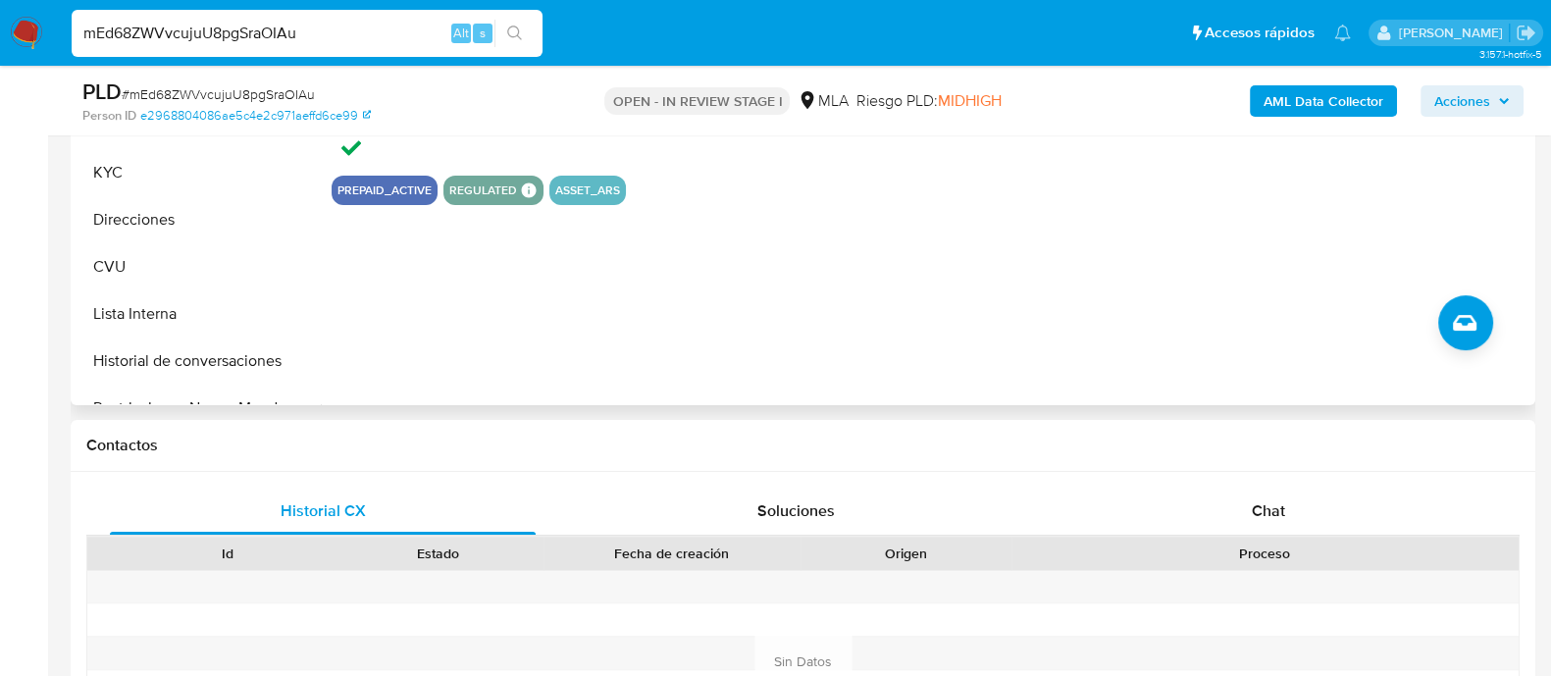
scroll to position [736, 0]
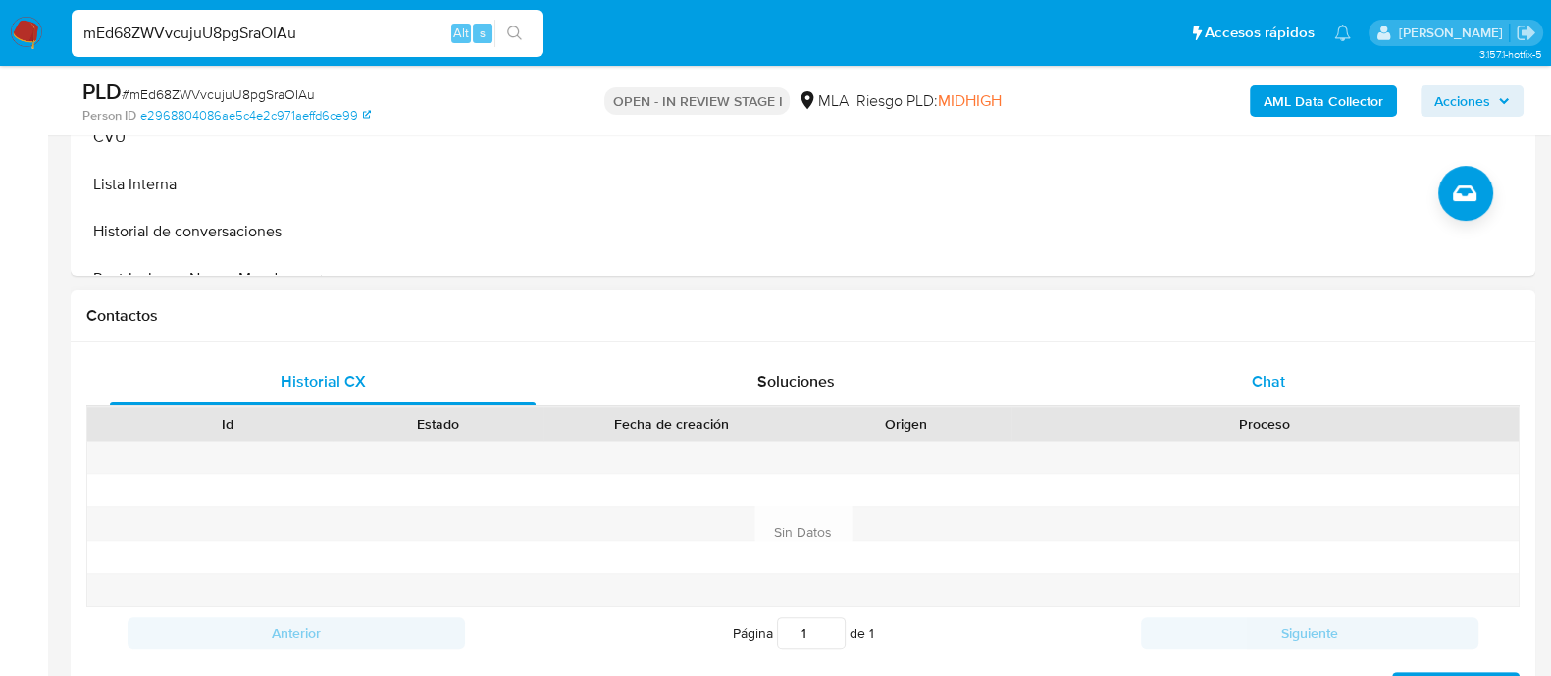
click at [1197, 392] on div "Chat" at bounding box center [1268, 381] width 426 height 47
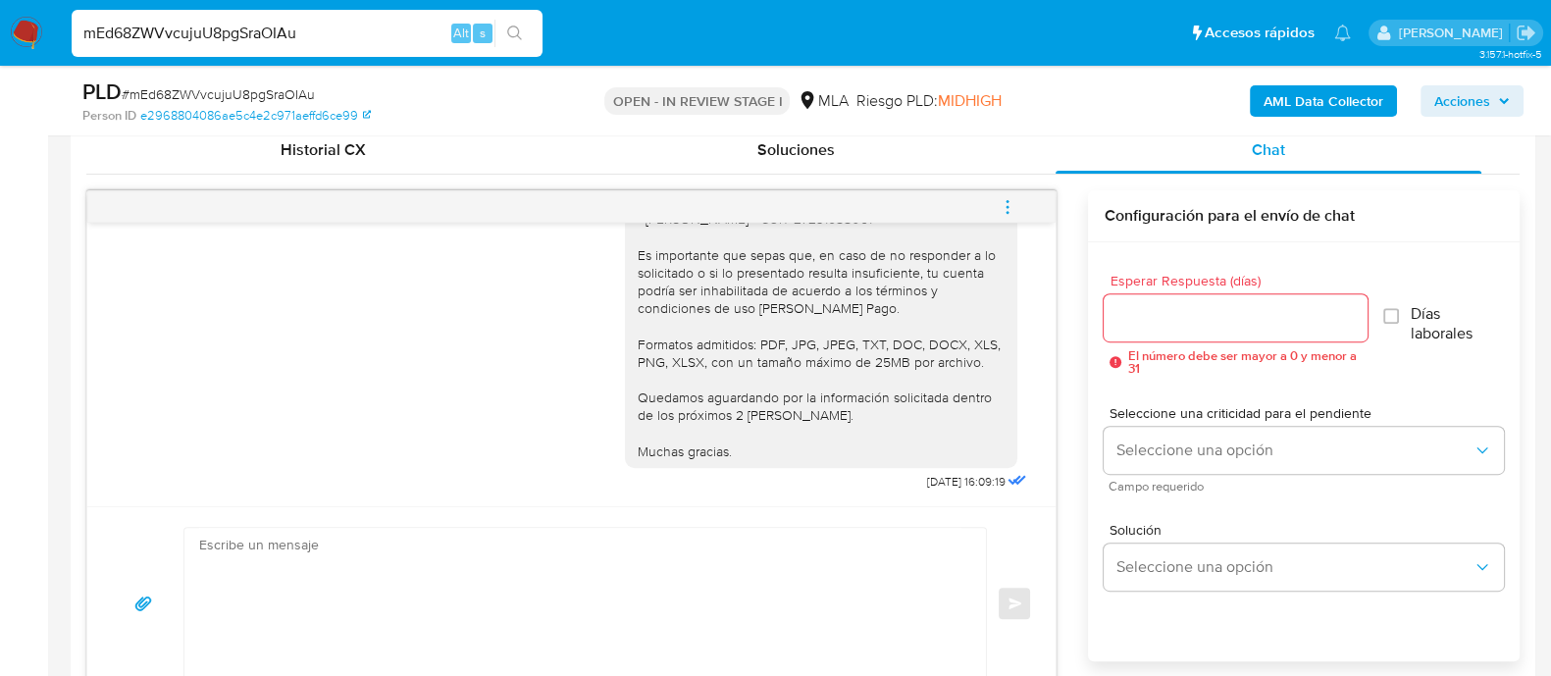
scroll to position [857, 0]
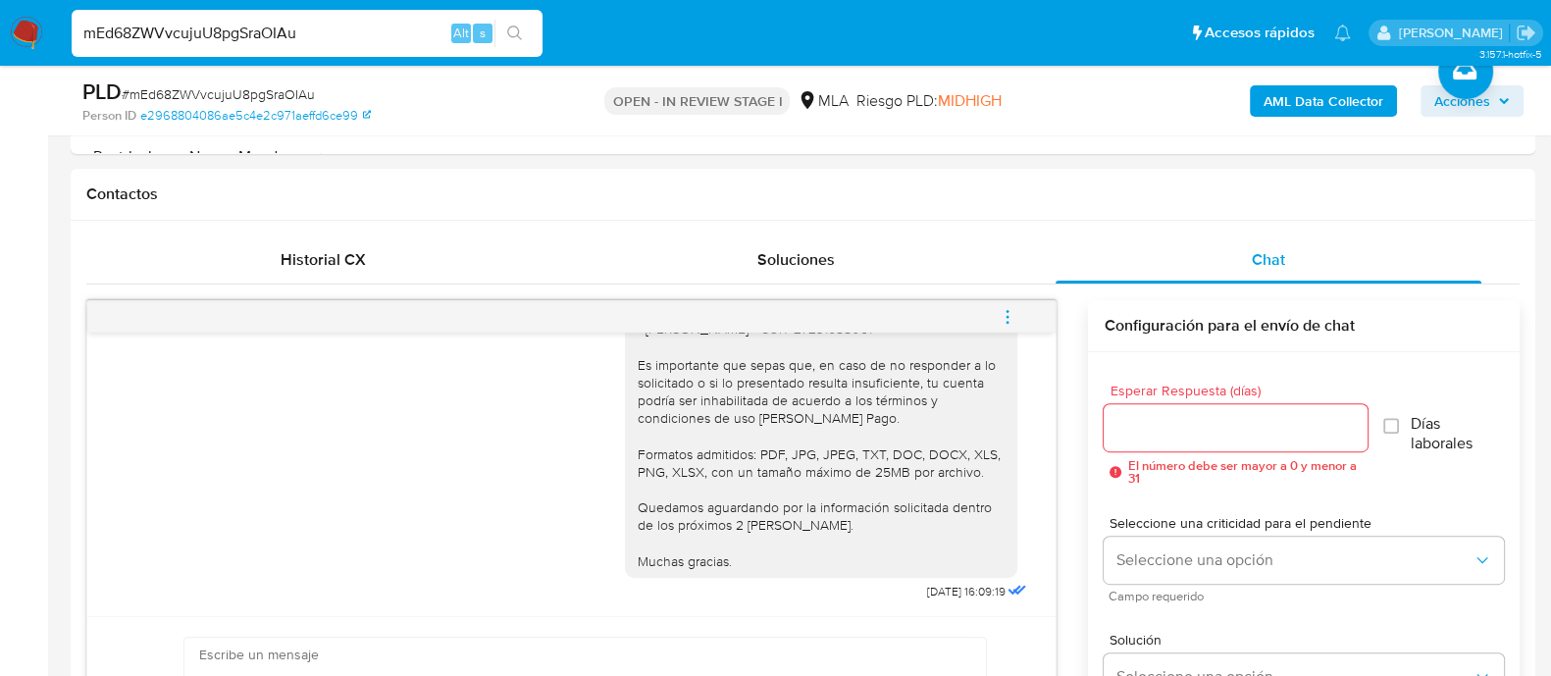
click at [270, 40] on input "mEd68ZWVvcujuU8pgSraOIAu" at bounding box center [307, 34] width 471 height 26
paste input "UU47lE3VZucUt9RTcPKEooE"
type input "UU47lE3VZucUt9RTcPKEooEu"
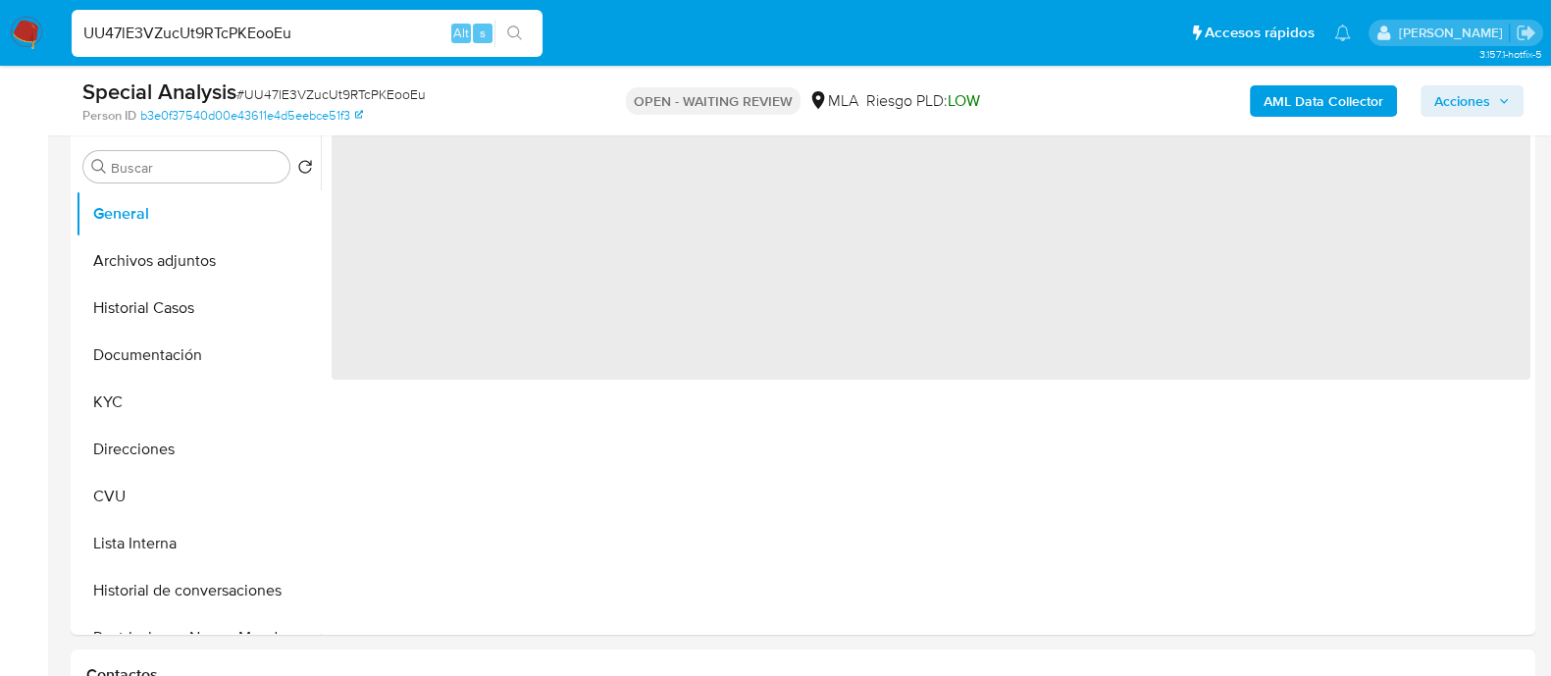
scroll to position [489, 0]
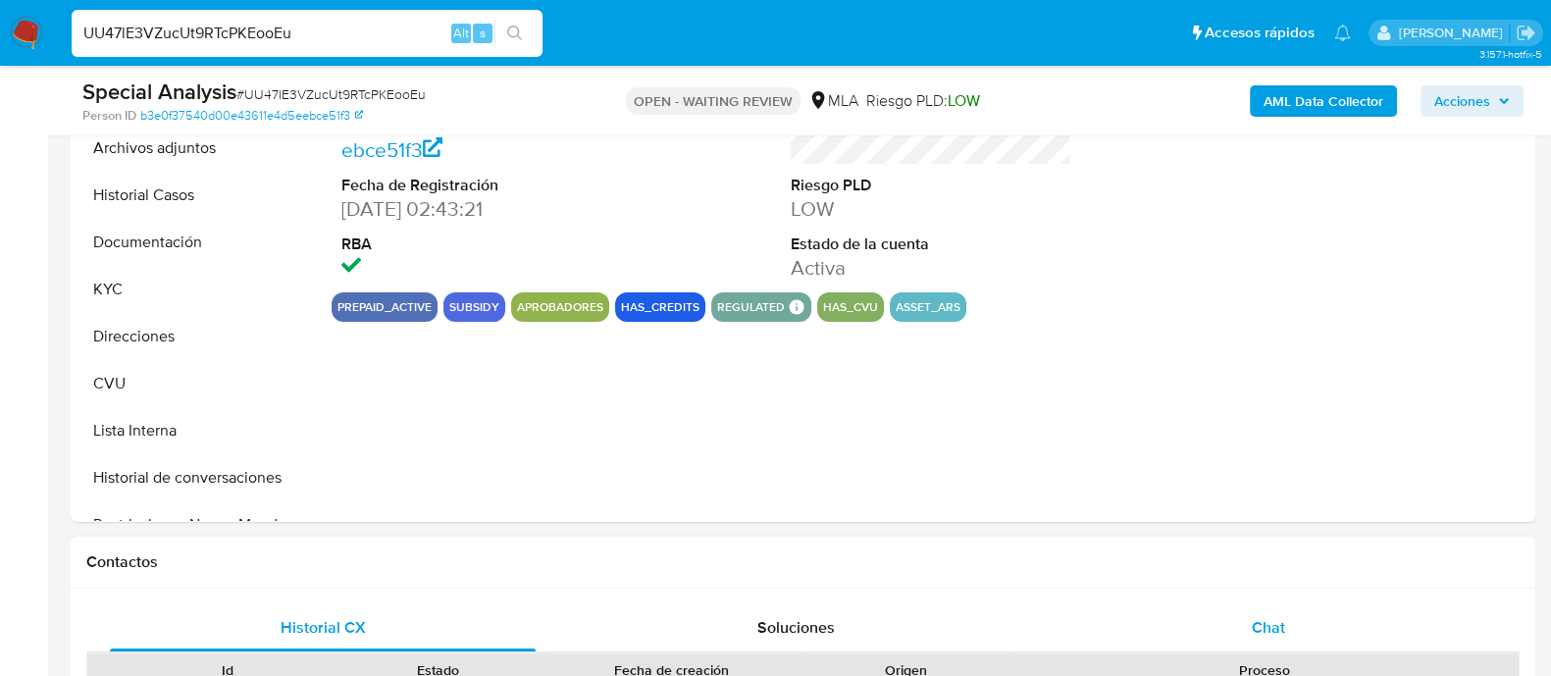
click at [1156, 610] on div "Chat" at bounding box center [1268, 627] width 426 height 47
select select "10"
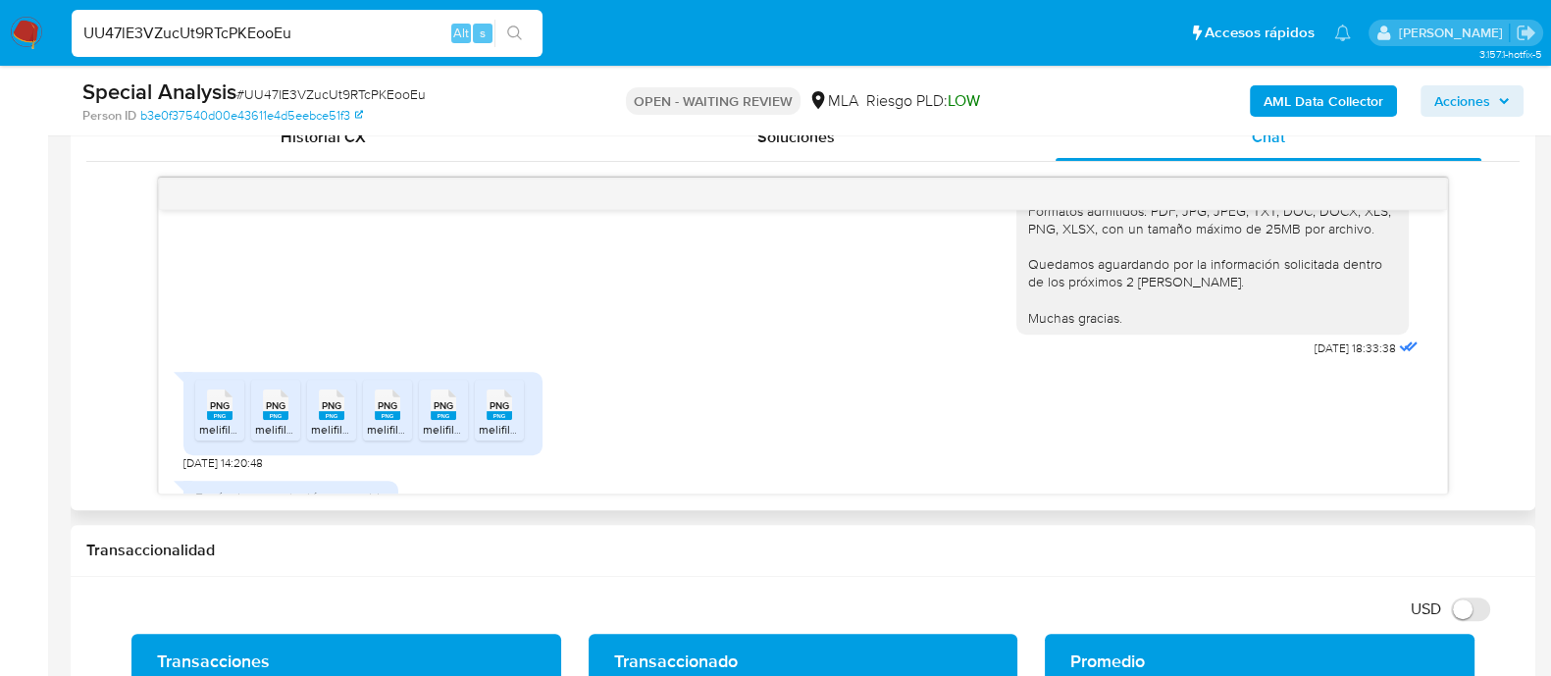
scroll to position [2869, 0]
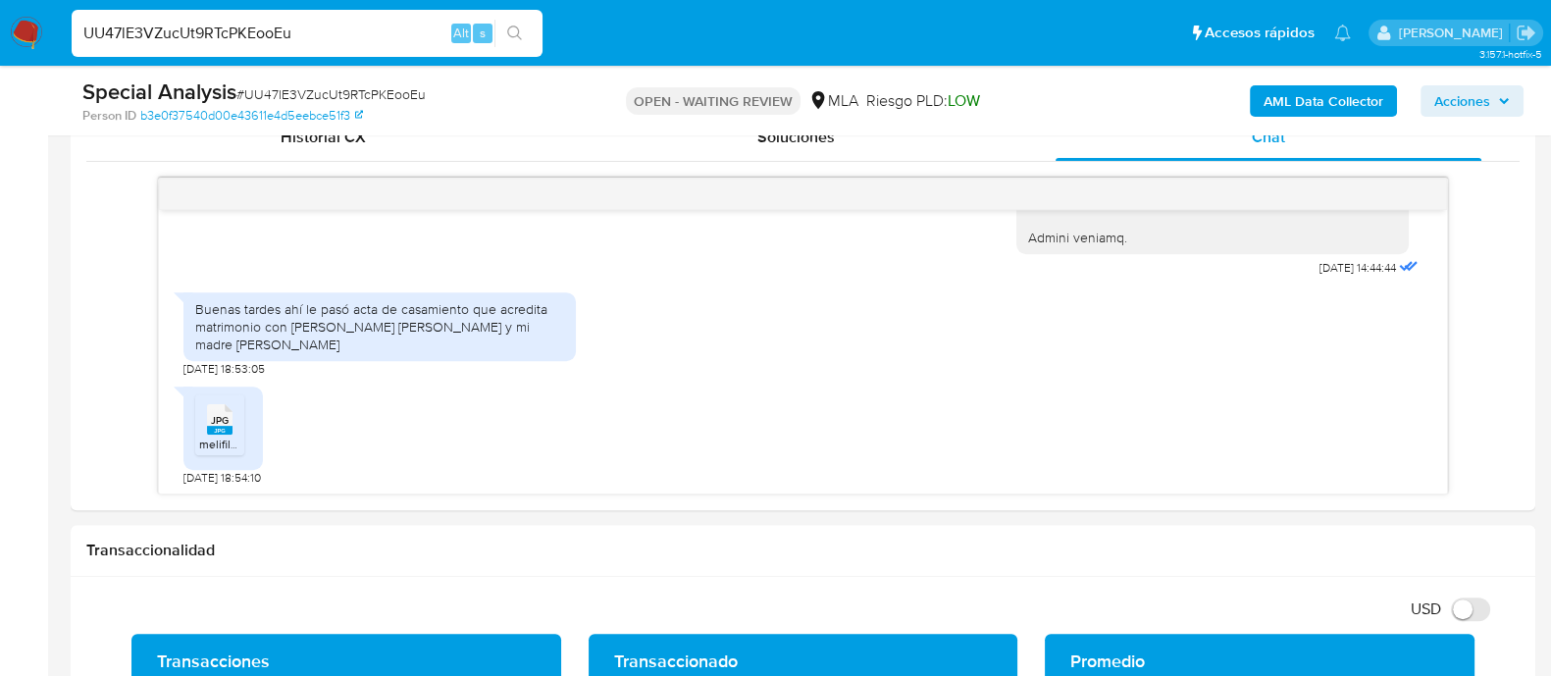
click at [284, 31] on input "UU47lE3VZucUt9RTcPKEooEu" at bounding box center [307, 34] width 471 height 26
paste input "OoJ7oLLbn94UqlMAYTzf6B5U"
type input "OoJ7oLLbn94UqlMAYTzf6B5U"
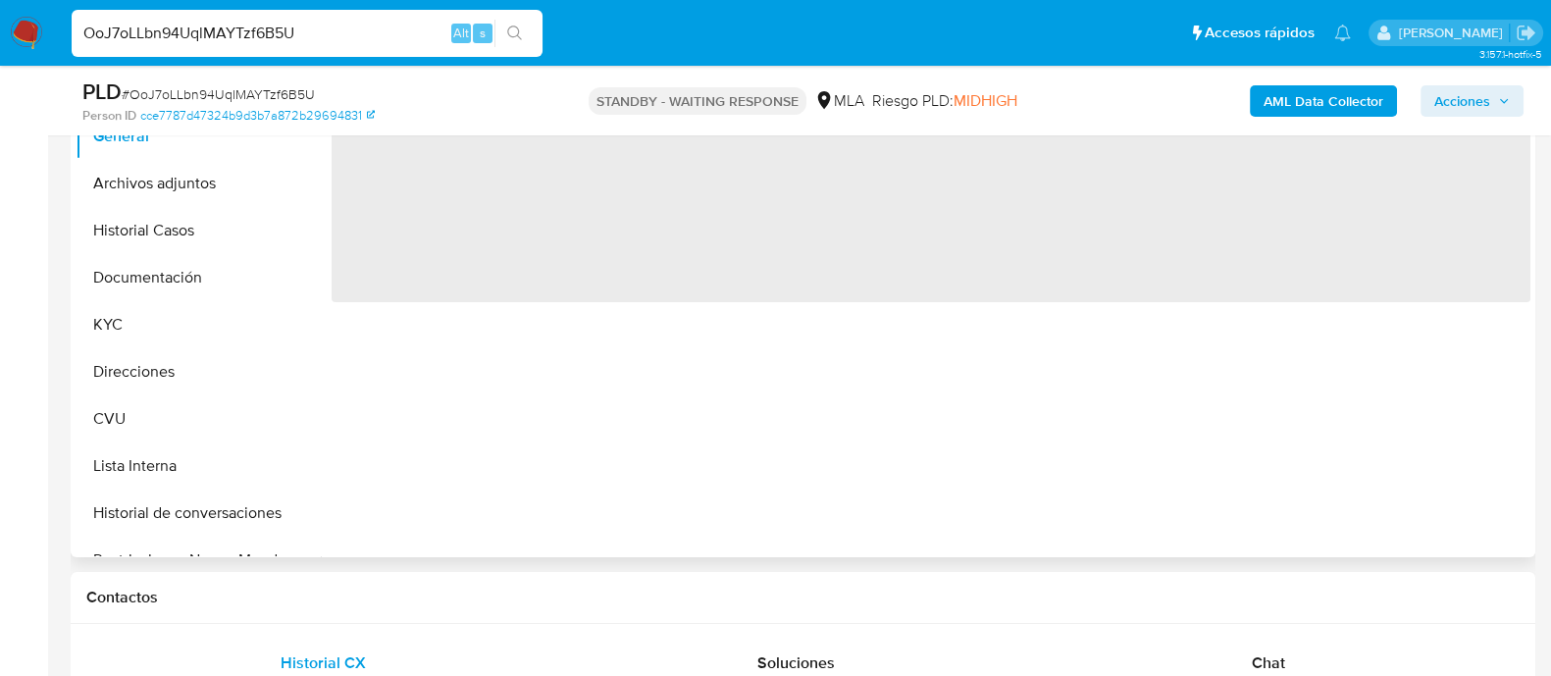
scroll to position [489, 0]
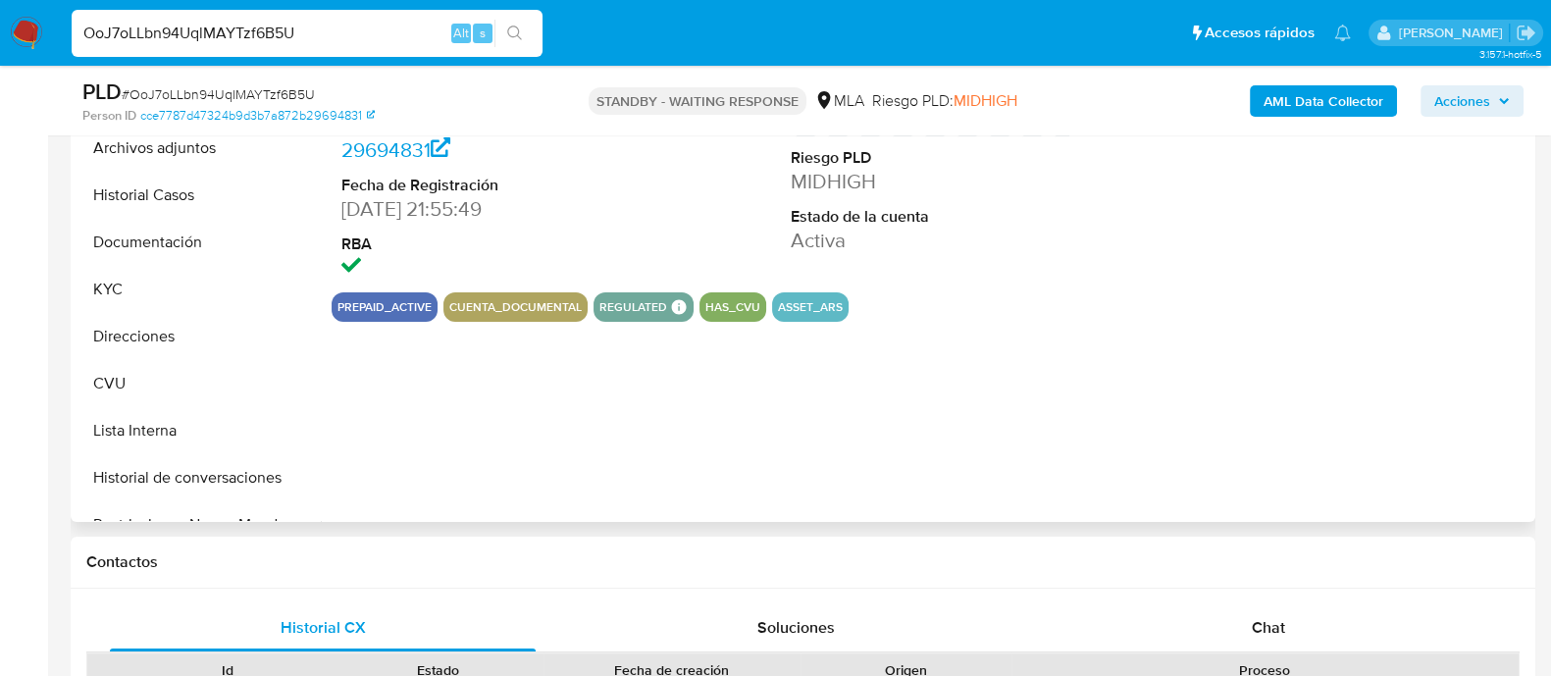
drag, startPoint x: 1122, startPoint y: 605, endPoint x: 1122, endPoint y: 497, distance: 107.9
click at [1122, 605] on div "Chat" at bounding box center [1268, 627] width 426 height 47
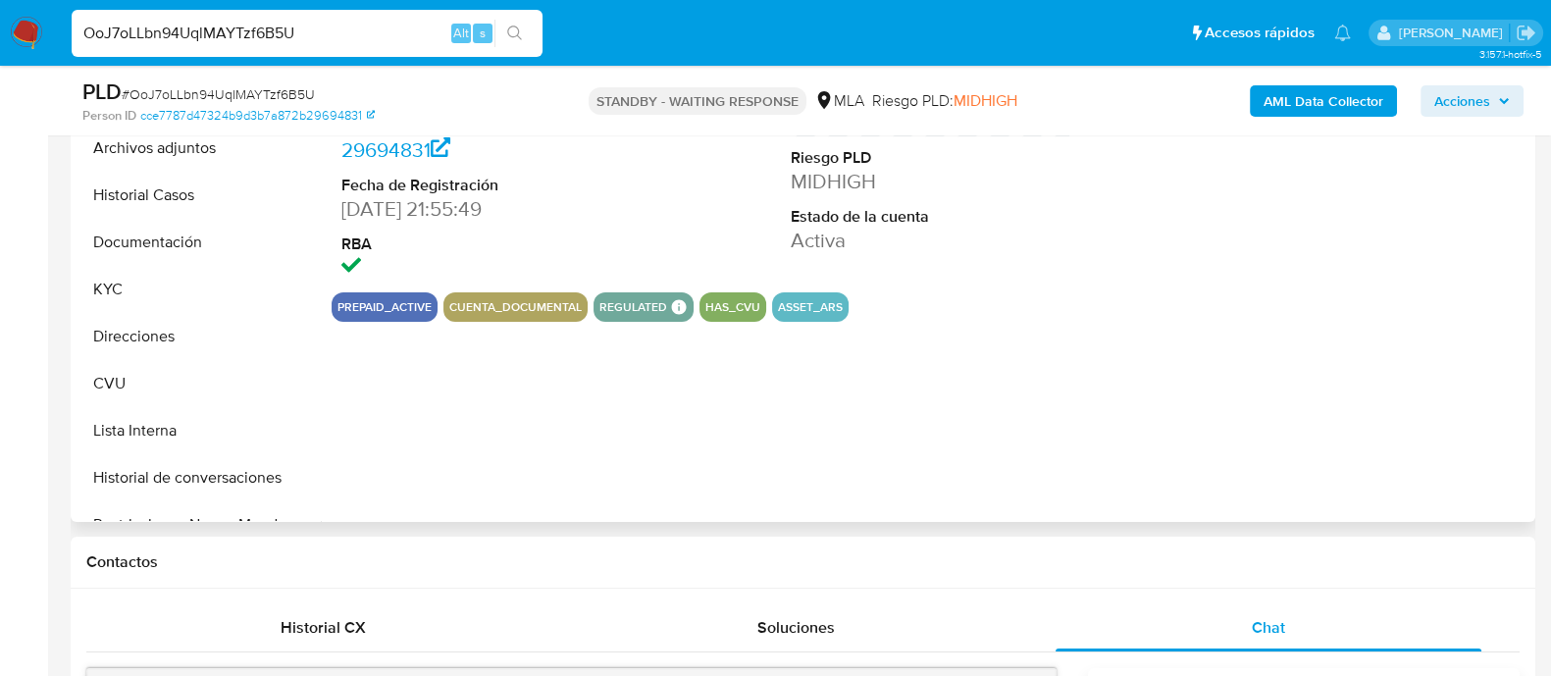
select select "10"
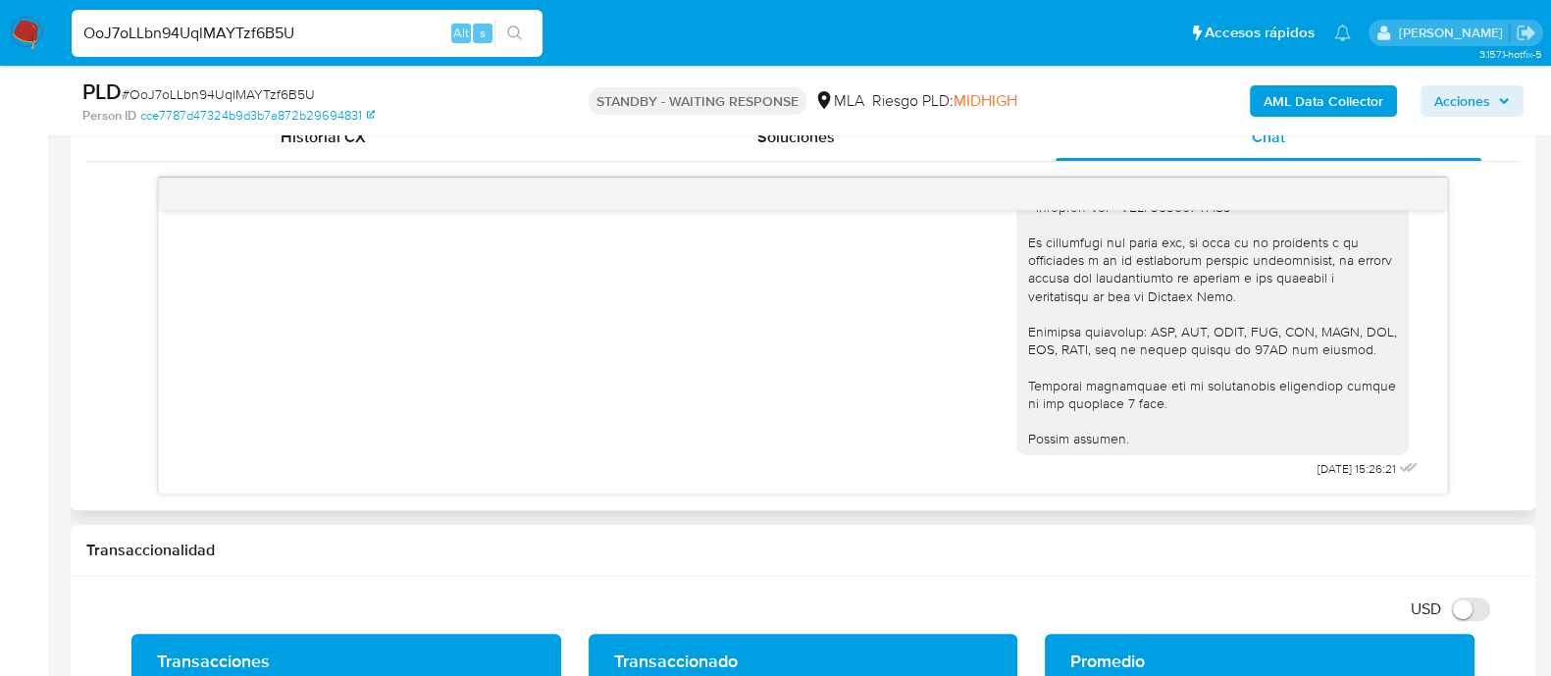
scroll to position [2099, 0]
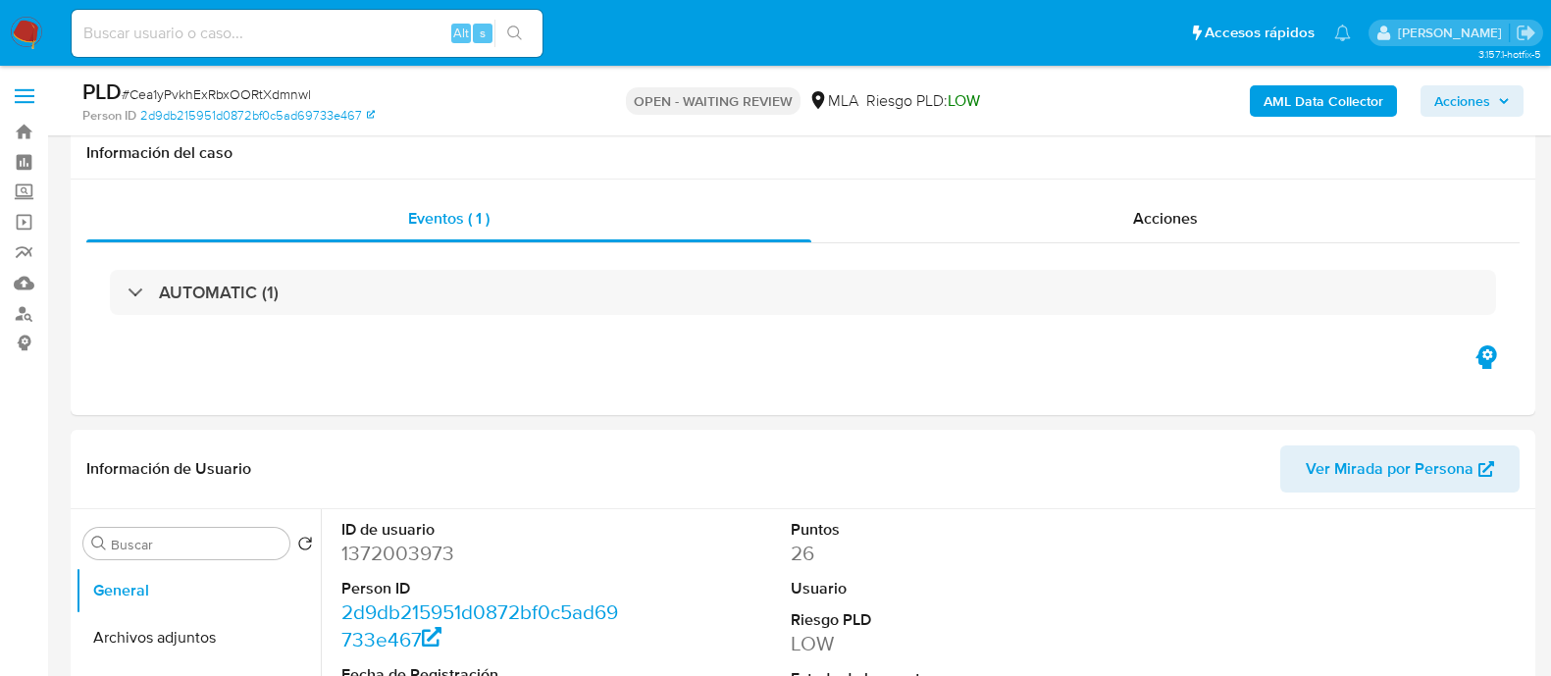
select select "10"
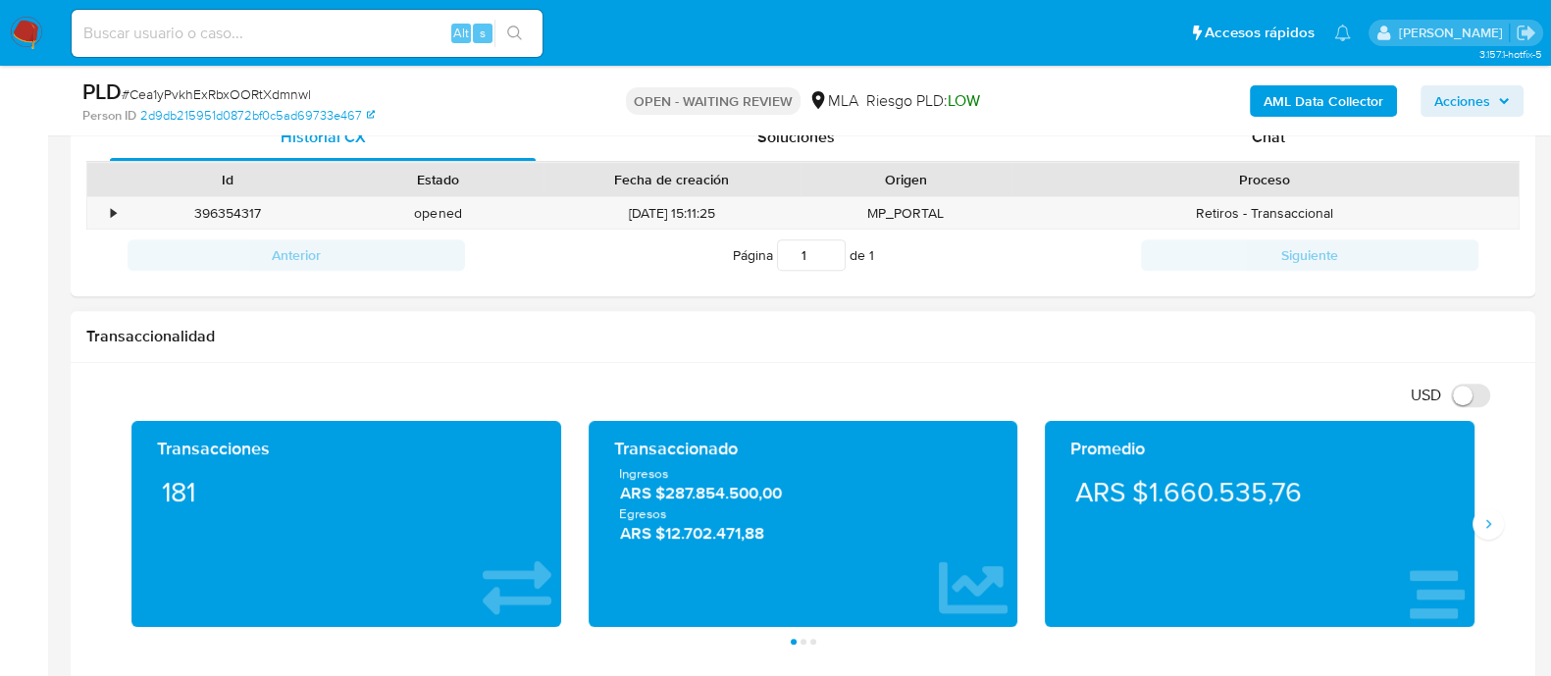
scroll to position [736, 0]
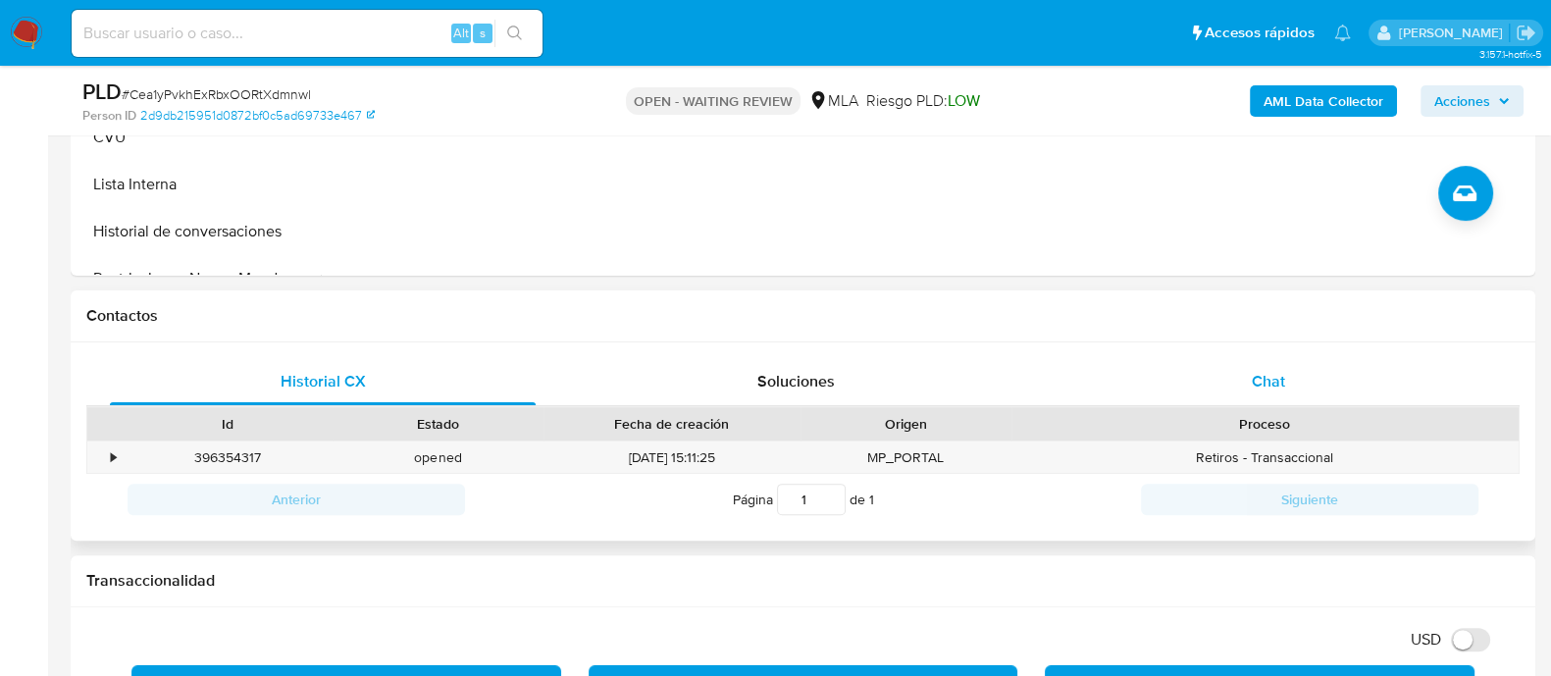
click at [1226, 371] on div "Chat" at bounding box center [1268, 381] width 426 height 47
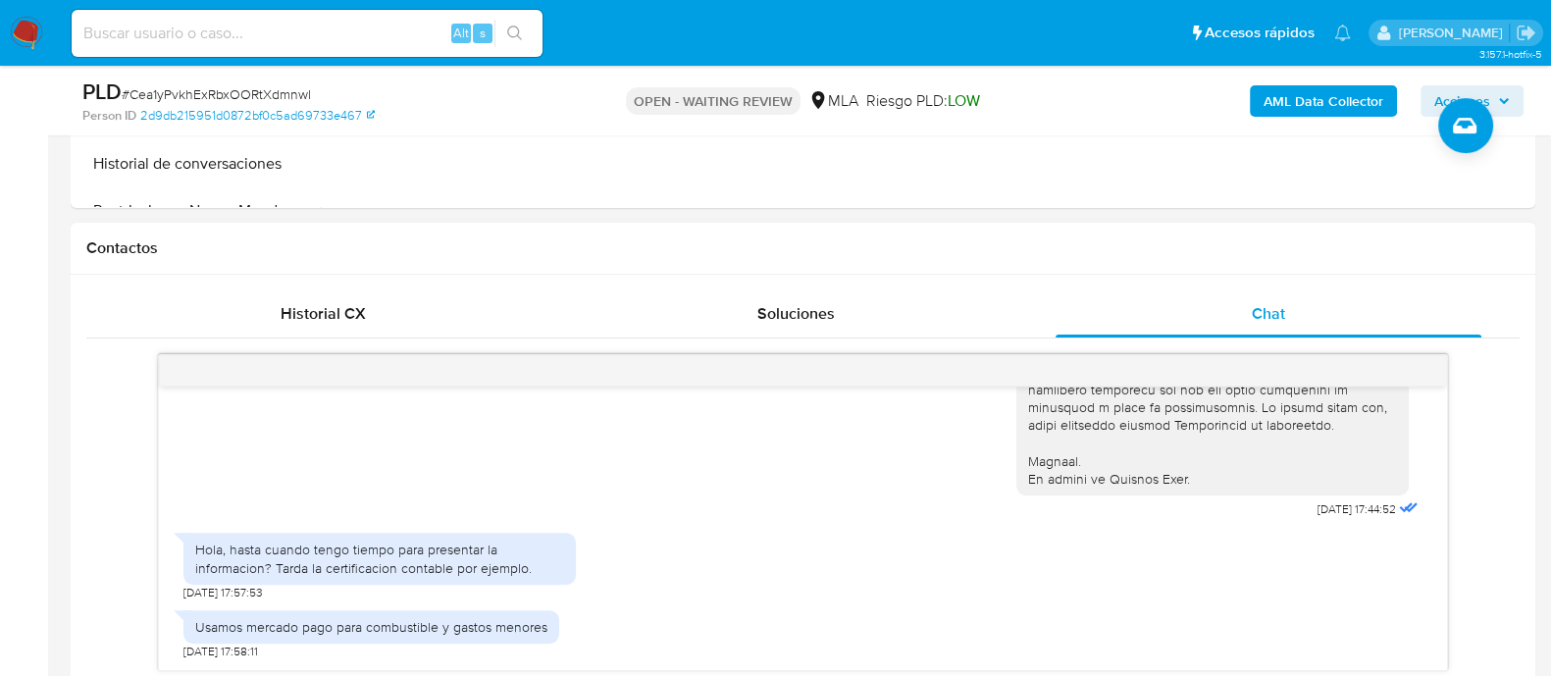
scroll to position [857, 0]
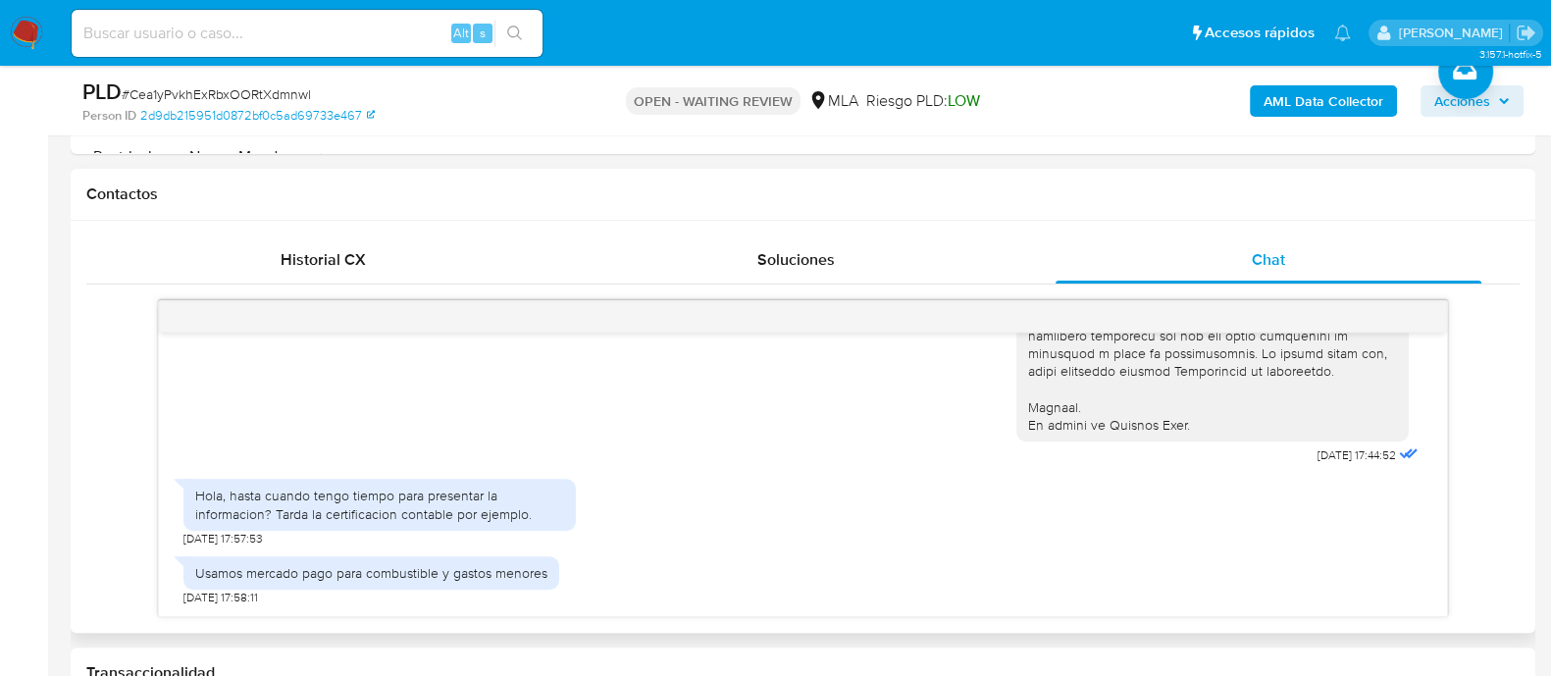
click at [407, 507] on div "Hola, hasta cuando tengo tiempo para presentar la informacion? Tarda la certifi…" at bounding box center [379, 504] width 369 height 35
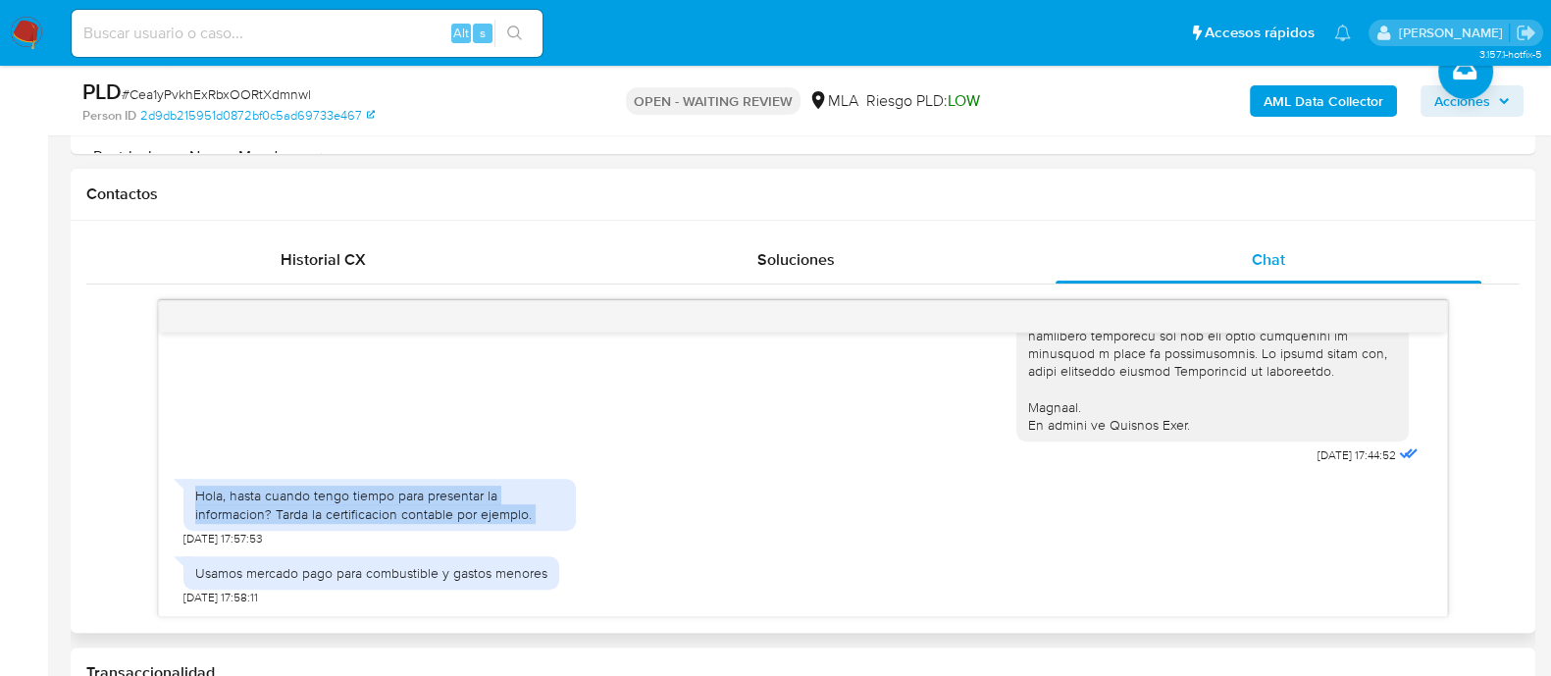
click at [407, 507] on div "Hola, hasta cuando tengo tiempo para presentar la informacion? Tarda la certifi…" at bounding box center [379, 504] width 369 height 35
copy div "Hola, hasta cuando tengo tiempo para presentar la informacion? Tarda la certifi…"
